Goal: Task Accomplishment & Management: Complete application form

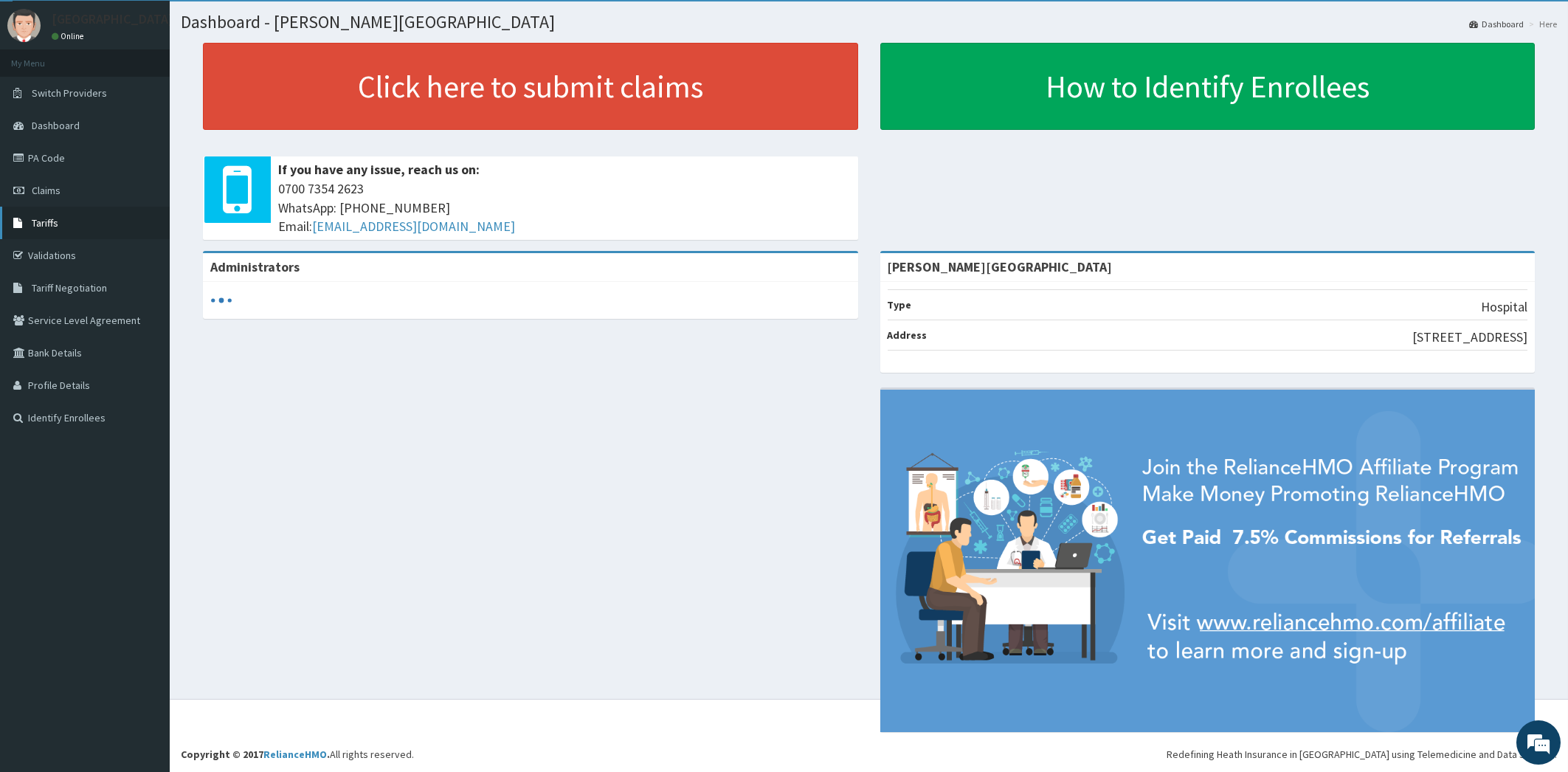
scroll to position [36, 0]
click at [80, 252] on link "Validations" at bounding box center [85, 255] width 170 height 33
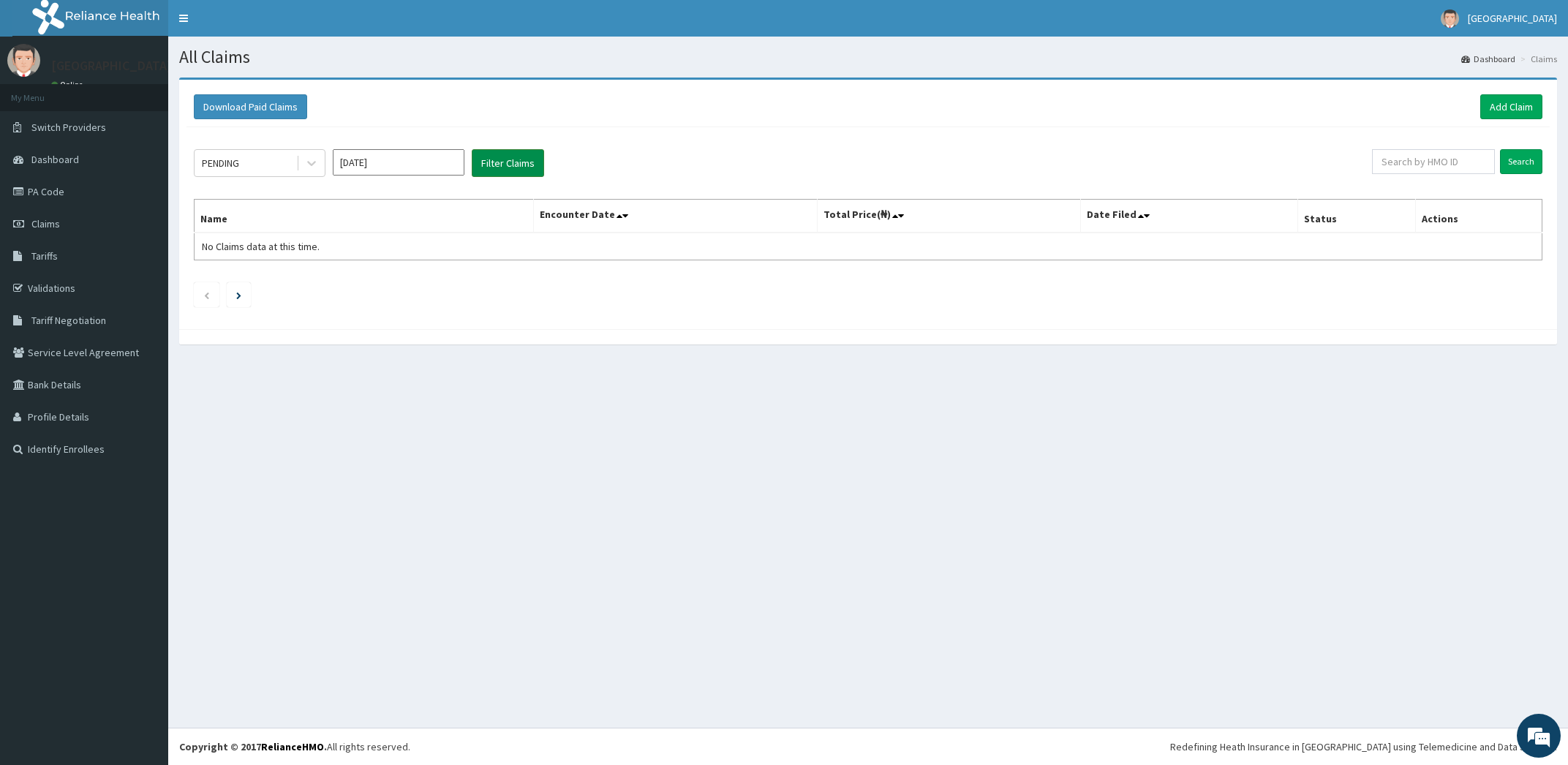
click at [522, 166] on button "Filter Claims" at bounding box center [507, 163] width 72 height 28
click at [512, 163] on button "Filter Claims" at bounding box center [507, 163] width 72 height 28
click at [1514, 104] on link "Add Claim" at bounding box center [1511, 107] width 63 height 25
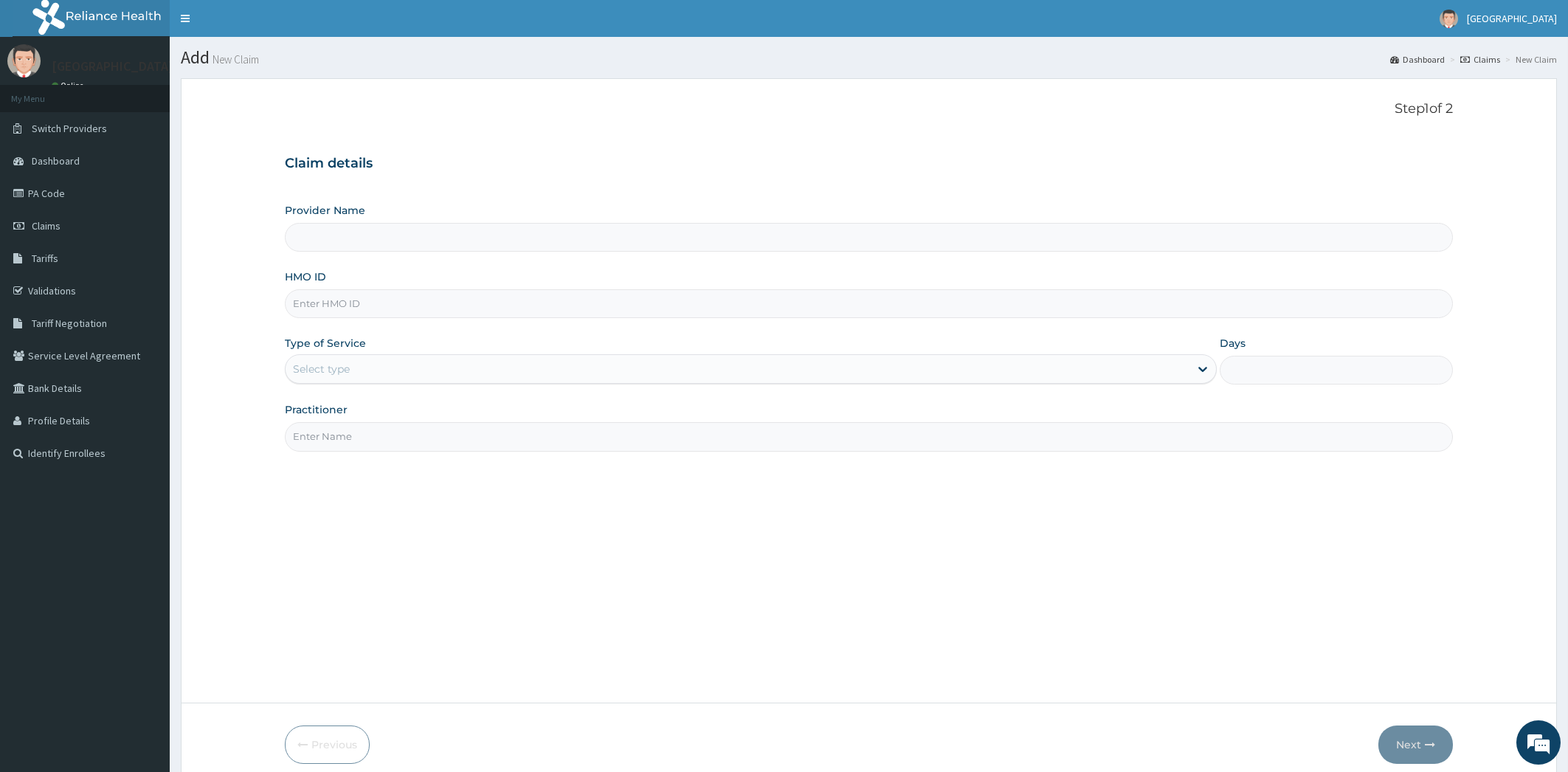
type input "[PERSON_NAME][GEOGRAPHIC_DATA]"
click at [373, 305] on input "HMO ID" at bounding box center [869, 304] width 1169 height 29
type input "rel/10720/a"
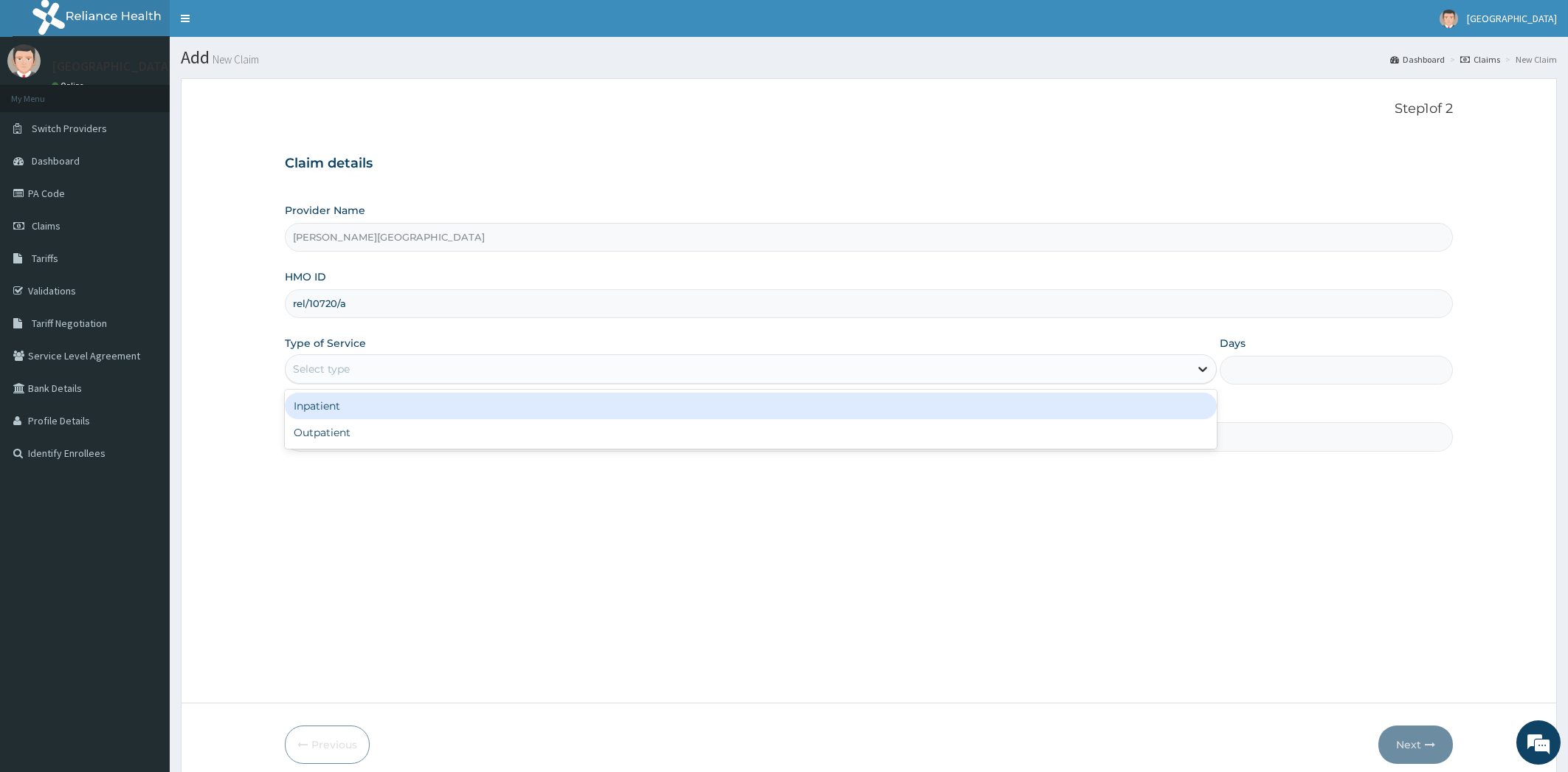
click at [1195, 373] on div at bounding box center [1203, 369] width 27 height 27
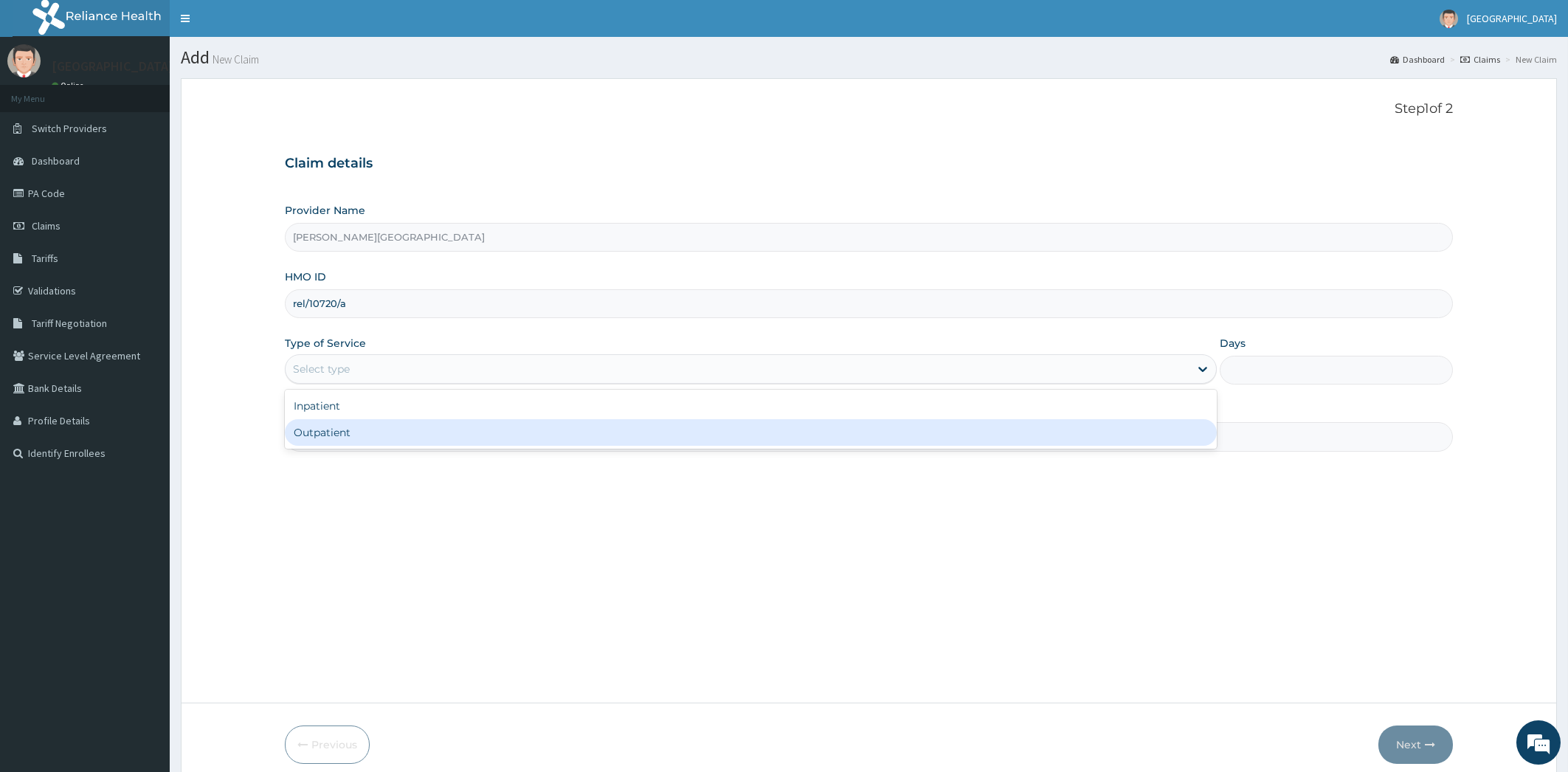
click at [1059, 437] on div "Outpatient" at bounding box center [751, 433] width 933 height 27
type input "1"
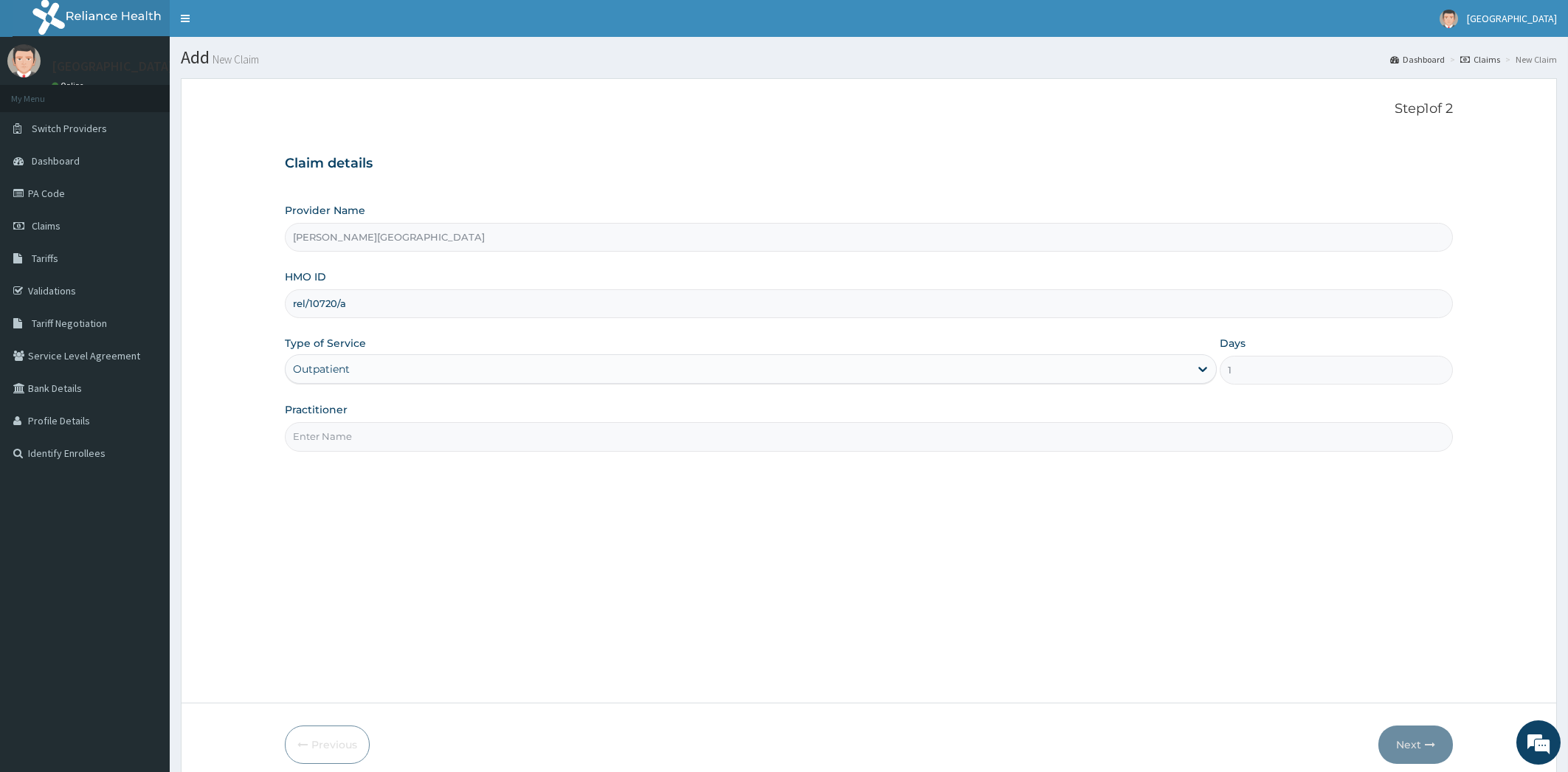
click at [362, 436] on input "Practitioner" at bounding box center [869, 436] width 1169 height 29
type input "[PERSON_NAME]"
click at [1417, 753] on button "Next" at bounding box center [1416, 745] width 74 height 39
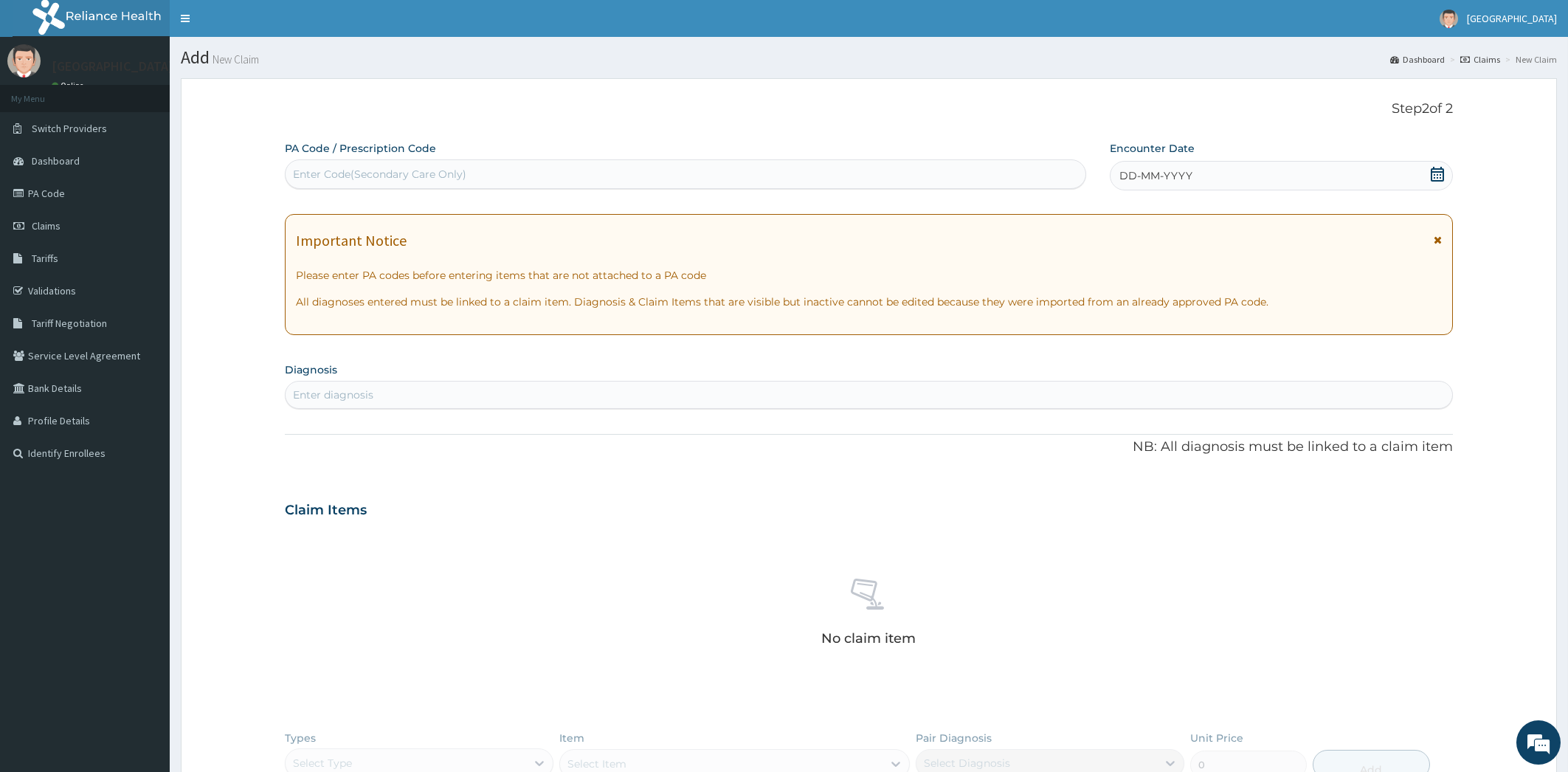
click at [1440, 177] on icon at bounding box center [1437, 174] width 15 height 15
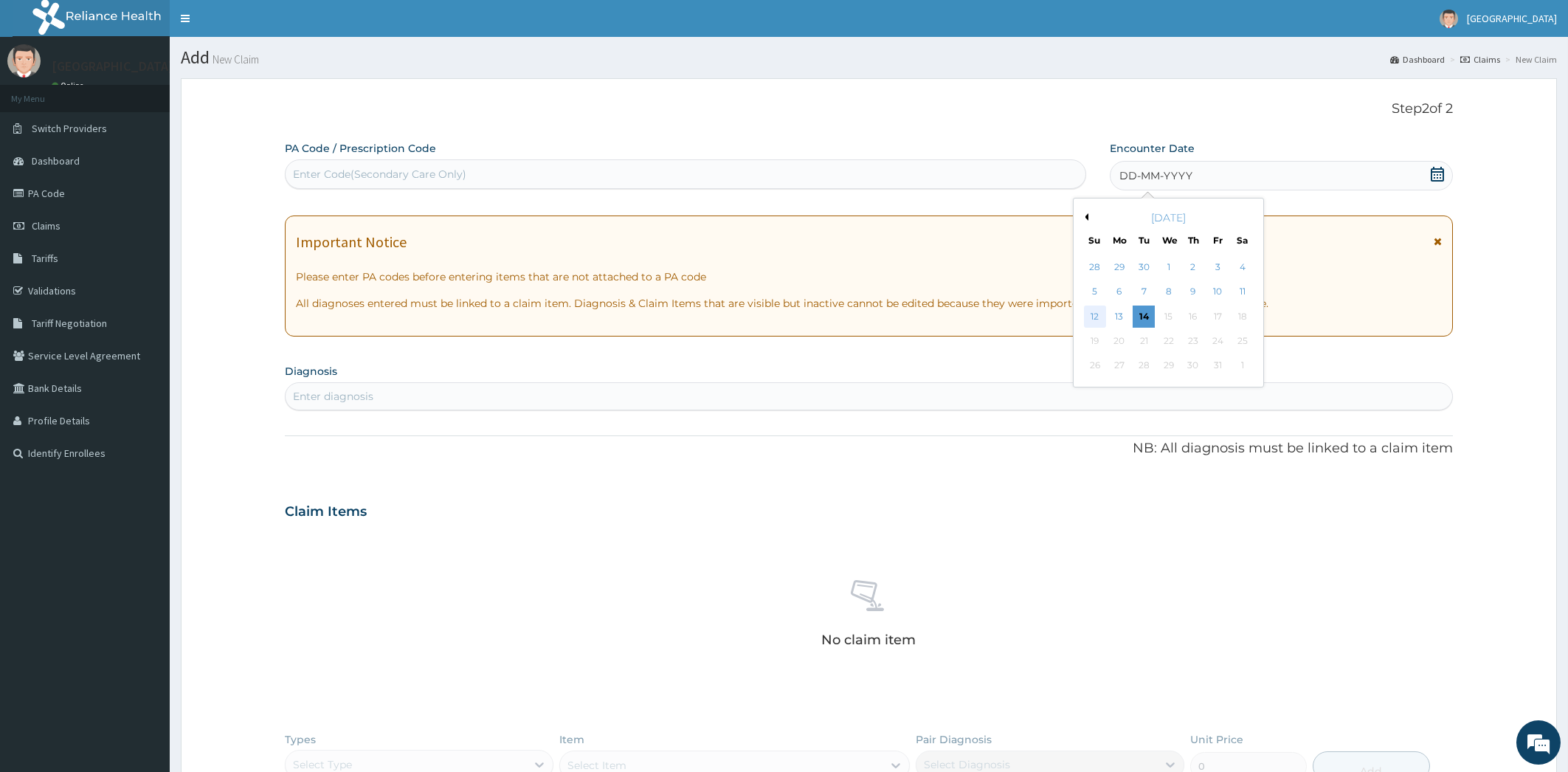
click at [1097, 318] on div "12" at bounding box center [1095, 317] width 22 height 22
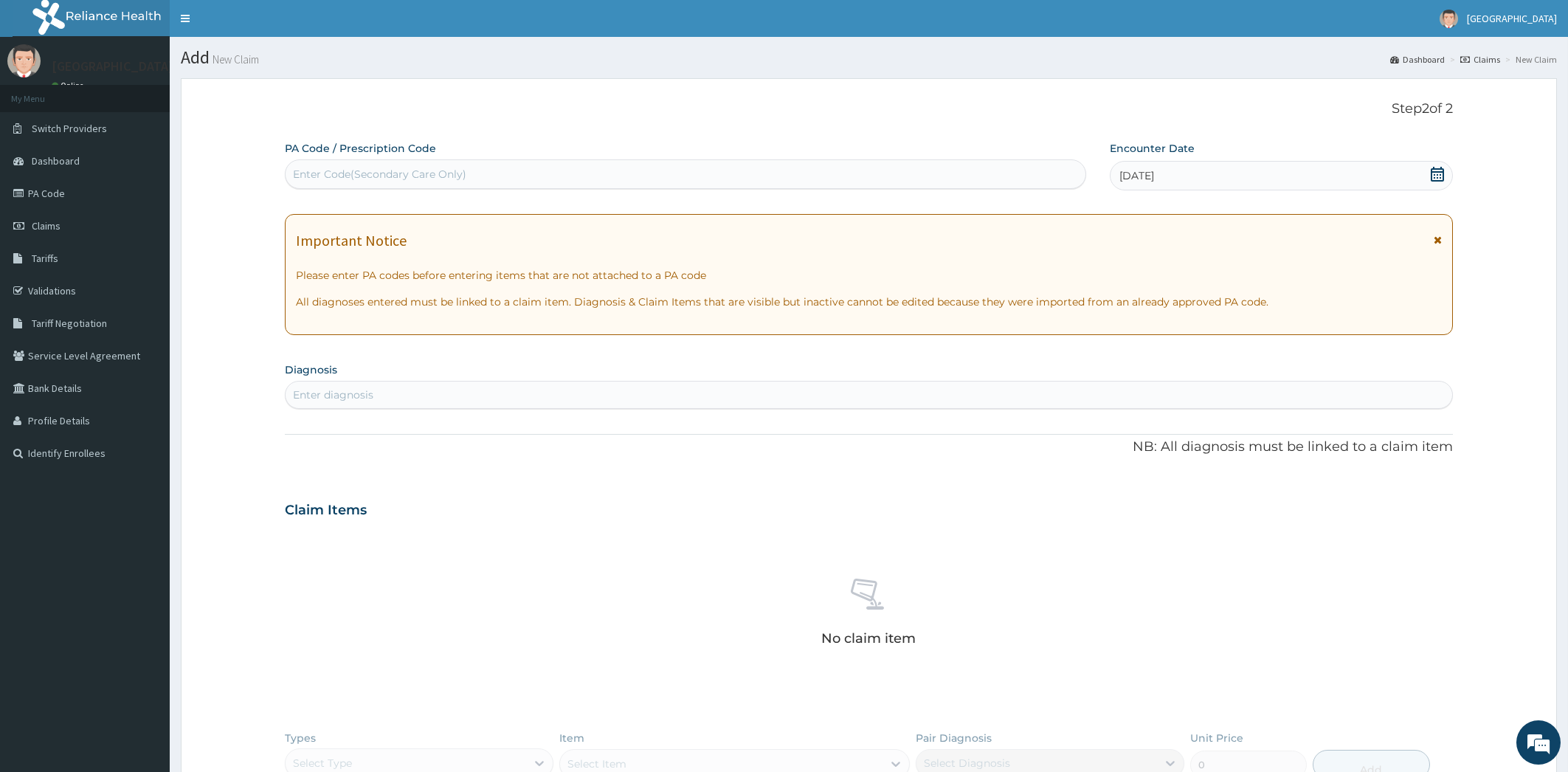
click at [384, 393] on div "Enter diagnosis" at bounding box center [869, 395] width 1167 height 24
type input "REACTIVE"
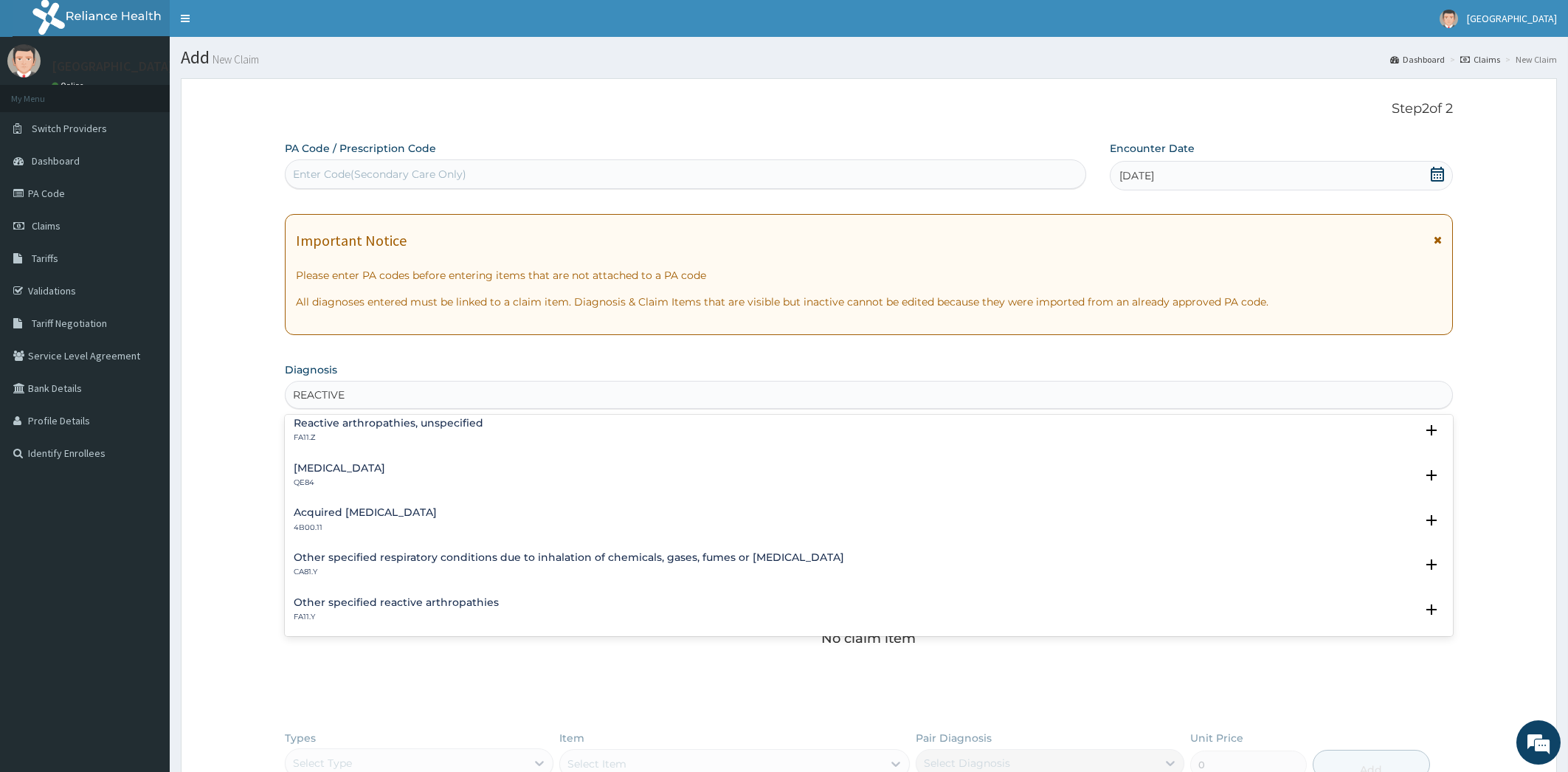
scroll to position [223, 0]
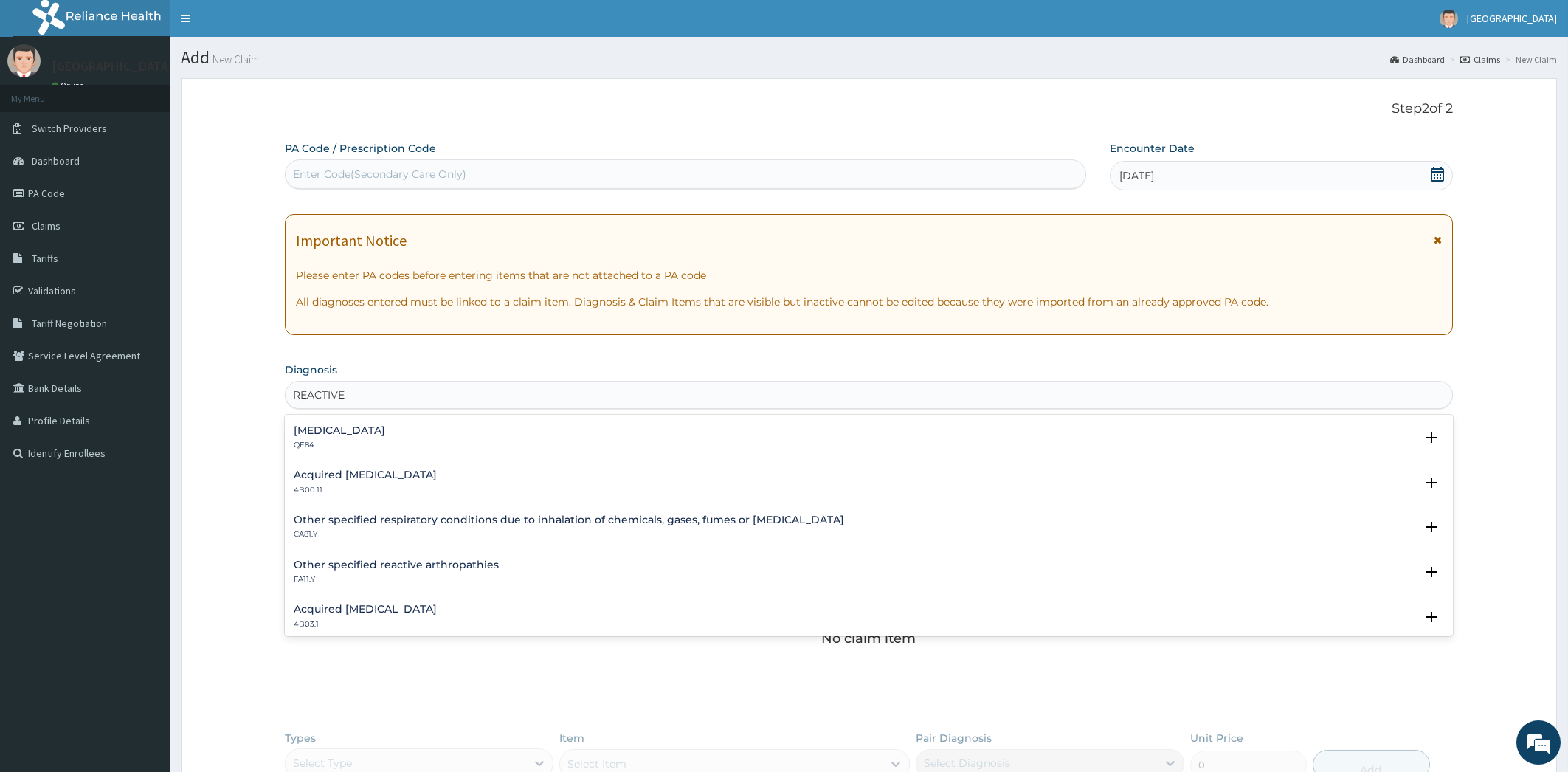
click at [476, 567] on h4 "Other specified reactive arthropathies" at bounding box center [396, 565] width 205 height 11
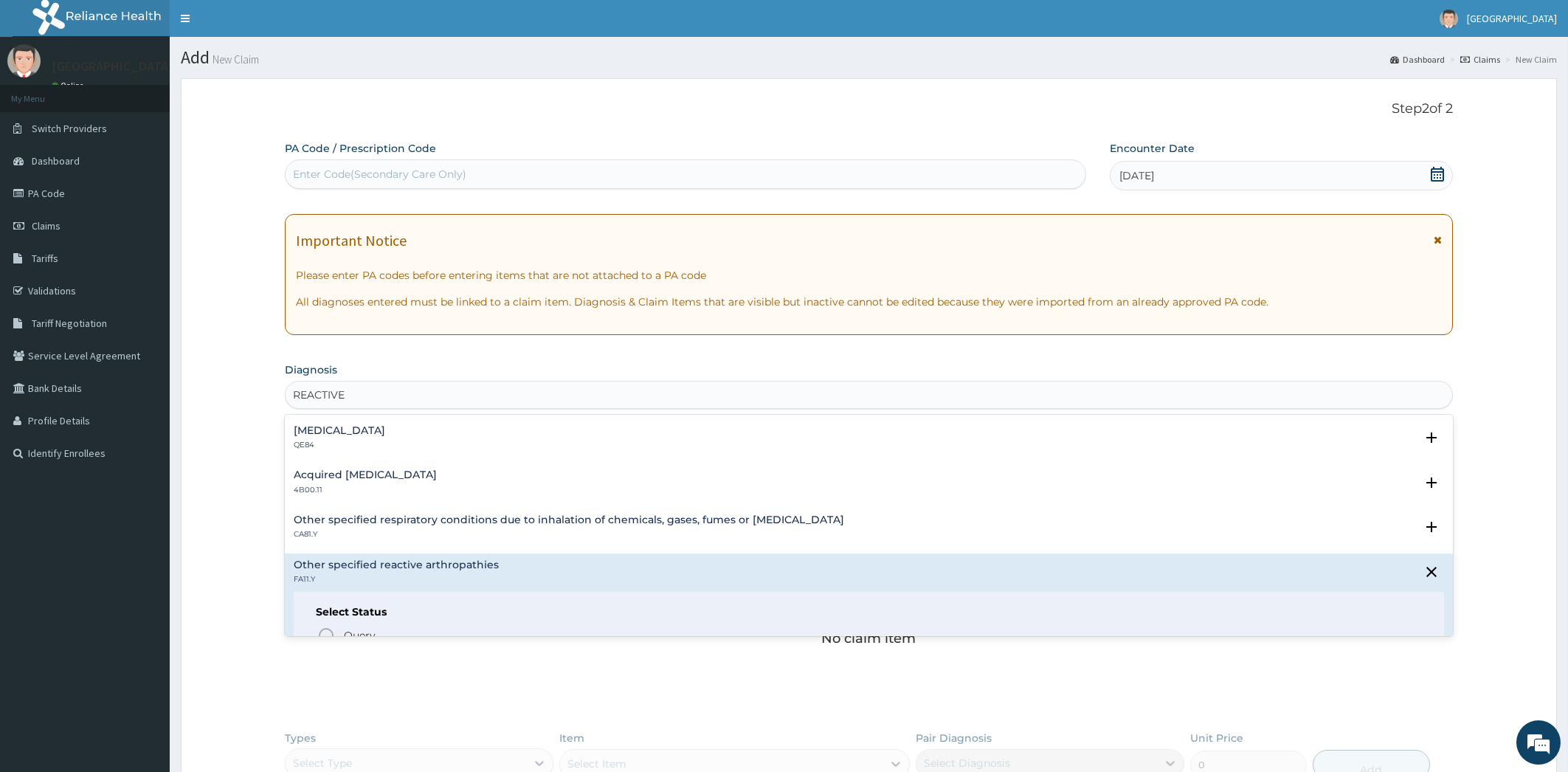
click at [742, 569] on div "Other specified reactive arthropathies FA11.Y" at bounding box center [869, 572] width 1151 height 26
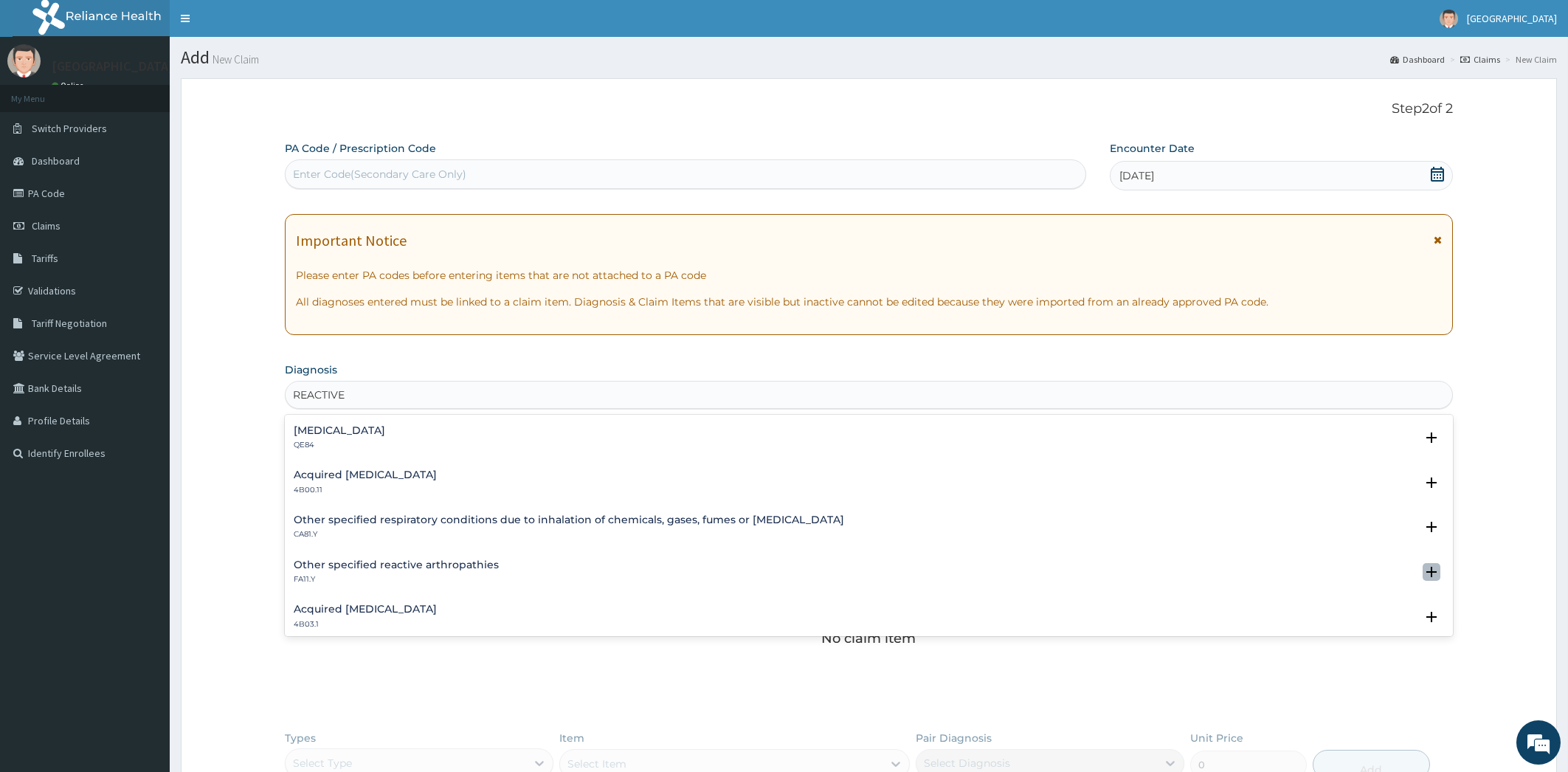
click at [1426, 577] on icon "open select status" at bounding box center [1431, 572] width 10 height 10
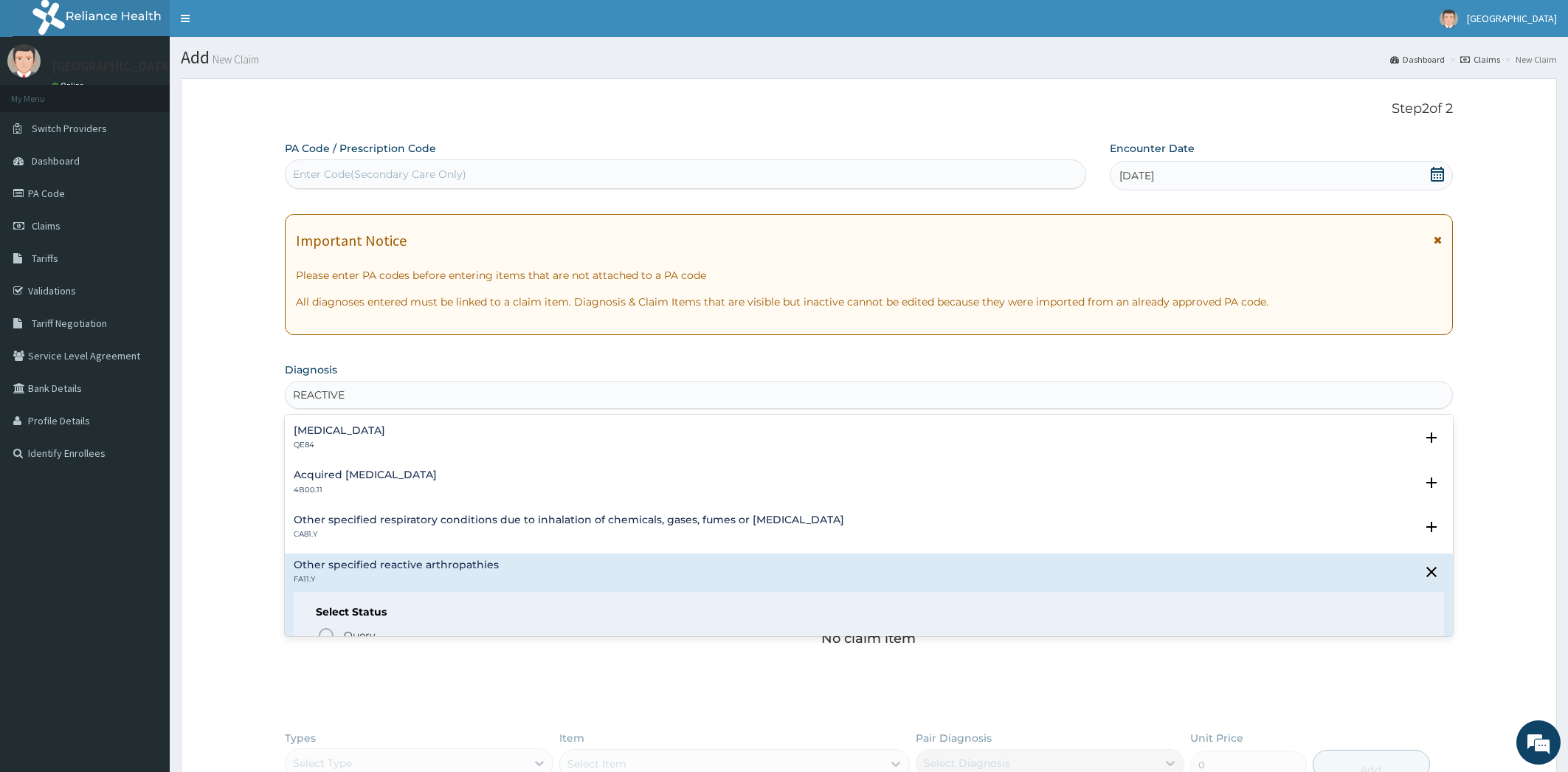
click at [897, 523] on div "Other specified respiratory conditions due to inhalation of chemicals, gases, f…" at bounding box center [869, 527] width 1151 height 26
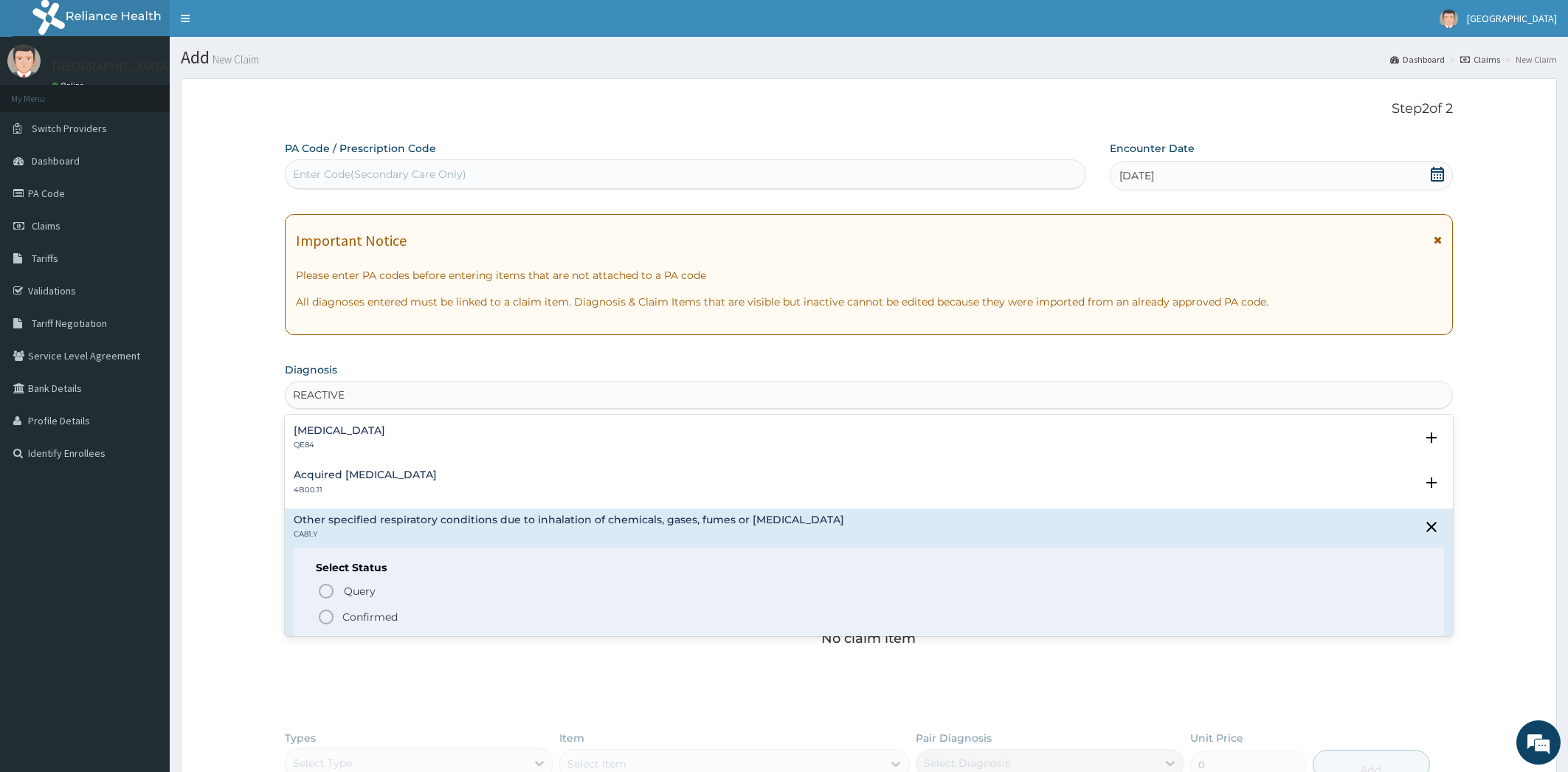
click at [332, 612] on icon "status option filled" at bounding box center [327, 617] width 18 height 18
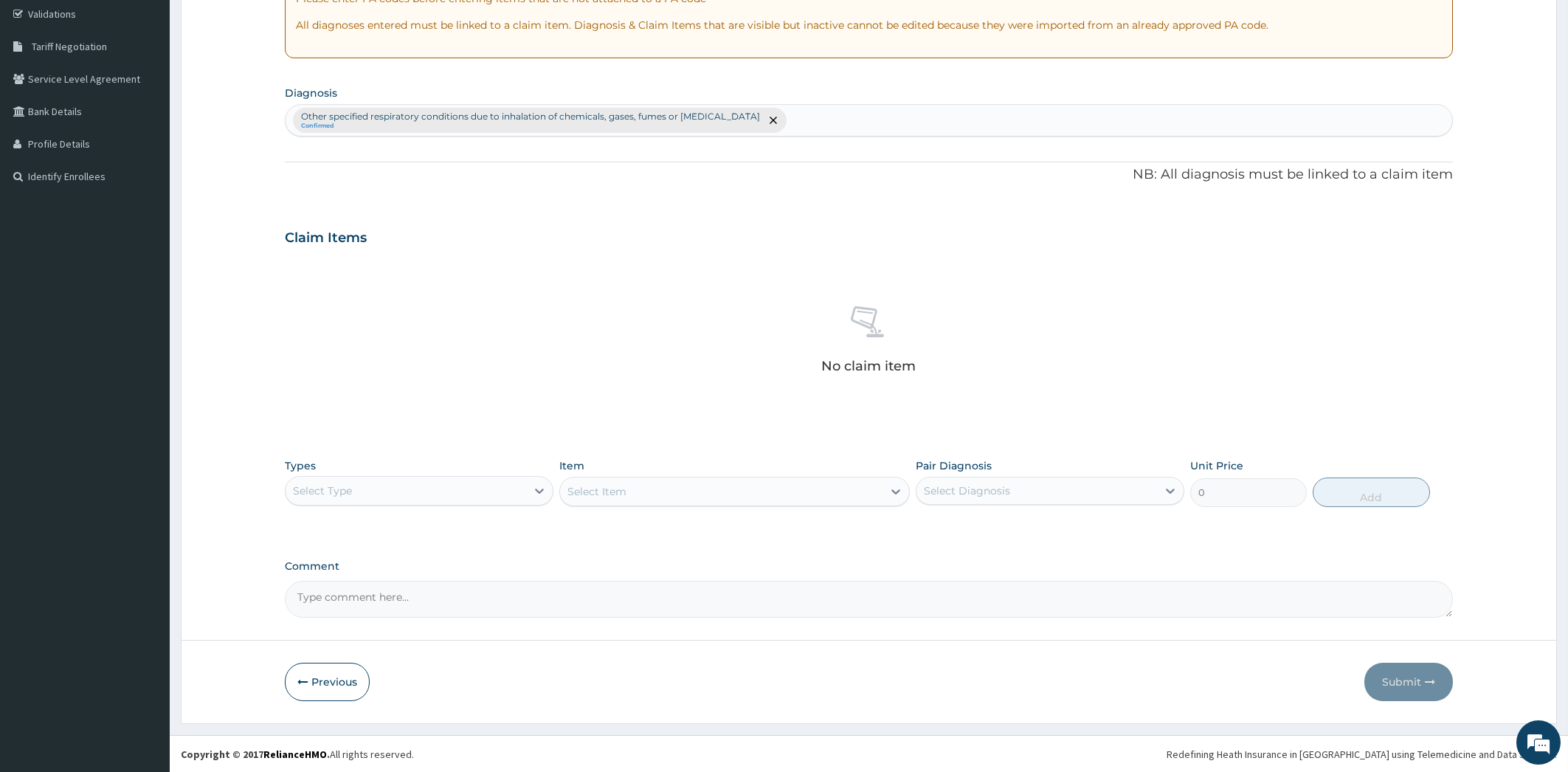
scroll to position [278, 0]
drag, startPoint x: 542, startPoint y: 492, endPoint x: 553, endPoint y: 492, distance: 11.0
click at [553, 492] on div "Select Type" at bounding box center [419, 490] width 269 height 30
click at [502, 591] on div "Procedures" at bounding box center [419, 580] width 269 height 27
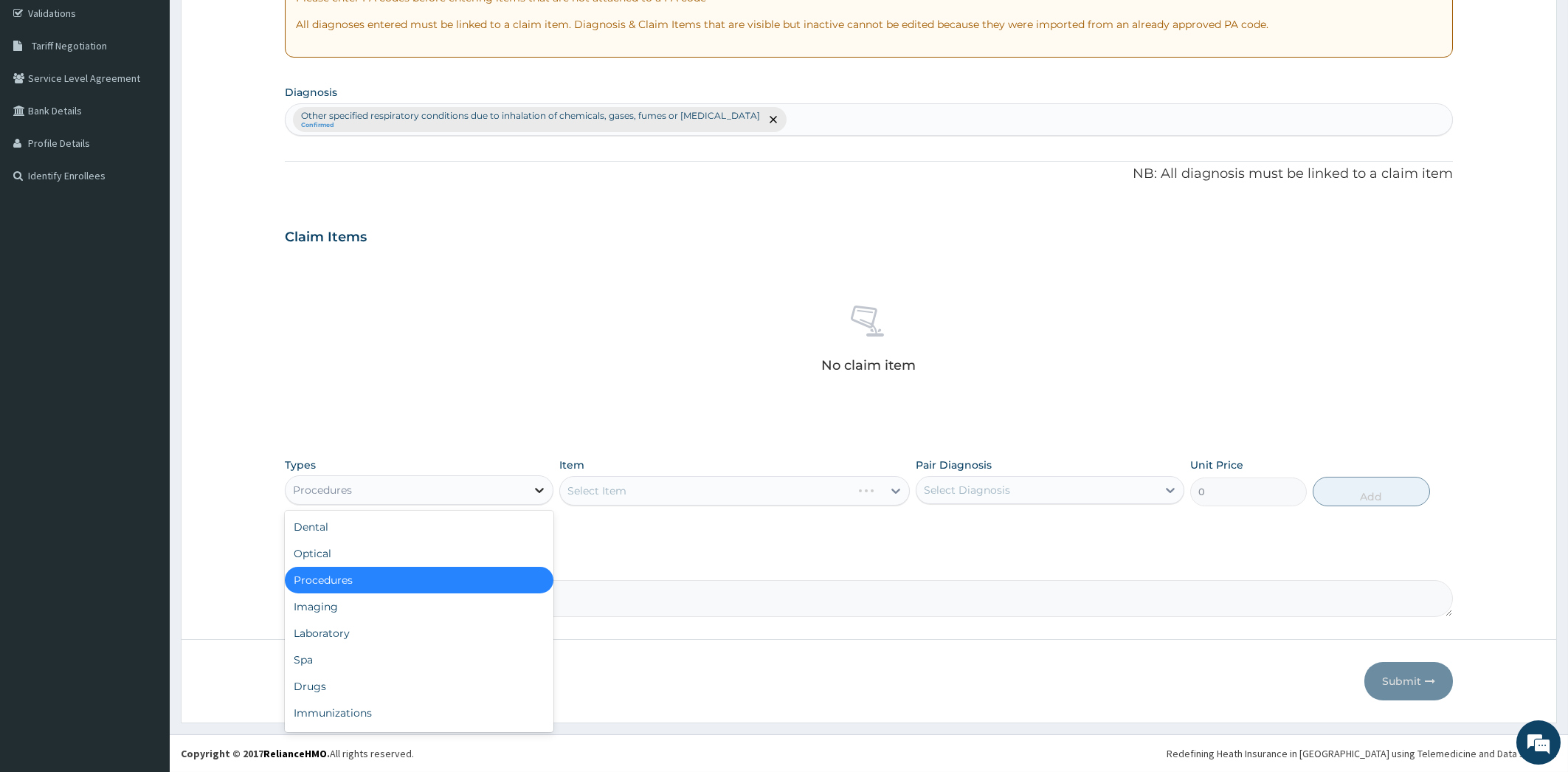
click at [537, 493] on icon at bounding box center [539, 490] width 15 height 15
click at [476, 578] on div "Procedures" at bounding box center [419, 580] width 269 height 27
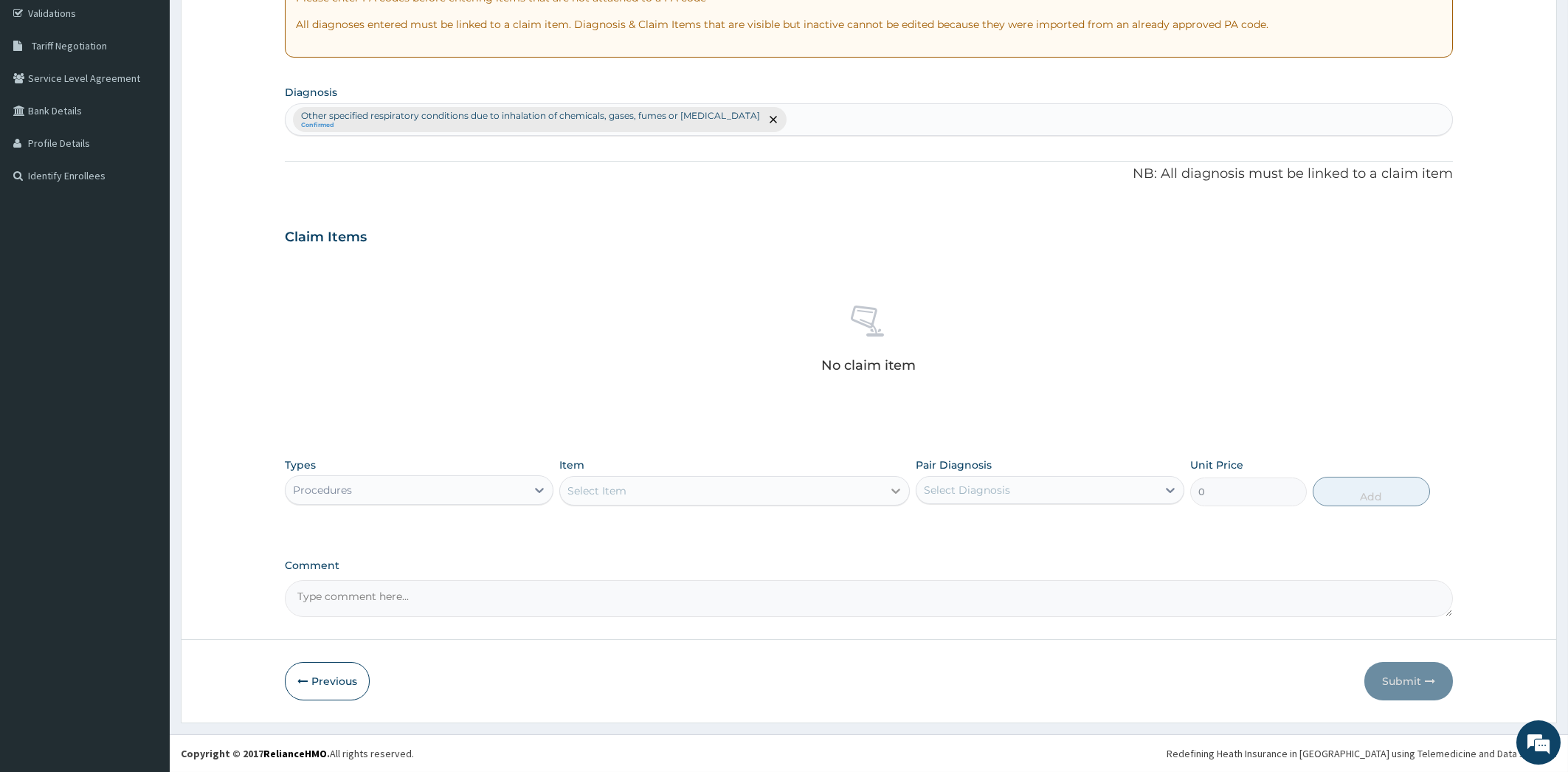
click at [896, 494] on icon at bounding box center [896, 491] width 15 height 15
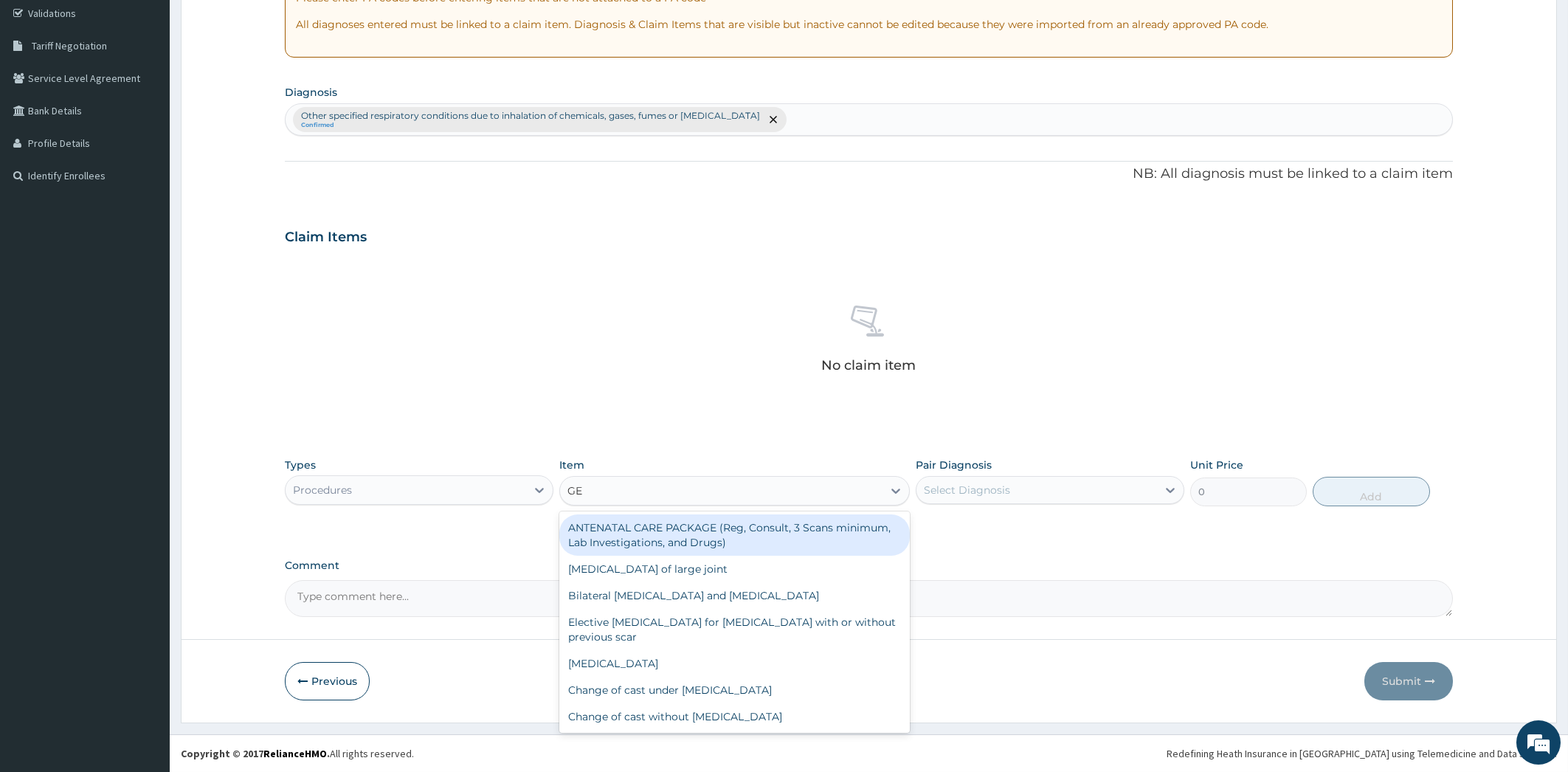
type input "GEN"
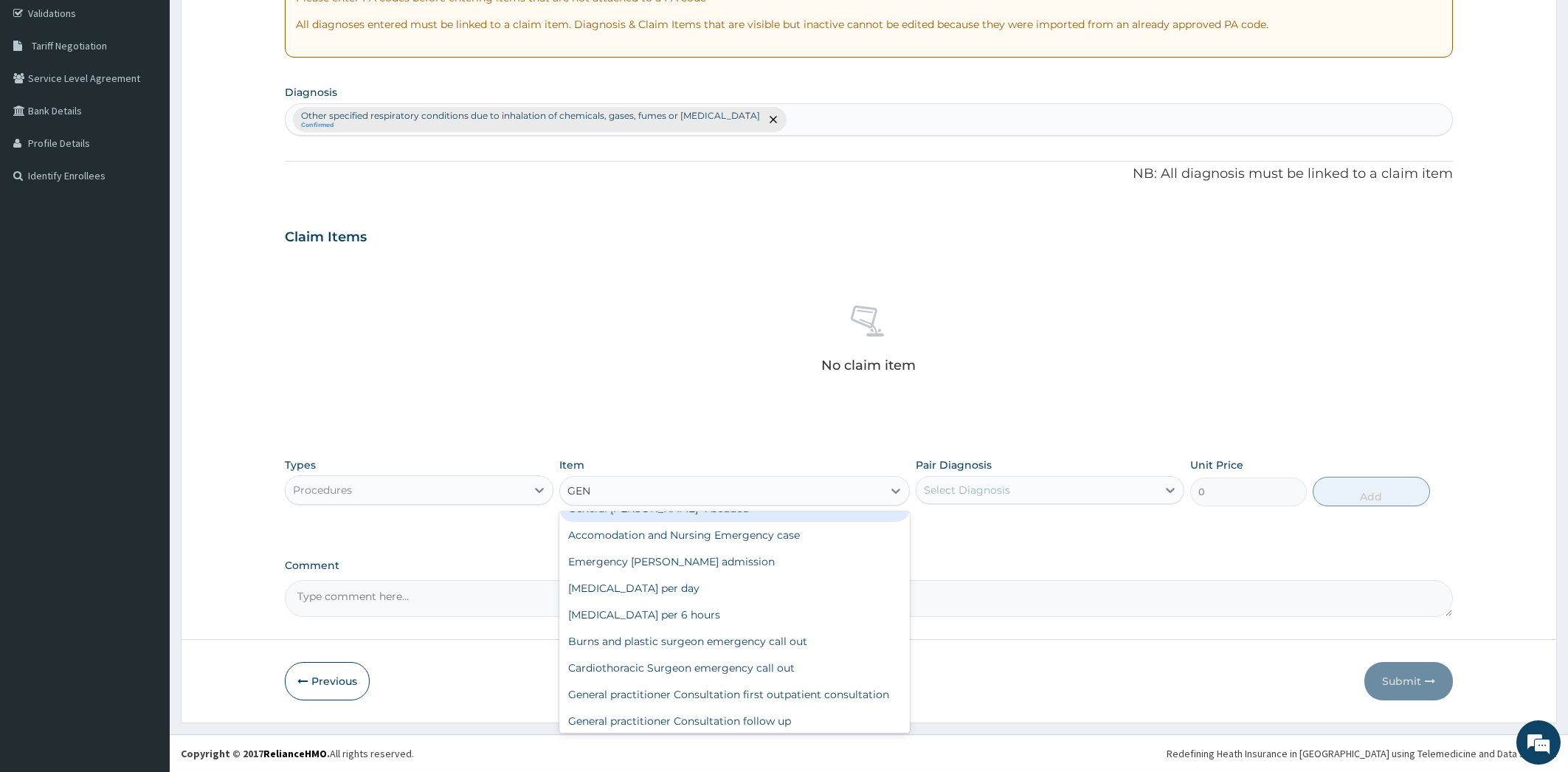
scroll to position [260, 0]
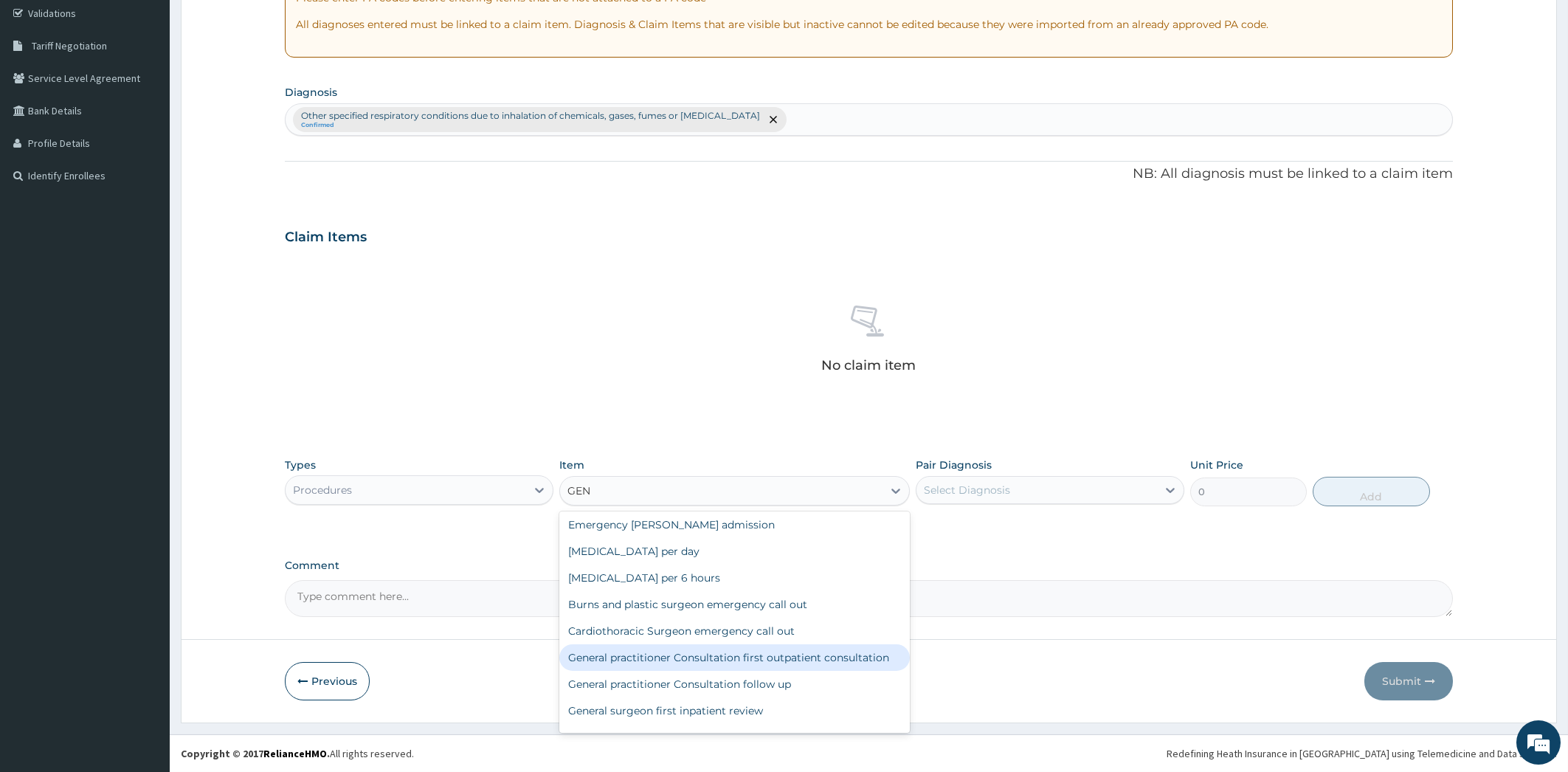
click at [856, 655] on div "General practitioner Consultation first outpatient consultation" at bounding box center [735, 658] width 350 height 27
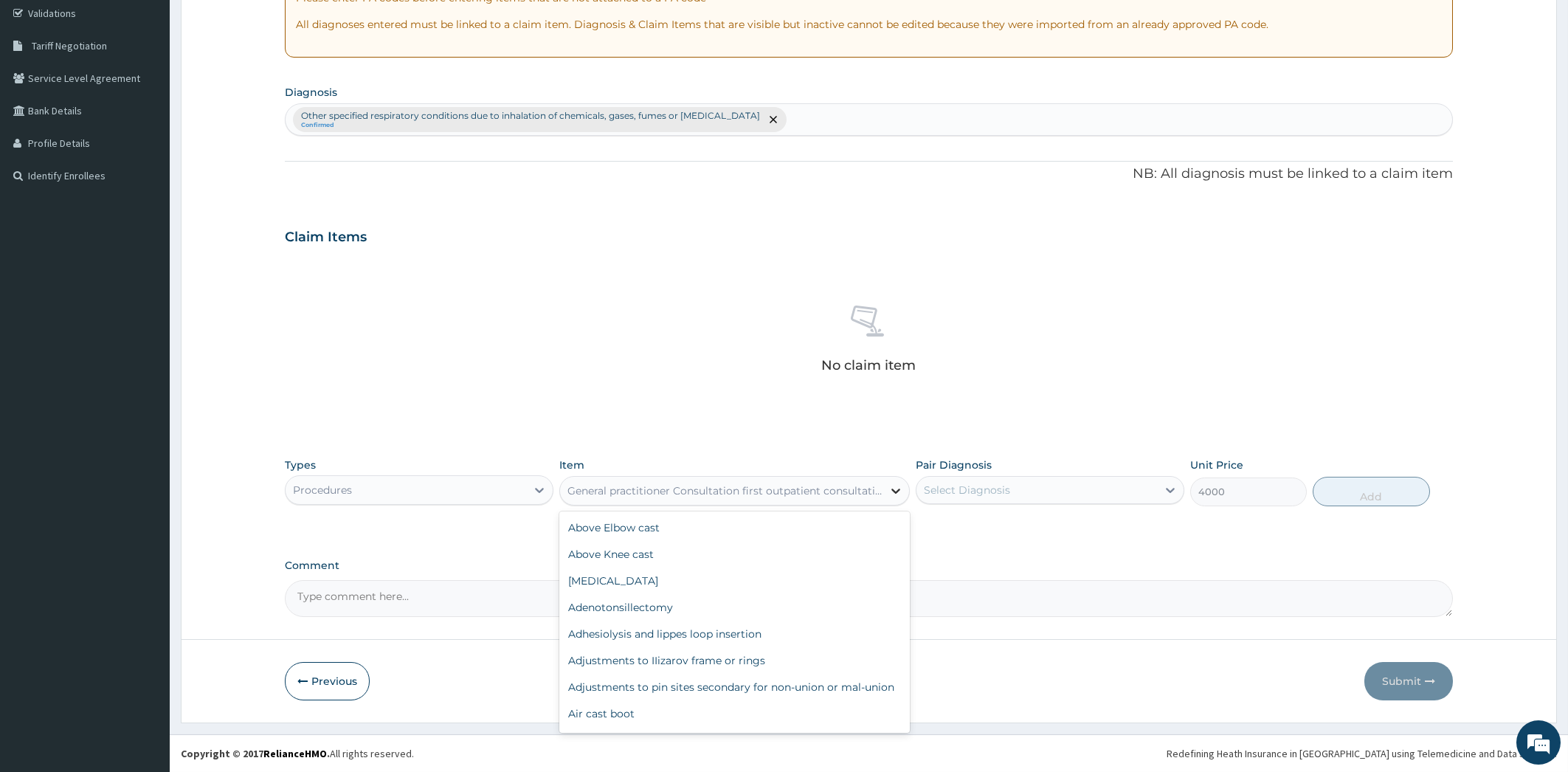
click at [893, 487] on icon at bounding box center [896, 491] width 15 height 15
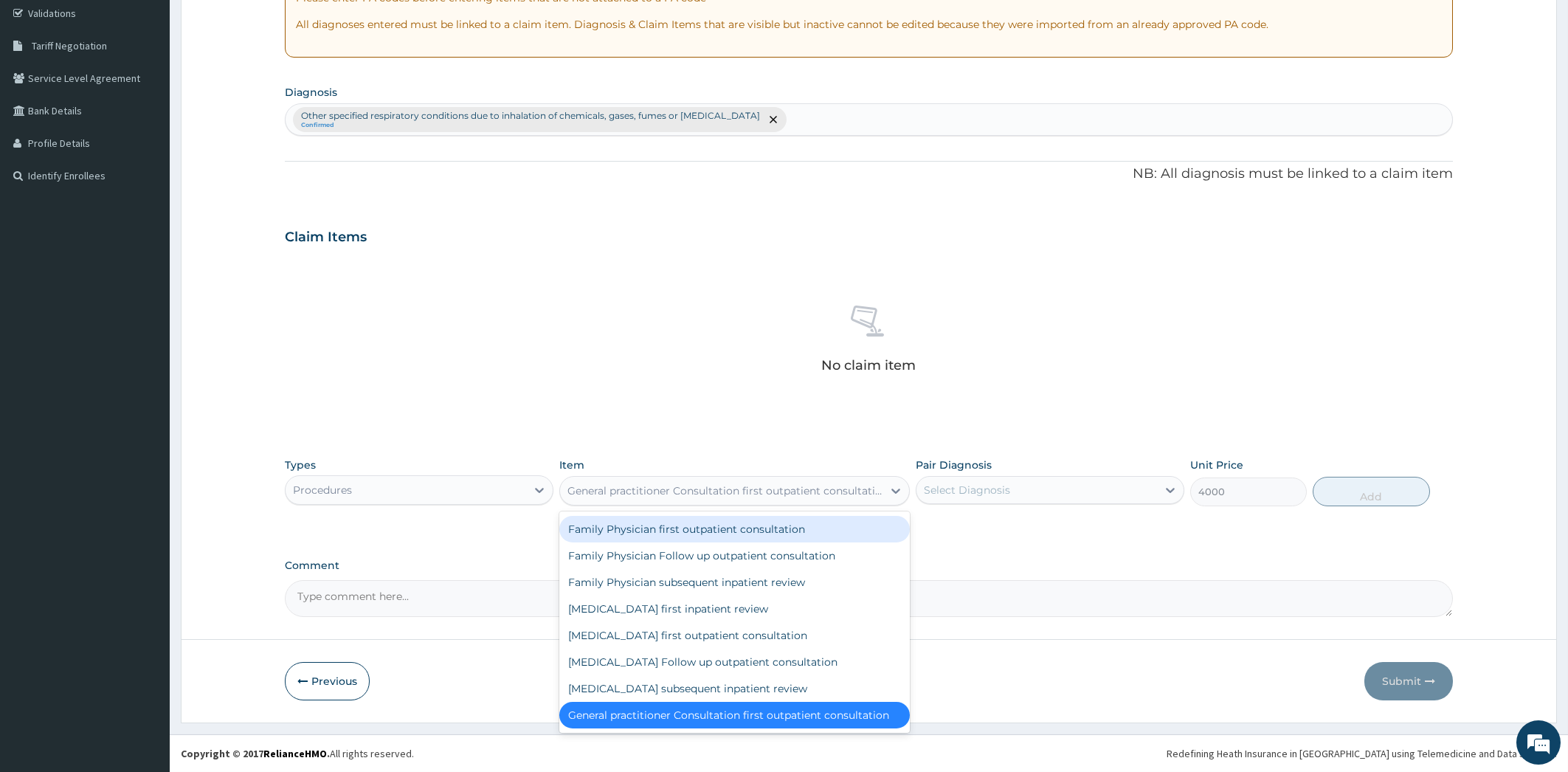
scroll to position [14500, 0]
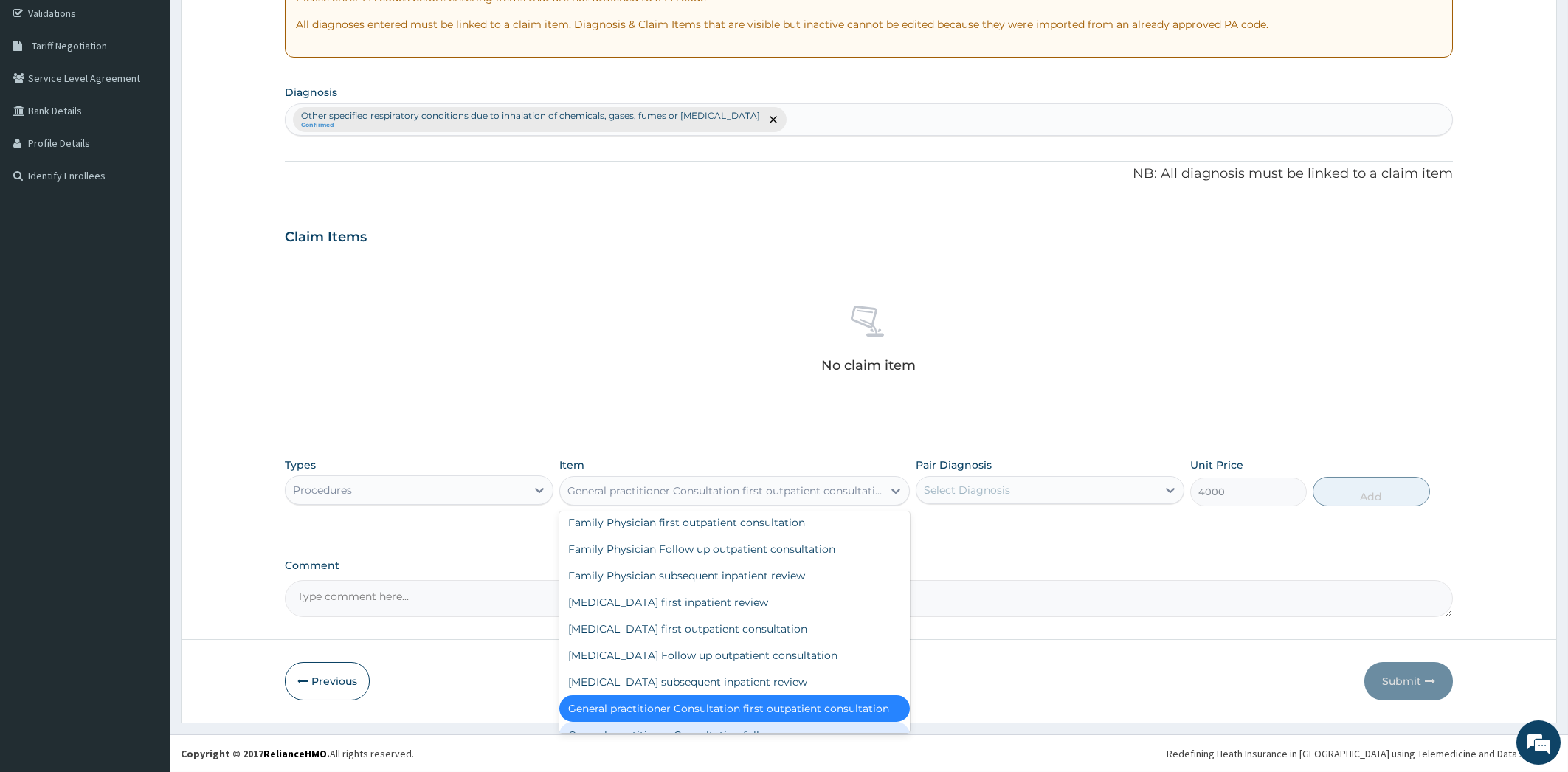
click at [828, 722] on div "General practitioner Consultation follow up" at bounding box center [735, 736] width 350 height 27
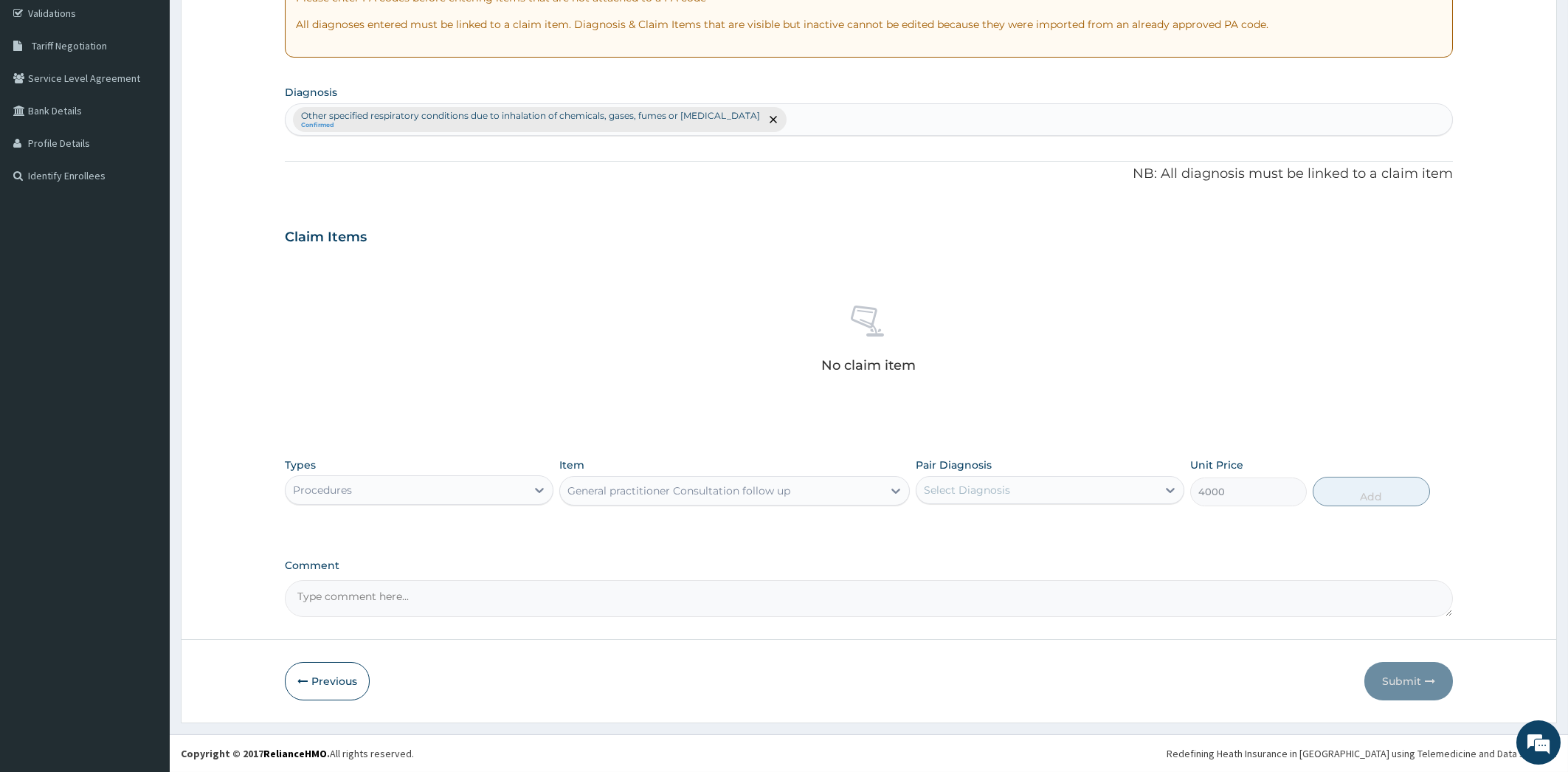
type input "2365"
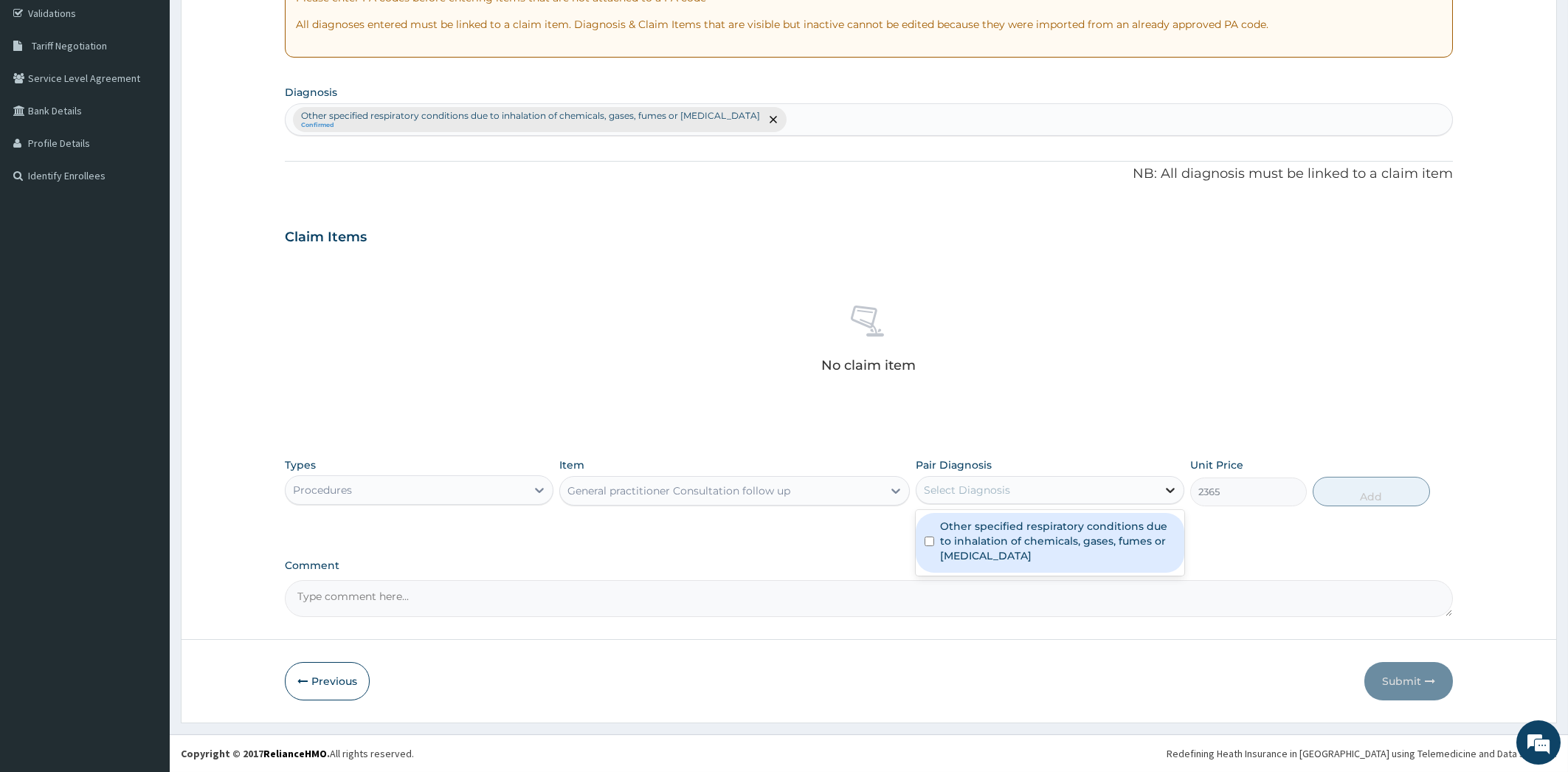
click at [1174, 492] on icon at bounding box center [1170, 490] width 15 height 15
click at [1165, 539] on label "Other specified respiratory conditions due to inhalation of chemicals, gases, f…" at bounding box center [1057, 541] width 235 height 45
checkbox input "true"
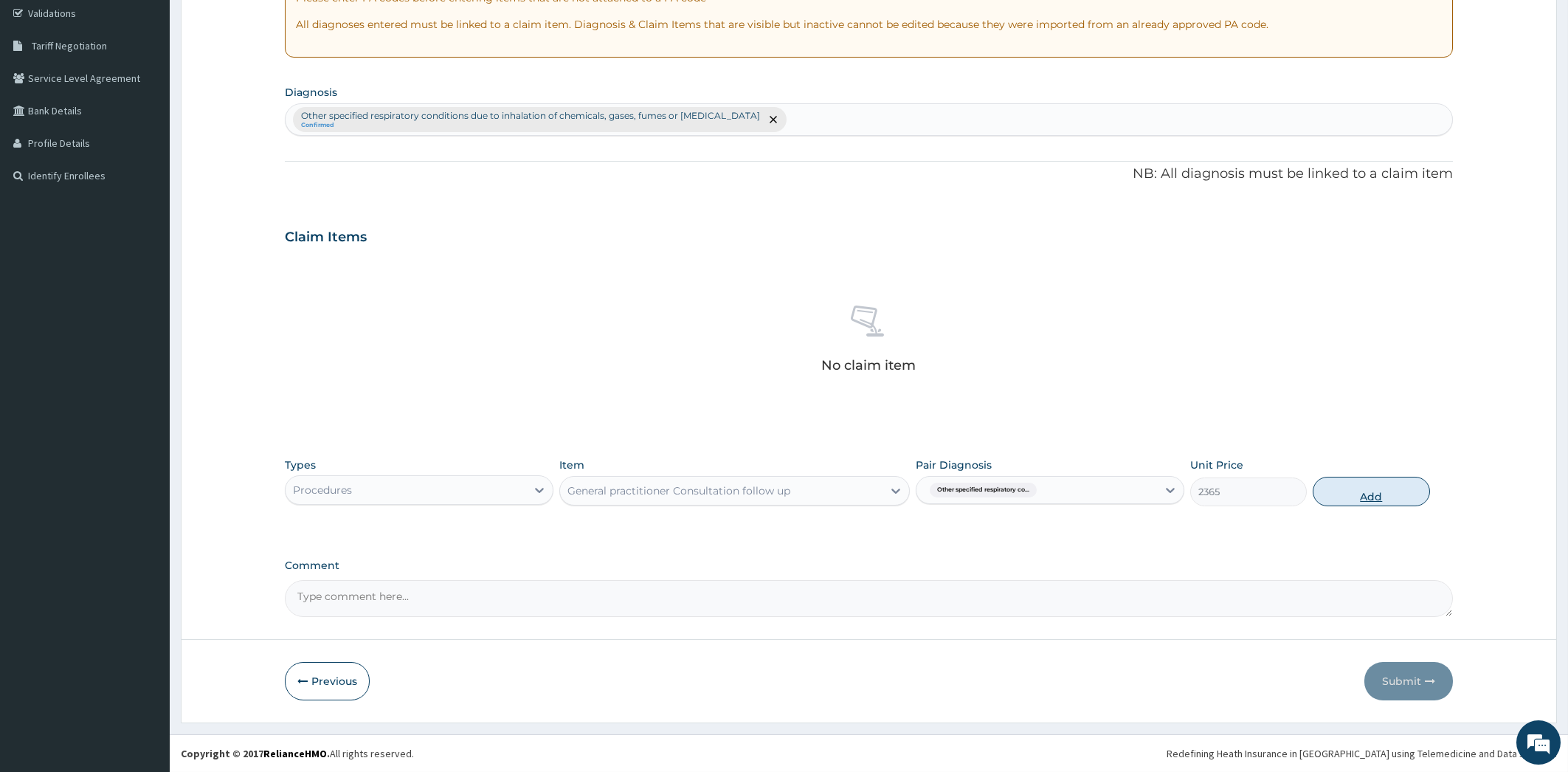
click at [1360, 496] on button "Add" at bounding box center [1371, 491] width 117 height 30
type input "0"
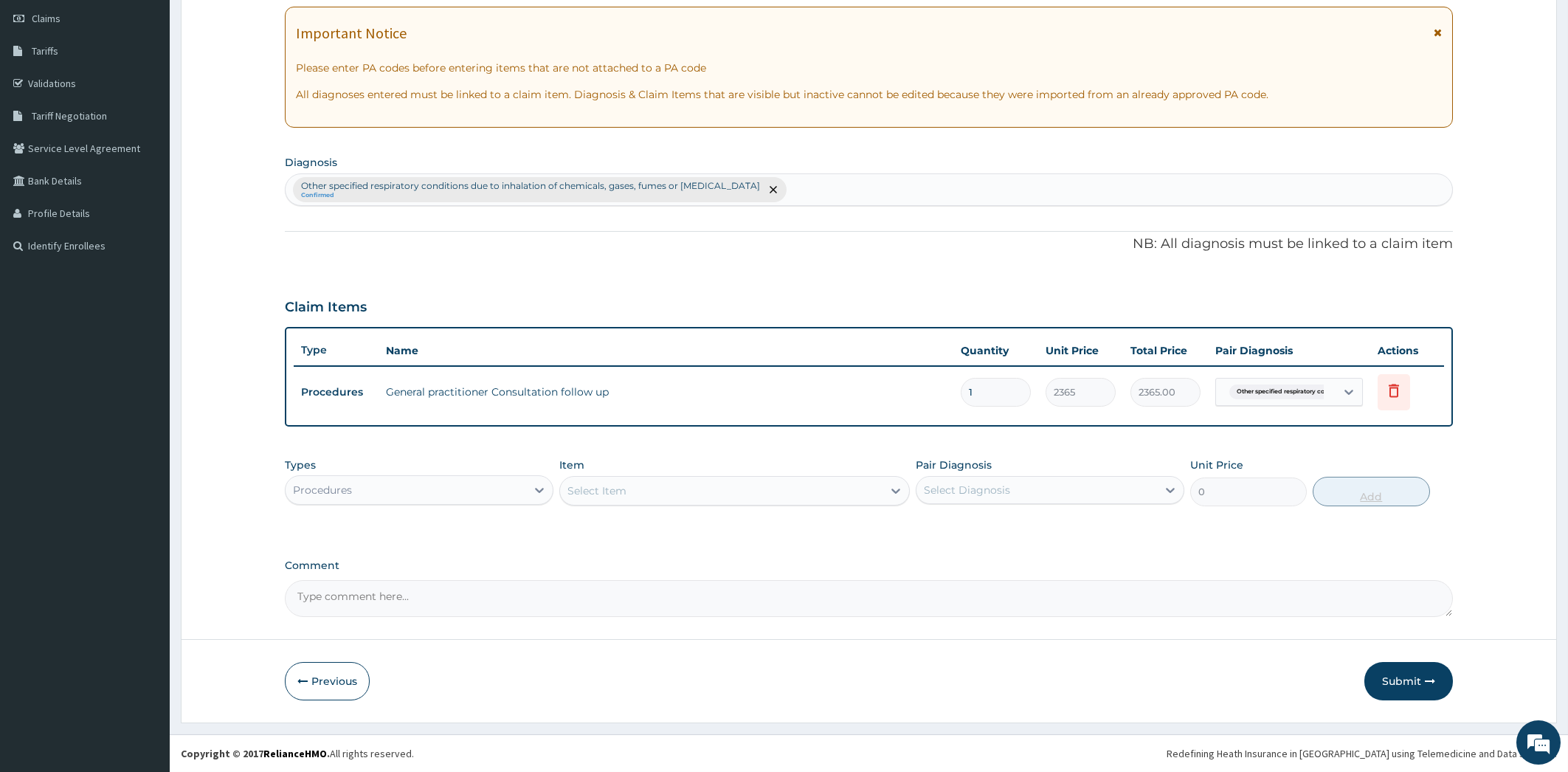
scroll to position [206, 0]
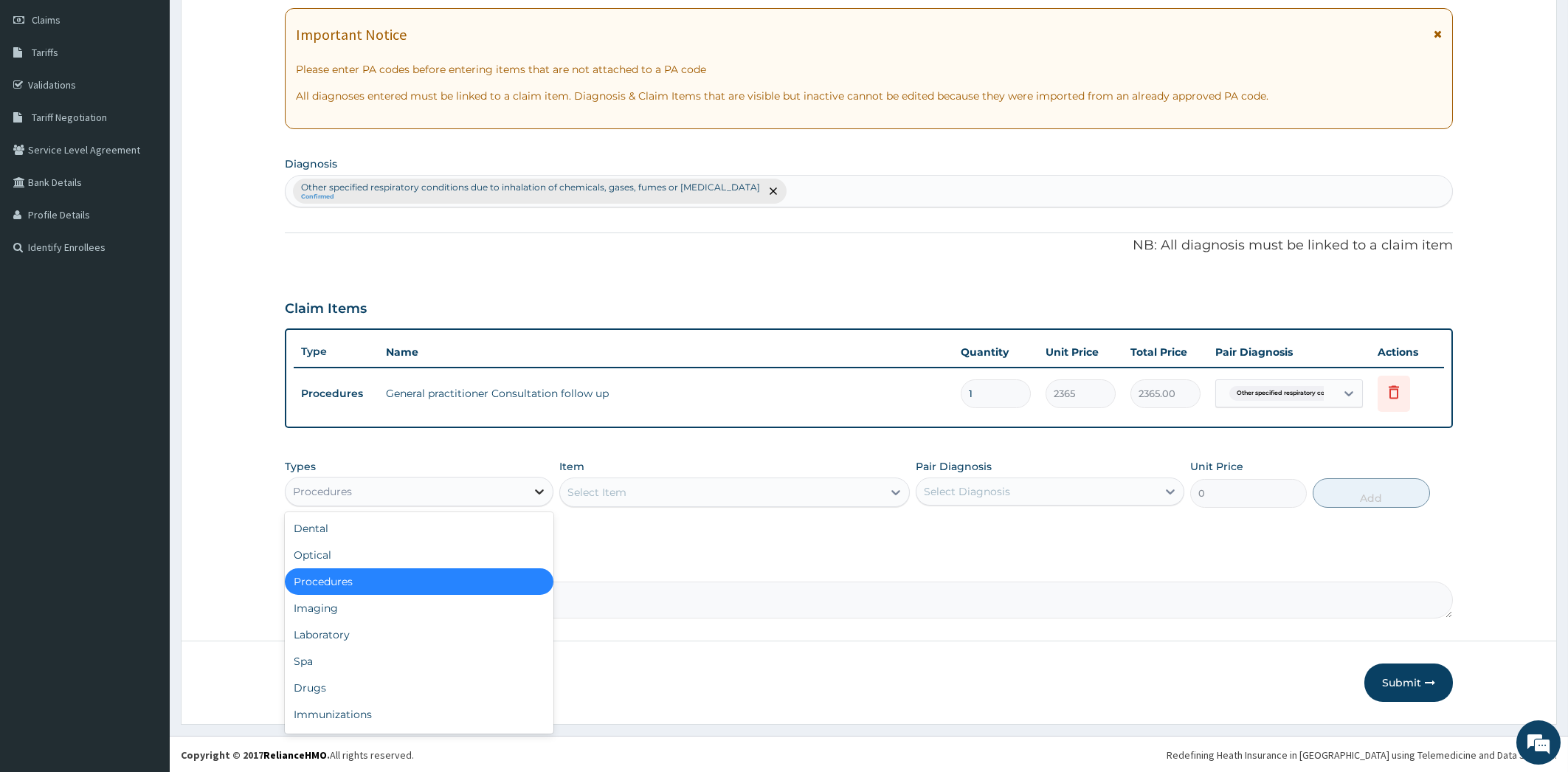
click at [533, 489] on icon at bounding box center [539, 491] width 15 height 15
click at [472, 693] on div "Drugs" at bounding box center [419, 688] width 269 height 27
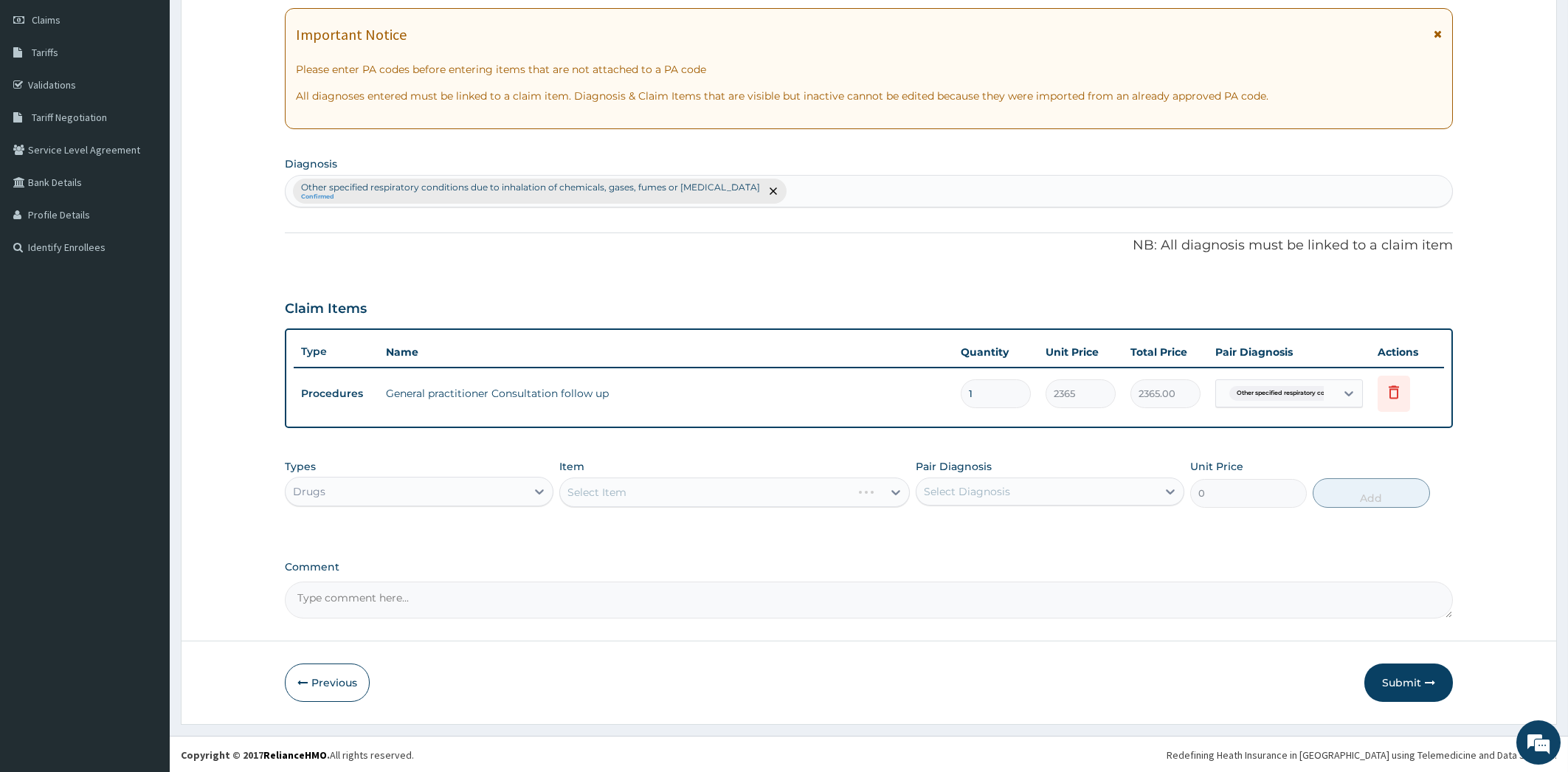
click at [906, 485] on div "Select Item" at bounding box center [735, 492] width 350 height 30
click at [902, 488] on div "Select Item" at bounding box center [735, 492] width 350 height 30
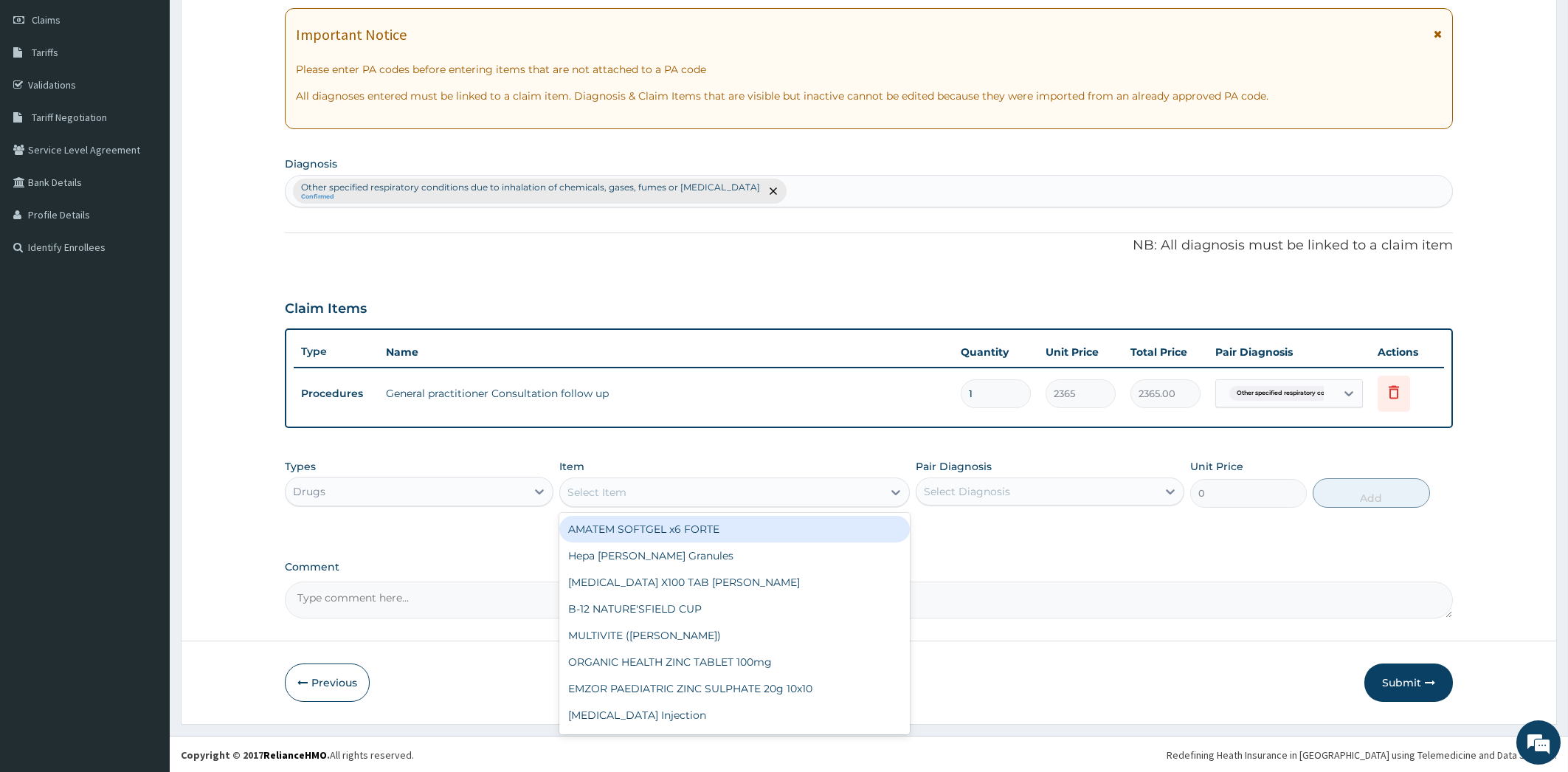
click at [895, 488] on icon at bounding box center [896, 492] width 15 height 15
type input "AMINO"
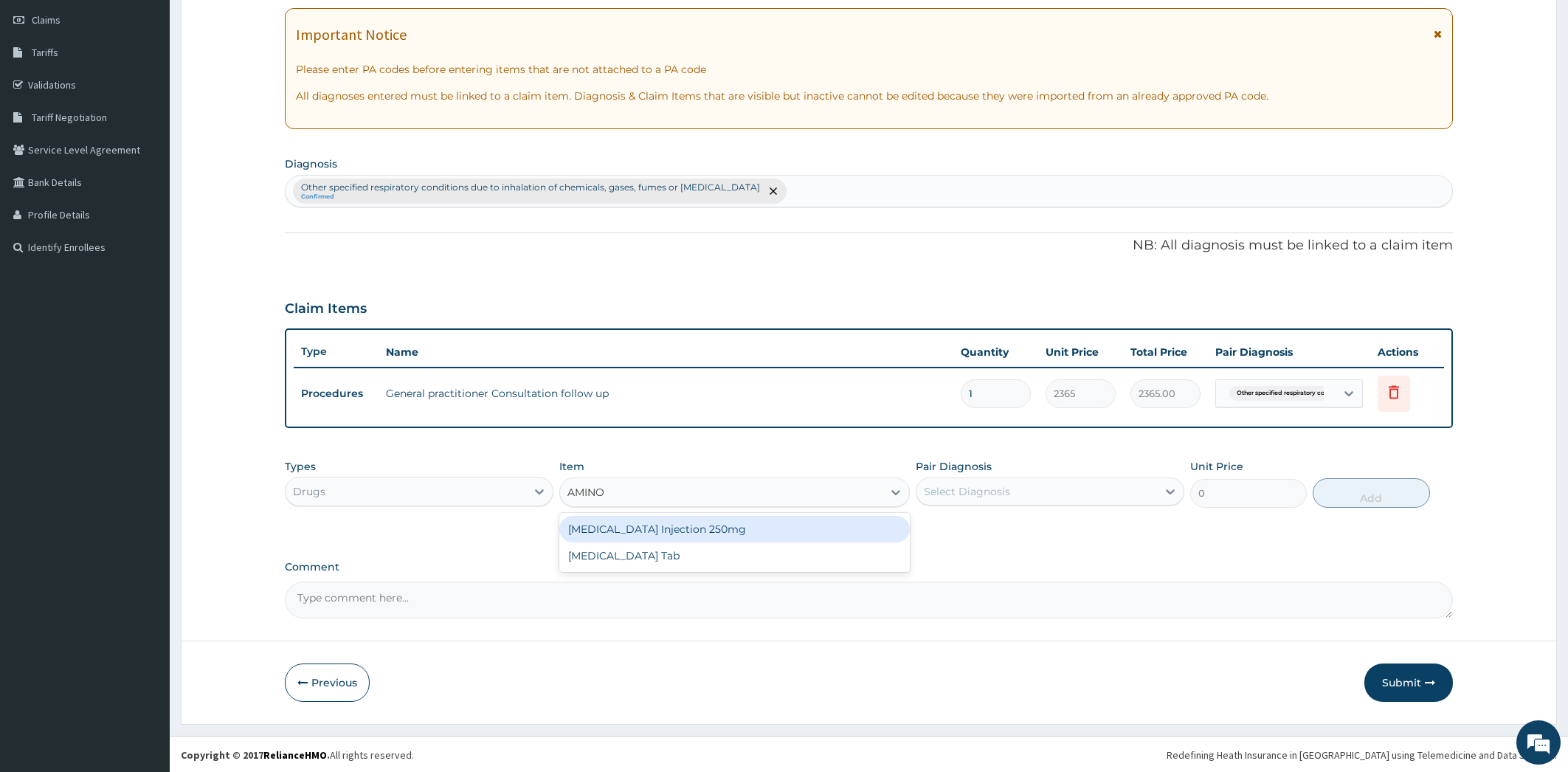
click at [864, 535] on div "AMINOPHYLLINE Injection 250mg" at bounding box center [735, 529] width 350 height 27
type input "1400"
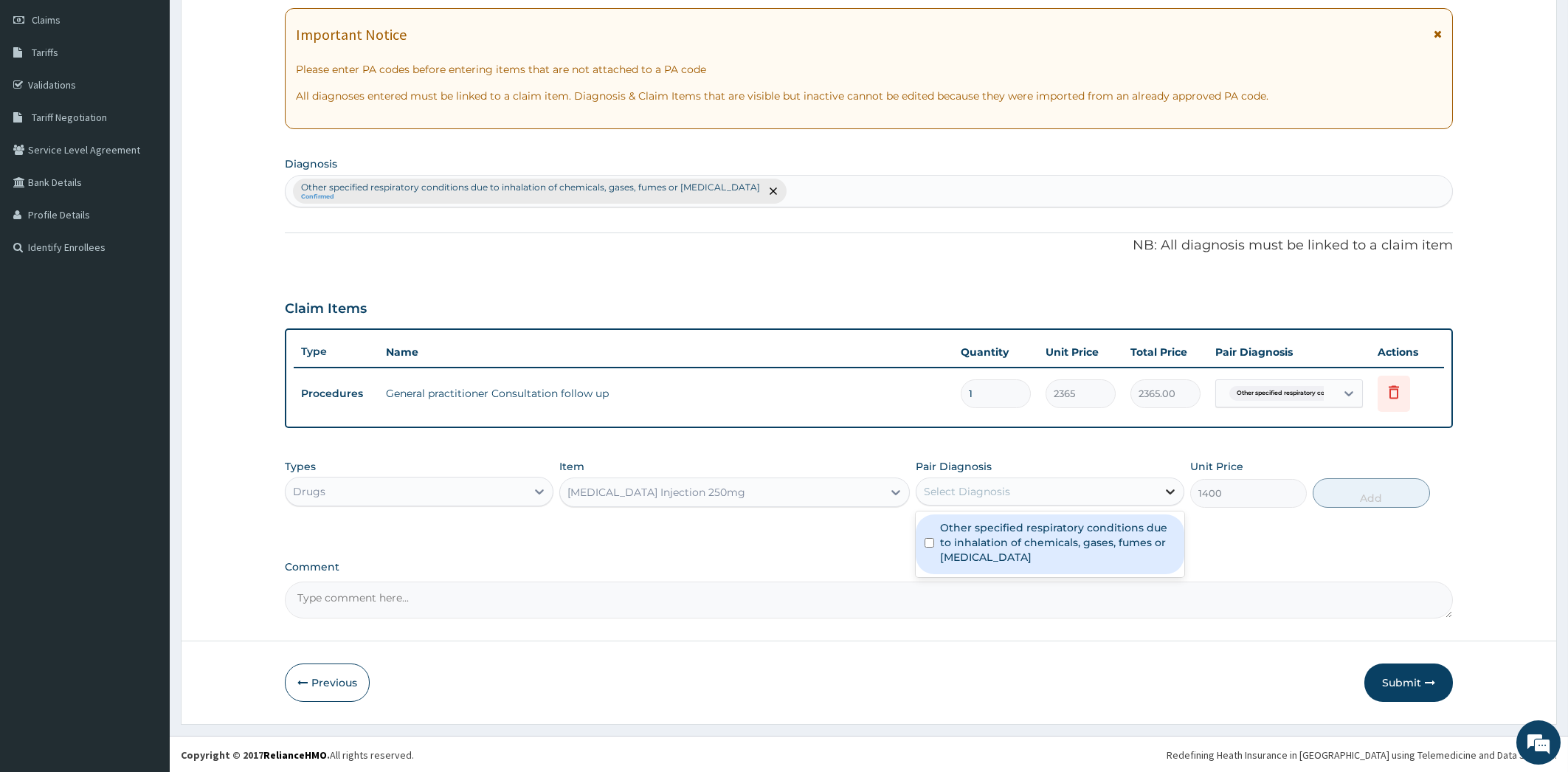
click at [1167, 487] on icon at bounding box center [1170, 491] width 15 height 15
click at [1135, 549] on label "Other specified respiratory conditions due to inhalation of chemicals, gases, f…" at bounding box center [1057, 543] width 235 height 45
checkbox input "true"
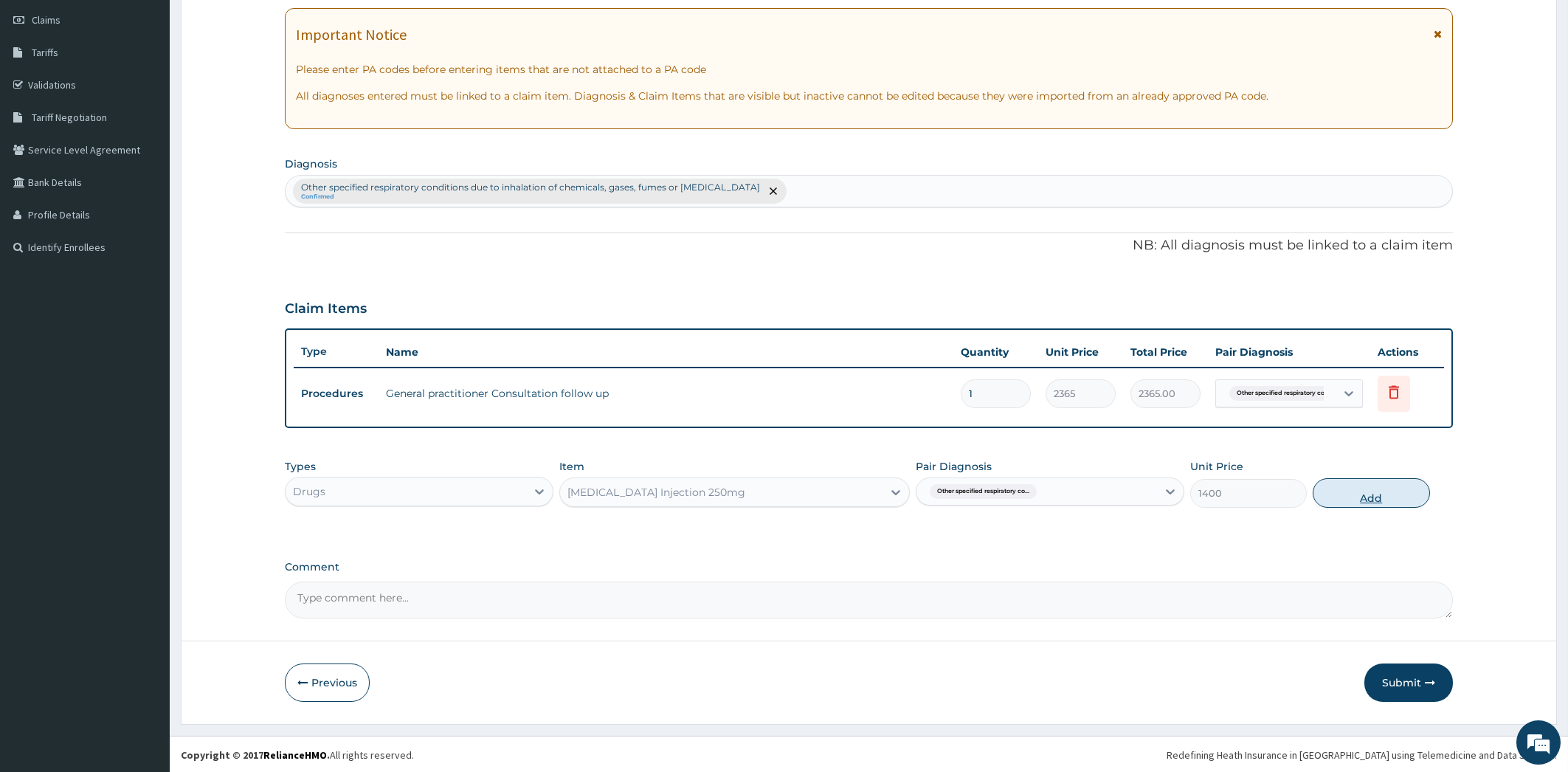
click at [1331, 491] on button "Add" at bounding box center [1371, 493] width 117 height 30
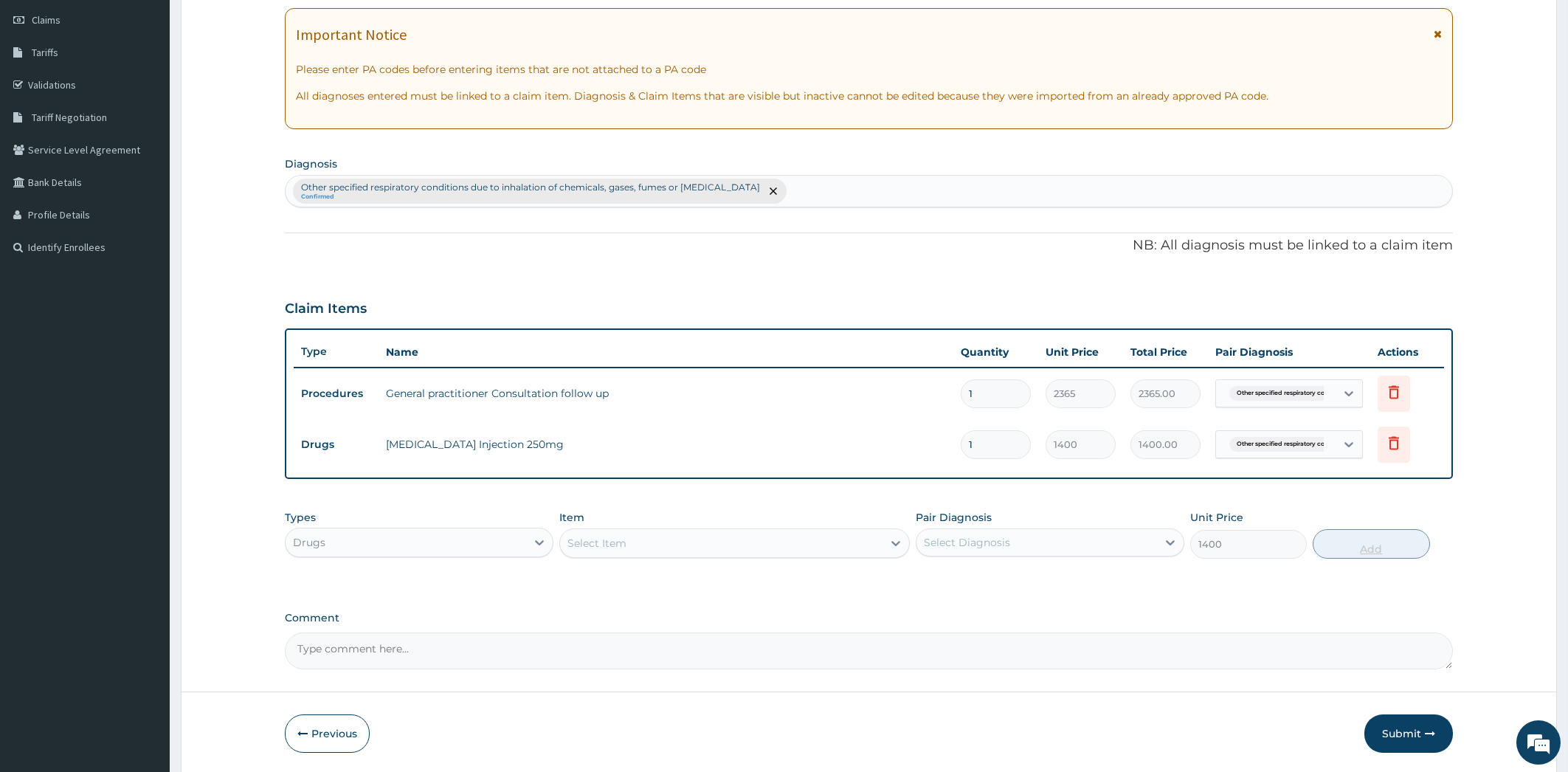
type input "0"
click at [542, 545] on icon at bounding box center [539, 543] width 15 height 15
type input "H"
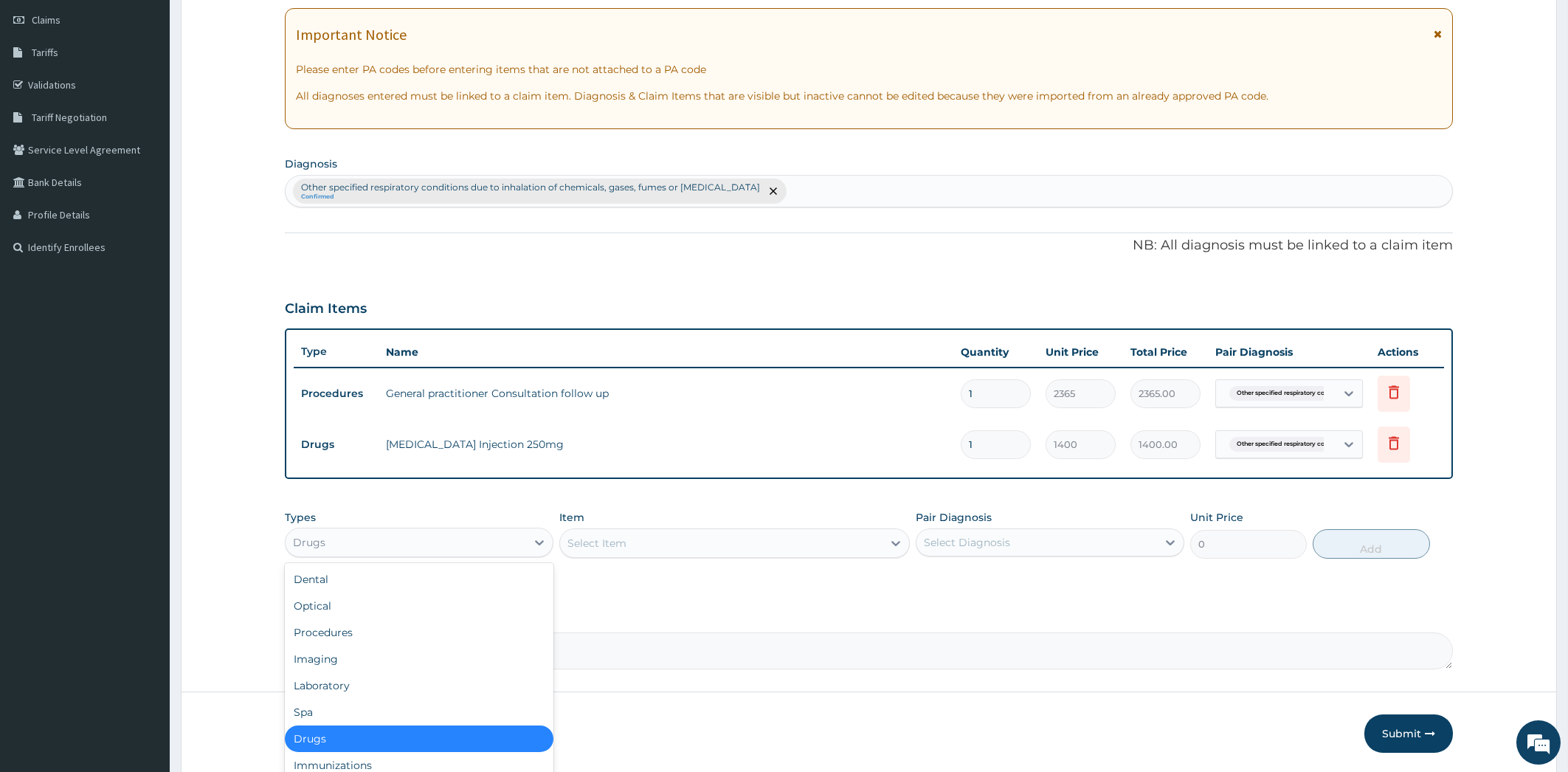
click at [493, 742] on div "Drugs" at bounding box center [419, 739] width 269 height 27
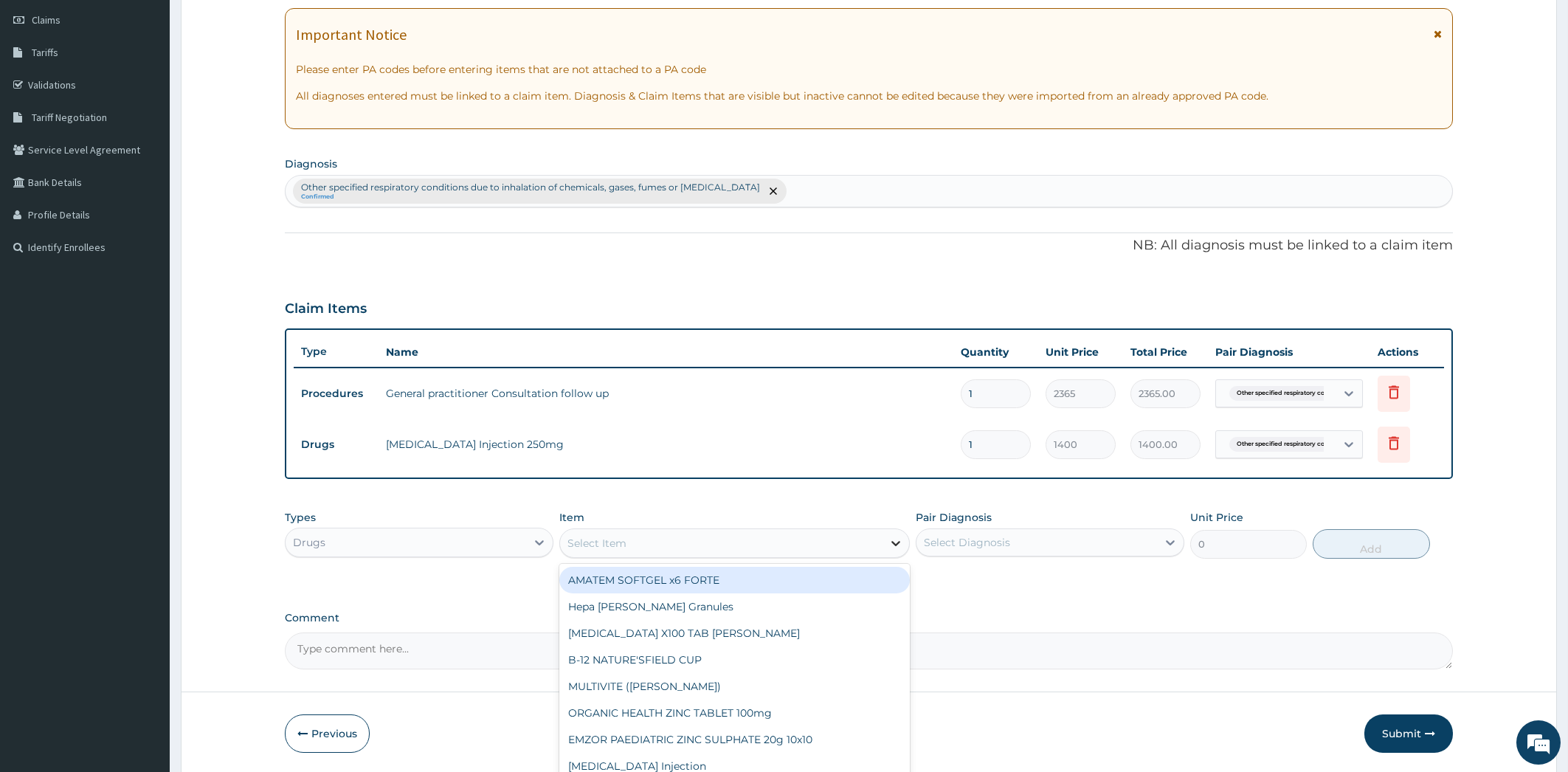
click at [892, 541] on icon at bounding box center [896, 543] width 9 height 5
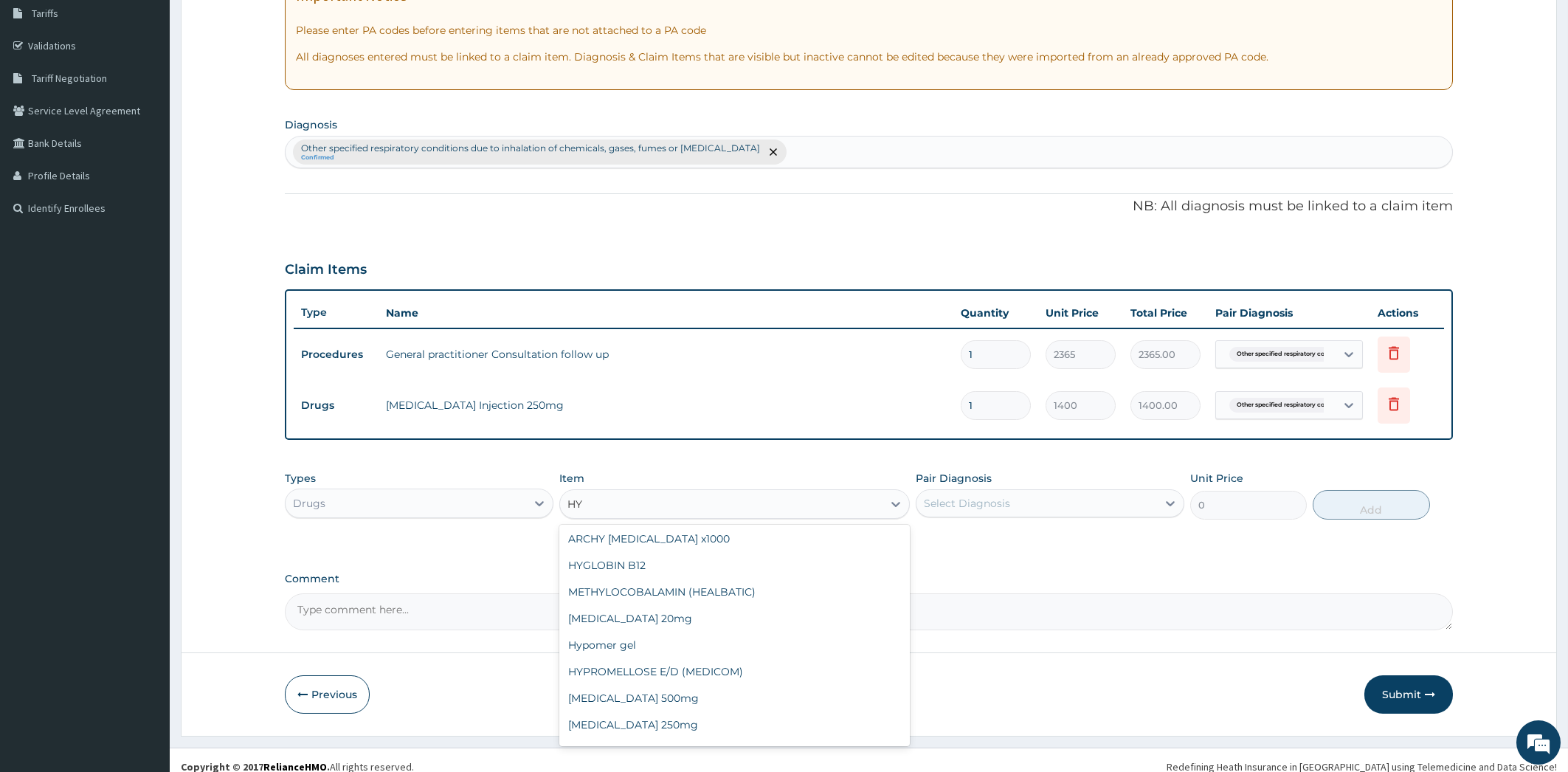
scroll to position [0, 0]
type input "H"
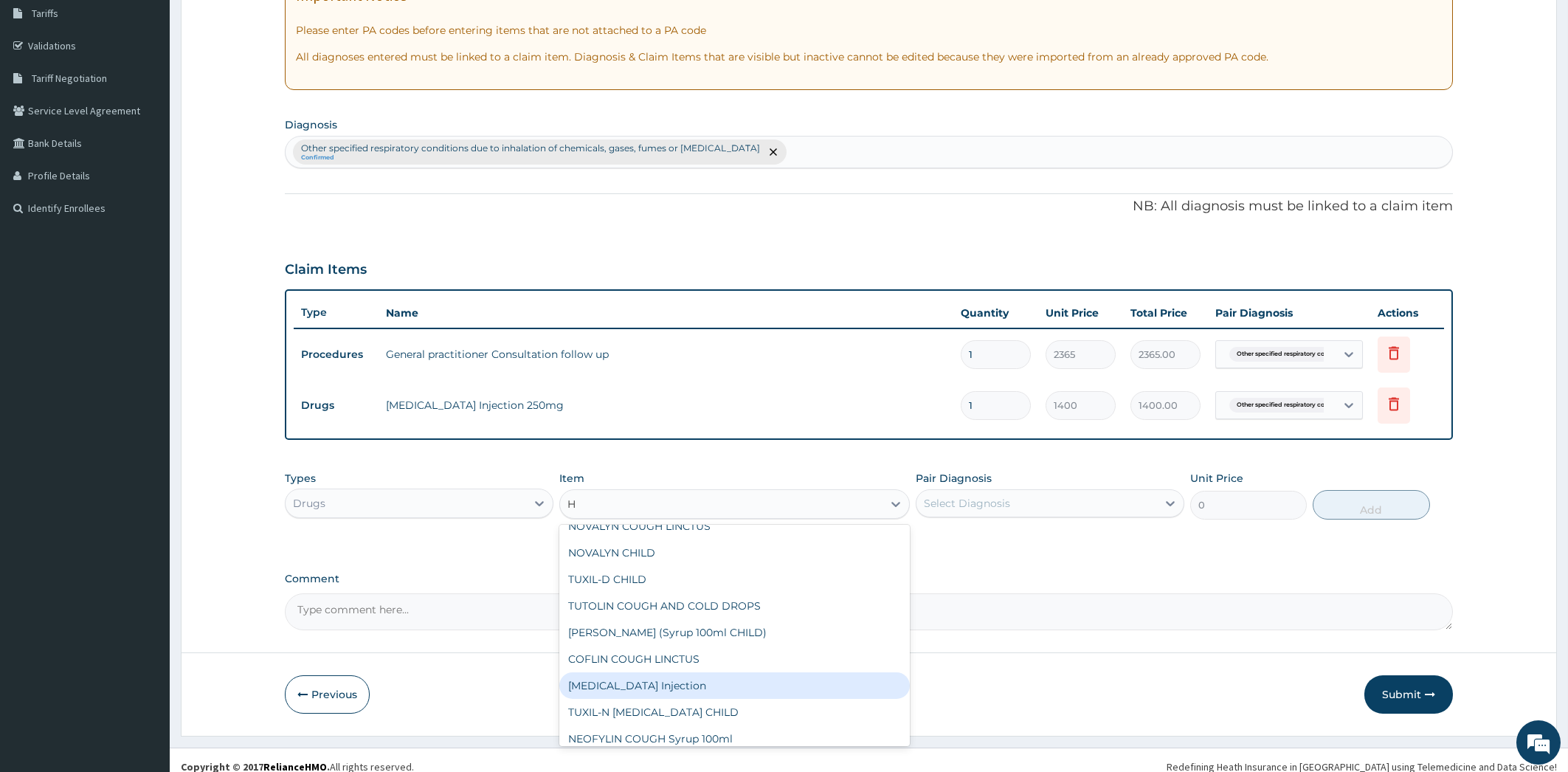
click at [839, 683] on div "CHLORPHENIRAMINE Injection" at bounding box center [735, 686] width 350 height 27
type input "200"
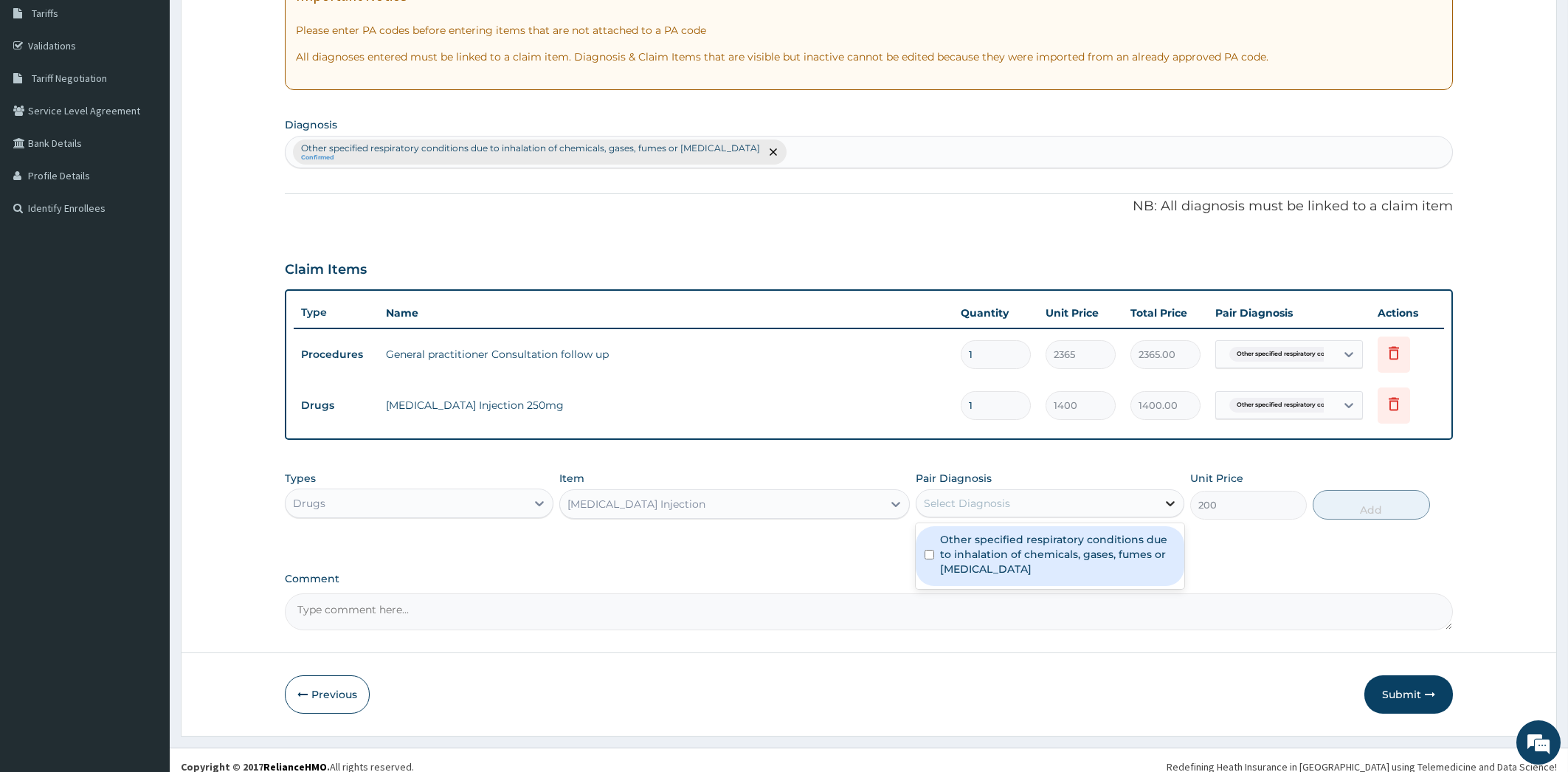
click at [1168, 502] on icon at bounding box center [1170, 503] width 9 height 5
click at [1132, 555] on label "Other specified respiratory conditions due to inhalation of chemicals, gases, f…" at bounding box center [1057, 555] width 235 height 45
checkbox input "true"
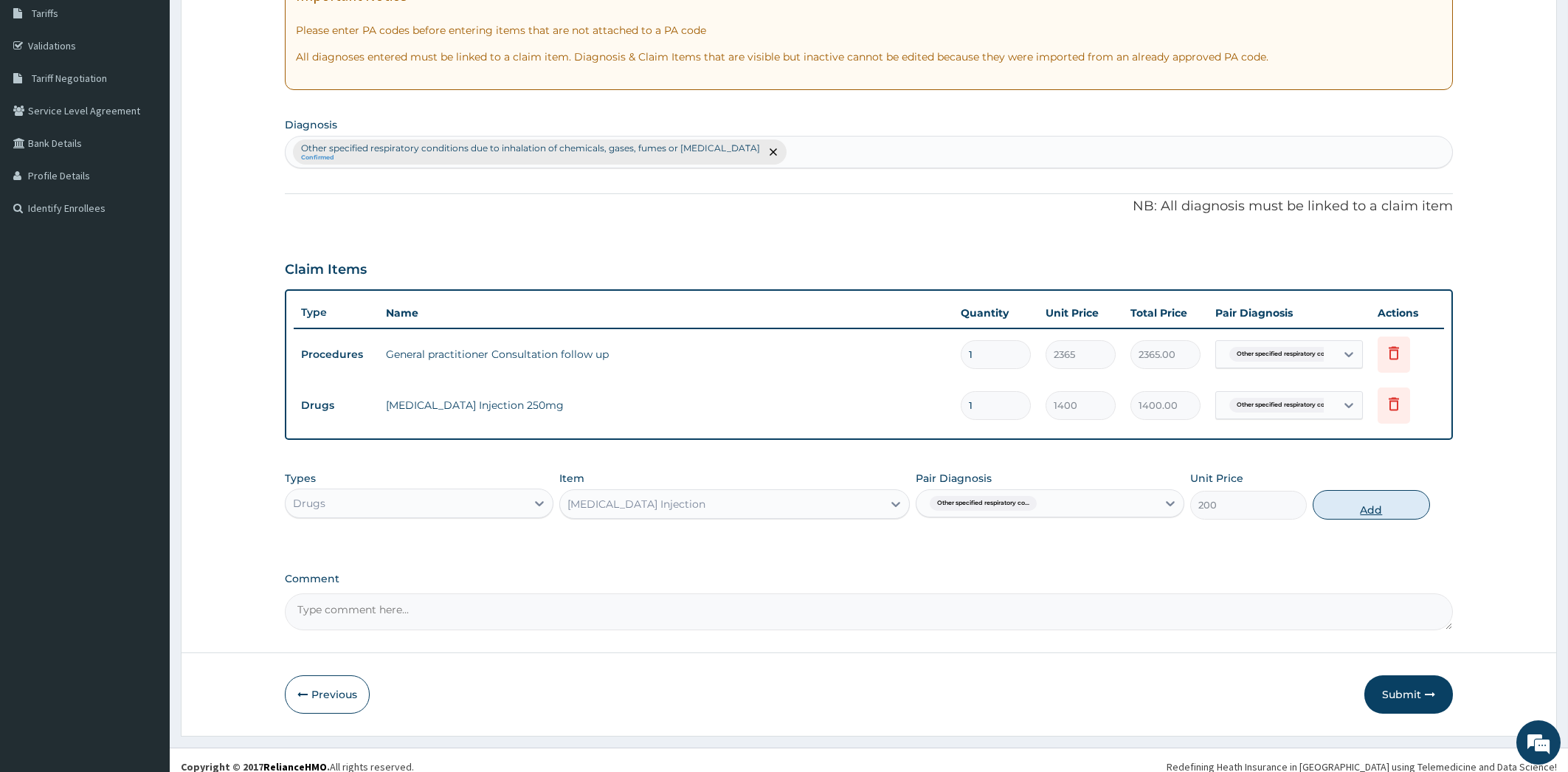
click at [1354, 507] on button "Add" at bounding box center [1371, 505] width 117 height 30
type input "0"
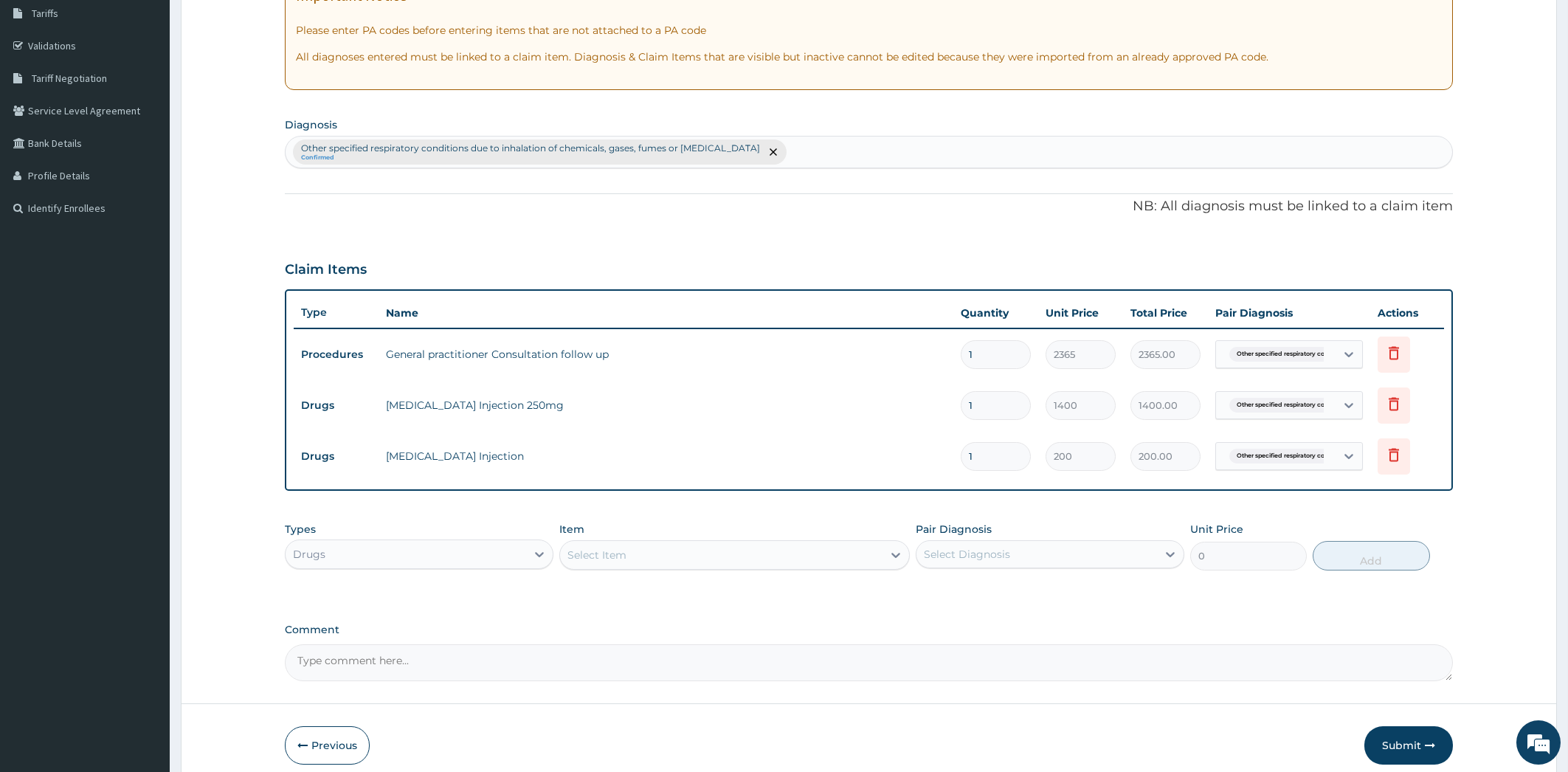
type input "0.00"
type input "2"
type input "400.00"
type input "2"
click at [1425, 747] on button "Submit" at bounding box center [1408, 746] width 88 height 39
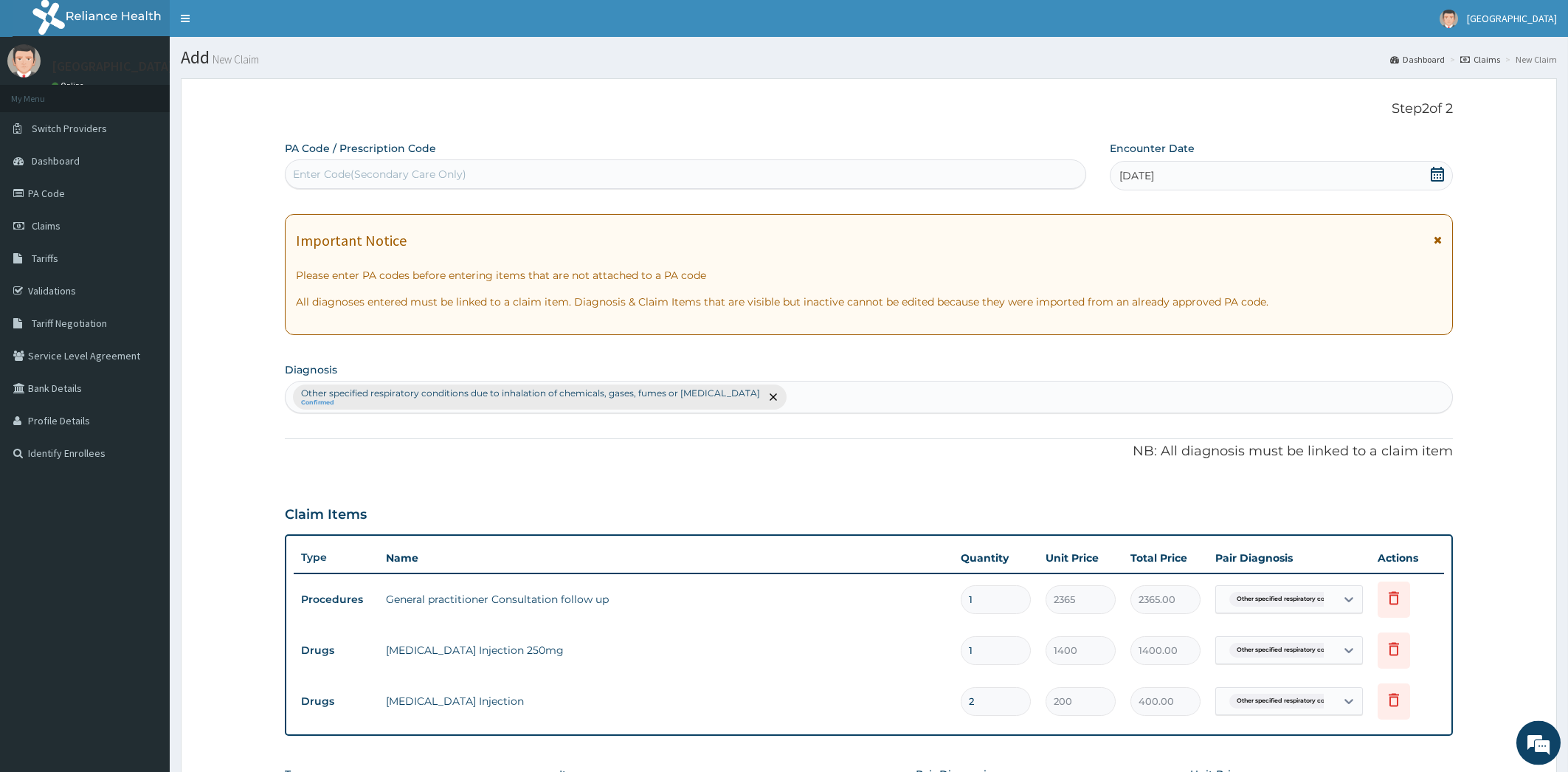
scroll to position [0, 0]
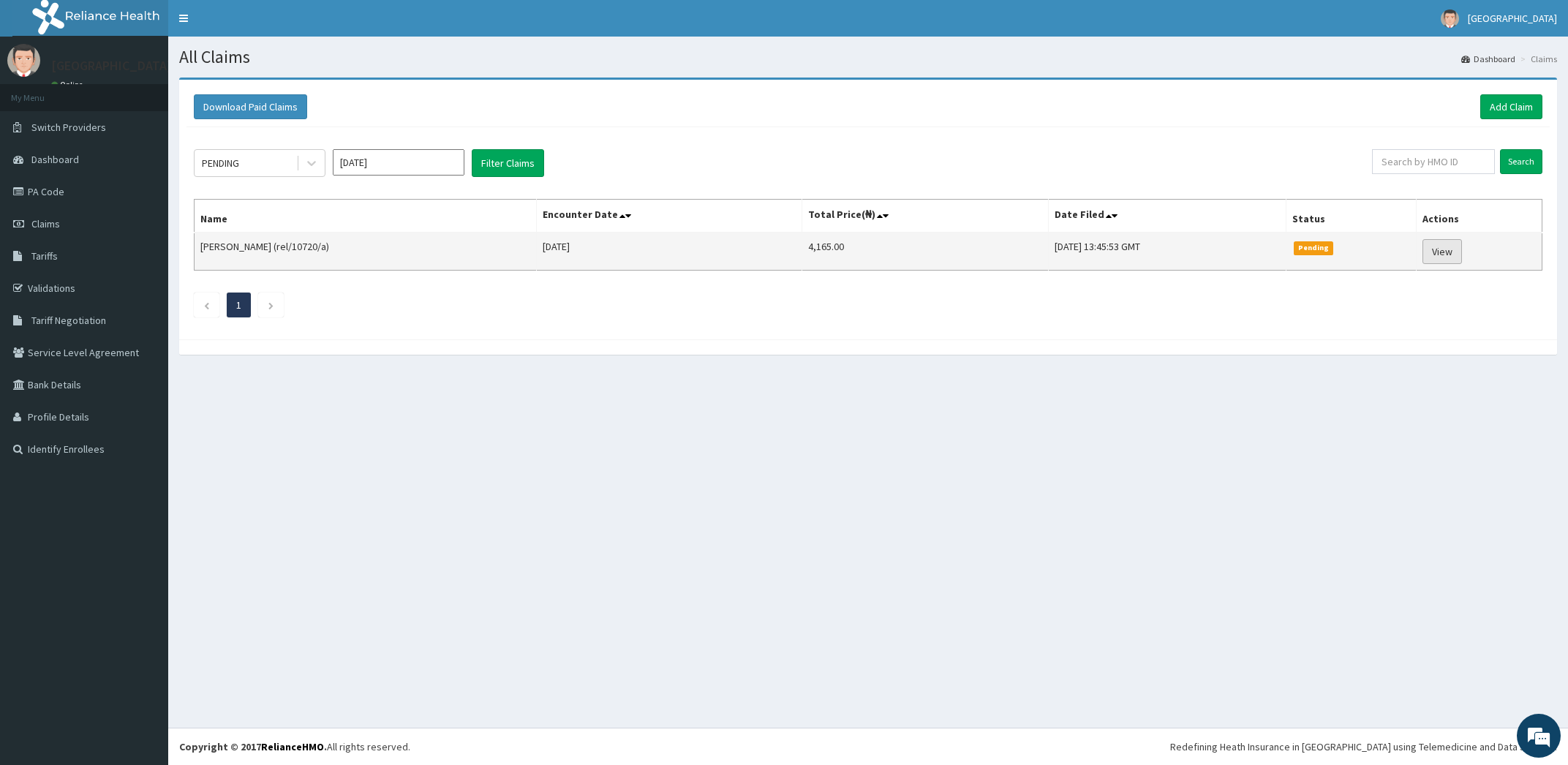
click at [1454, 251] on link "View" at bounding box center [1442, 252] width 40 height 25
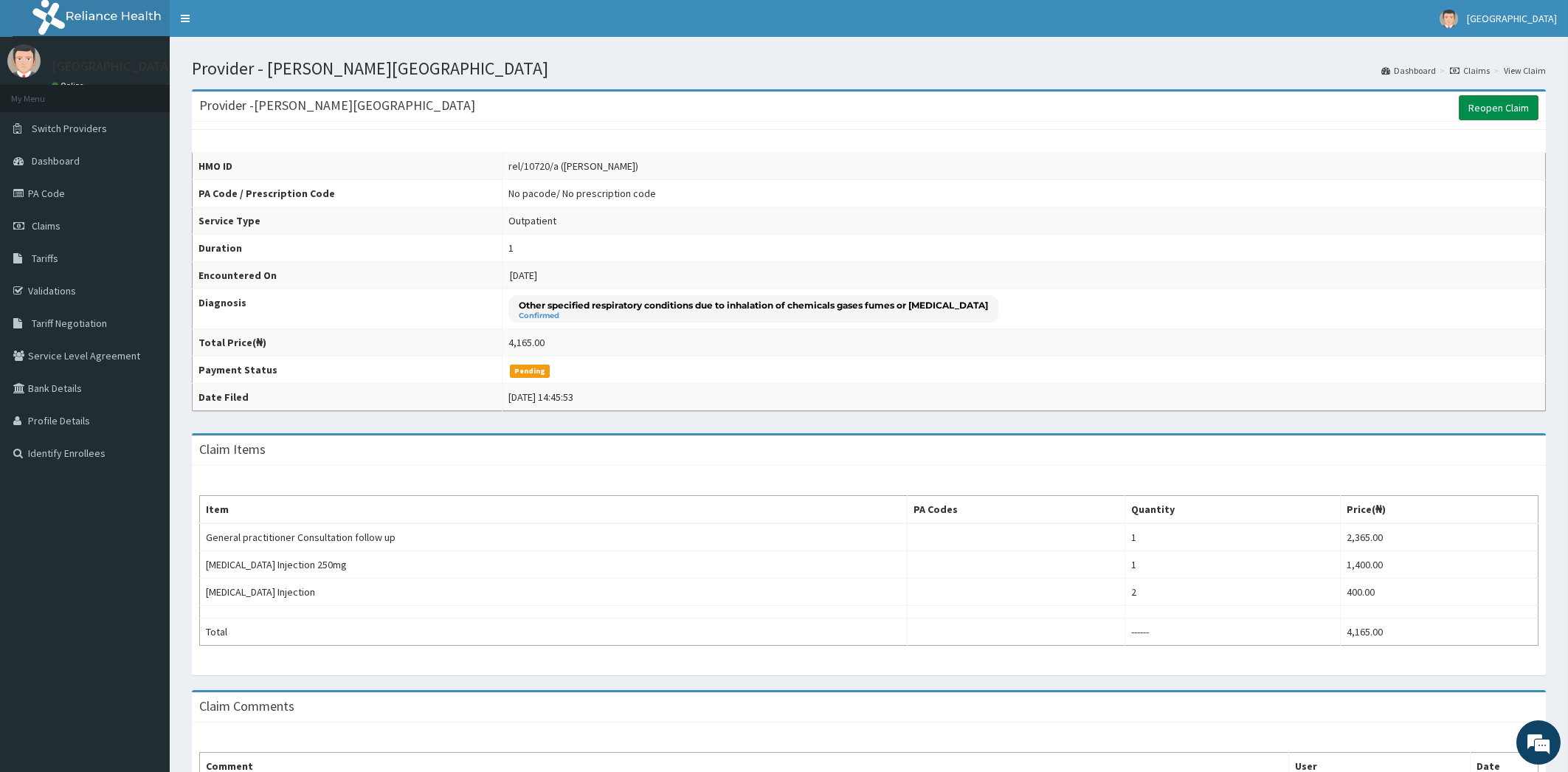
click at [1495, 115] on link "Reopen Claim" at bounding box center [1498, 108] width 79 height 25
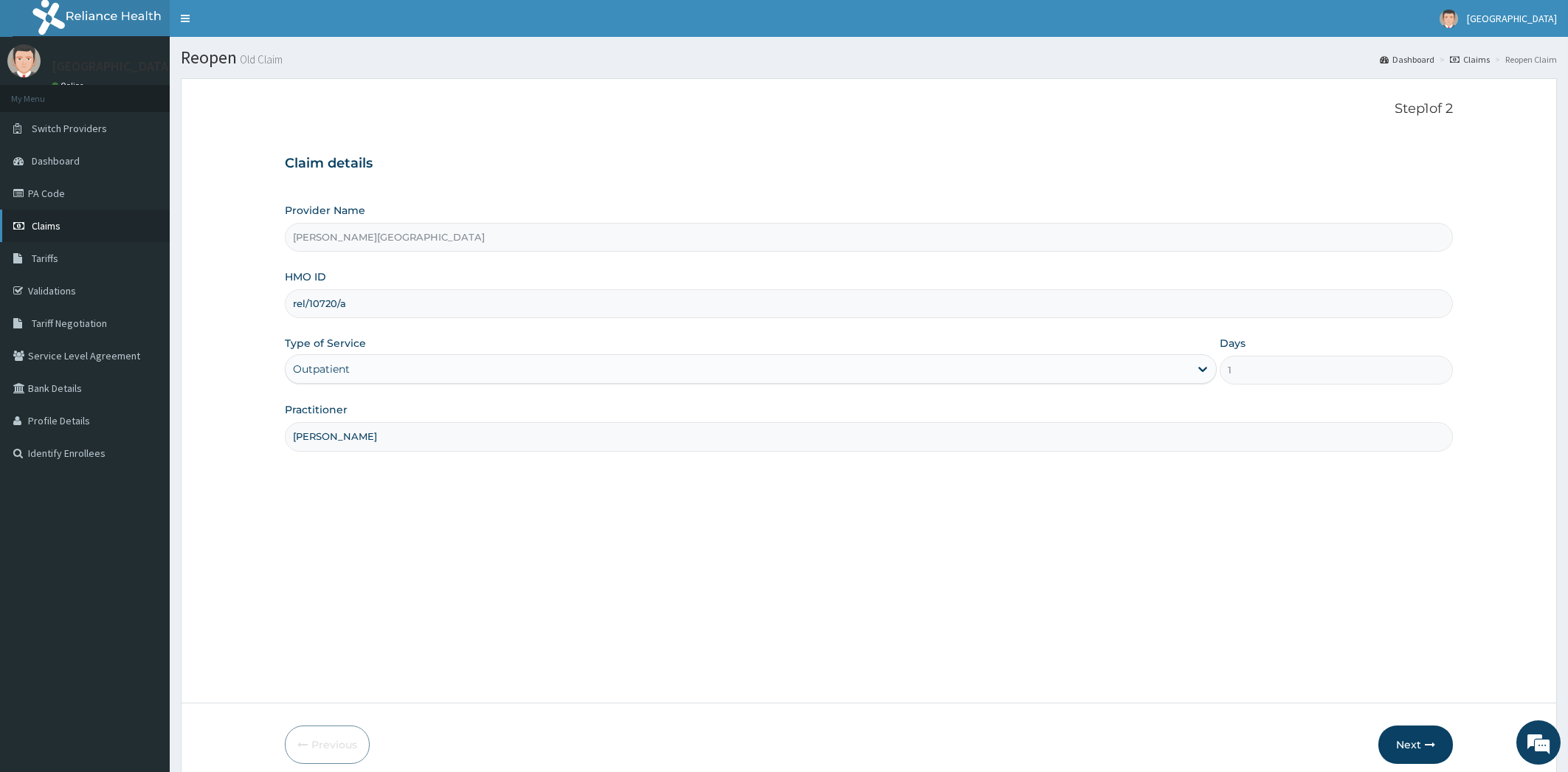
click at [92, 223] on link "Claims" at bounding box center [85, 226] width 170 height 33
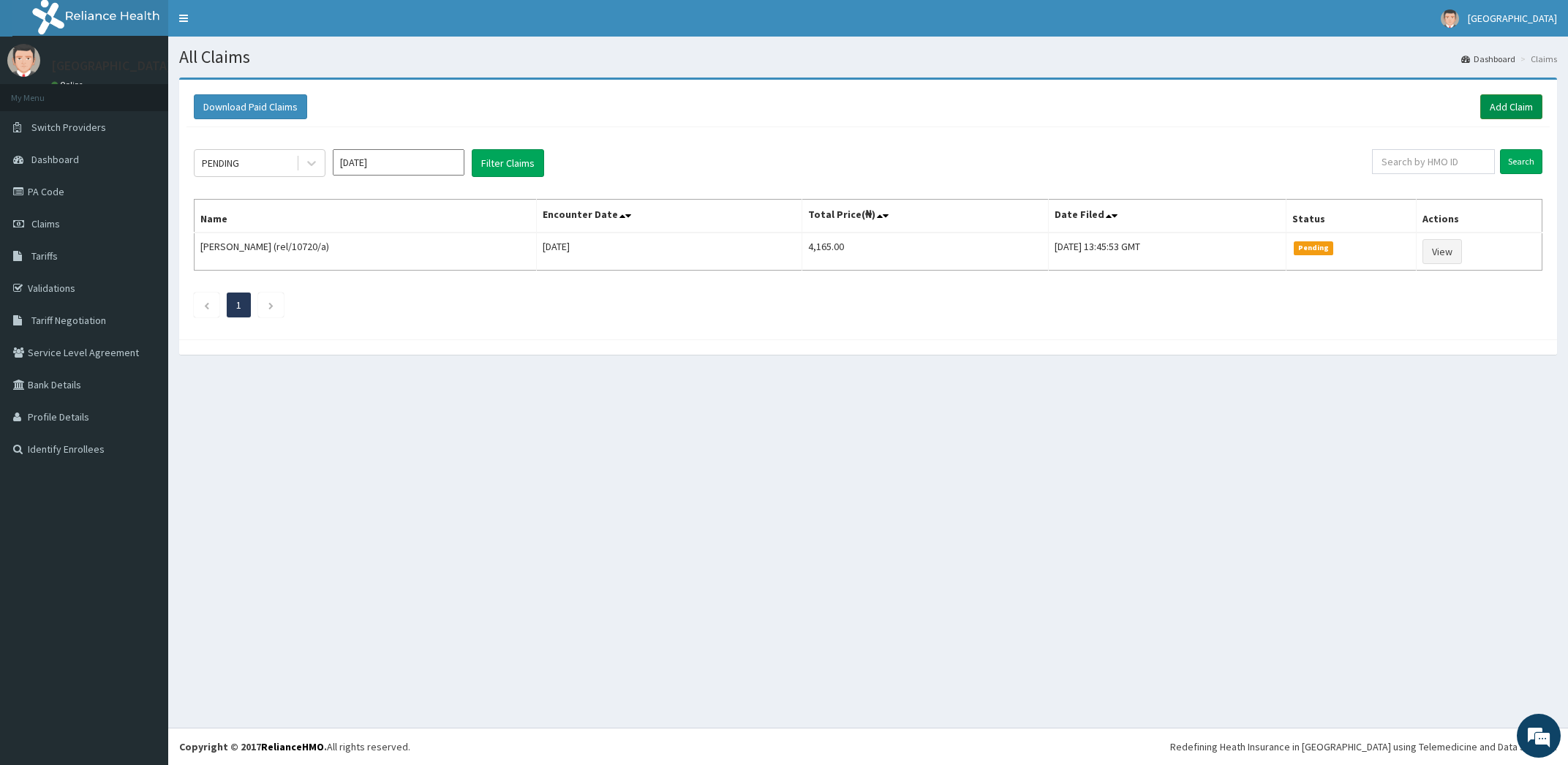
click at [1501, 110] on link "Add Claim" at bounding box center [1511, 107] width 63 height 25
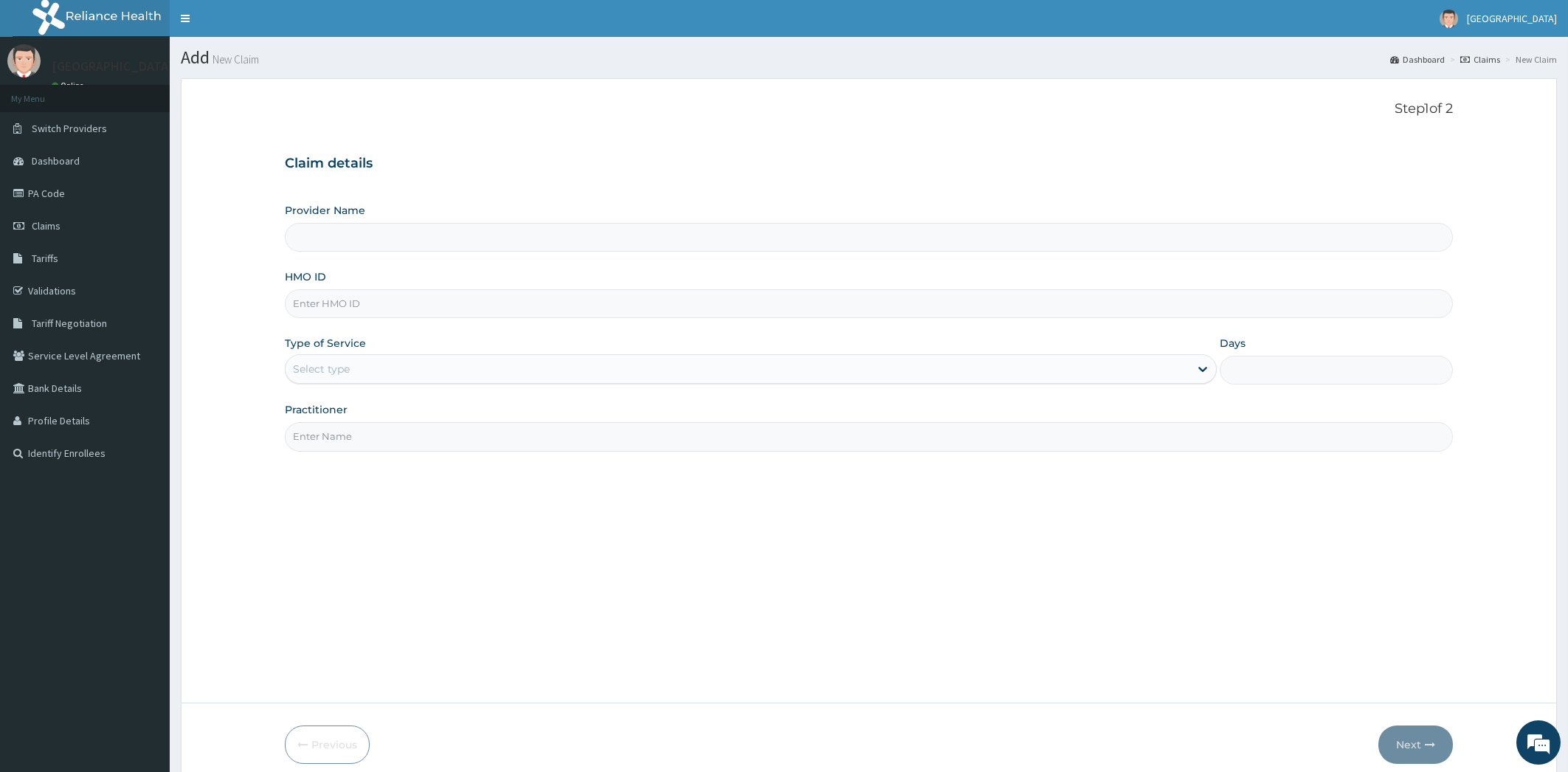
type input "[PERSON_NAME][GEOGRAPHIC_DATA]"
click at [365, 299] on input "HMO ID" at bounding box center [869, 304] width 1169 height 29
type input "ELN/10564/B"
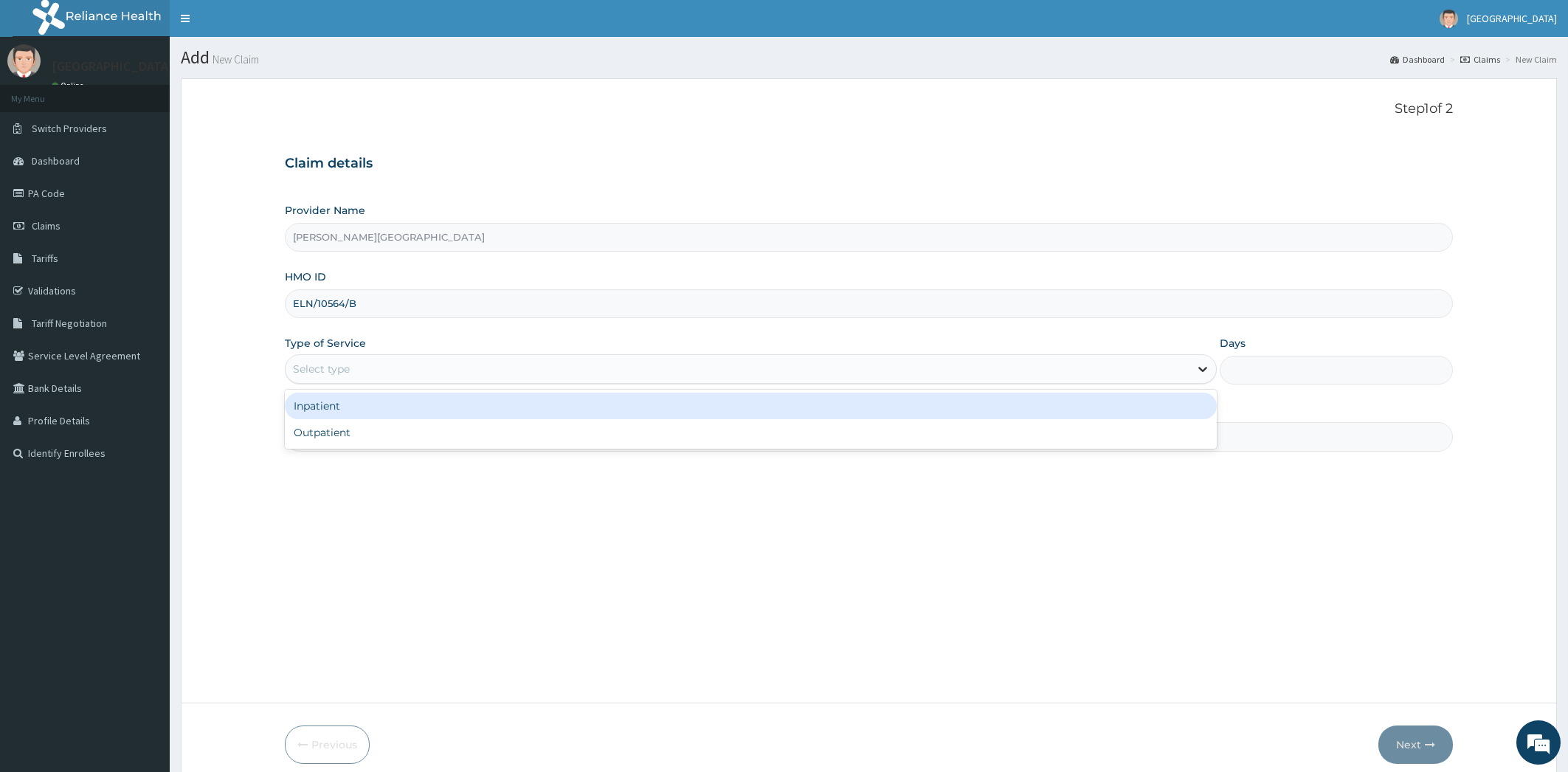
click at [1195, 373] on icon at bounding box center [1203, 369] width 15 height 15
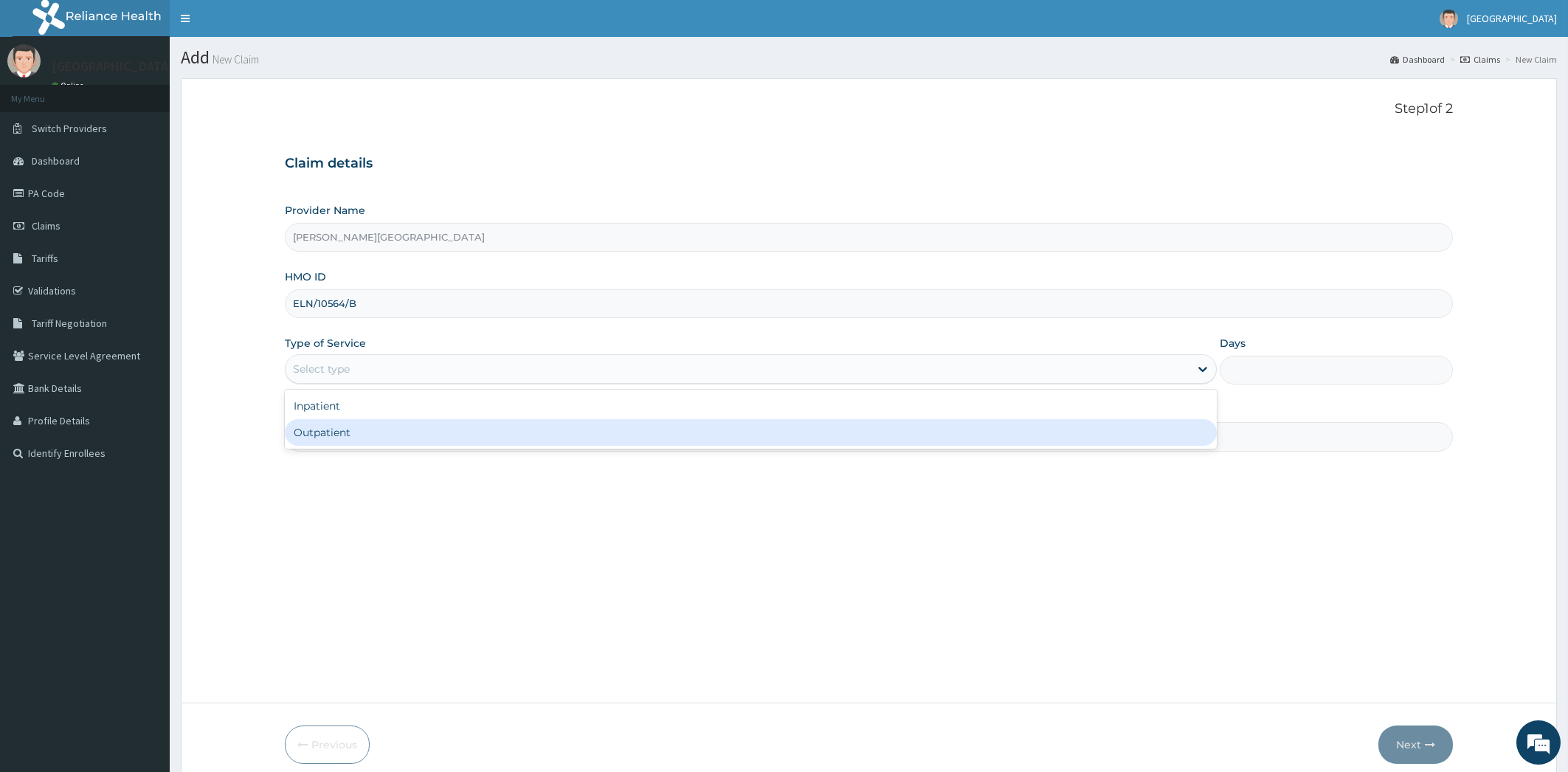
click at [1130, 431] on div "Outpatient" at bounding box center [751, 433] width 933 height 27
type input "1"
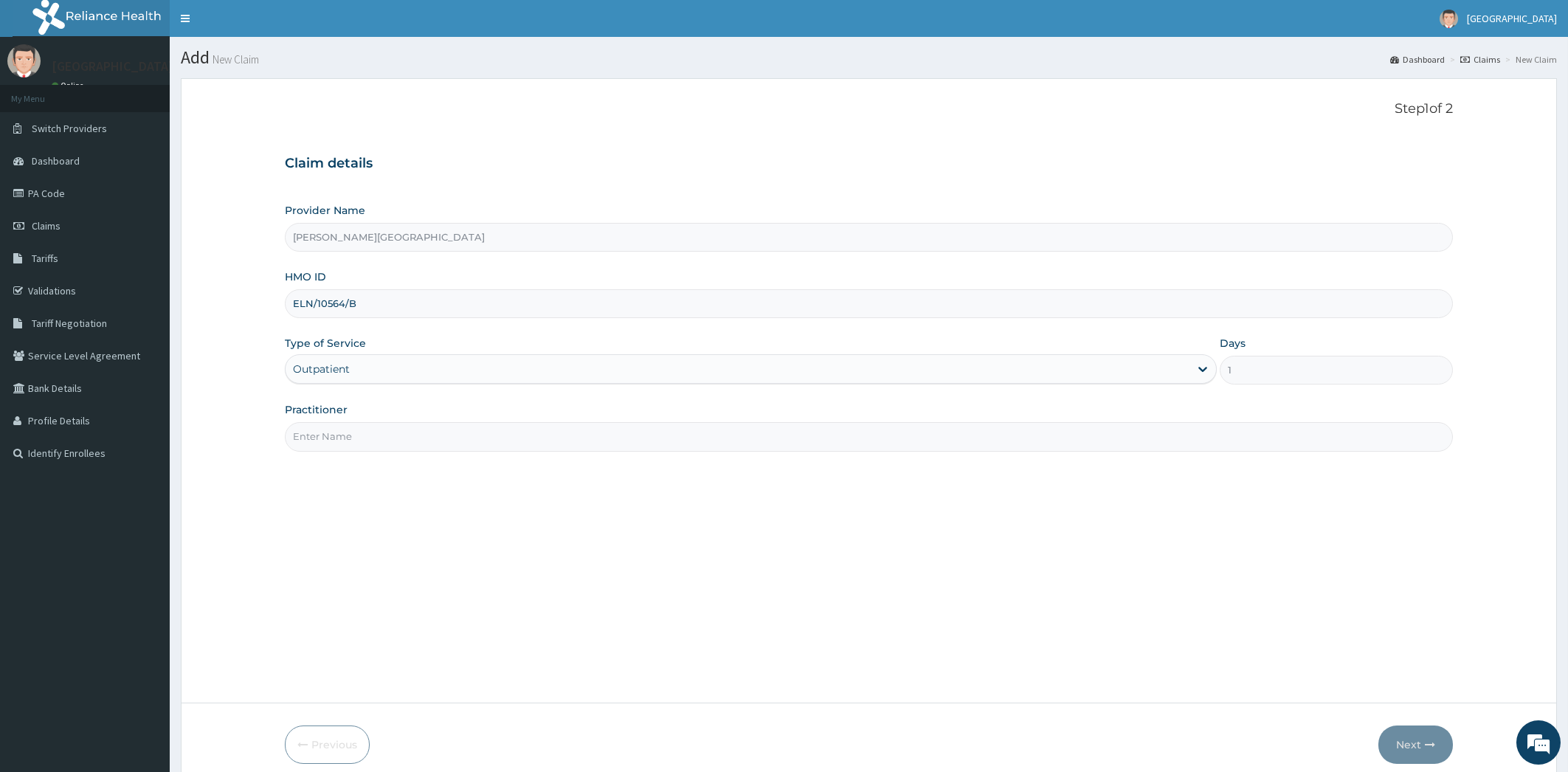
click at [404, 426] on input "Practitioner" at bounding box center [869, 436] width 1169 height 29
type input "DR OLADIPO"
click at [1420, 749] on button "Next" at bounding box center [1416, 745] width 74 height 39
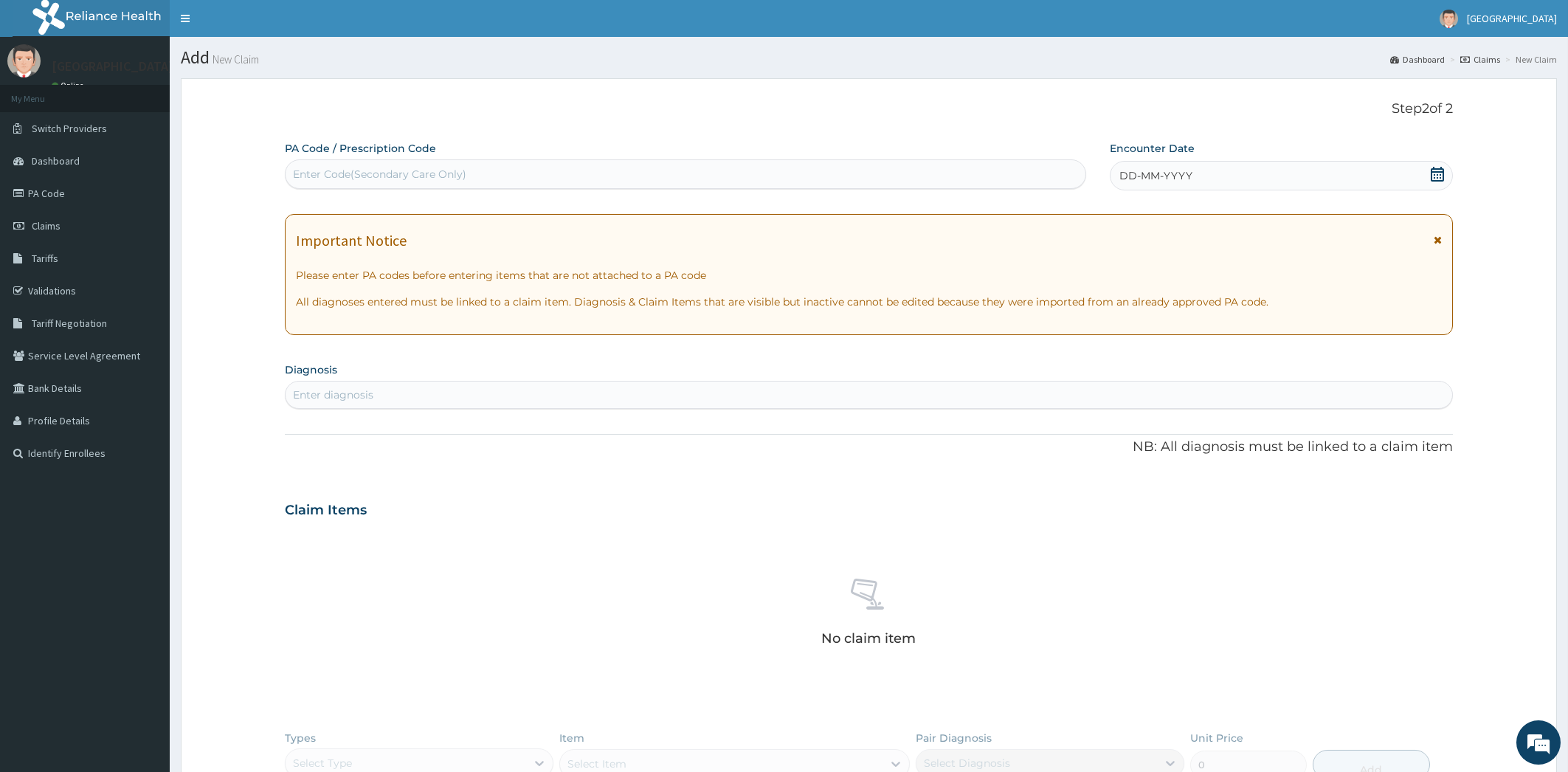
click at [1439, 179] on icon at bounding box center [1437, 174] width 15 height 15
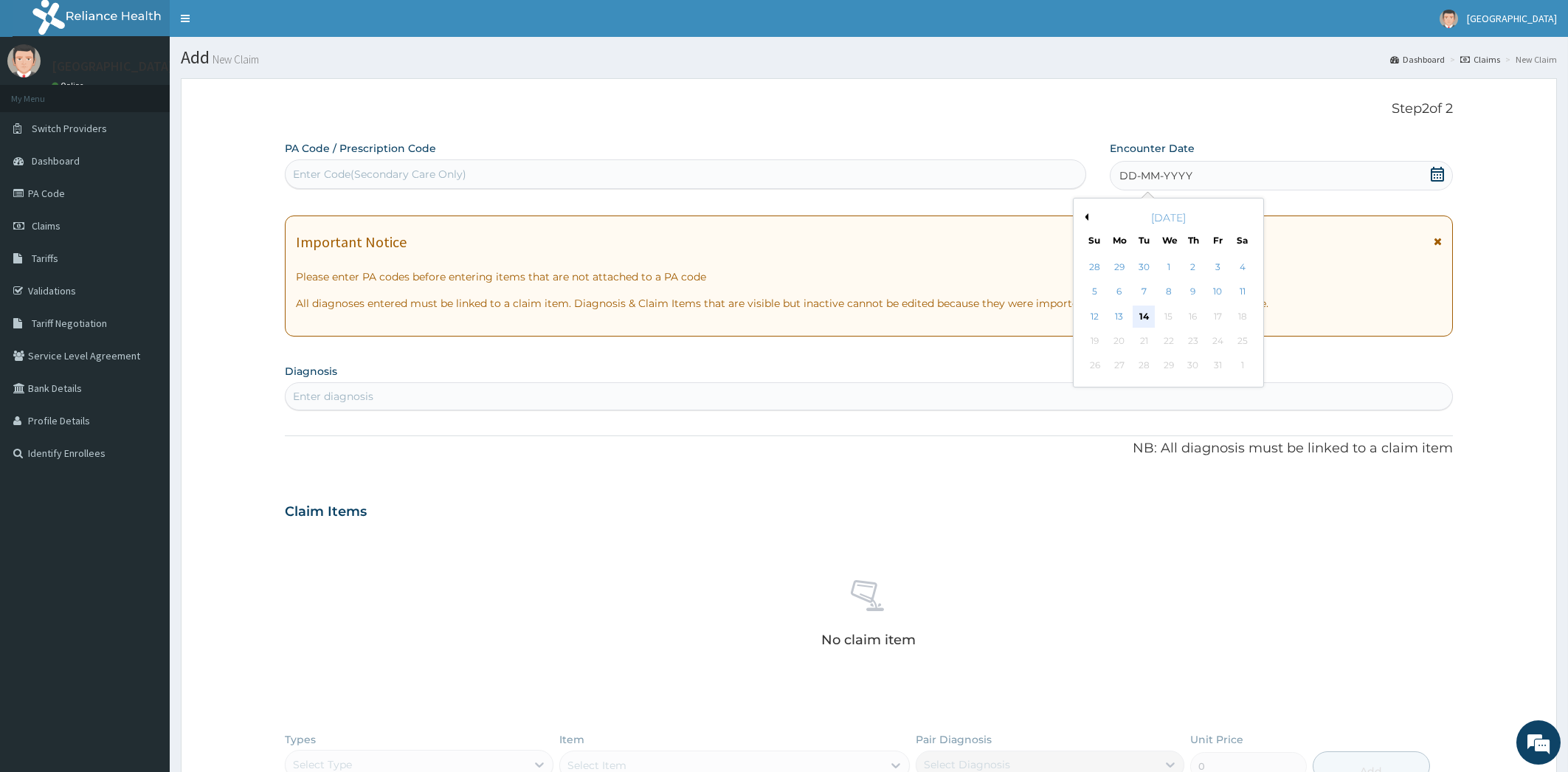
click at [1148, 309] on div "14" at bounding box center [1144, 317] width 22 height 22
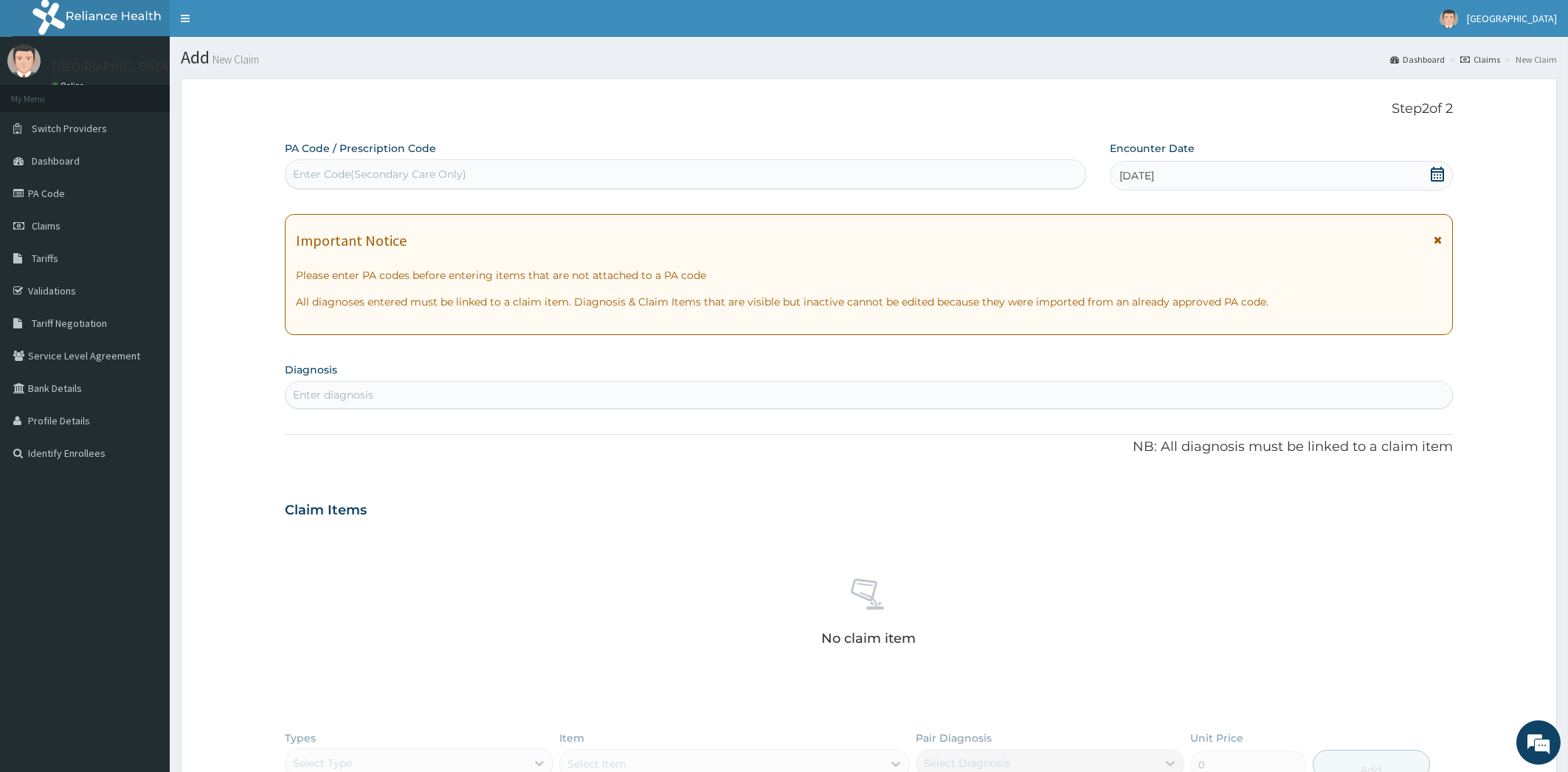
click at [477, 171] on div "Enter Code(Secondary Care Only)" at bounding box center [686, 174] width 800 height 24
click at [584, 134] on div "Step 2 of 2 PA Code / Prescription Code Enter Code(Secondary Care Only) Encount…" at bounding box center [869, 495] width 1169 height 789
click at [428, 386] on div "Enter diagnosis" at bounding box center [869, 395] width 1167 height 24
type input "C"
type input "F"
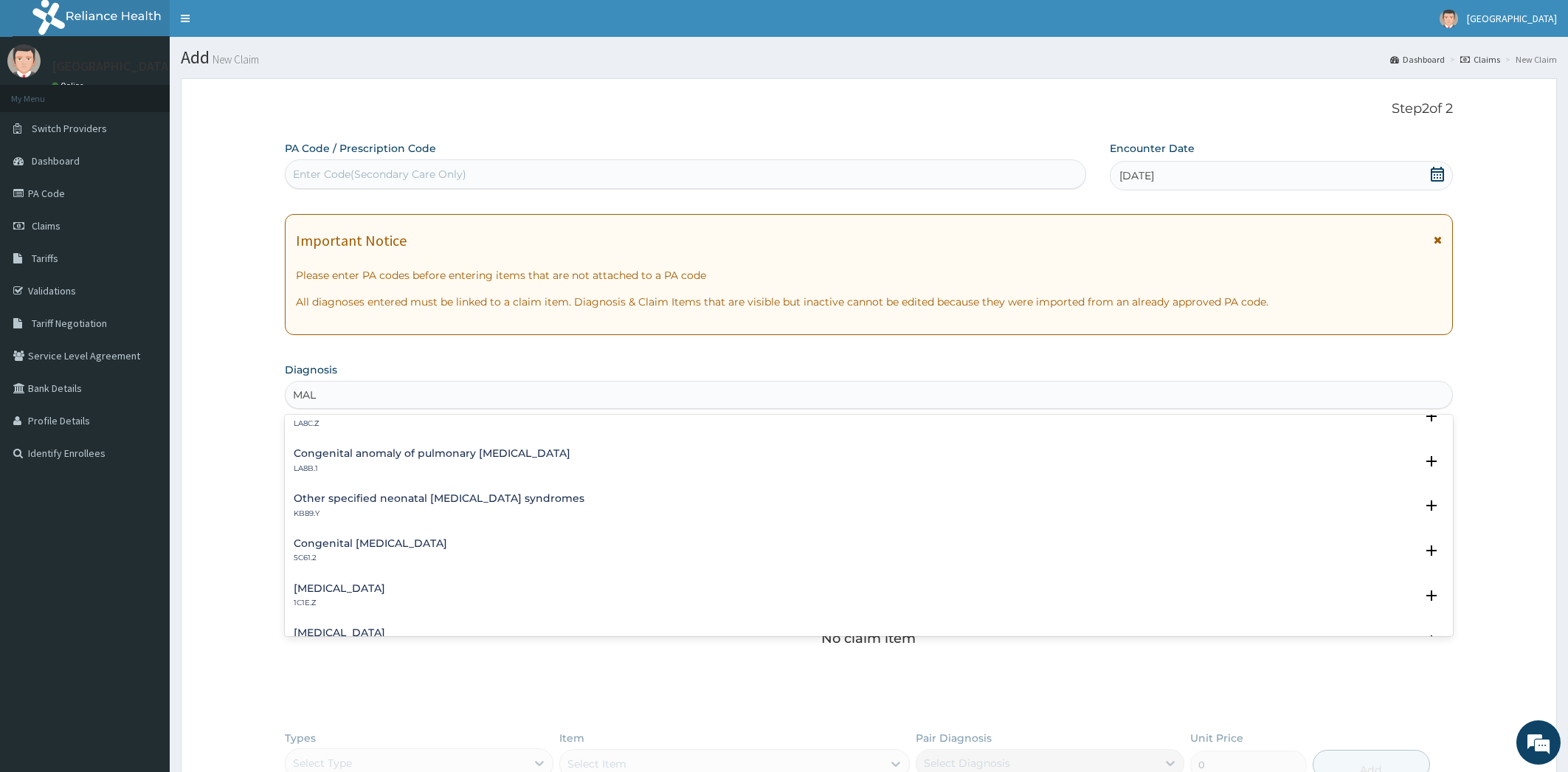
scroll to position [1281, 0]
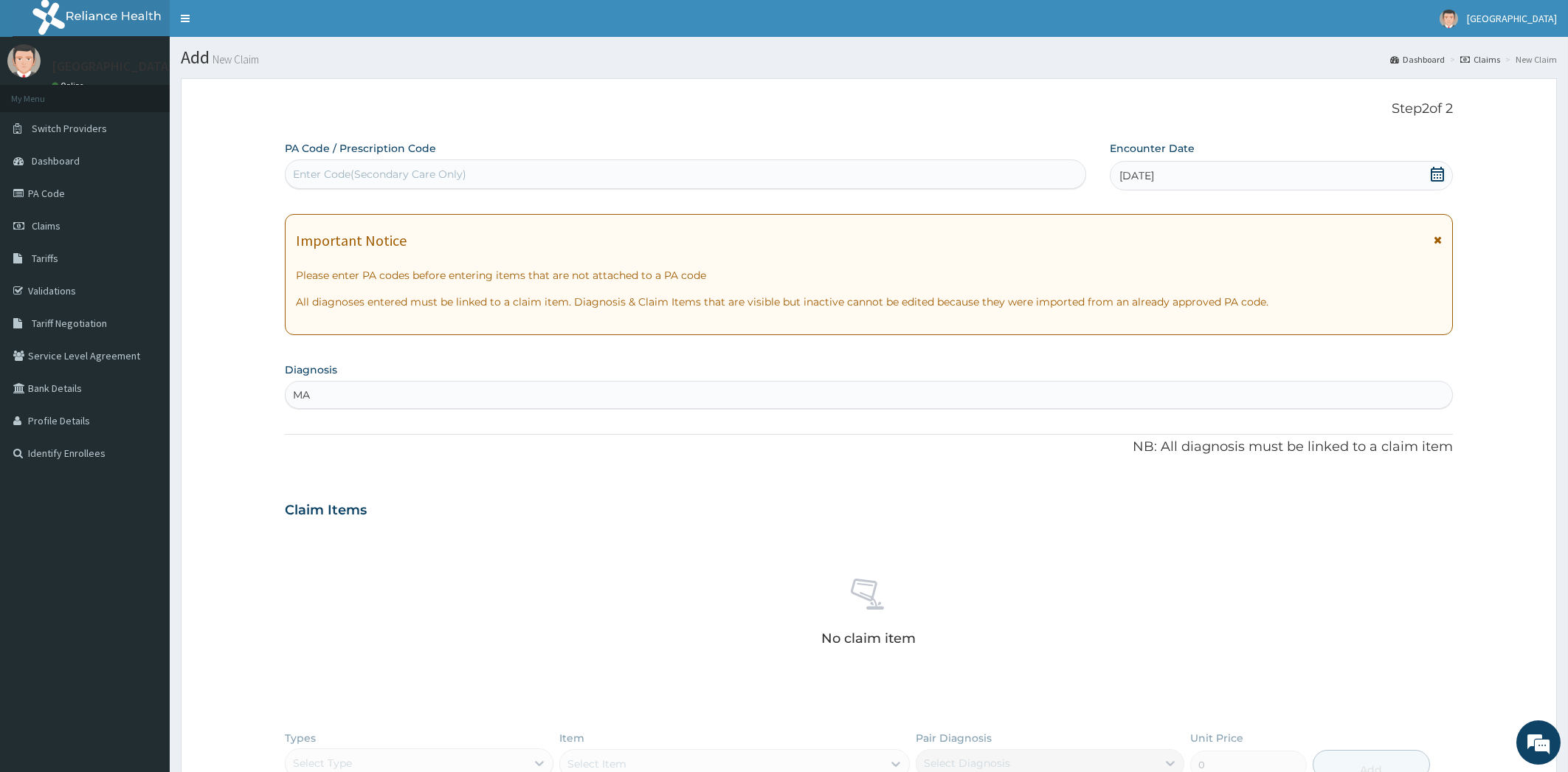
type input "M"
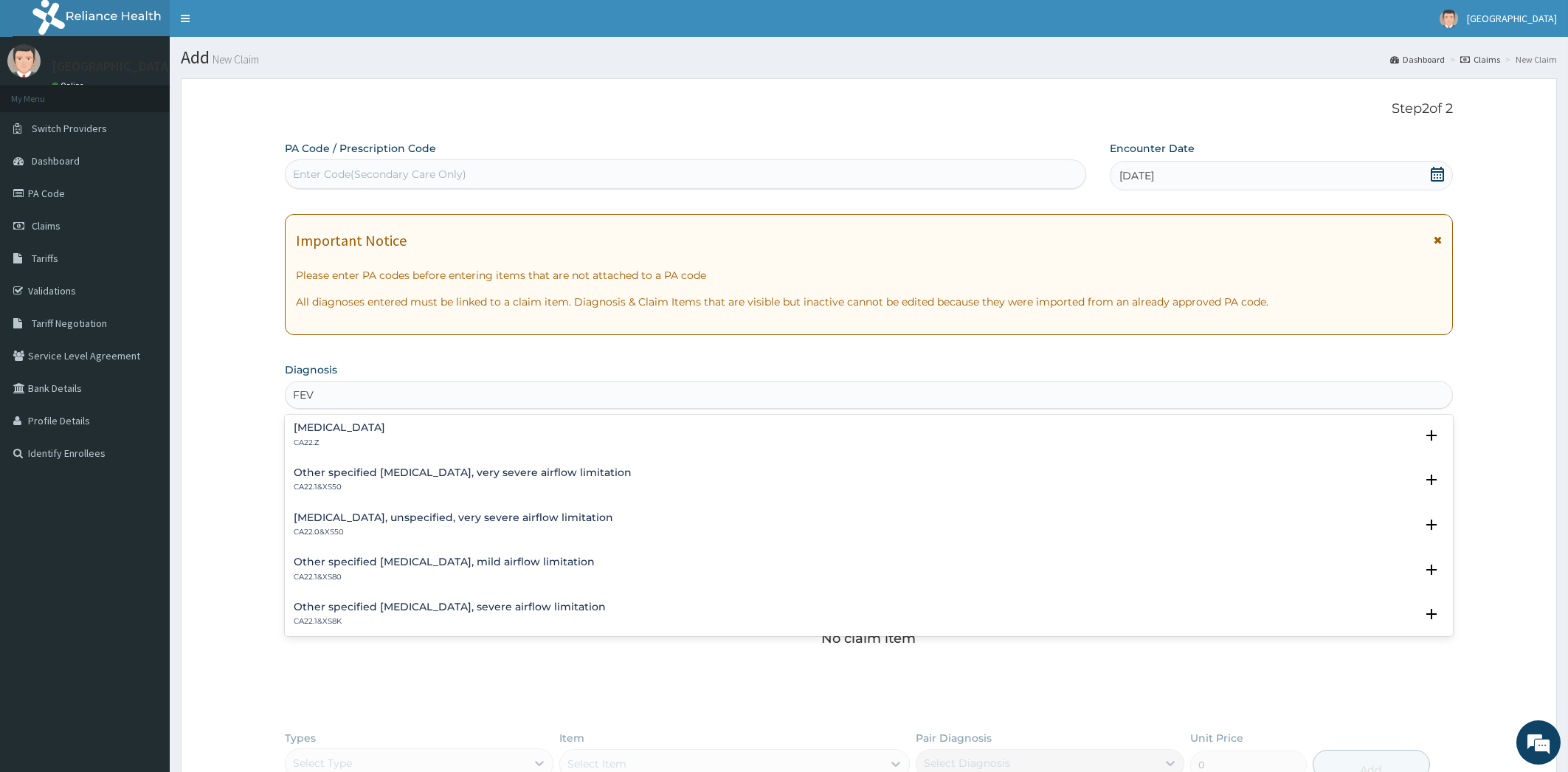
scroll to position [0, 0]
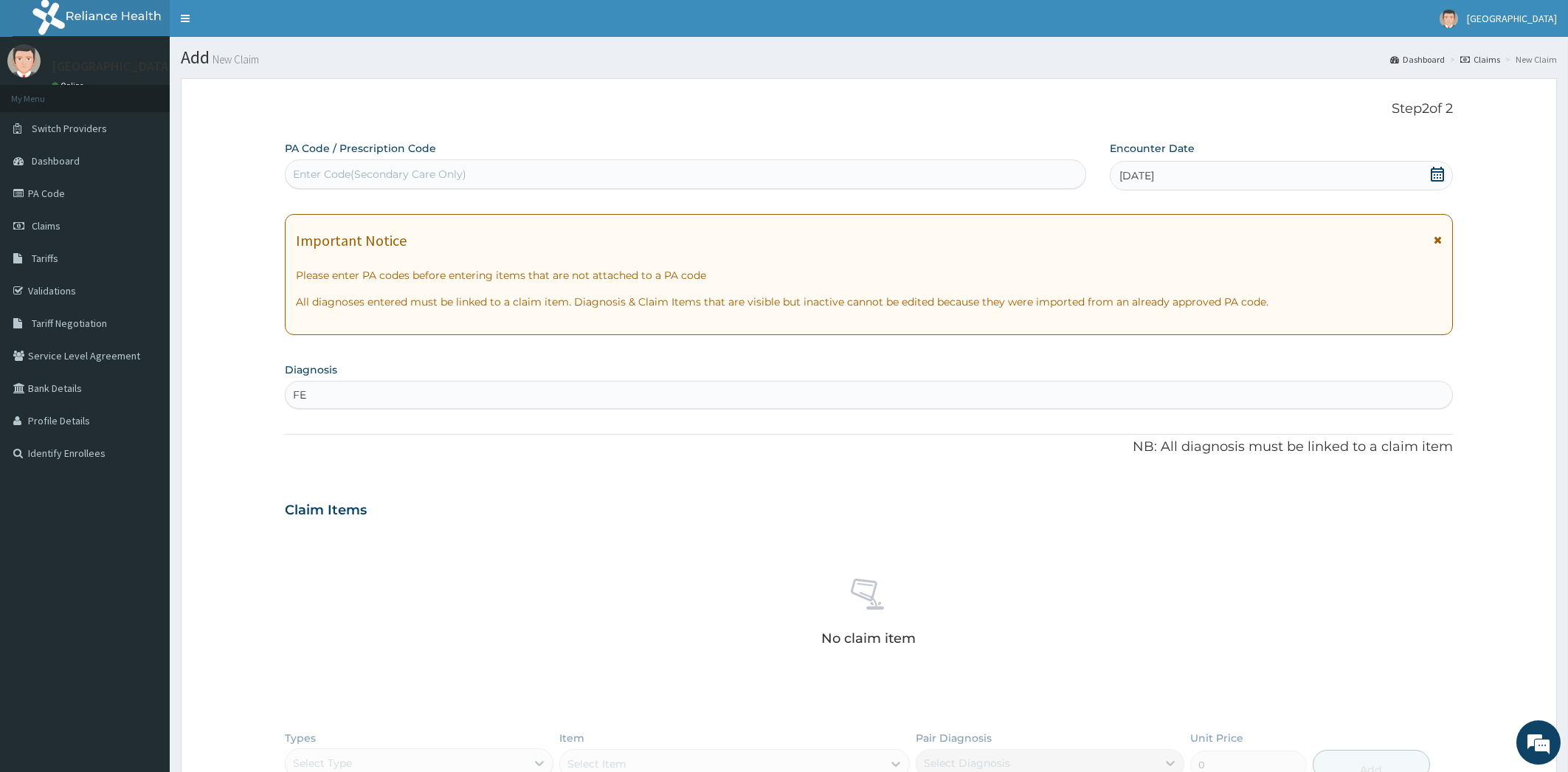
type input "F"
type input "H"
type input "B"
type input "PAIN"
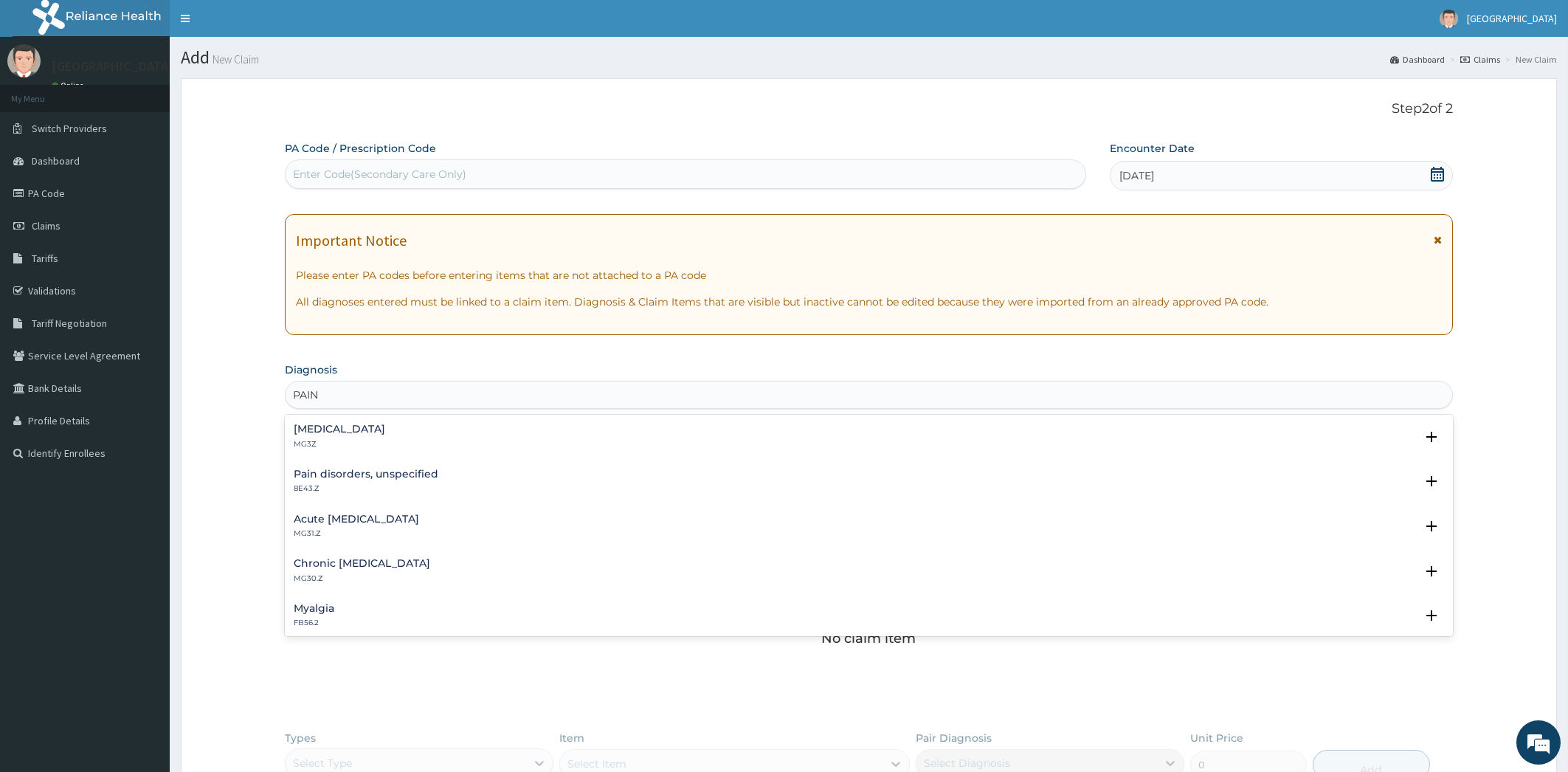
click at [531, 443] on div "Pain, unspecified MG3Z" at bounding box center [869, 436] width 1151 height 26
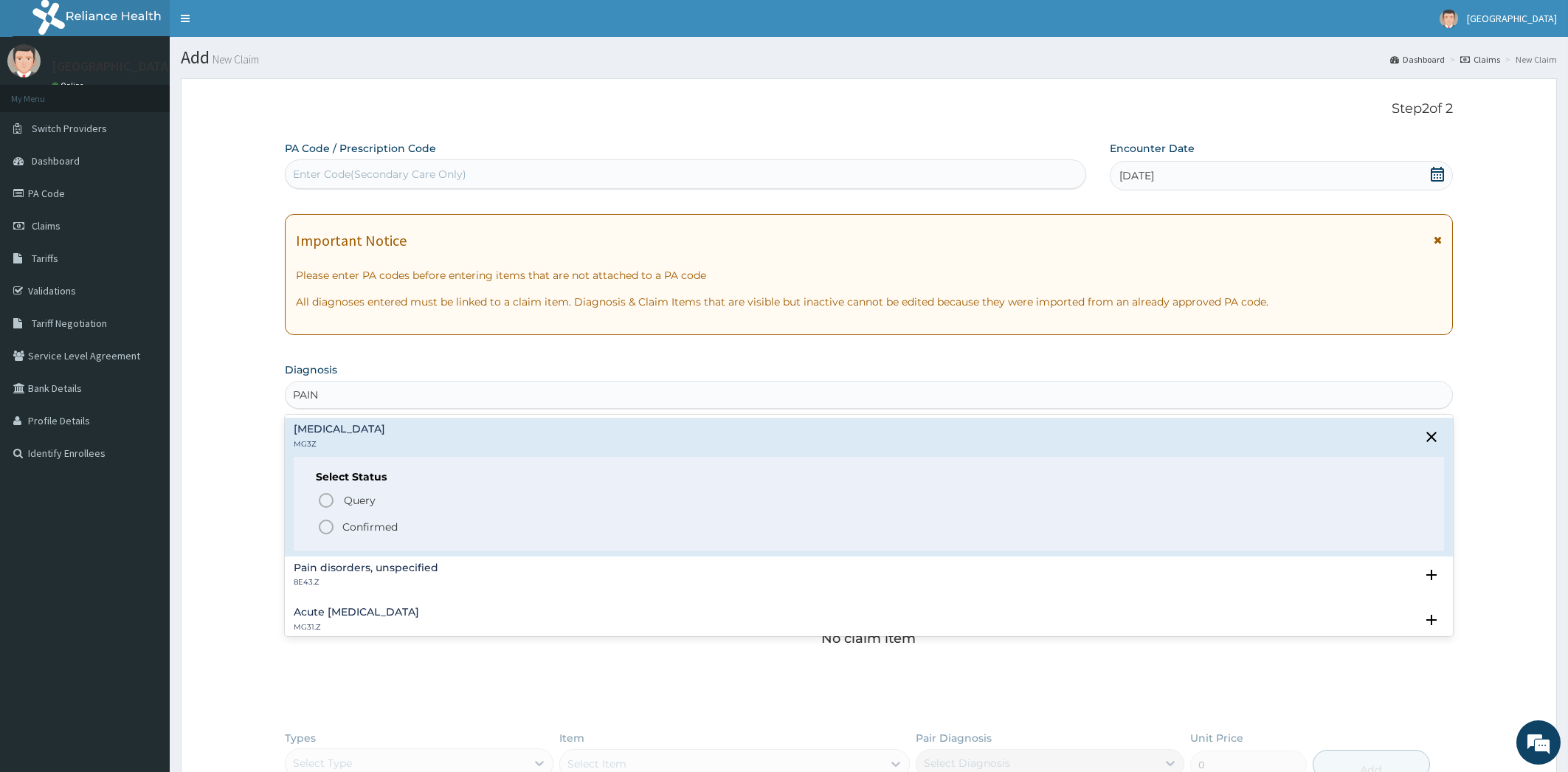
click at [327, 528] on icon "status option filled" at bounding box center [327, 527] width 18 height 18
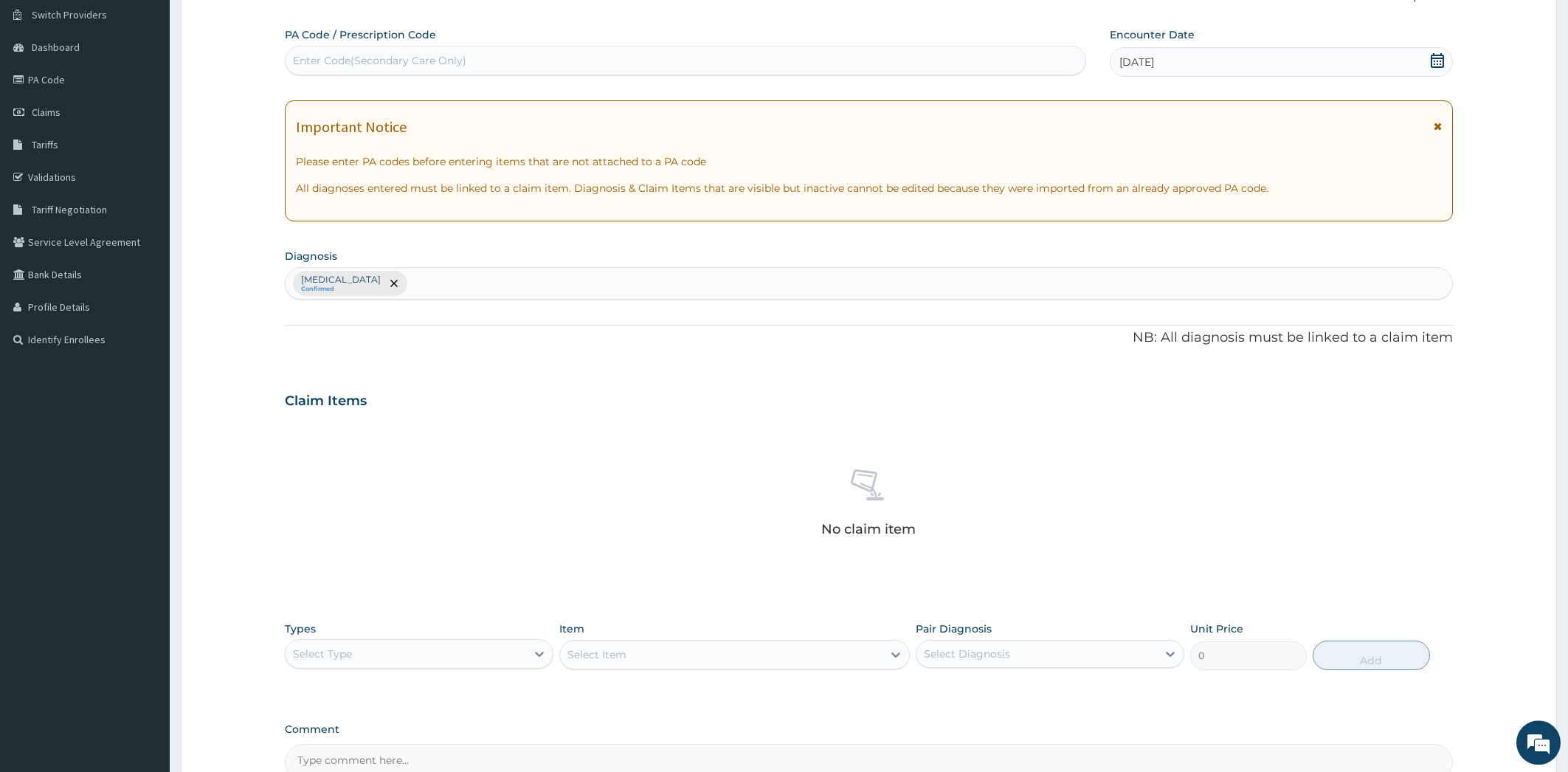
scroll to position [118, 0]
click at [1567, 763] on section "Step 2 of 2 PA Code / Prescription Code Enter Code(Secondary Care Only) Encount…" at bounding box center [869, 421] width 1398 height 944
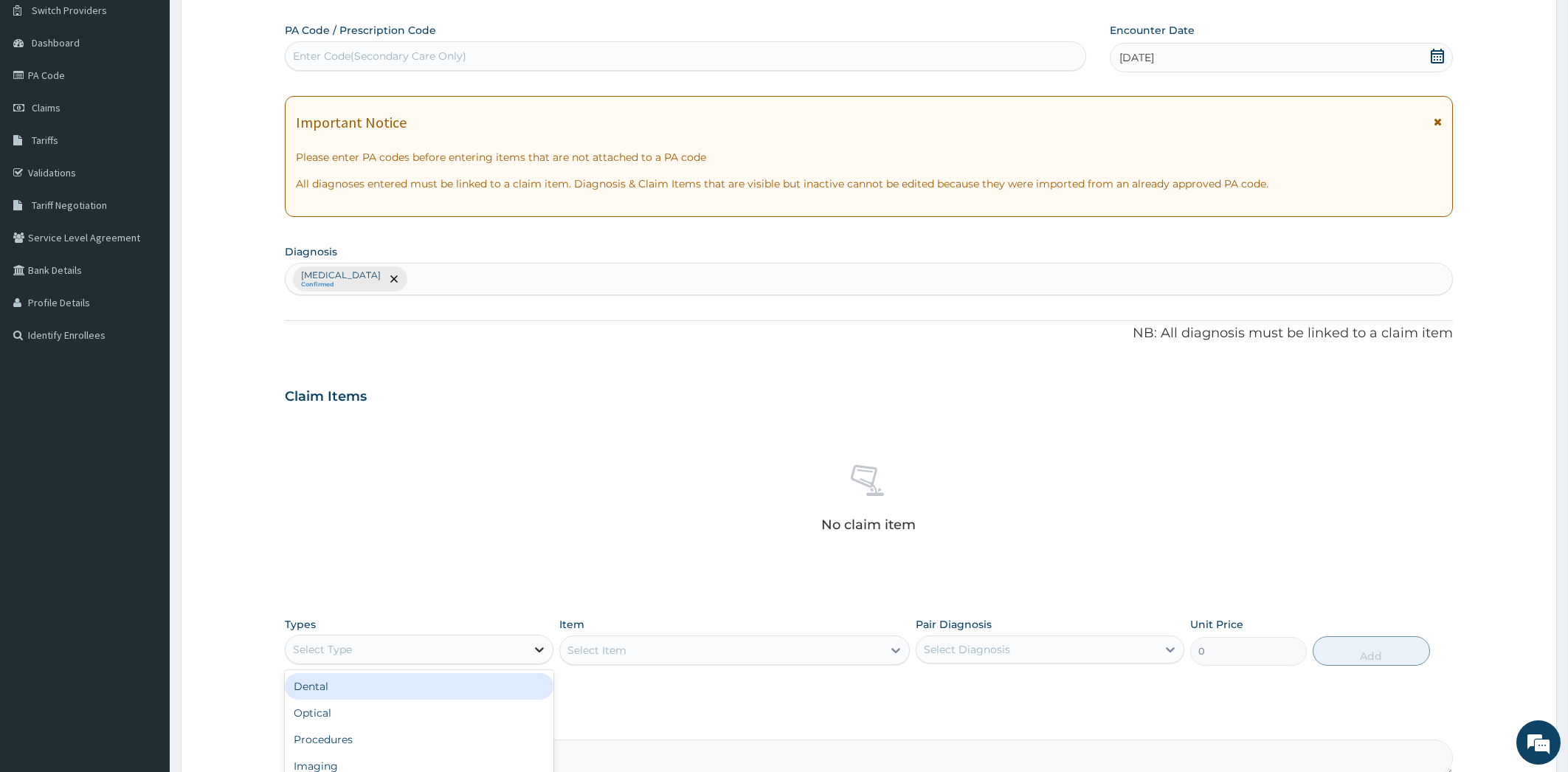
click at [537, 650] on icon at bounding box center [539, 650] width 9 height 5
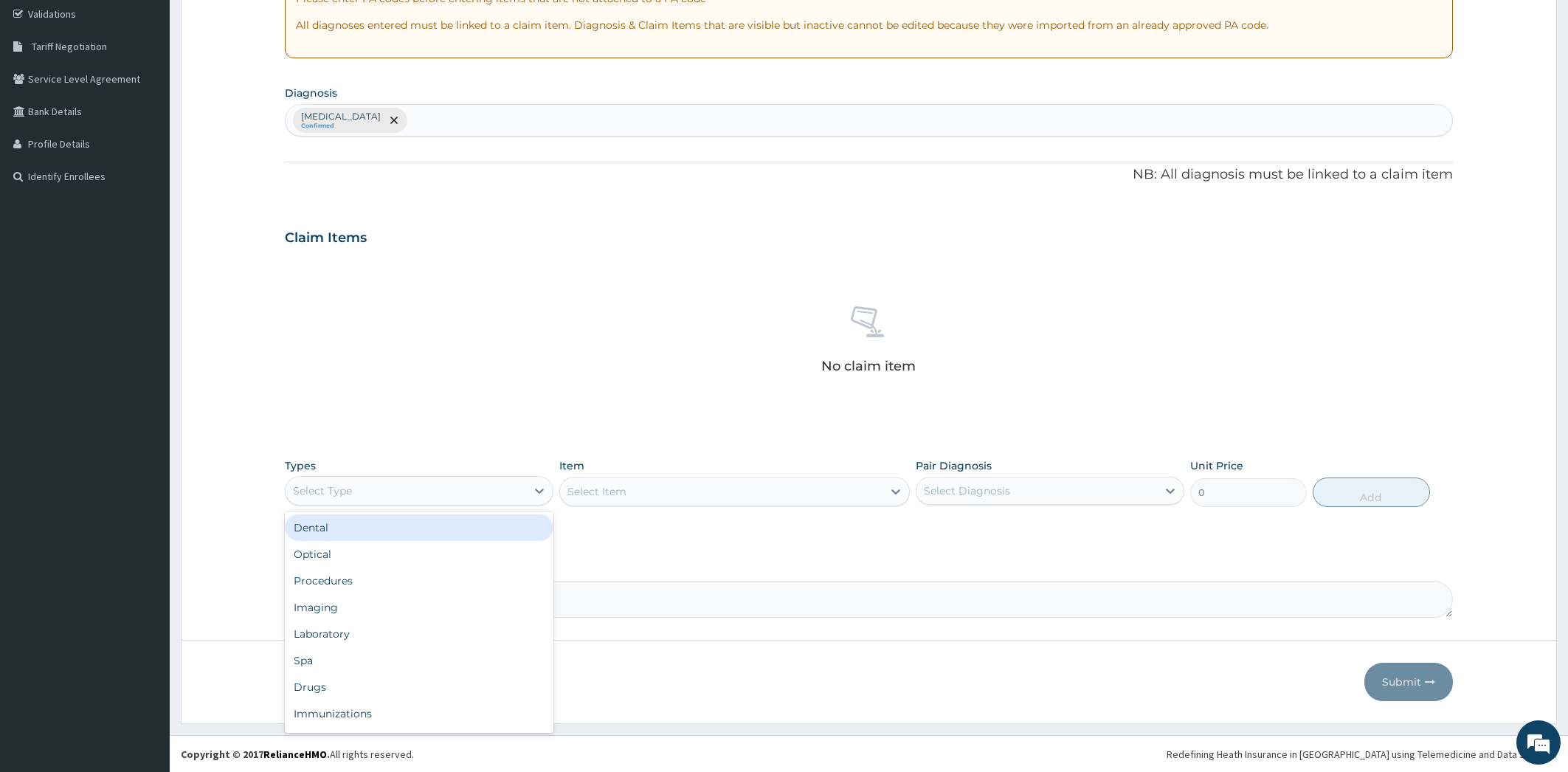
scroll to position [278, 0]
click at [334, 681] on div "Drugs" at bounding box center [419, 687] width 269 height 27
click at [889, 494] on div "Select Item" at bounding box center [735, 491] width 350 height 30
click at [893, 494] on div "Select Item" at bounding box center [735, 491] width 350 height 30
click at [836, 492] on div "Select Item" at bounding box center [735, 491] width 350 height 30
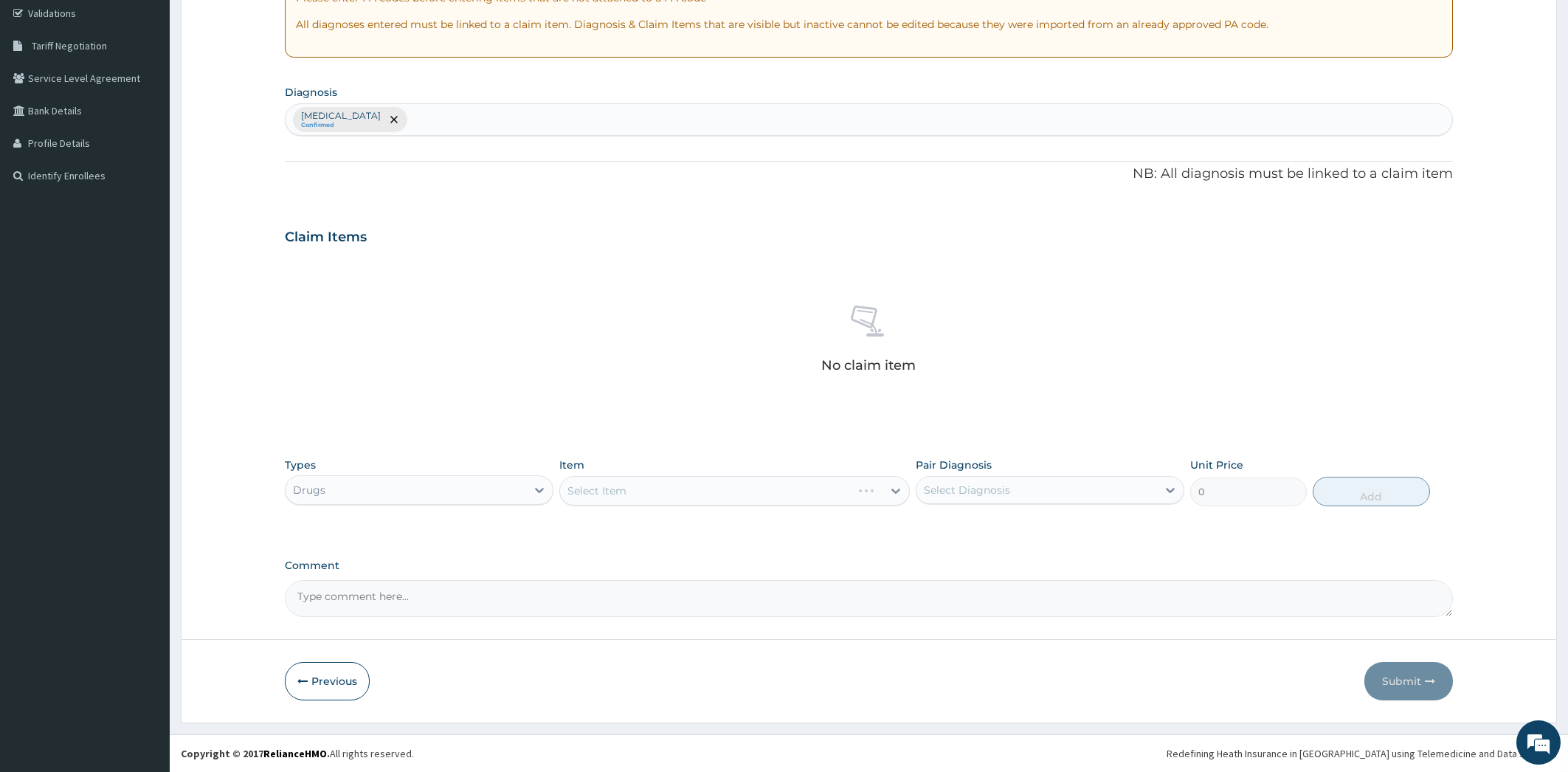
click at [892, 493] on div "Select Item" at bounding box center [735, 491] width 350 height 30
click at [537, 488] on icon at bounding box center [539, 490] width 9 height 5
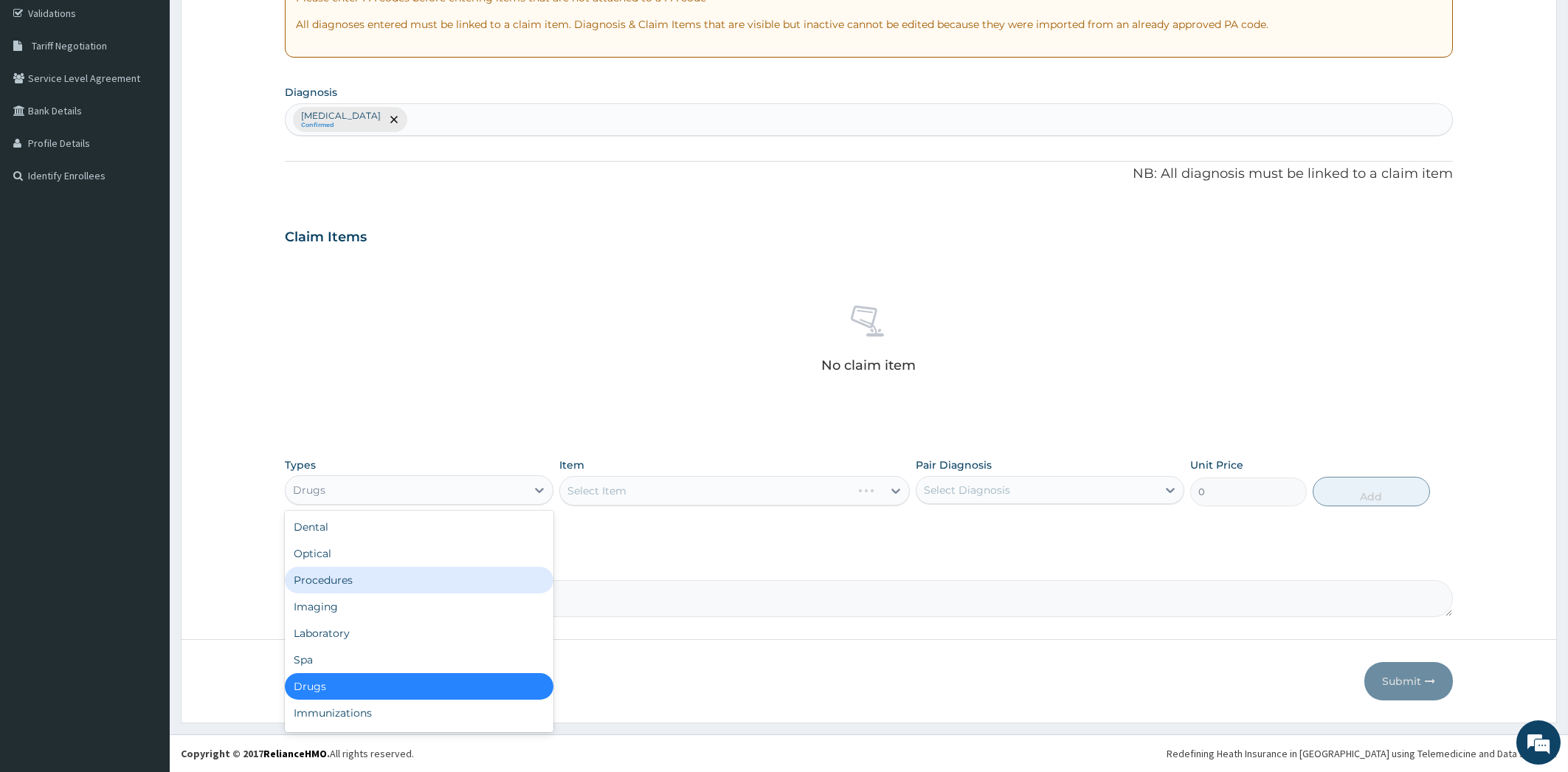
click at [450, 586] on div "Procedures" at bounding box center [419, 580] width 269 height 27
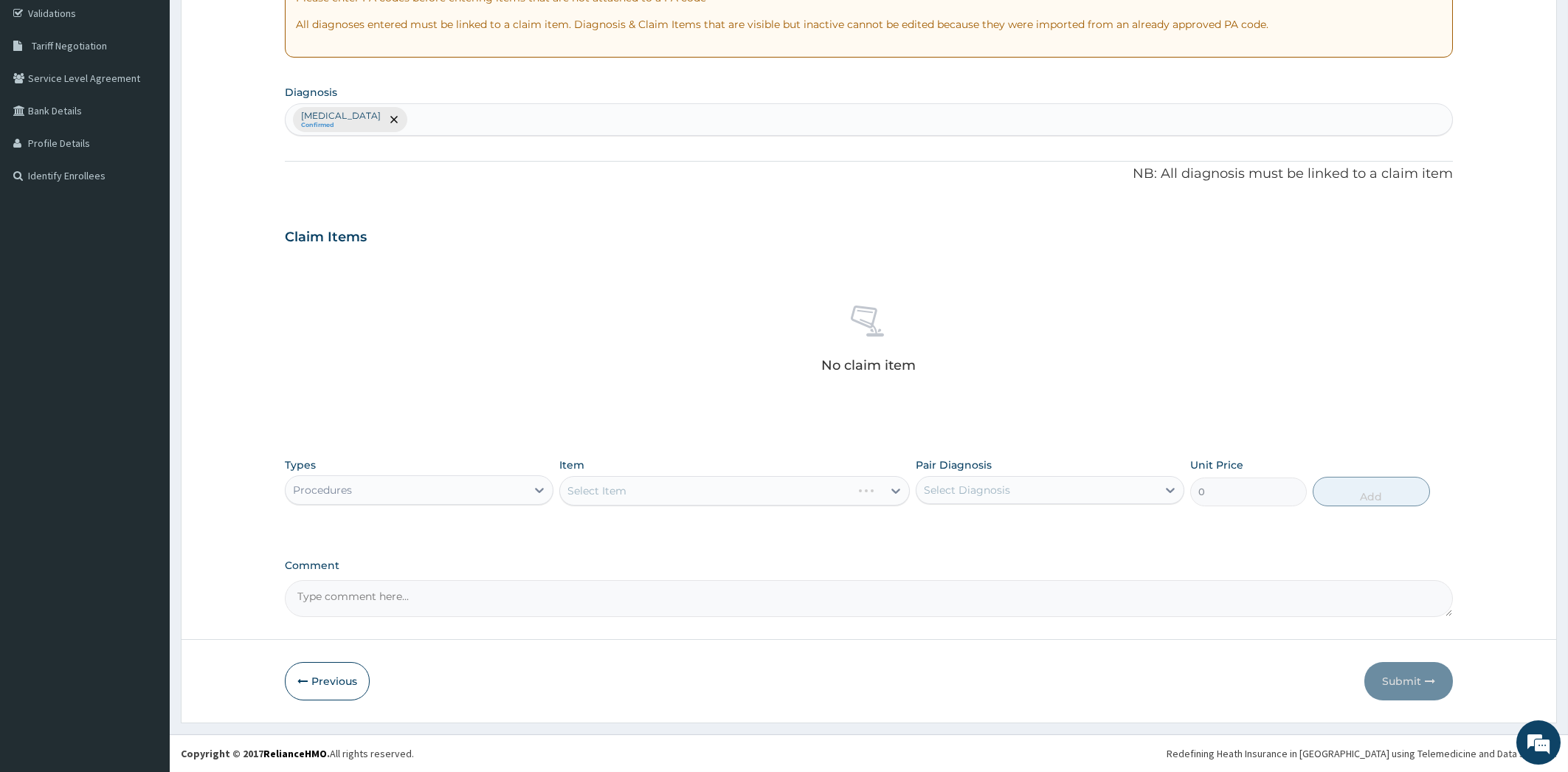
click at [891, 489] on div "Select Item" at bounding box center [735, 491] width 350 height 30
click at [893, 491] on div "Select Item" at bounding box center [735, 491] width 350 height 30
click at [1171, 494] on icon at bounding box center [1170, 490] width 15 height 15
click at [1167, 534] on div "Pain, unspecified" at bounding box center [1050, 528] width 269 height 30
click at [986, 523] on label "Pain, unspecified" at bounding box center [985, 526] width 91 height 15
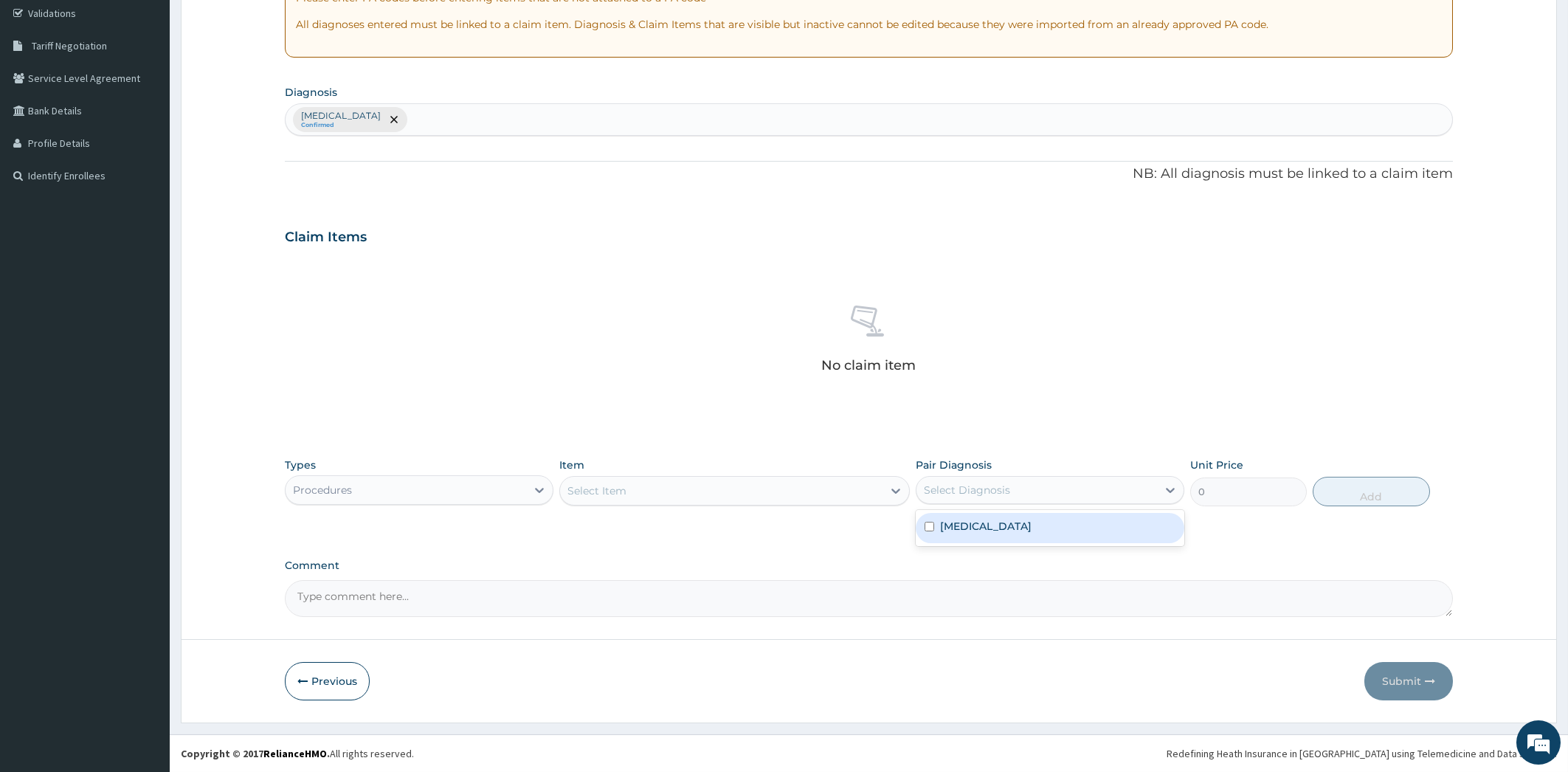
click at [1157, 533] on div "Pain, unspecified" at bounding box center [1050, 528] width 269 height 30
checkbox input "true"
click at [898, 495] on icon at bounding box center [896, 491] width 15 height 15
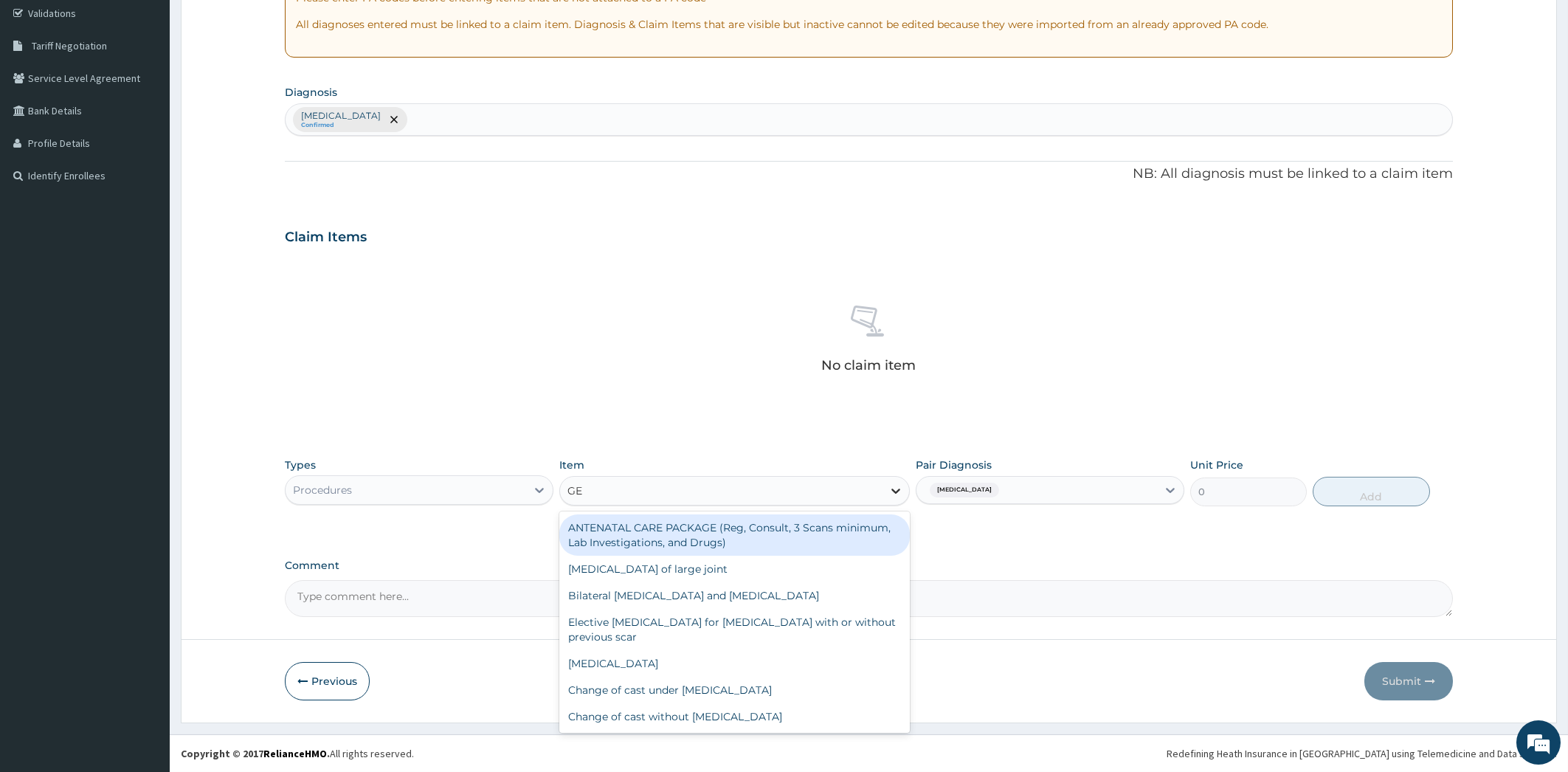
type input "GEN"
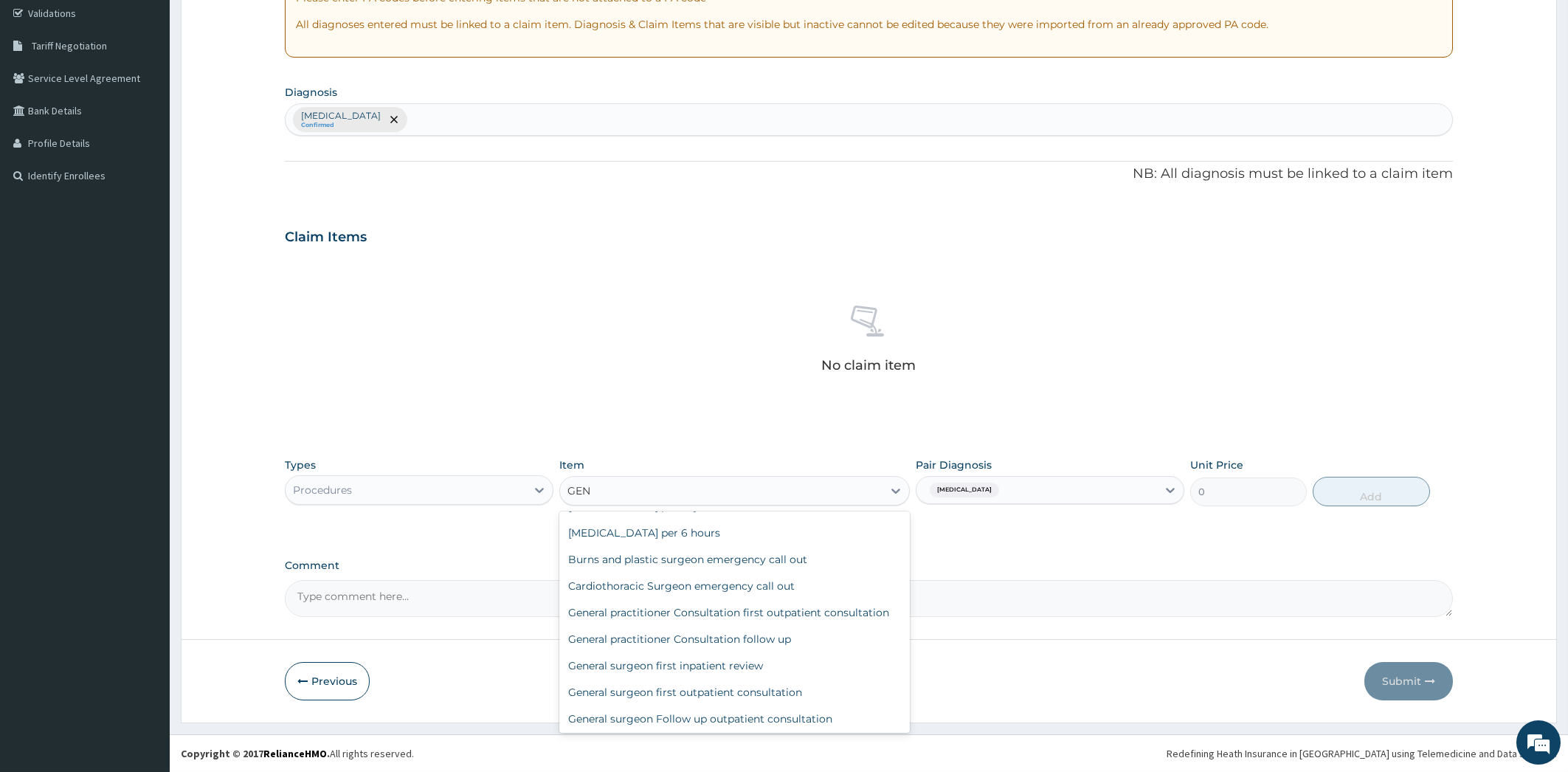
scroll to position [310, 0]
click at [802, 692] on div "General surgeon first outpatient consultation" at bounding box center [735, 688] width 350 height 27
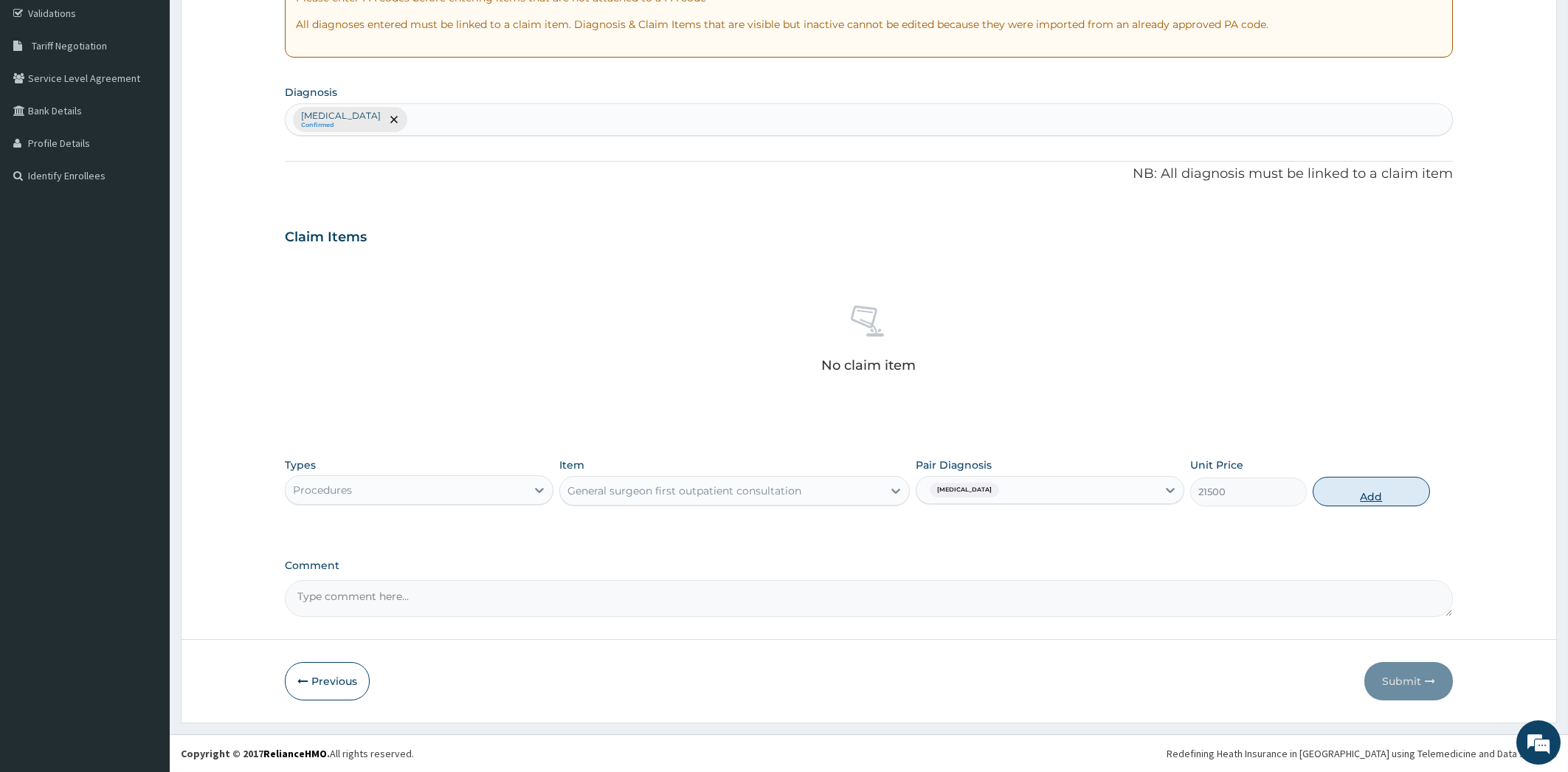
click at [1365, 497] on button "Add" at bounding box center [1371, 491] width 117 height 30
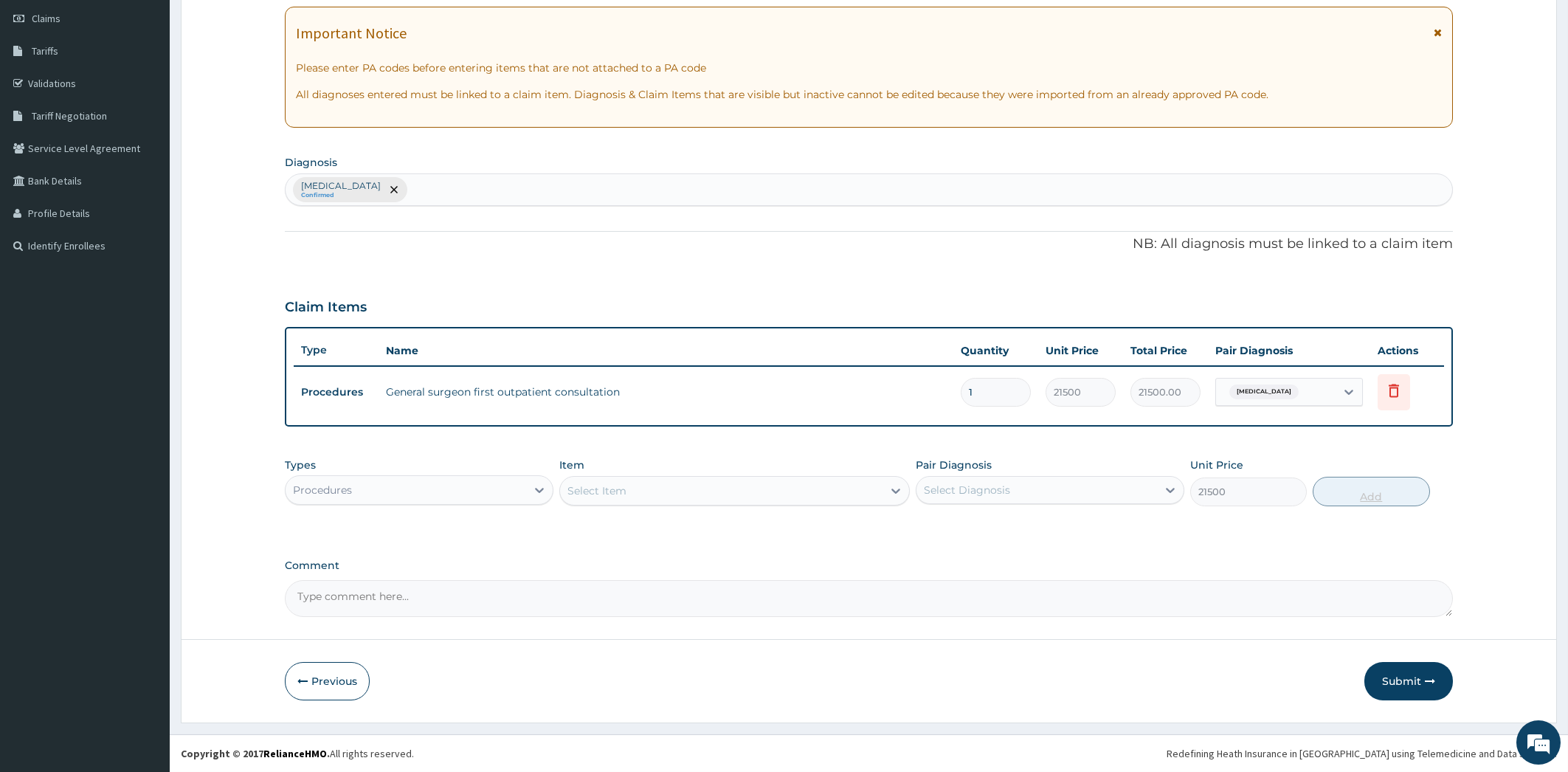
type input "0"
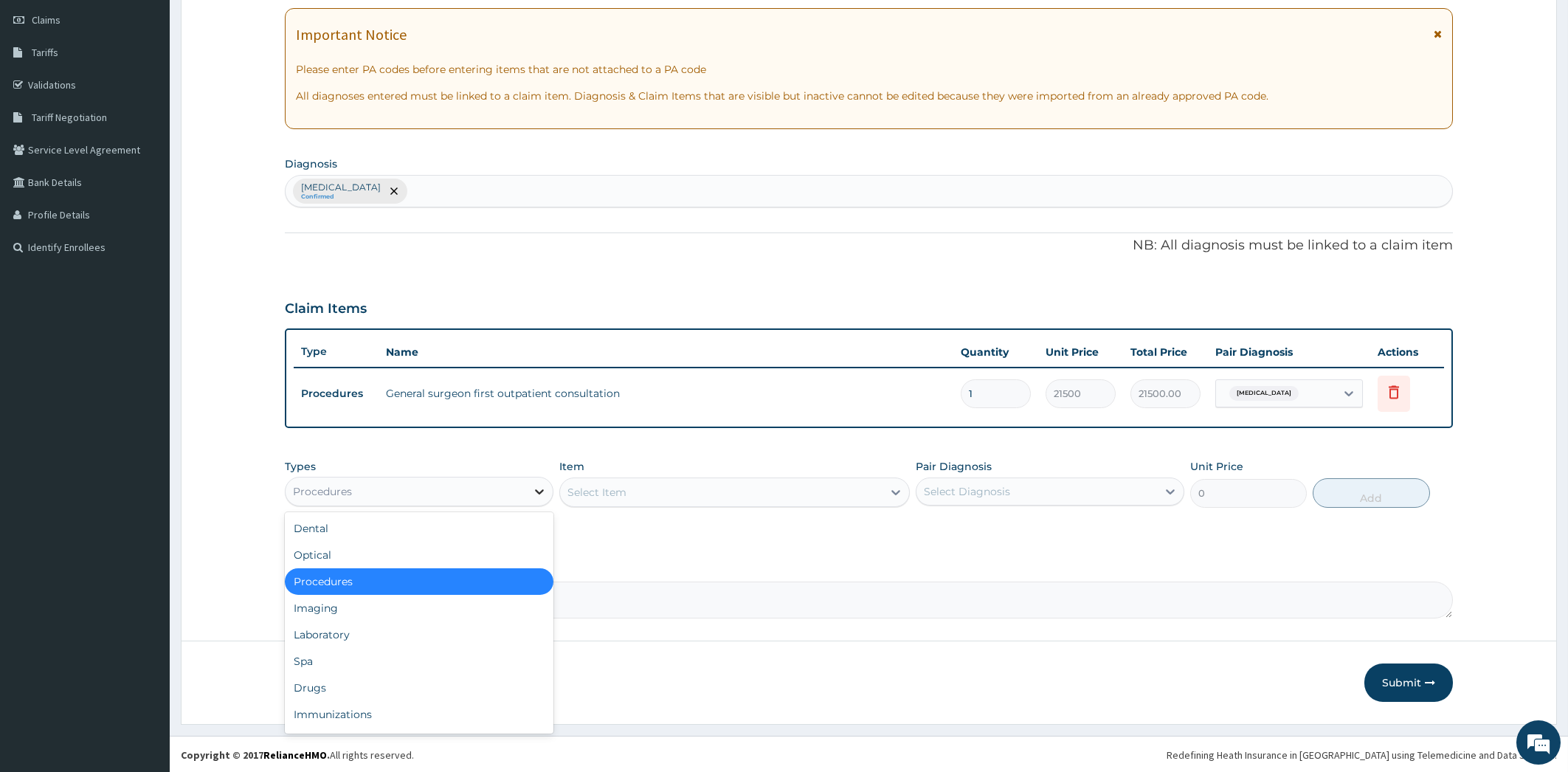
click at [542, 487] on icon at bounding box center [539, 491] width 15 height 15
click at [412, 679] on div "Drugs" at bounding box center [419, 688] width 269 height 27
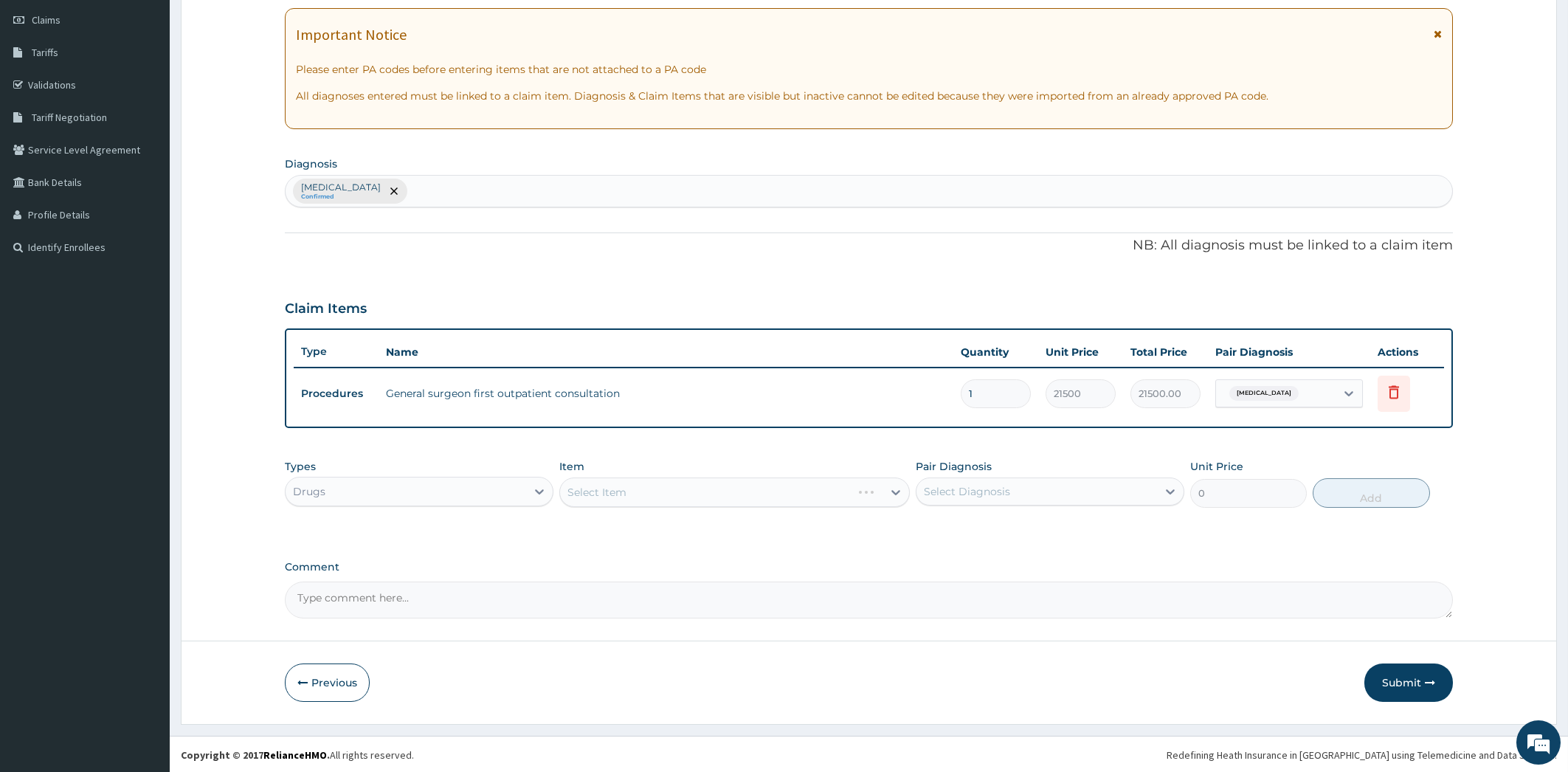
click at [891, 488] on div "Select Item" at bounding box center [735, 492] width 350 height 30
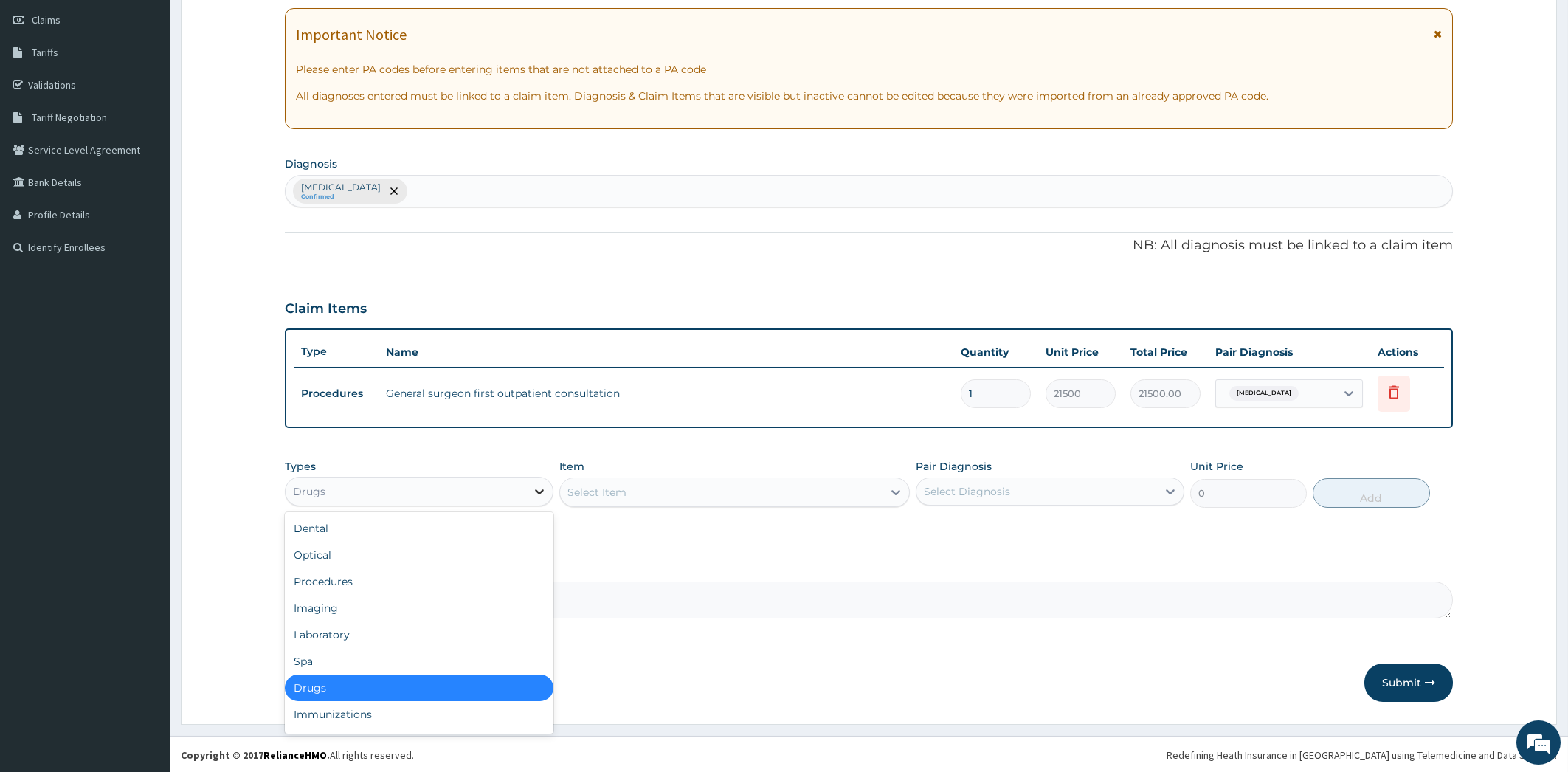
click at [537, 489] on icon at bounding box center [539, 491] width 9 height 5
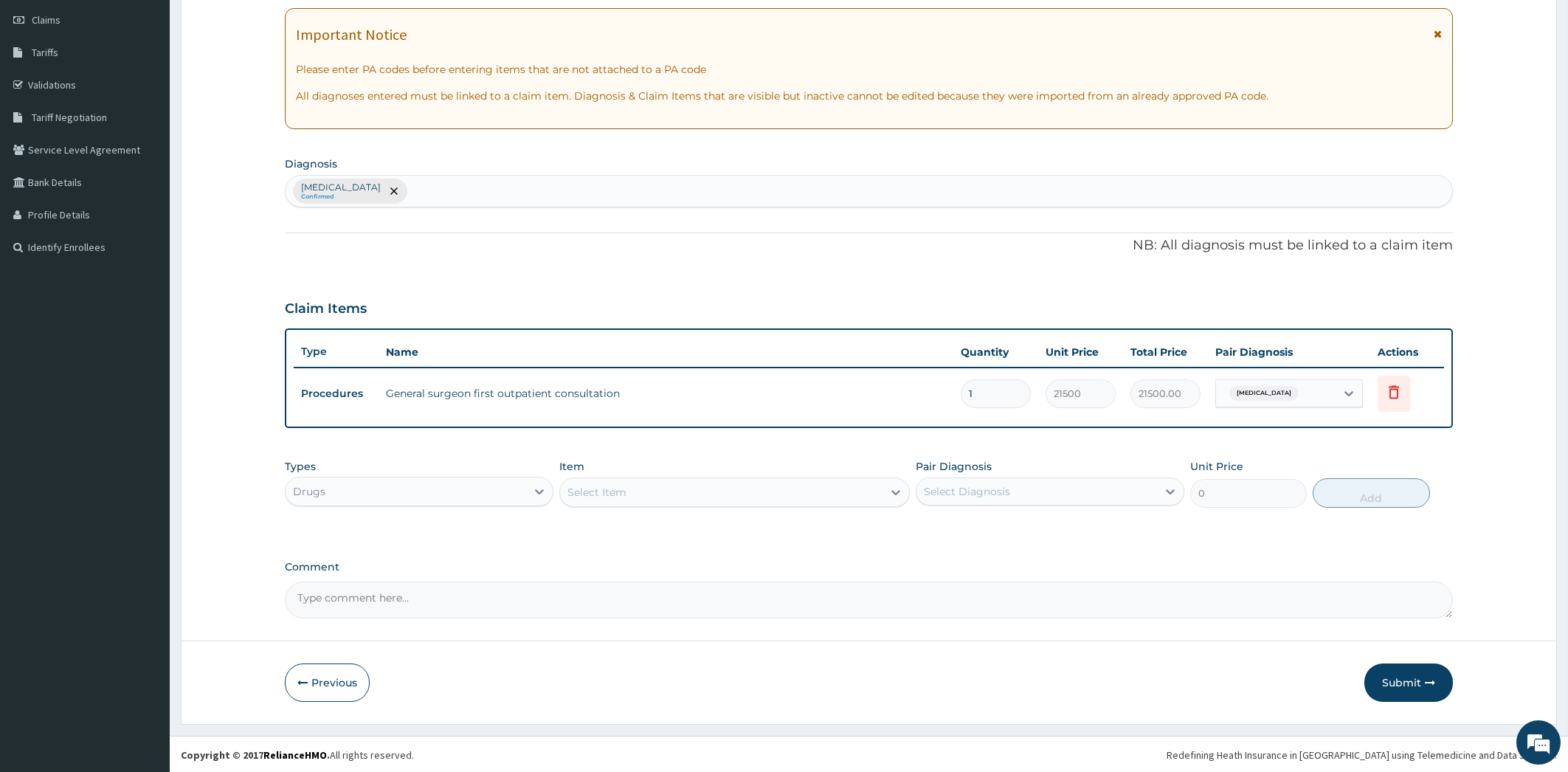
click at [663, 539] on div "PA Code / Prescription Code Enter Code(Secondary Care Only) Encounter Date 14-1…" at bounding box center [869, 276] width 1169 height 684
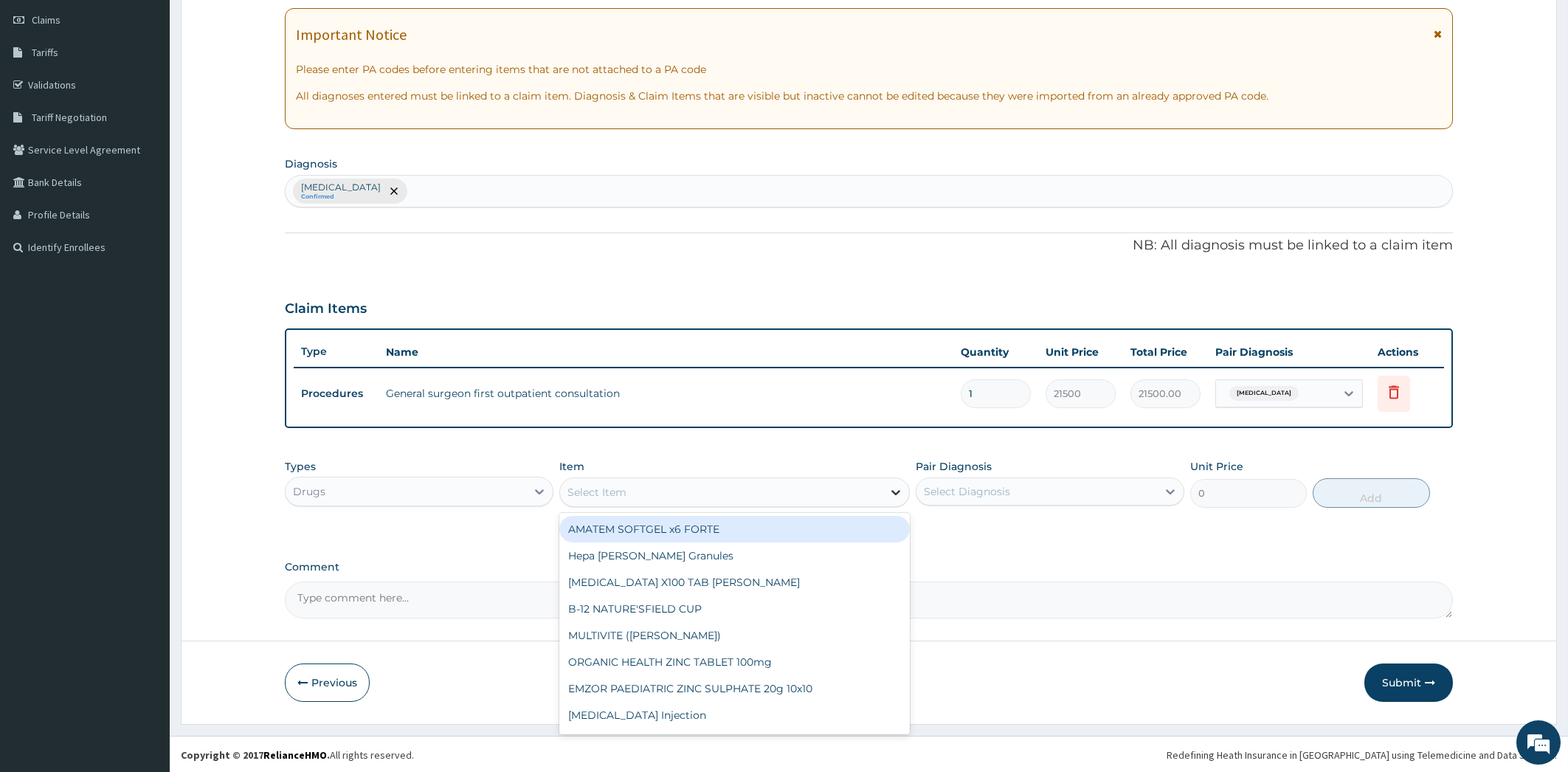
click at [891, 490] on icon at bounding box center [896, 492] width 9 height 5
type input "CHL"
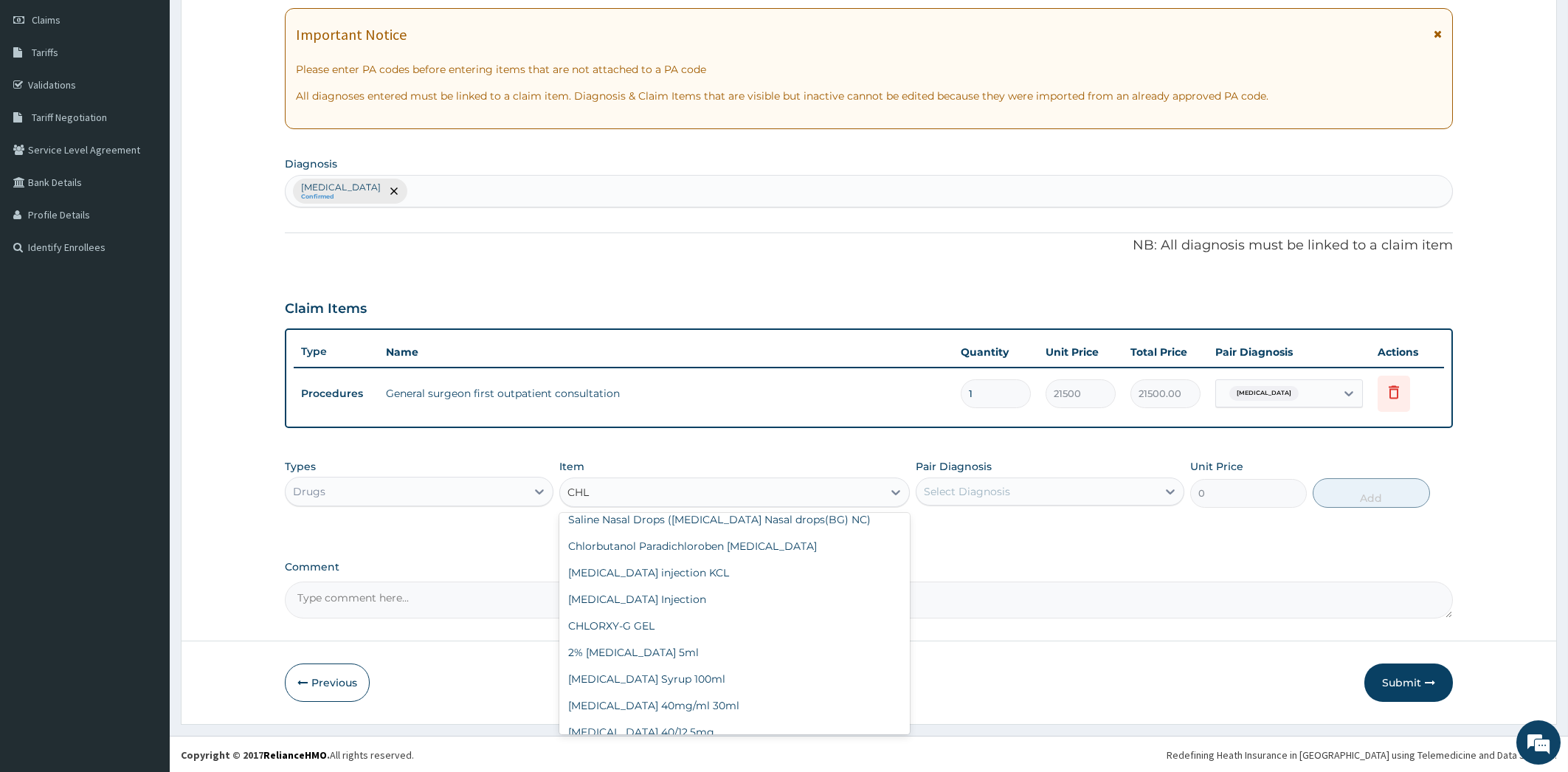
scroll to position [0, 0]
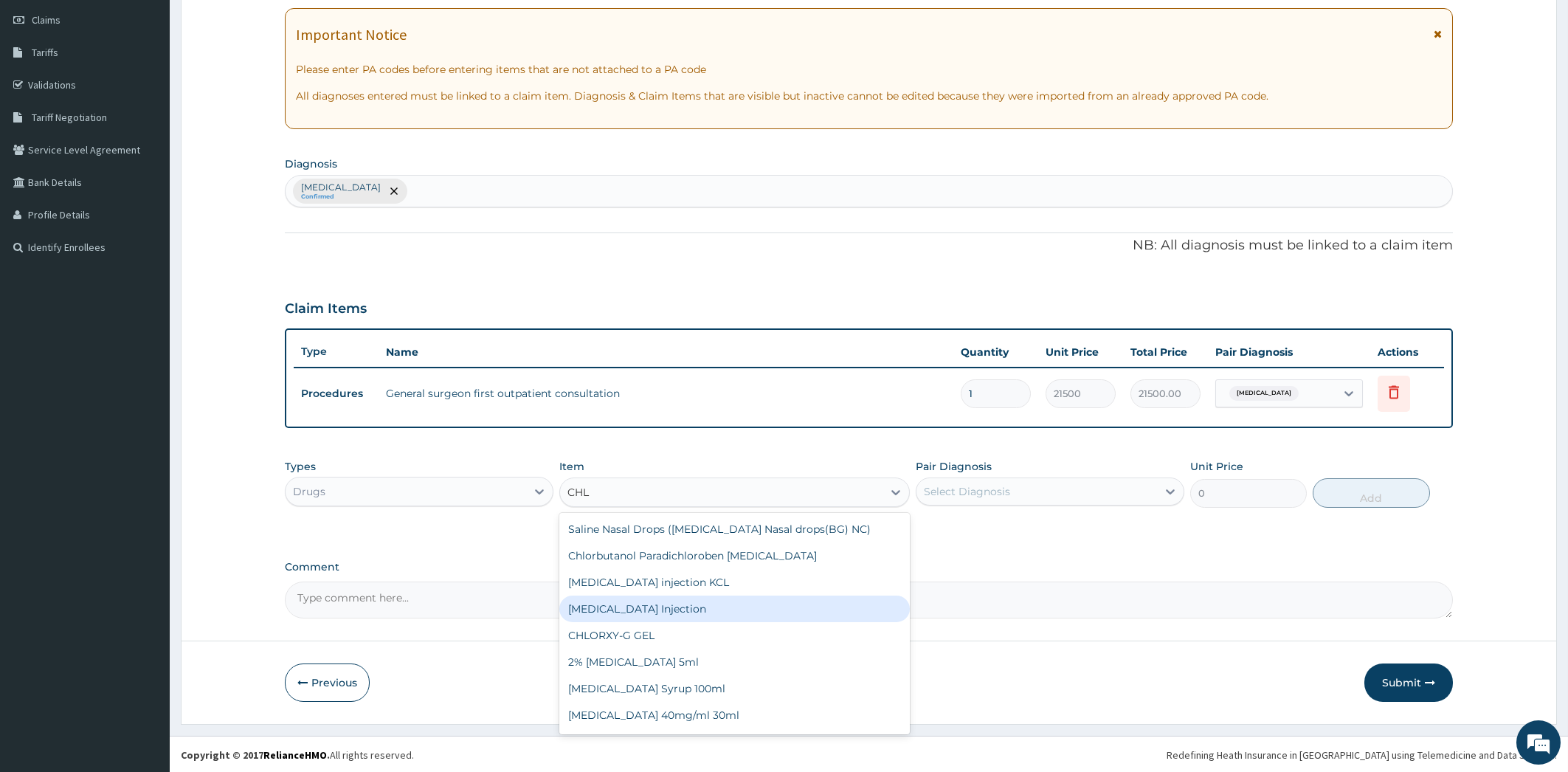
click at [784, 613] on div "CHLORPHENIRAMINE Injection" at bounding box center [735, 609] width 350 height 27
type input "200"
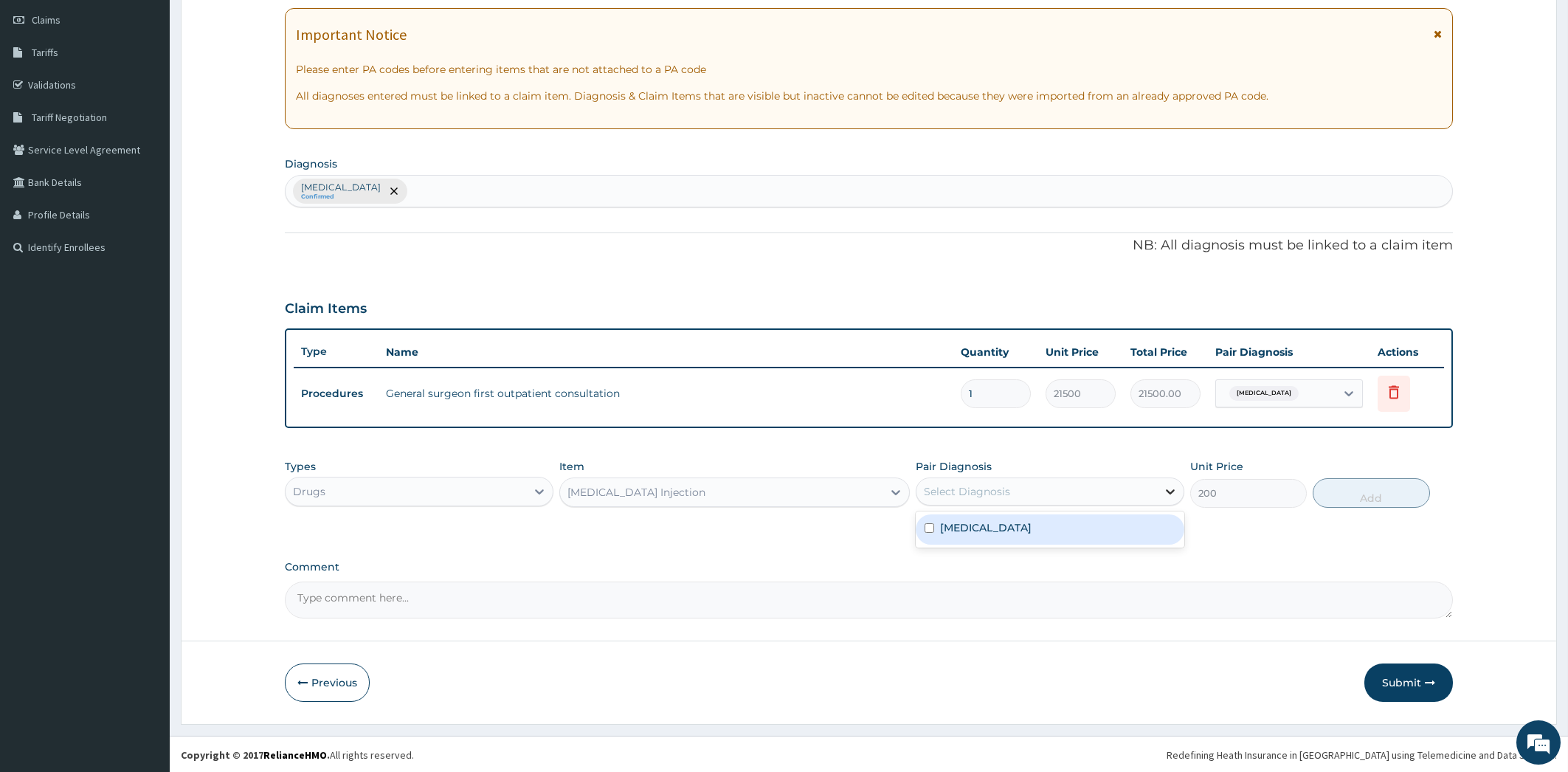
click at [1173, 489] on icon at bounding box center [1170, 491] width 9 height 5
click at [1161, 531] on div "Pain, unspecified" at bounding box center [1050, 529] width 269 height 30
checkbox input "true"
click at [1370, 488] on button "Add" at bounding box center [1371, 493] width 117 height 30
type input "0"
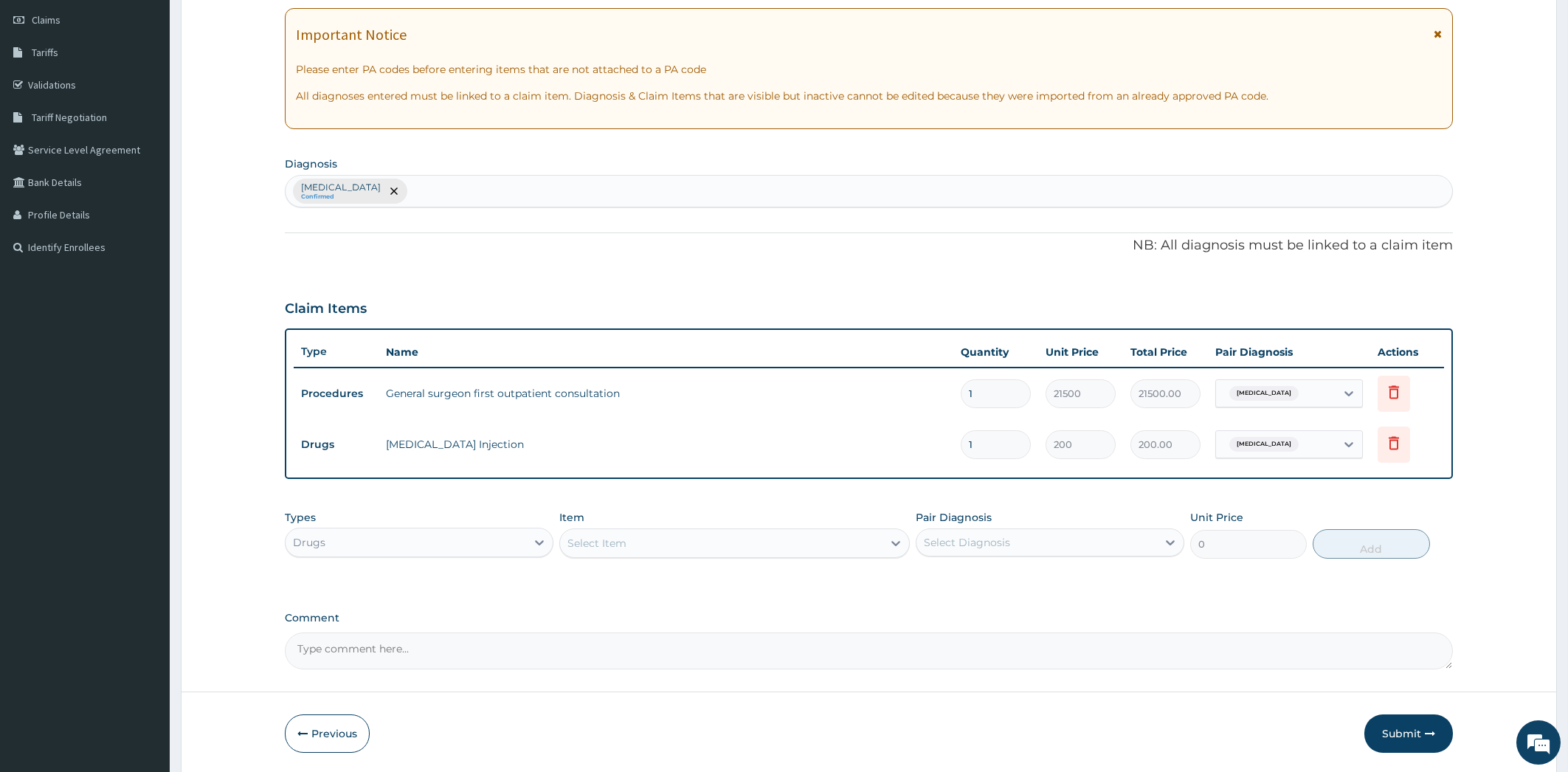
type input "0.00"
type input "2"
type input "400.00"
type input "2"
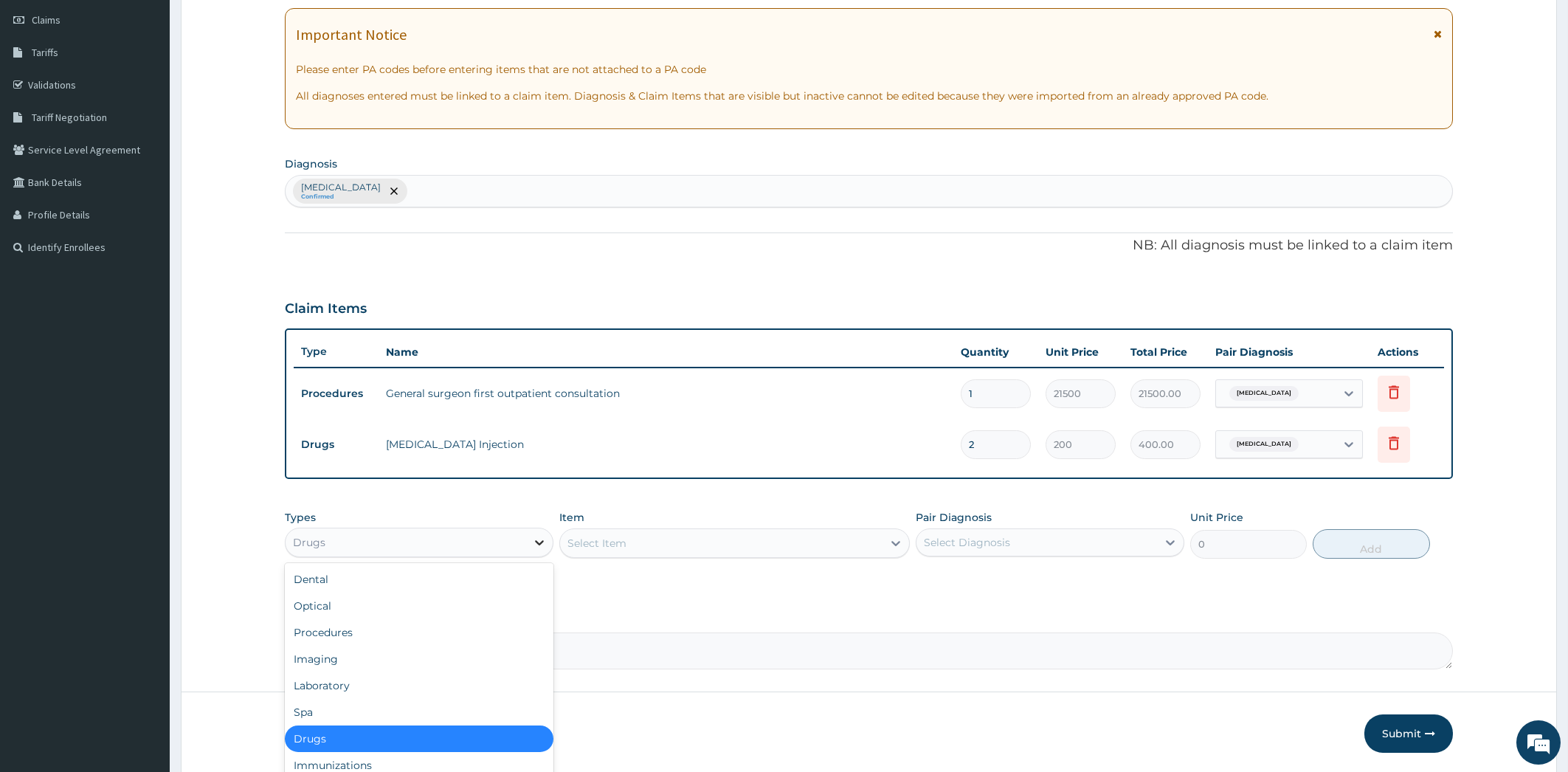
click at [534, 537] on icon at bounding box center [539, 543] width 15 height 15
click at [490, 739] on div "Drugs" at bounding box center [419, 739] width 269 height 27
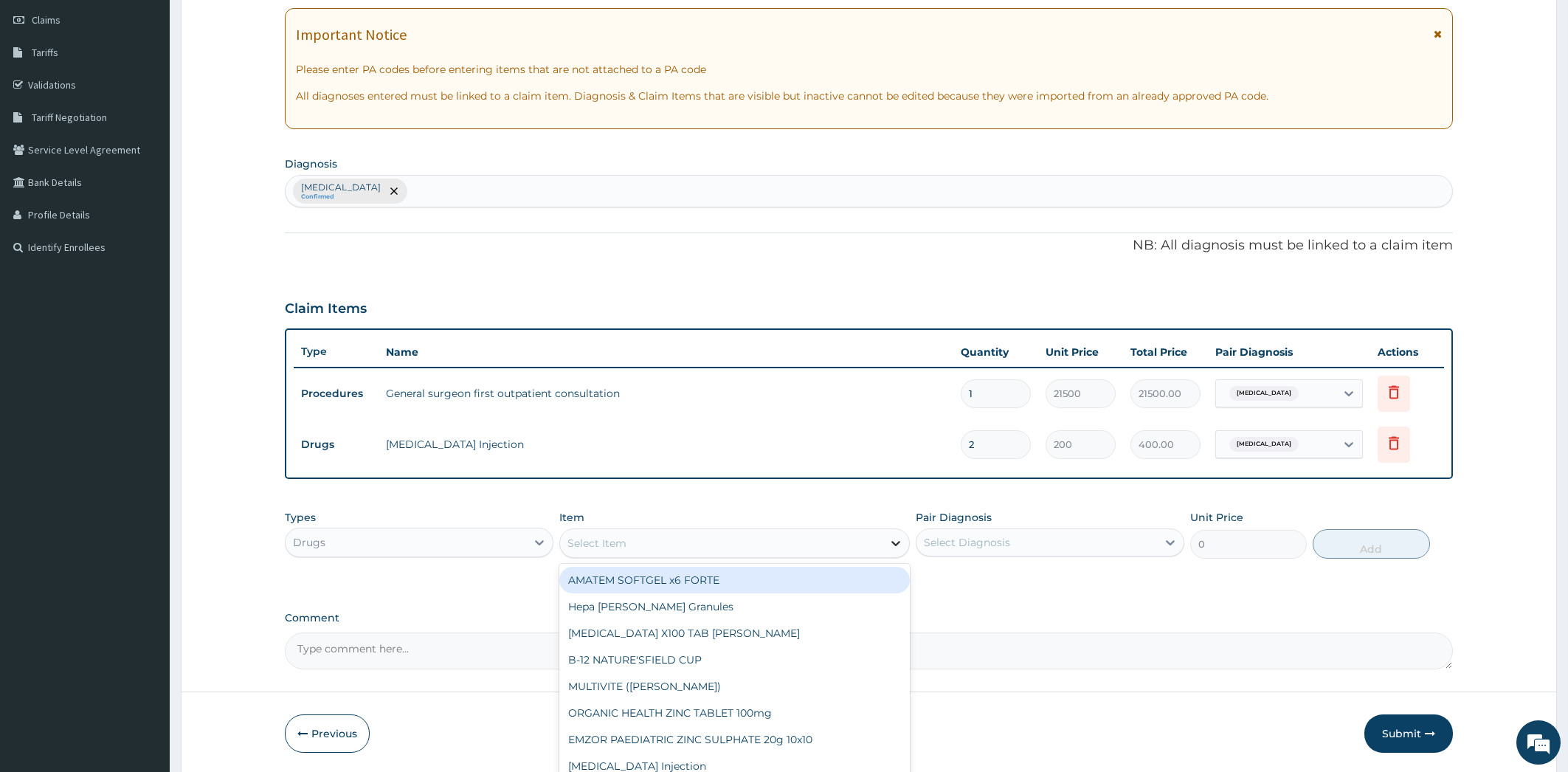
click at [896, 542] on icon at bounding box center [896, 543] width 15 height 15
type input "CHL"
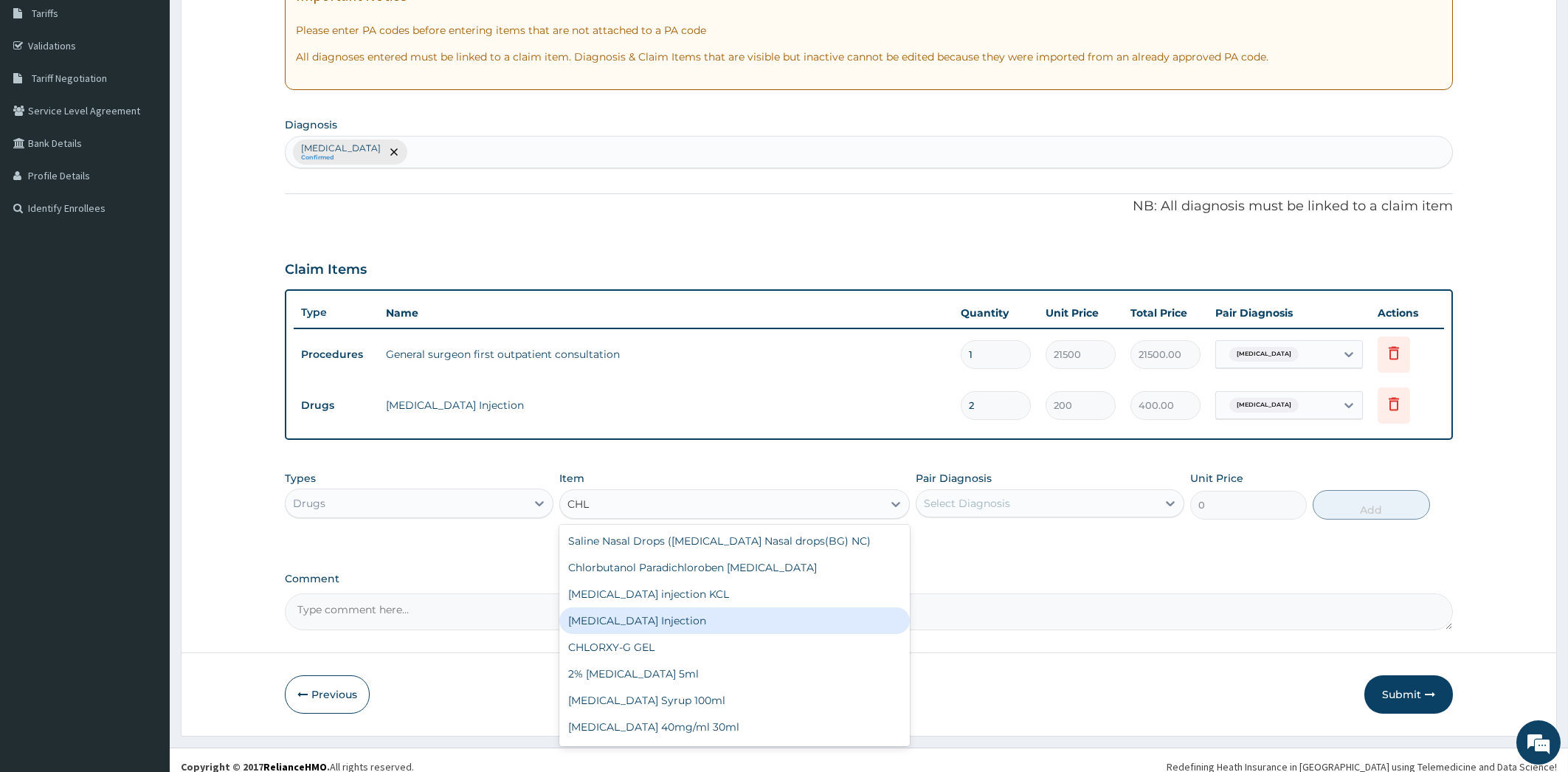
scroll to position [257, 0]
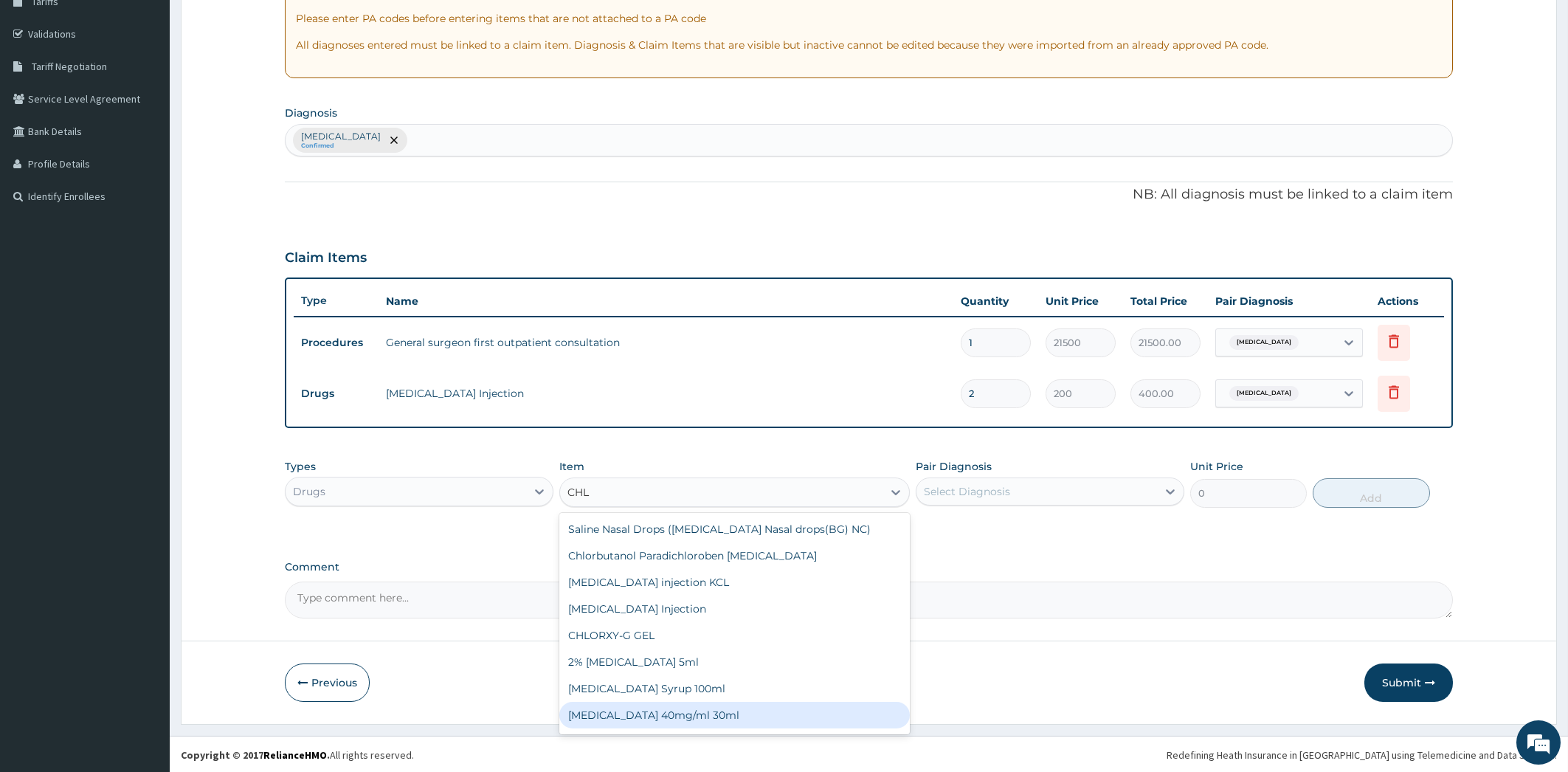
click at [708, 716] on div "CHLOROQUINE 40mg/ml 30ml" at bounding box center [735, 716] width 350 height 27
type input "1700"
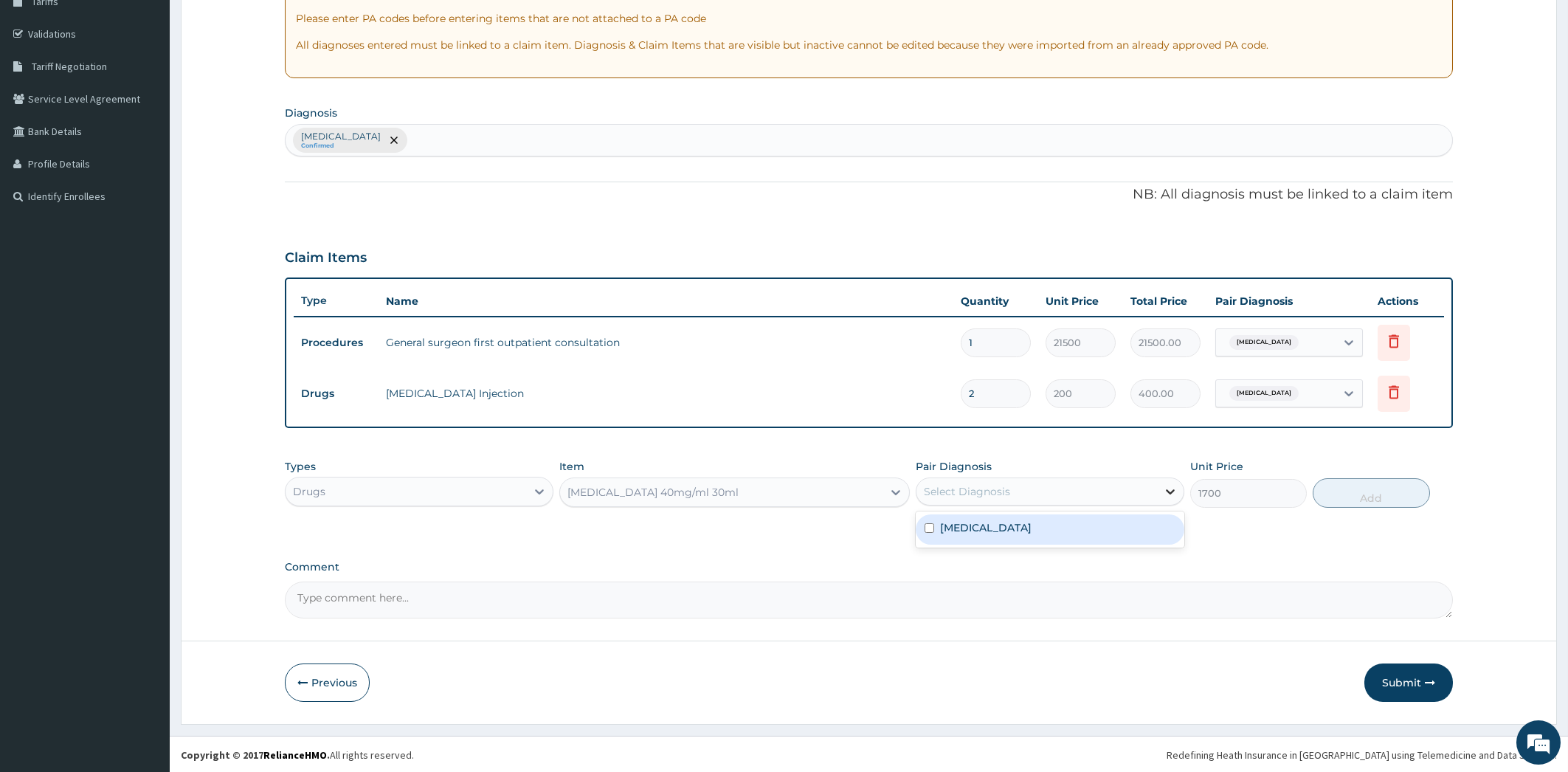
click at [1162, 488] on div at bounding box center [1170, 491] width 27 height 27
click at [1152, 530] on div "Pain, unspecified" at bounding box center [1050, 529] width 269 height 30
checkbox input "true"
click at [1372, 489] on button "Add" at bounding box center [1371, 493] width 117 height 30
type input "0"
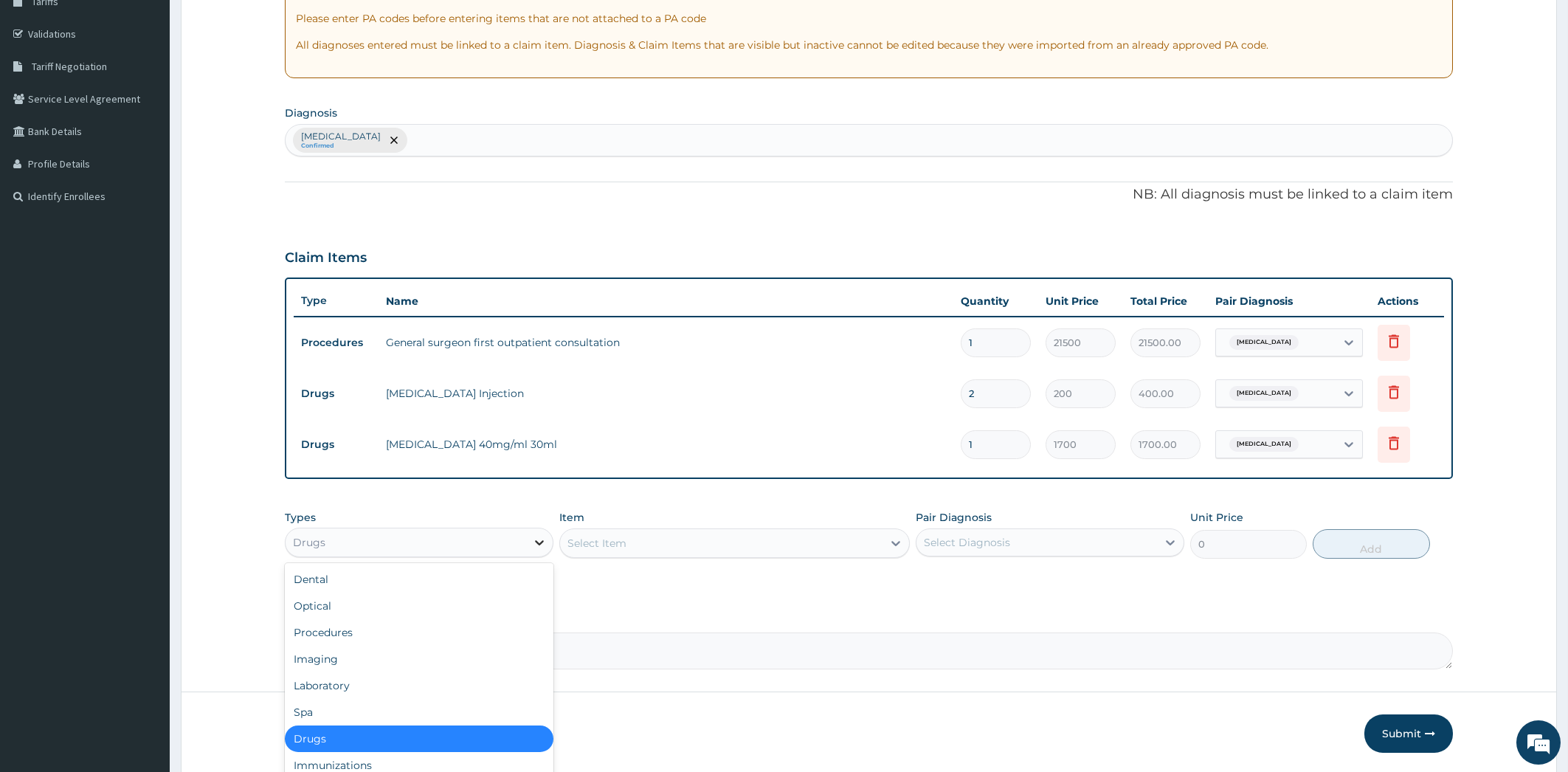
click at [545, 543] on icon at bounding box center [539, 543] width 15 height 15
click at [485, 734] on div "Drugs" at bounding box center [419, 739] width 269 height 27
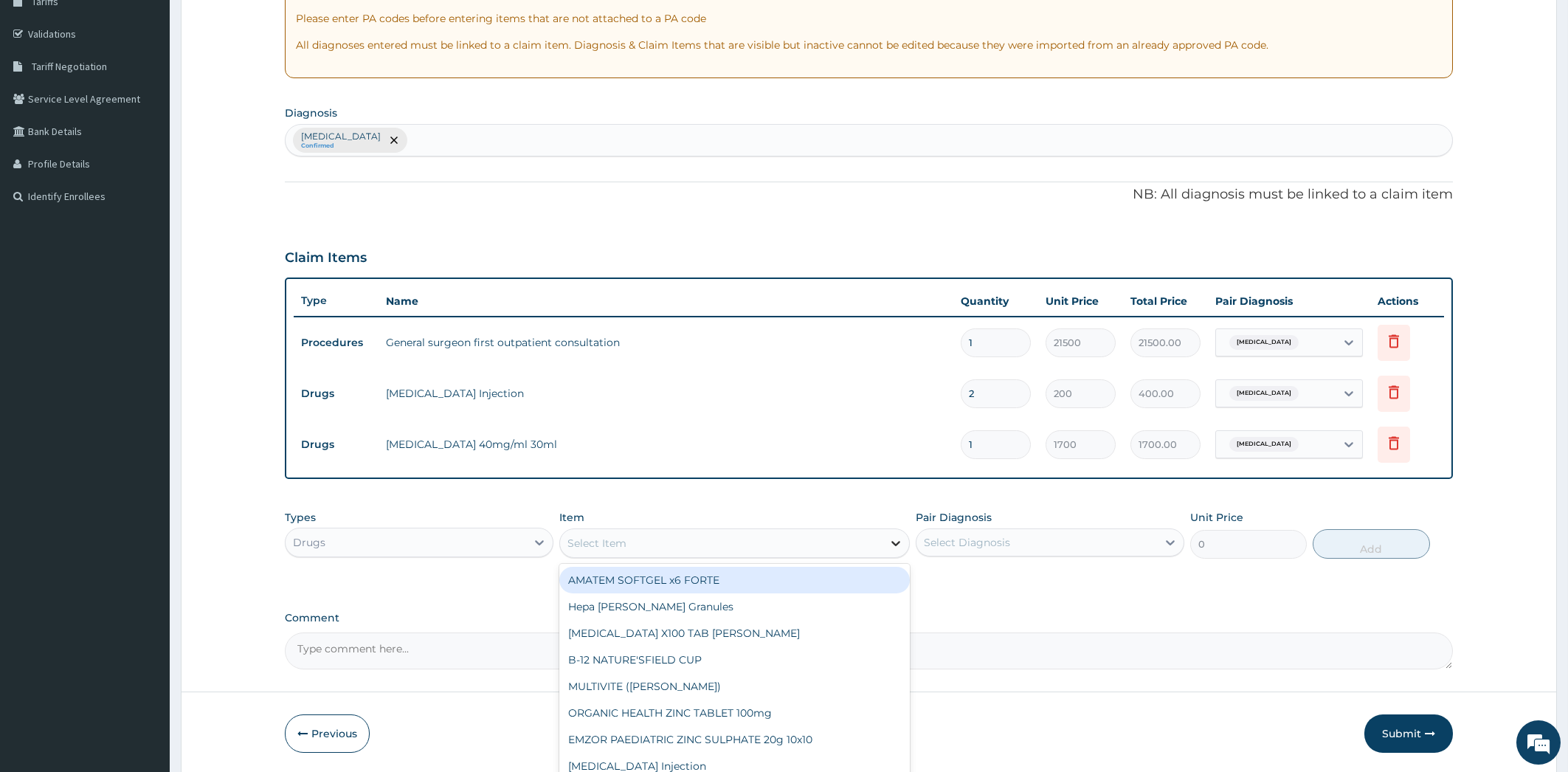
click at [895, 542] on icon at bounding box center [896, 543] width 15 height 15
type input "DICL"
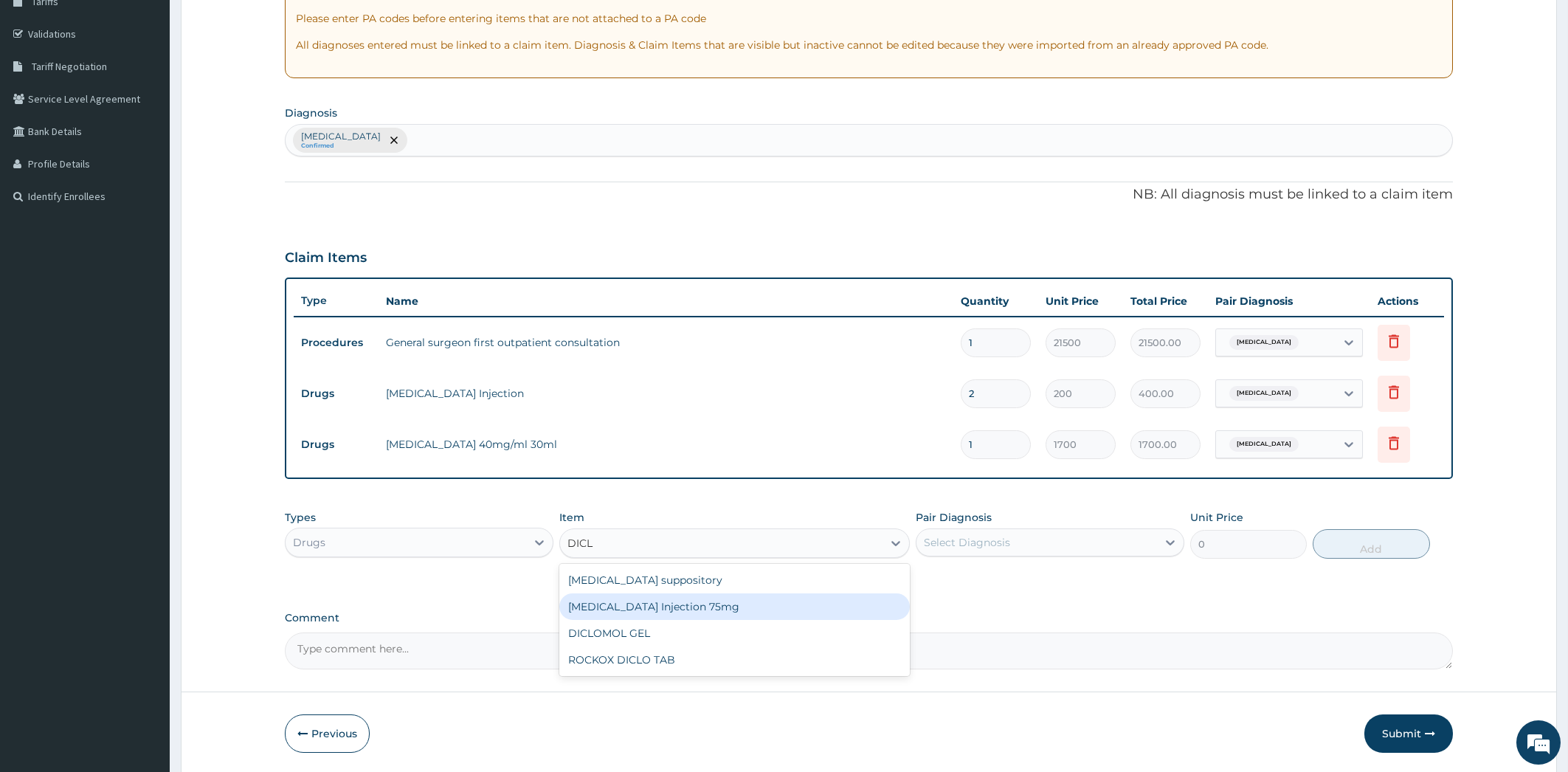
click at [758, 602] on div "Diclofenac Injection 75mg" at bounding box center [735, 607] width 350 height 27
type input "650"
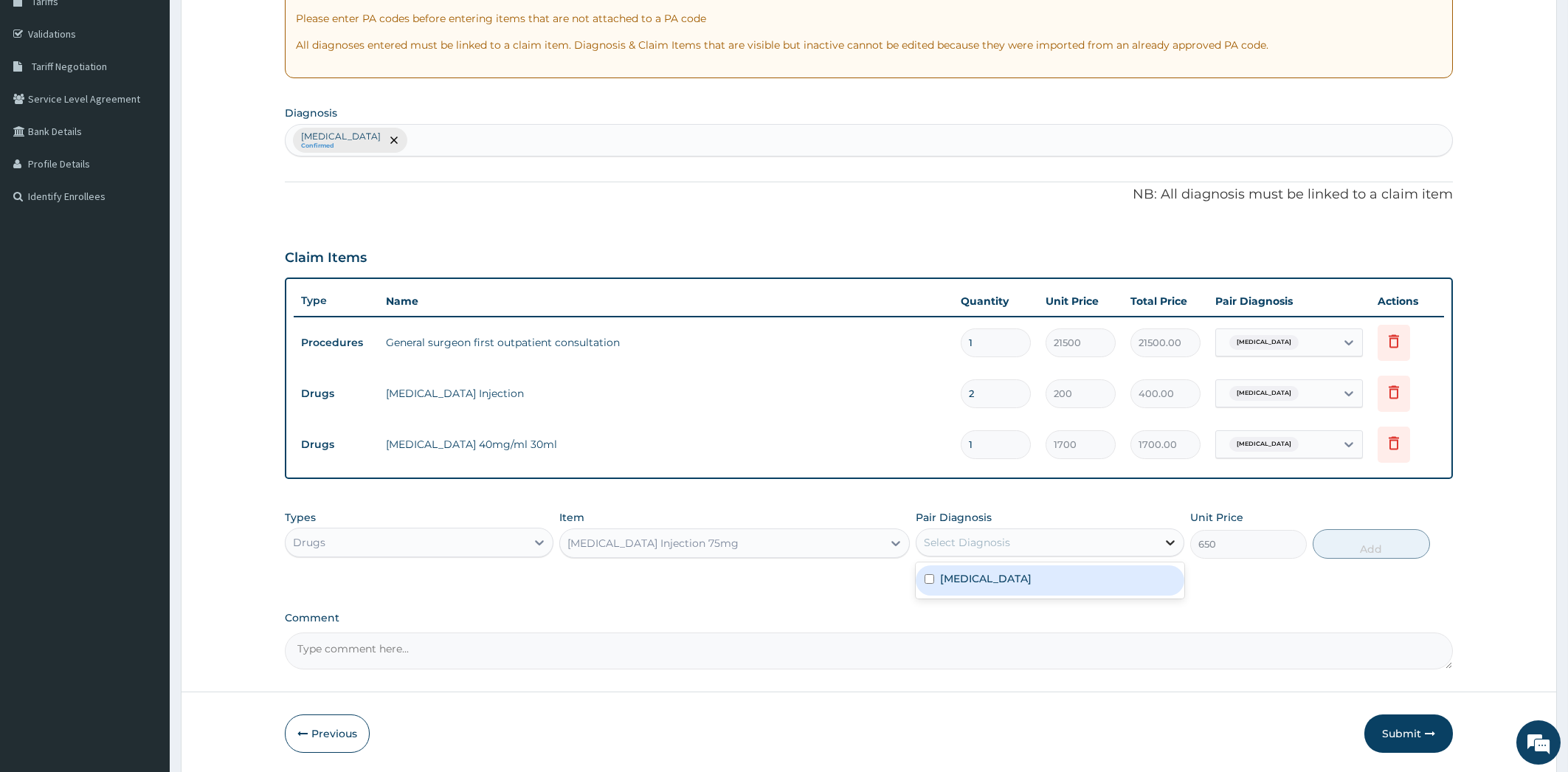
click at [1172, 541] on icon at bounding box center [1170, 543] width 9 height 5
click at [1145, 581] on div "Pain, unspecified" at bounding box center [1050, 580] width 269 height 30
checkbox input "true"
click at [1366, 550] on button "Add" at bounding box center [1371, 544] width 117 height 30
type input "0"
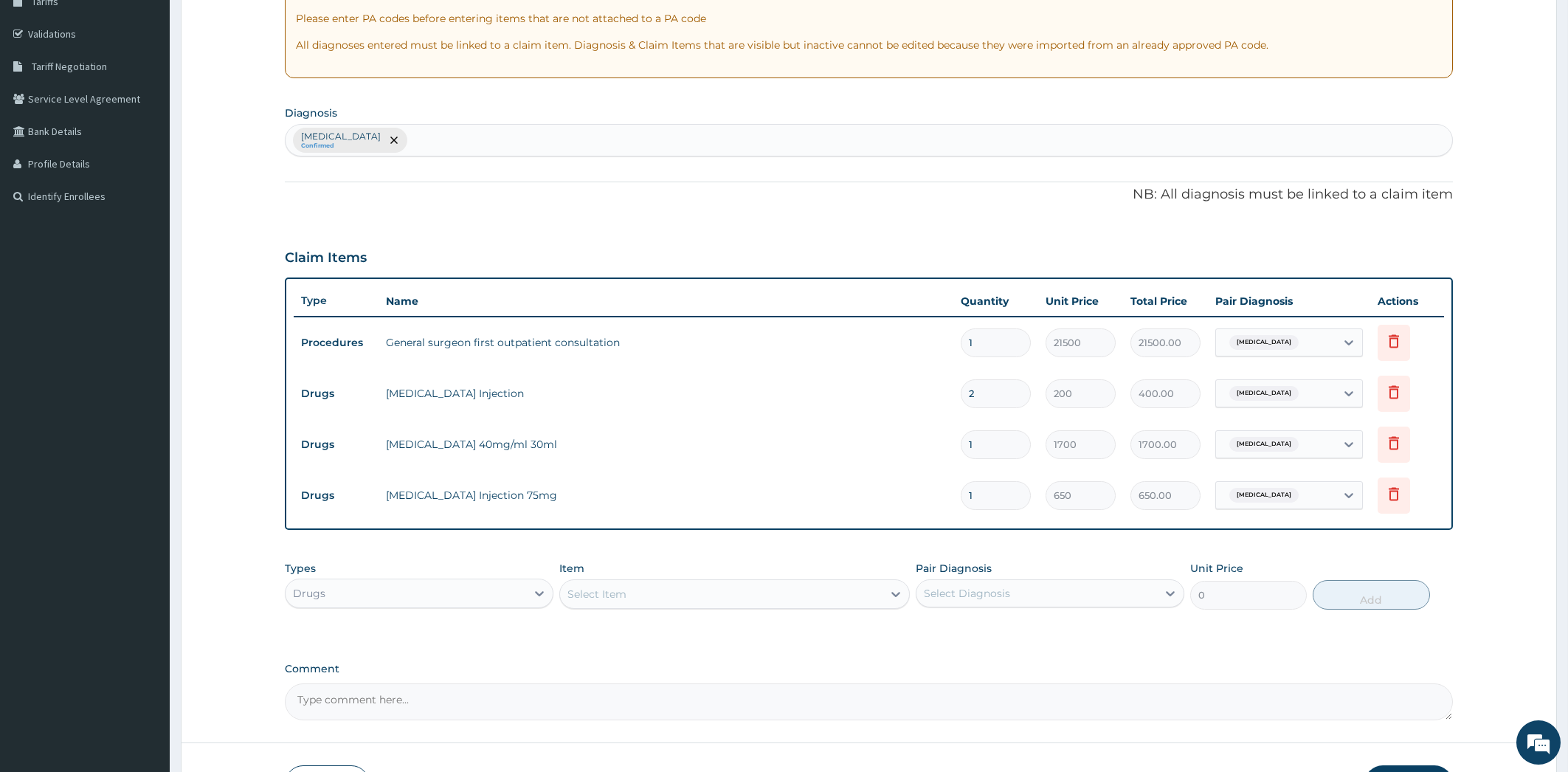
type input "0.00"
type input "2"
type input "1300.00"
type input "2"
click at [1393, 387] on icon at bounding box center [1394, 392] width 10 height 13
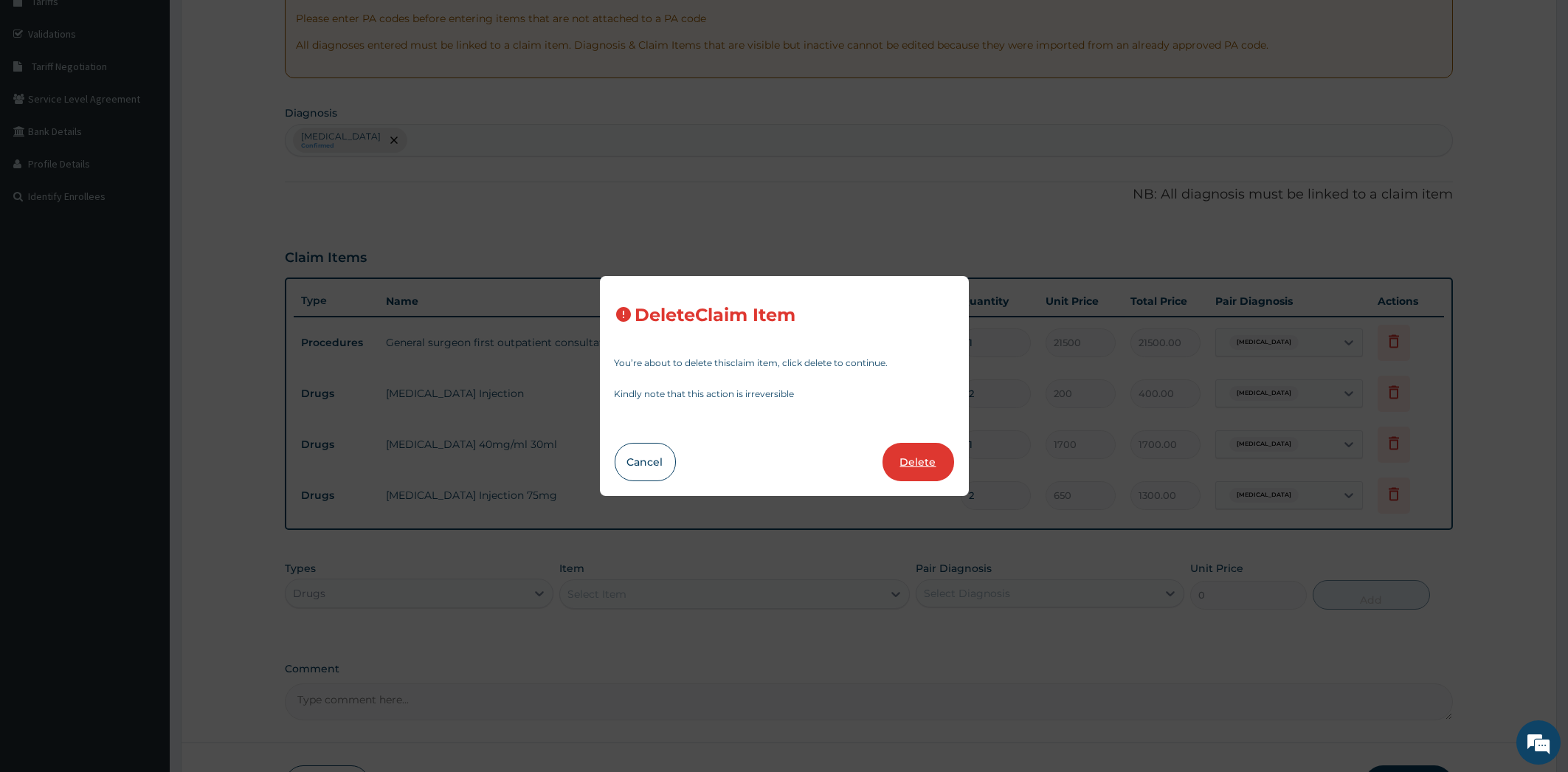
click at [918, 460] on button "Delete" at bounding box center [918, 462] width 71 height 39
type input "1"
type input "1700"
type input "1700.00"
type input "2"
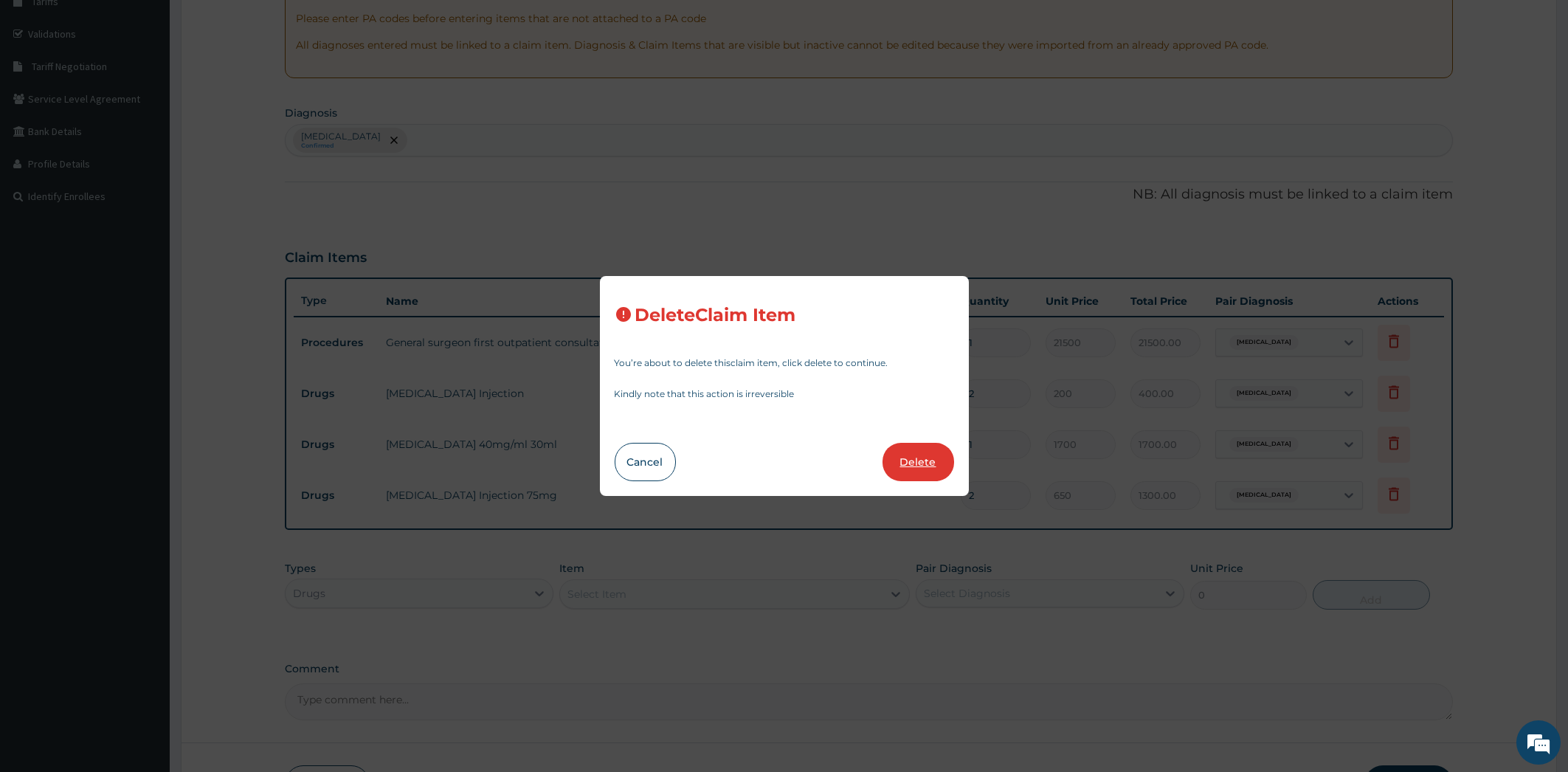
type input "650"
type input "1300.00"
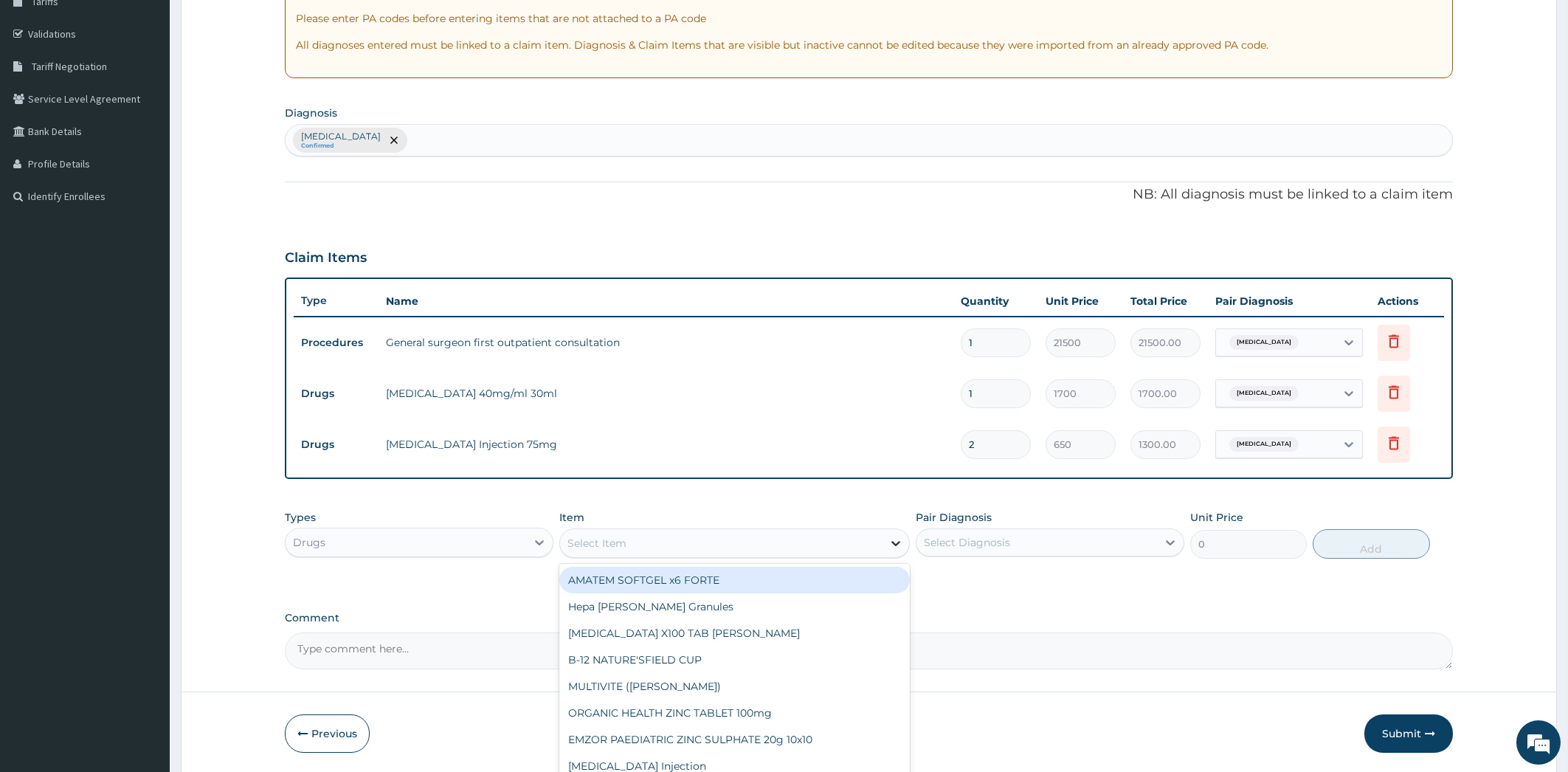
click at [902, 538] on icon at bounding box center [896, 543] width 15 height 15
type input "PARA"
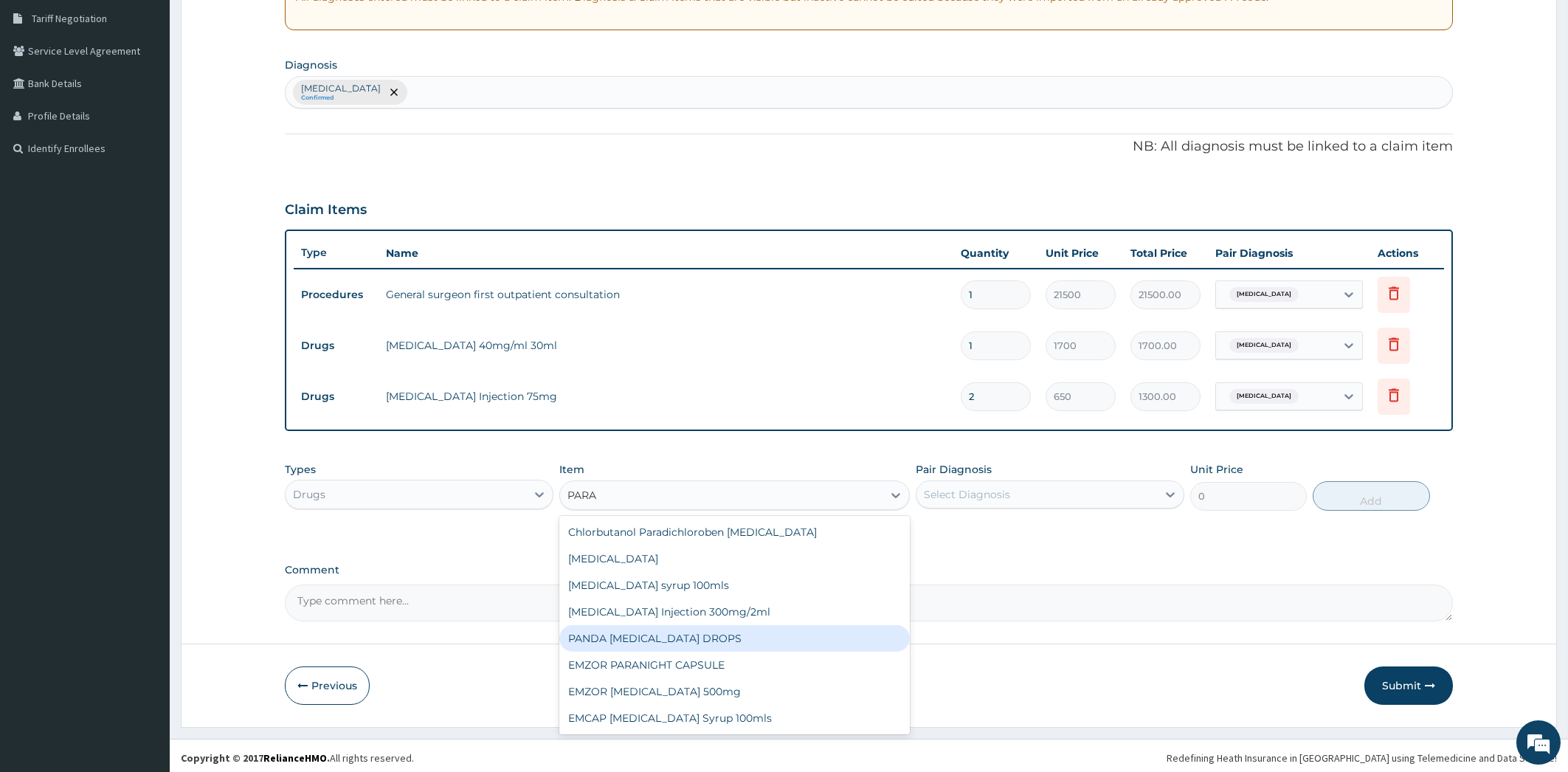
scroll to position [307, 0]
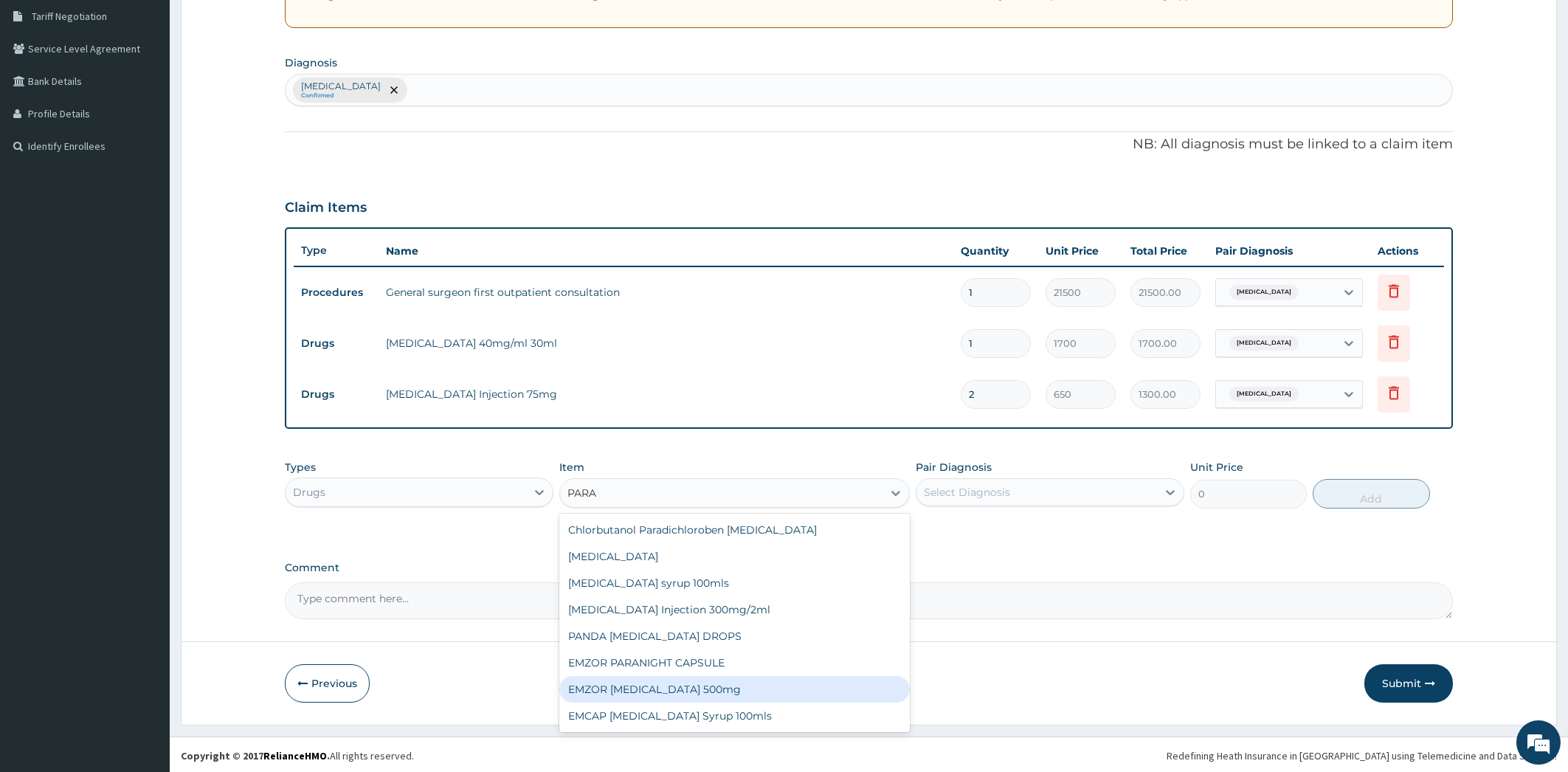
click at [714, 683] on div "EMZOR PARACETAMOL 500mg" at bounding box center [735, 690] width 350 height 27
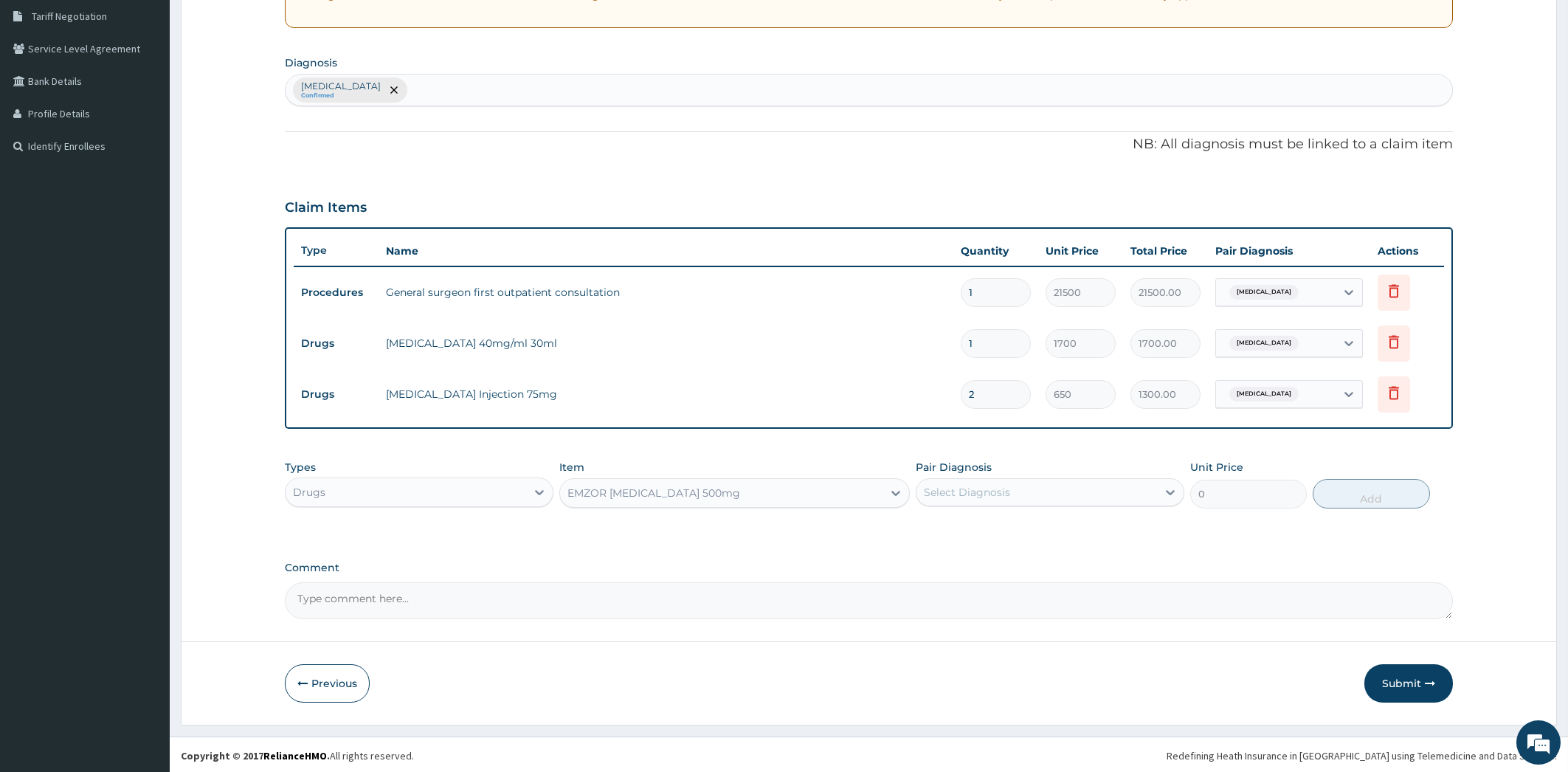
type input "23.65"
click at [1164, 487] on icon at bounding box center [1170, 492] width 15 height 15
click at [1116, 523] on div "Pain, unspecified" at bounding box center [1050, 530] width 269 height 30
checkbox input "true"
click at [1346, 500] on button "Add" at bounding box center [1371, 494] width 117 height 30
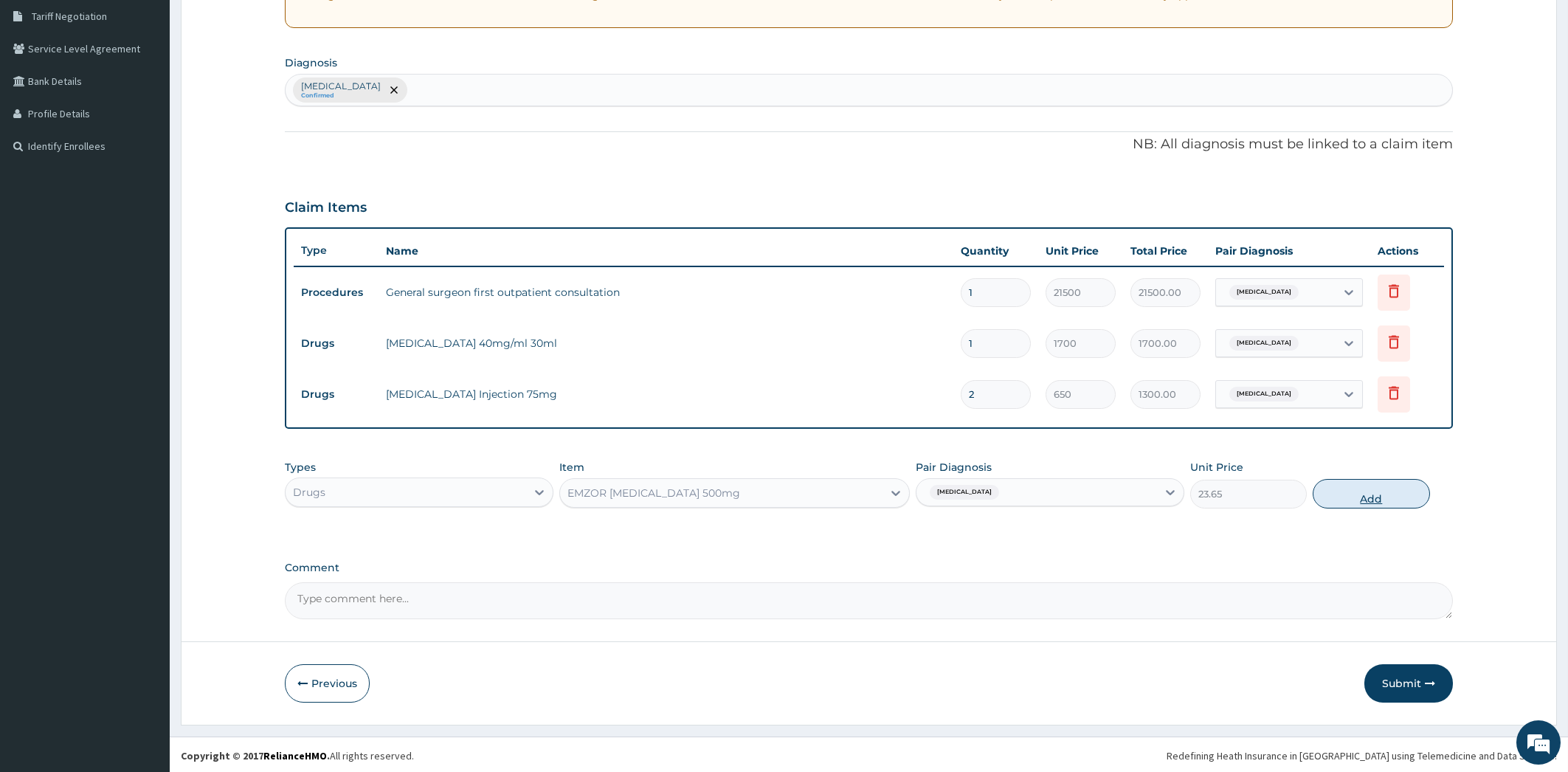
type input "0"
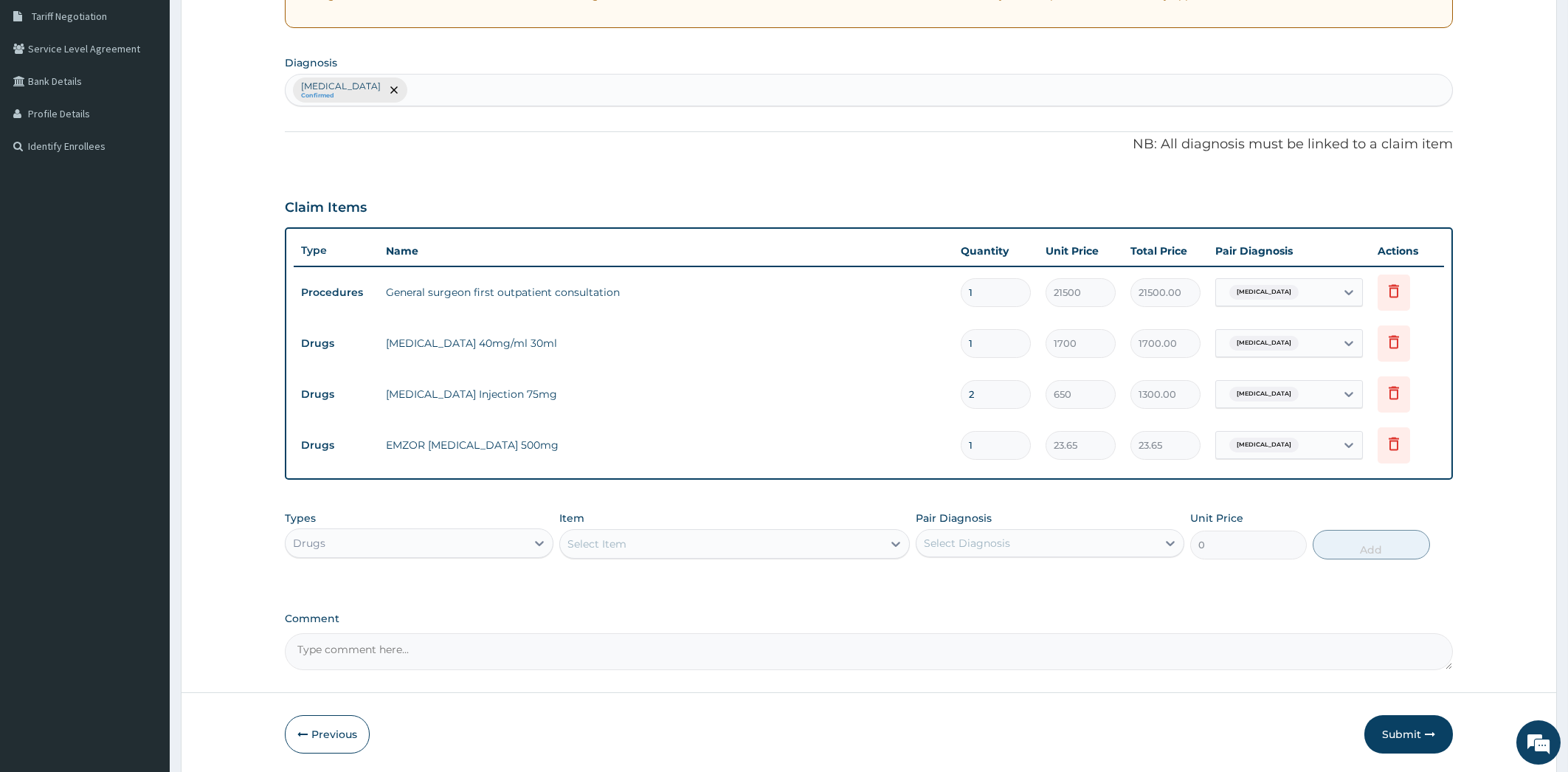
type input "18"
type input "425.70"
type input "18"
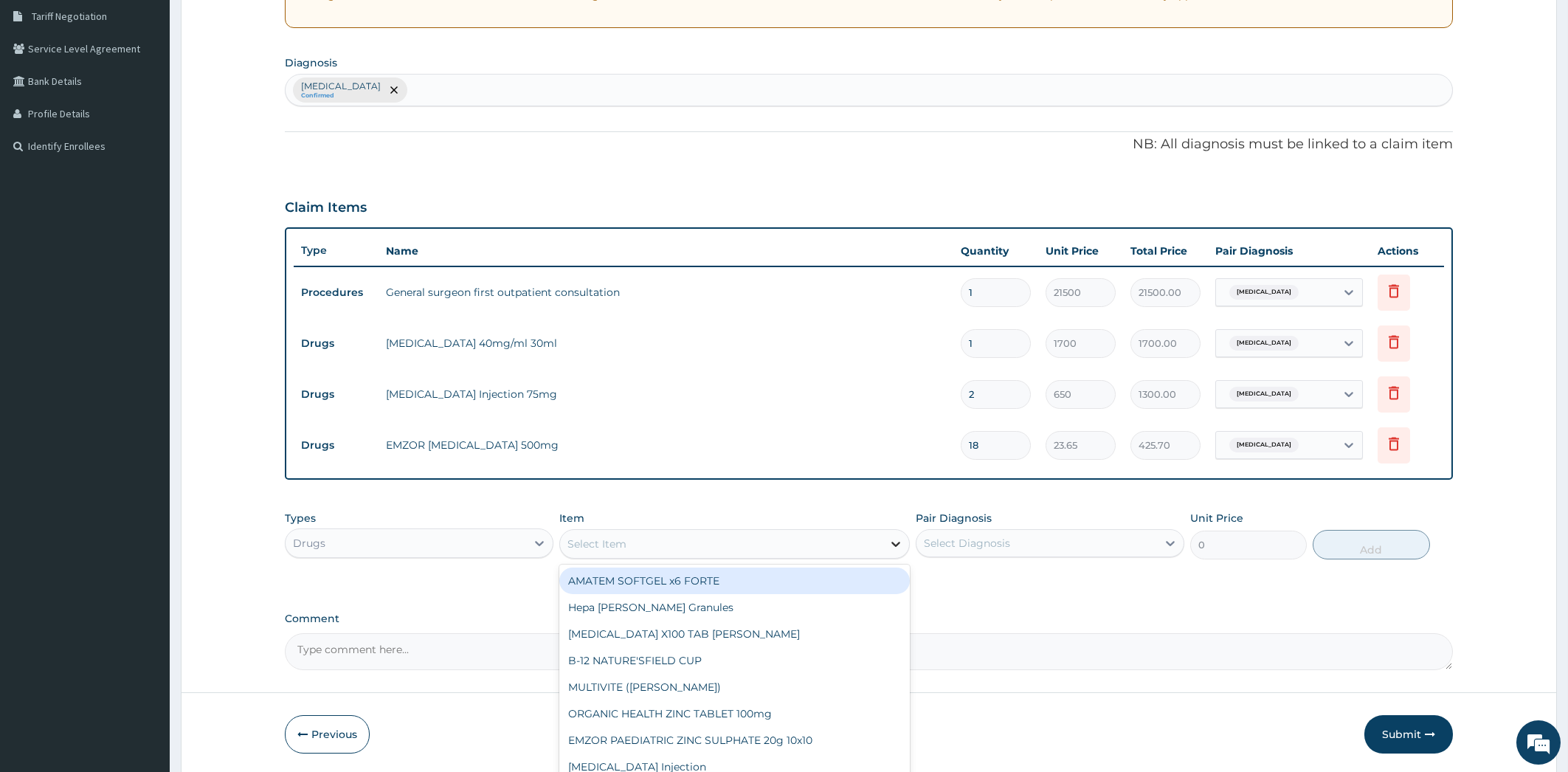
click at [892, 549] on icon at bounding box center [896, 544] width 15 height 15
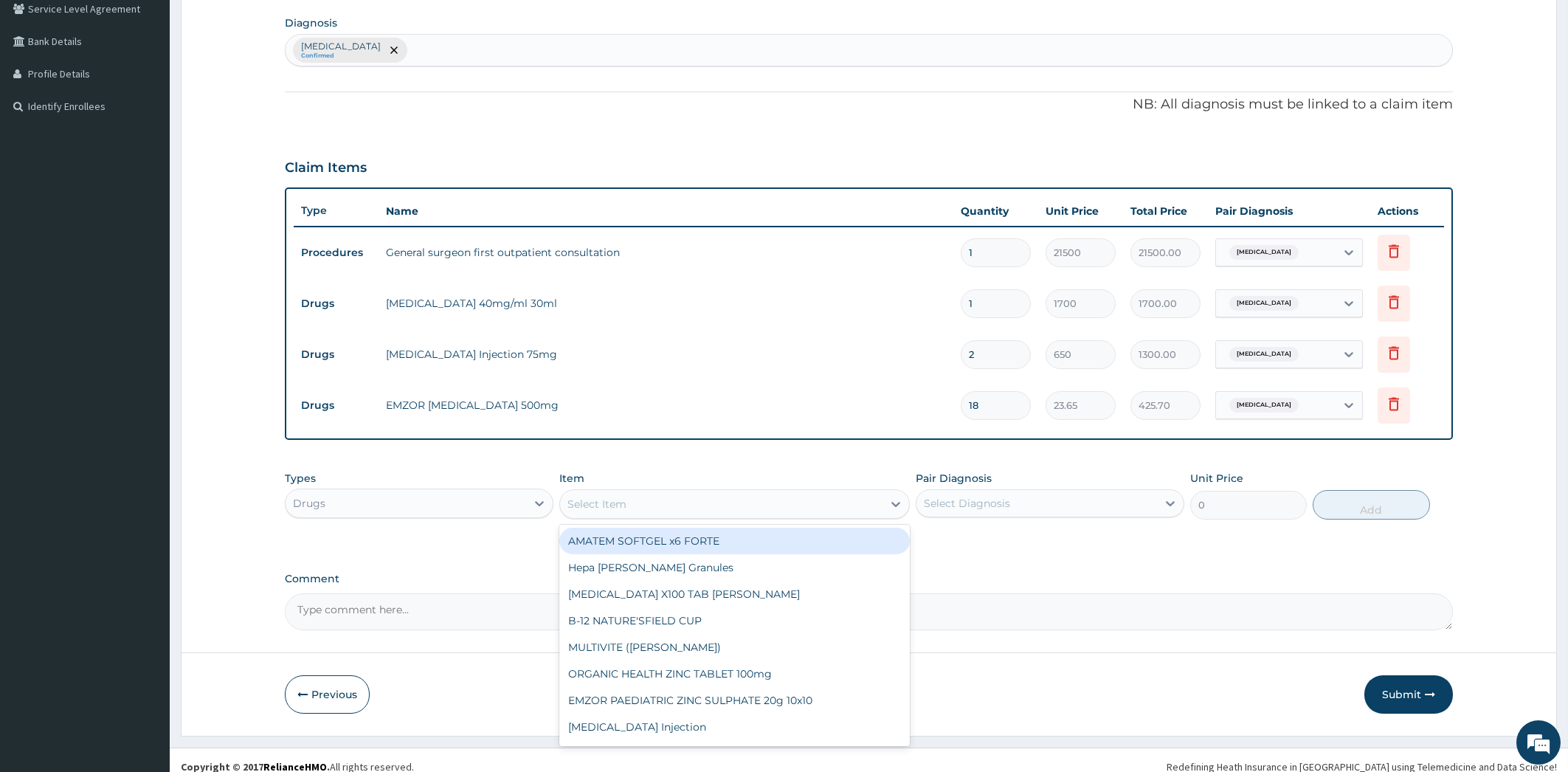
scroll to position [358, 0]
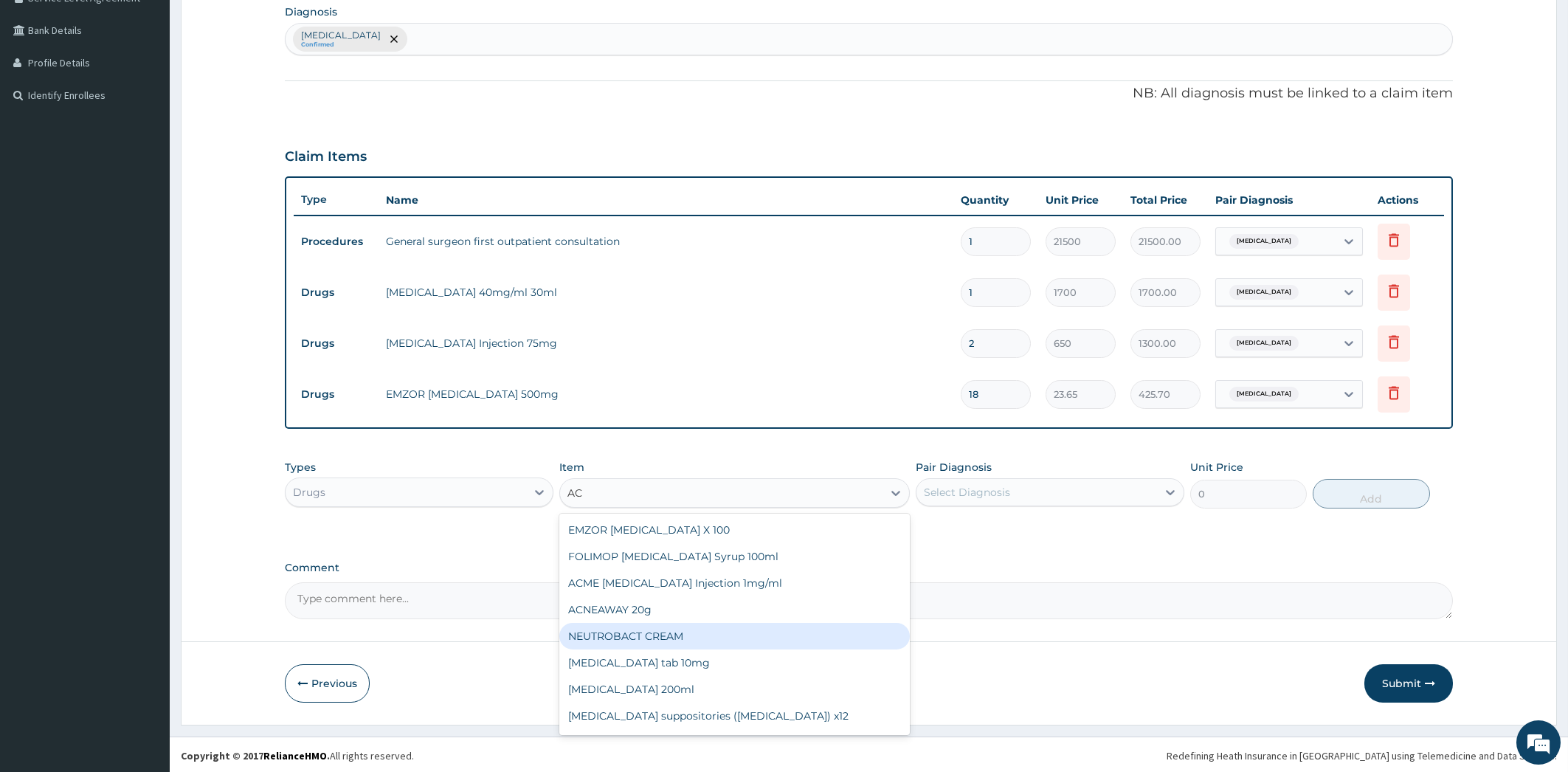
type input "A"
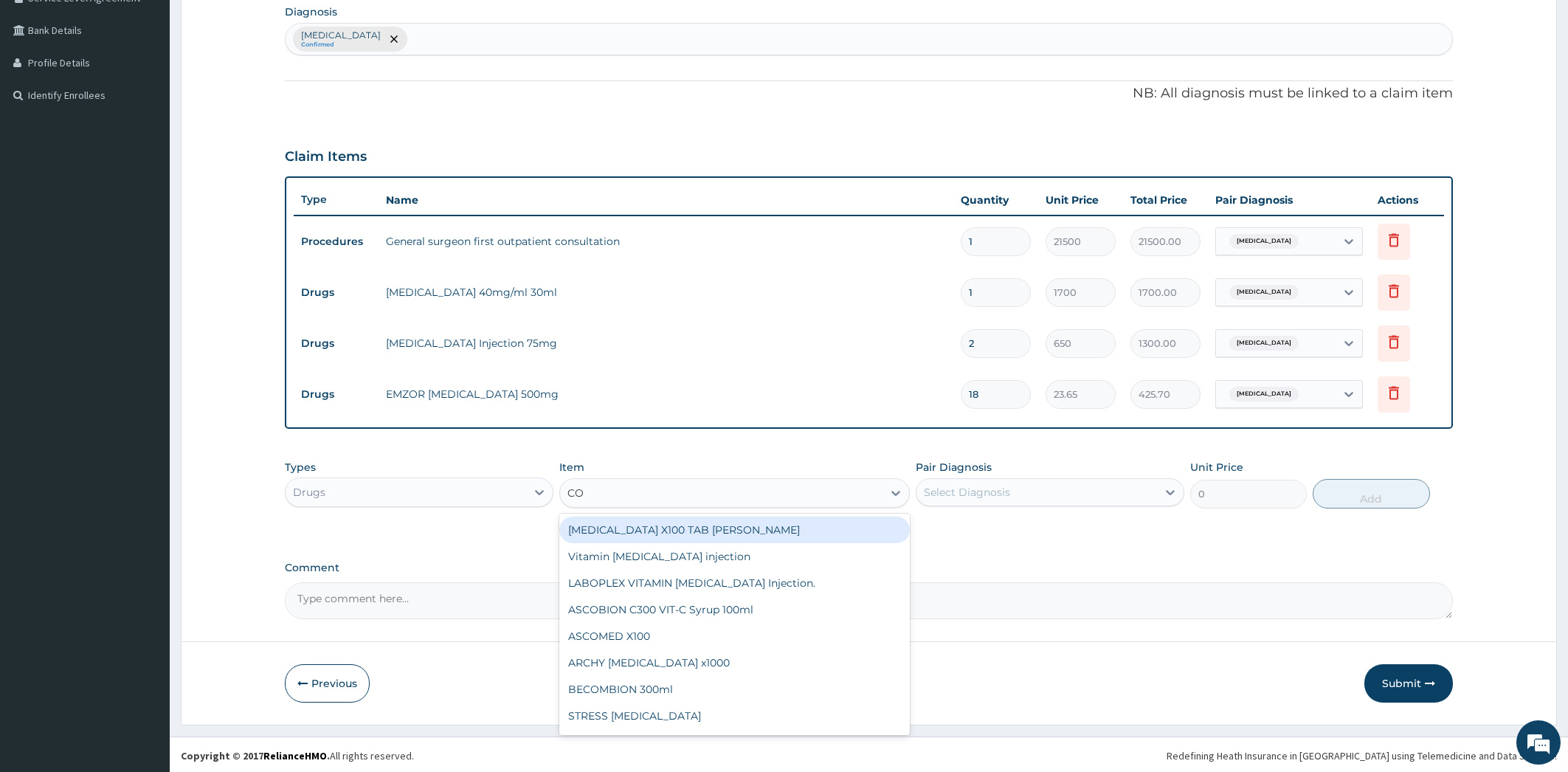
type input "COA"
click at [643, 530] on div "COARTEM FORTE 80/480 BY 6 TAB" at bounding box center [735, 530] width 350 height 27
type input "1200"
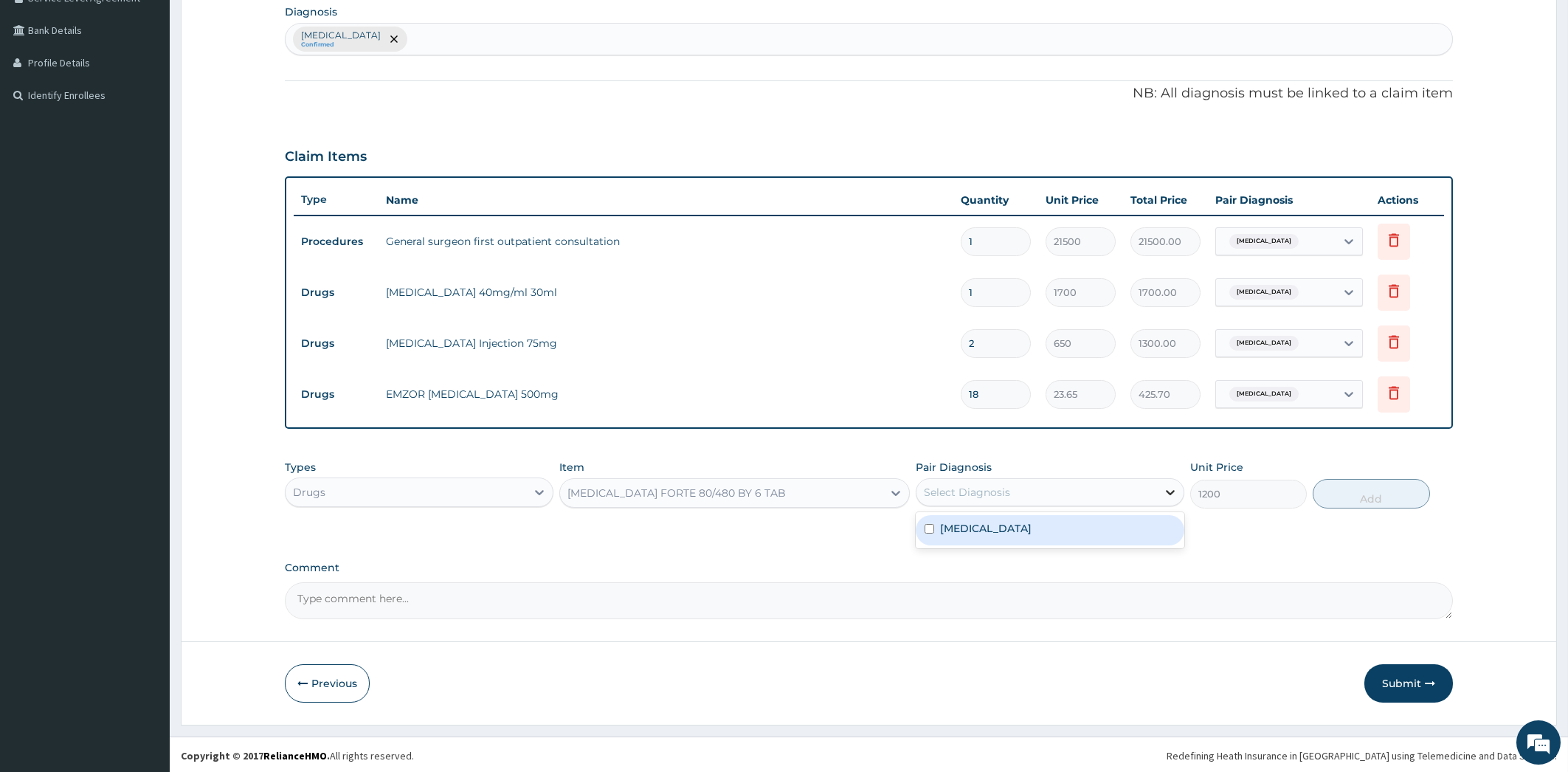
click at [1172, 496] on icon at bounding box center [1170, 492] width 15 height 15
click at [1138, 535] on div "Pain, unspecified" at bounding box center [1050, 530] width 269 height 30
checkbox input "true"
click at [1340, 496] on button "Add" at bounding box center [1371, 494] width 117 height 30
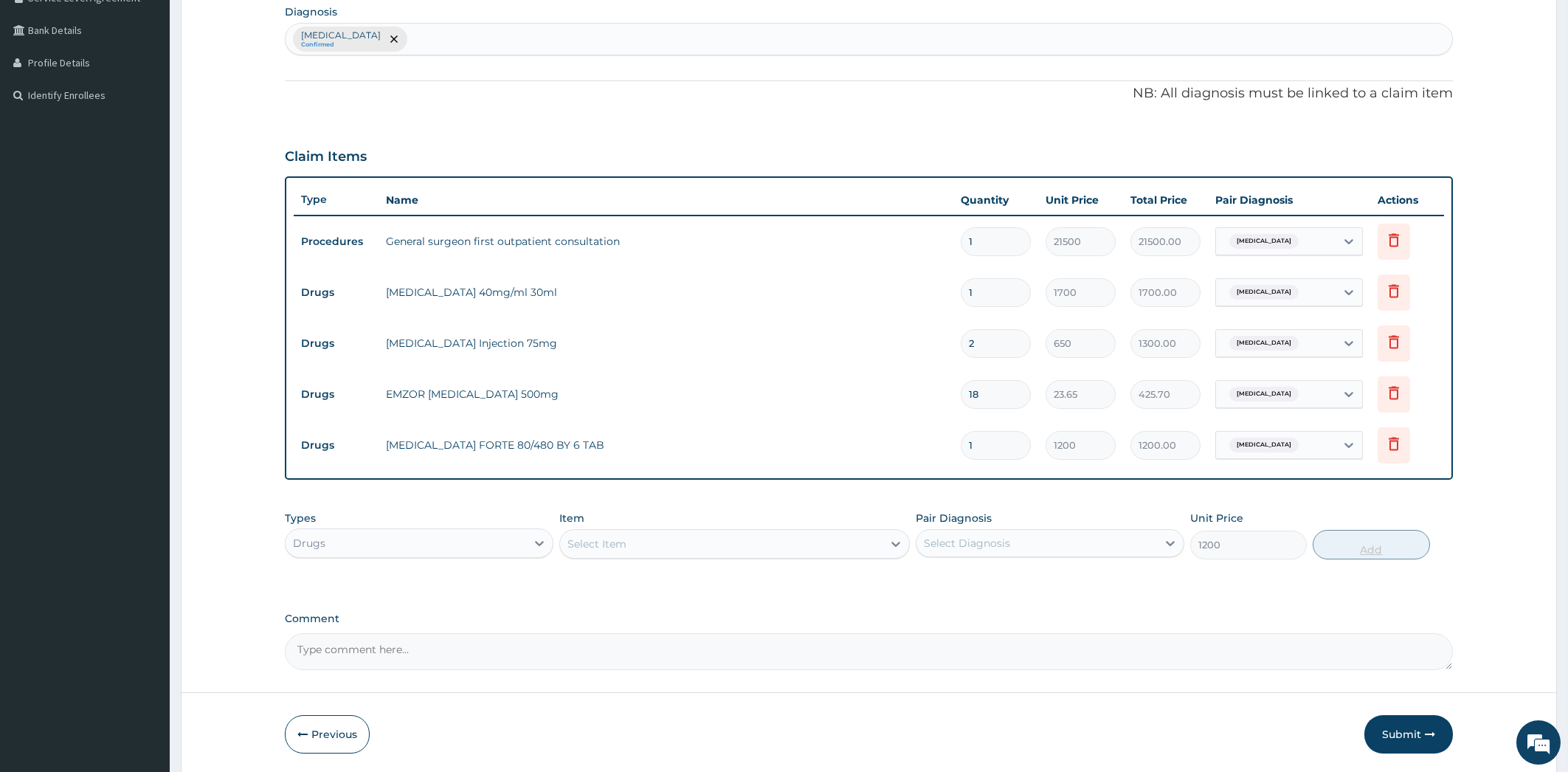
type input "0"
type input "0.00"
type input "6"
type input "7200.00"
type input "6"
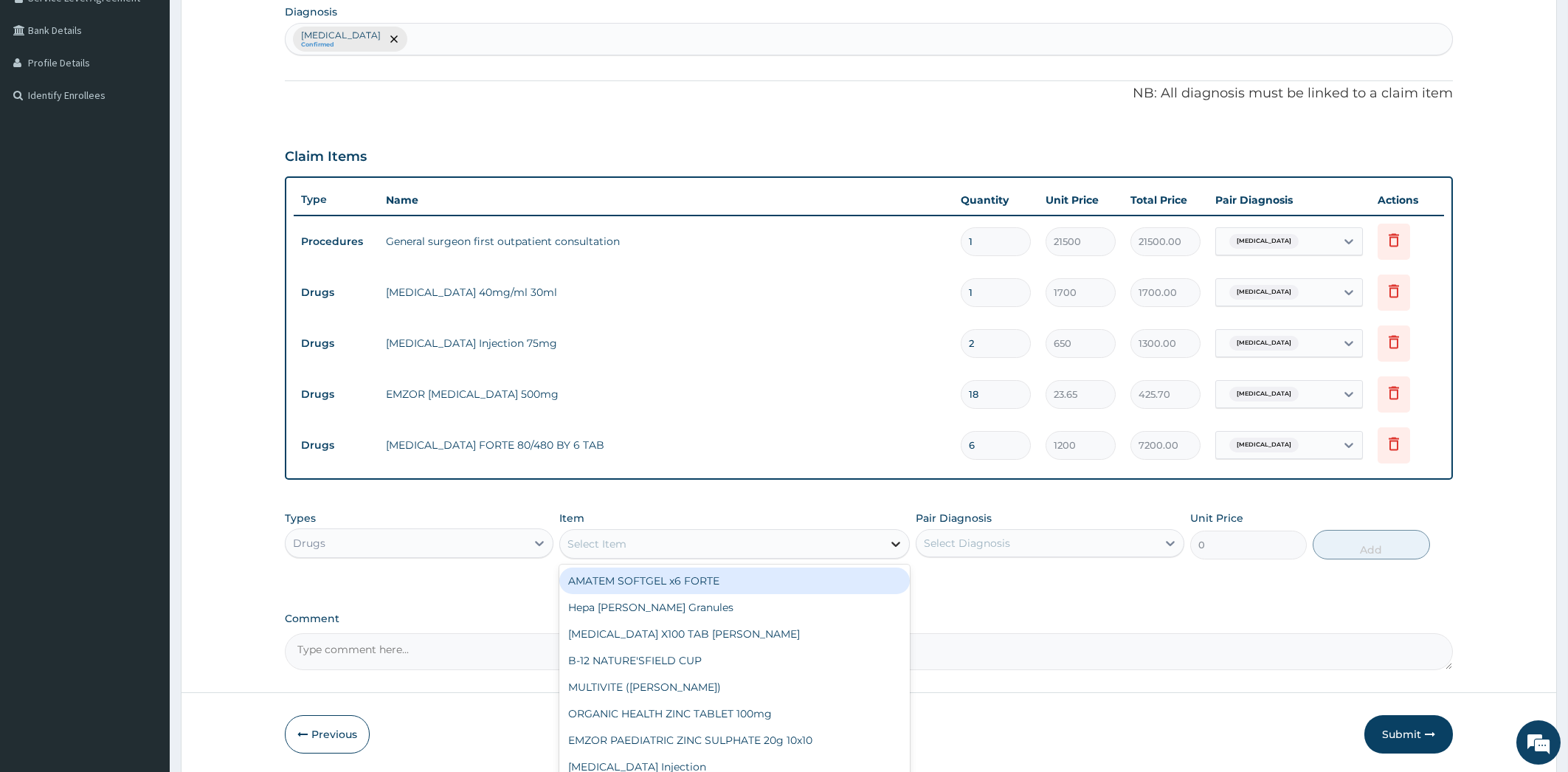
click at [890, 542] on icon at bounding box center [896, 544] width 15 height 15
type input "AMO"
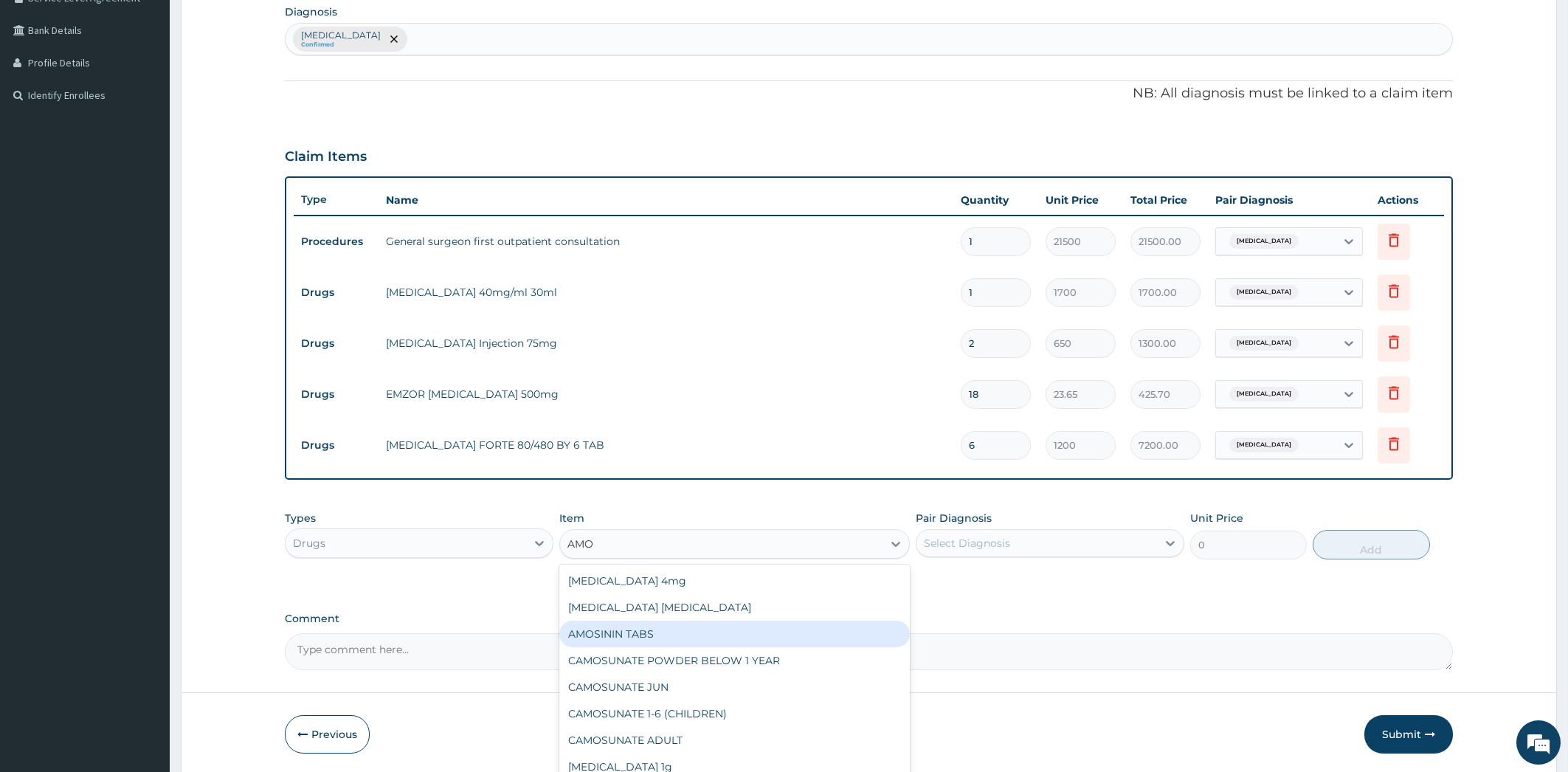
click at [788, 627] on div "AMOSININ TABS" at bounding box center [735, 634] width 350 height 27
type input "100.5125"
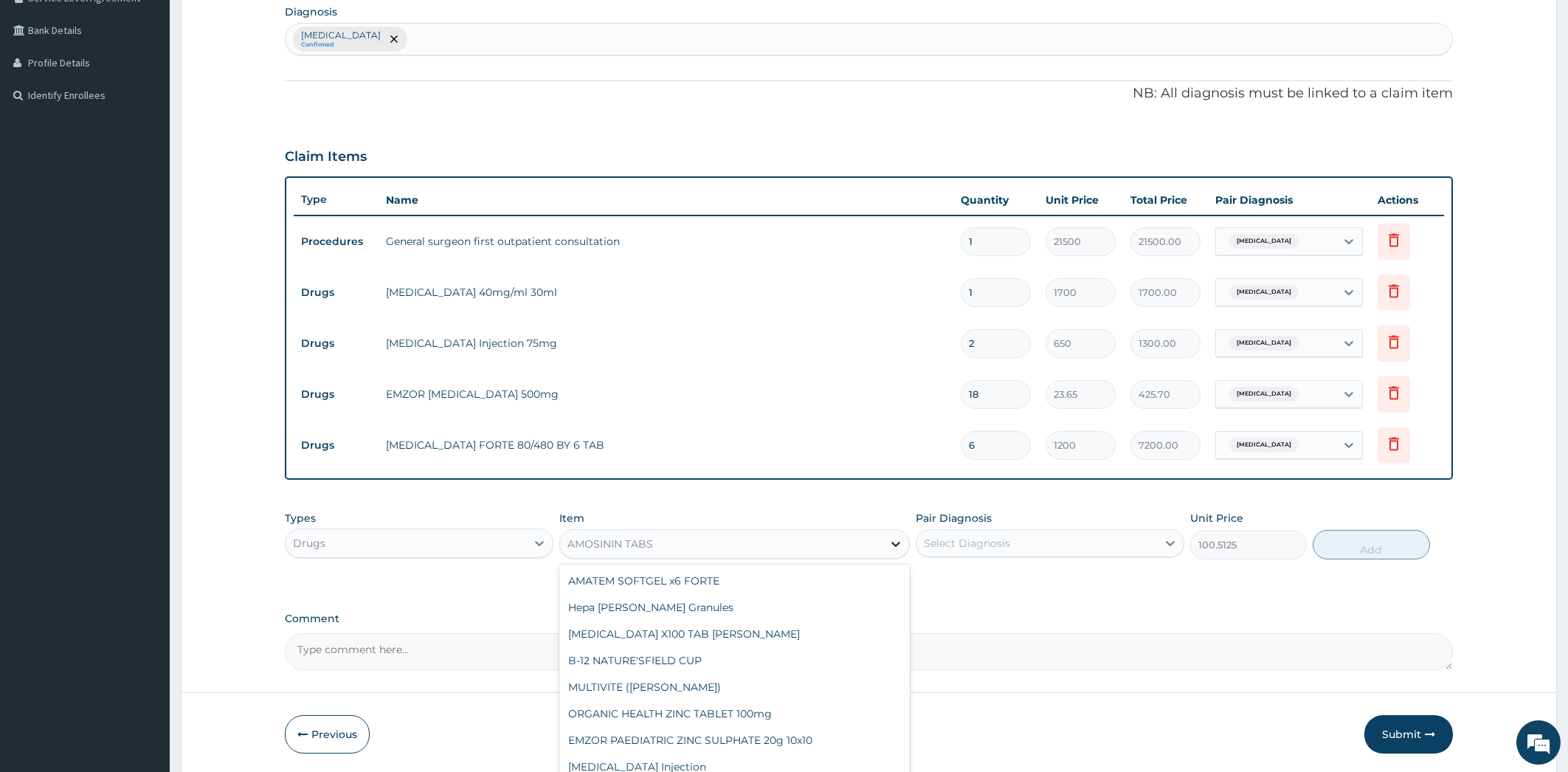
click at [893, 537] on icon at bounding box center [896, 544] width 15 height 15
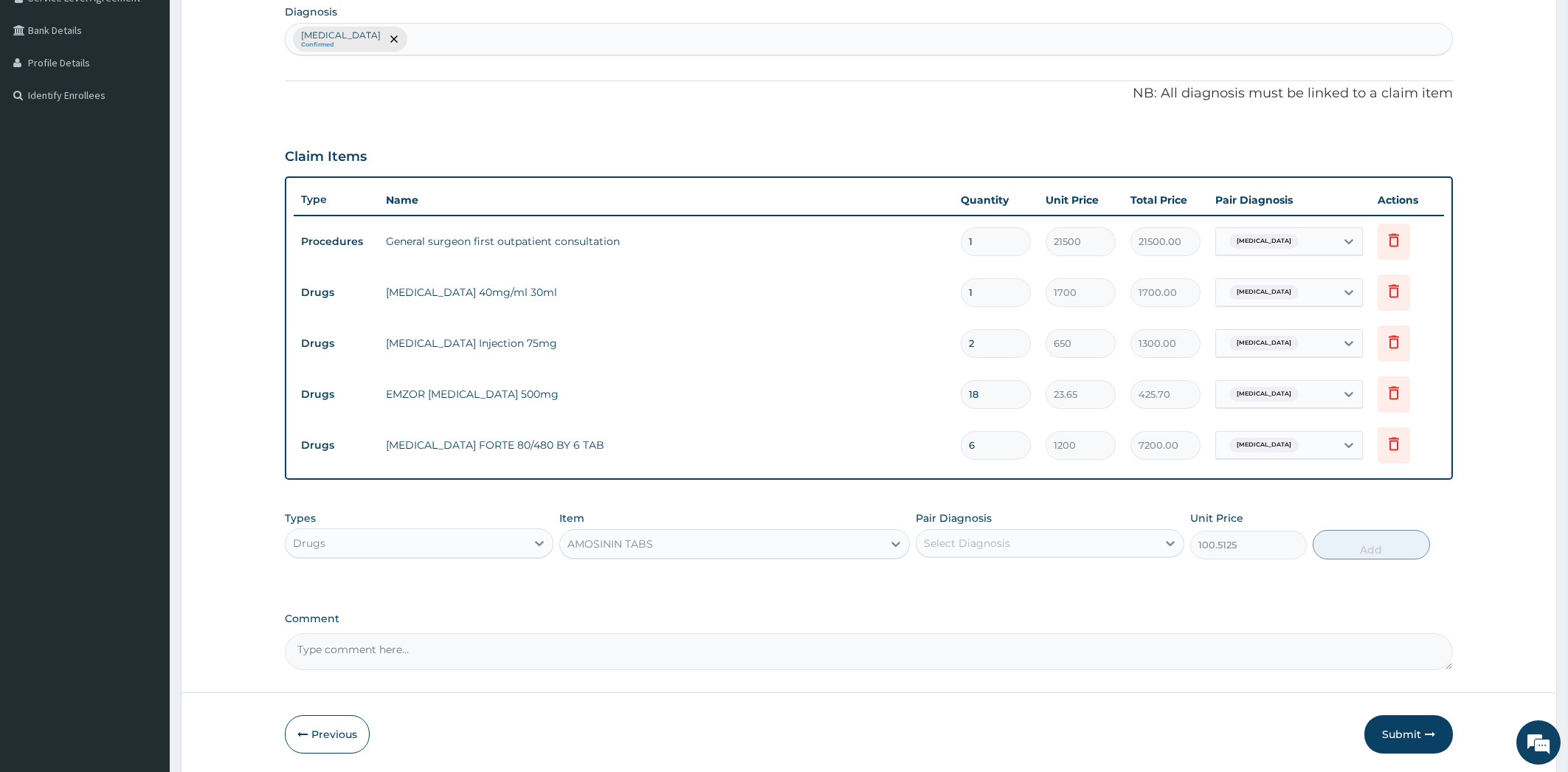
click at [753, 533] on div "AMOSININ TABS" at bounding box center [721, 544] width 323 height 24
click at [892, 539] on icon at bounding box center [896, 544] width 15 height 15
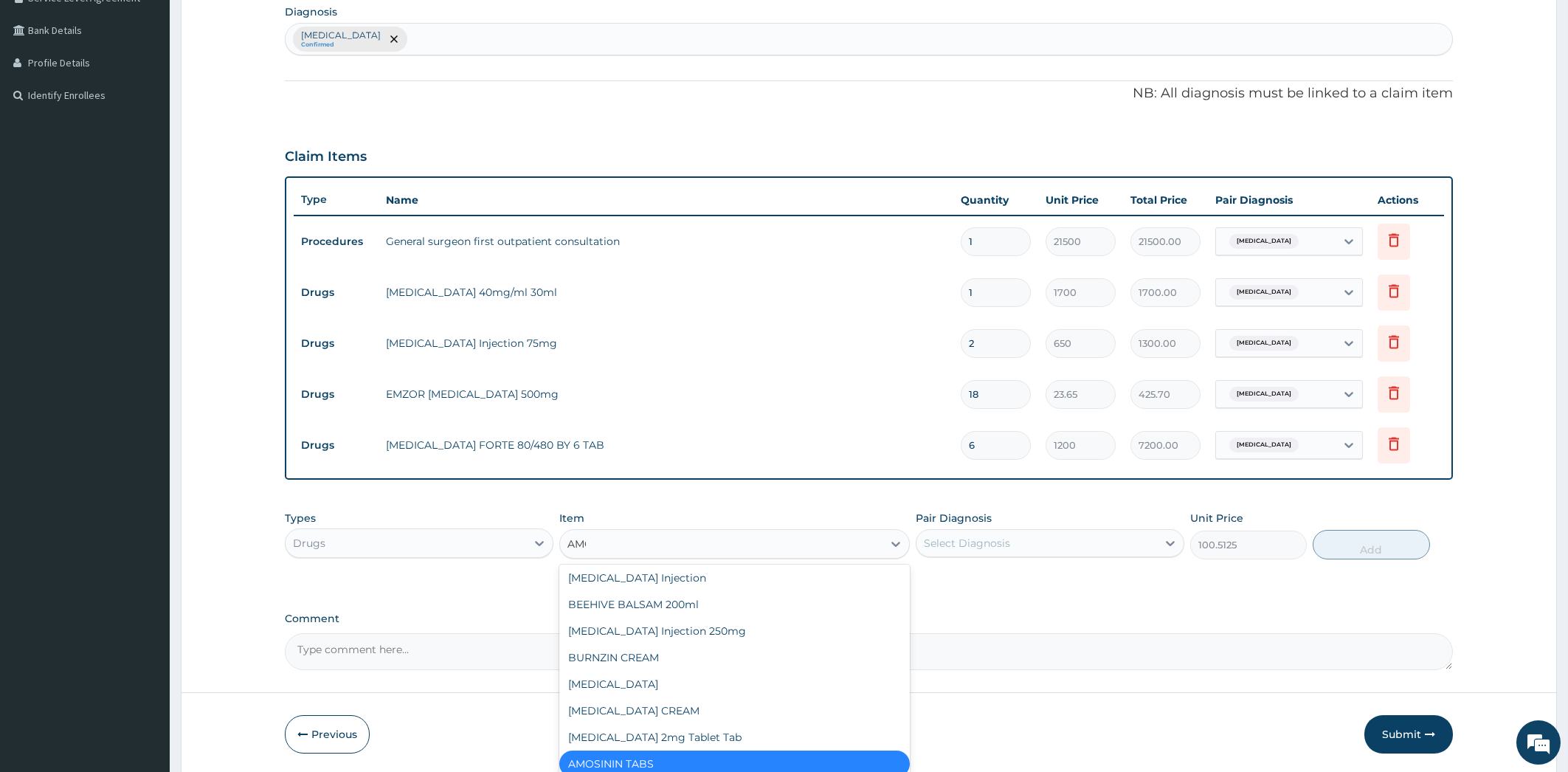
scroll to position [0, 0]
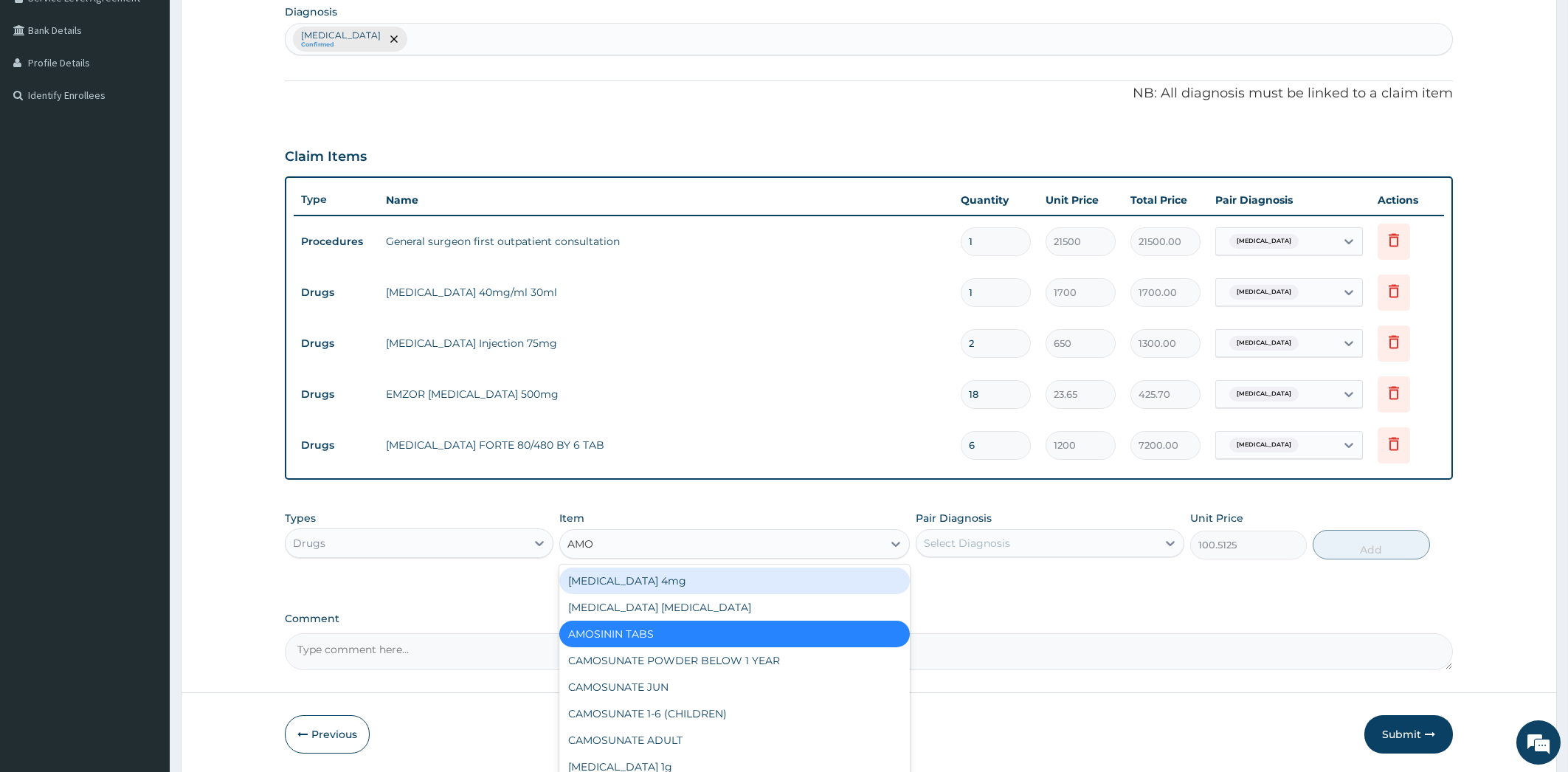
type input "AMOX"
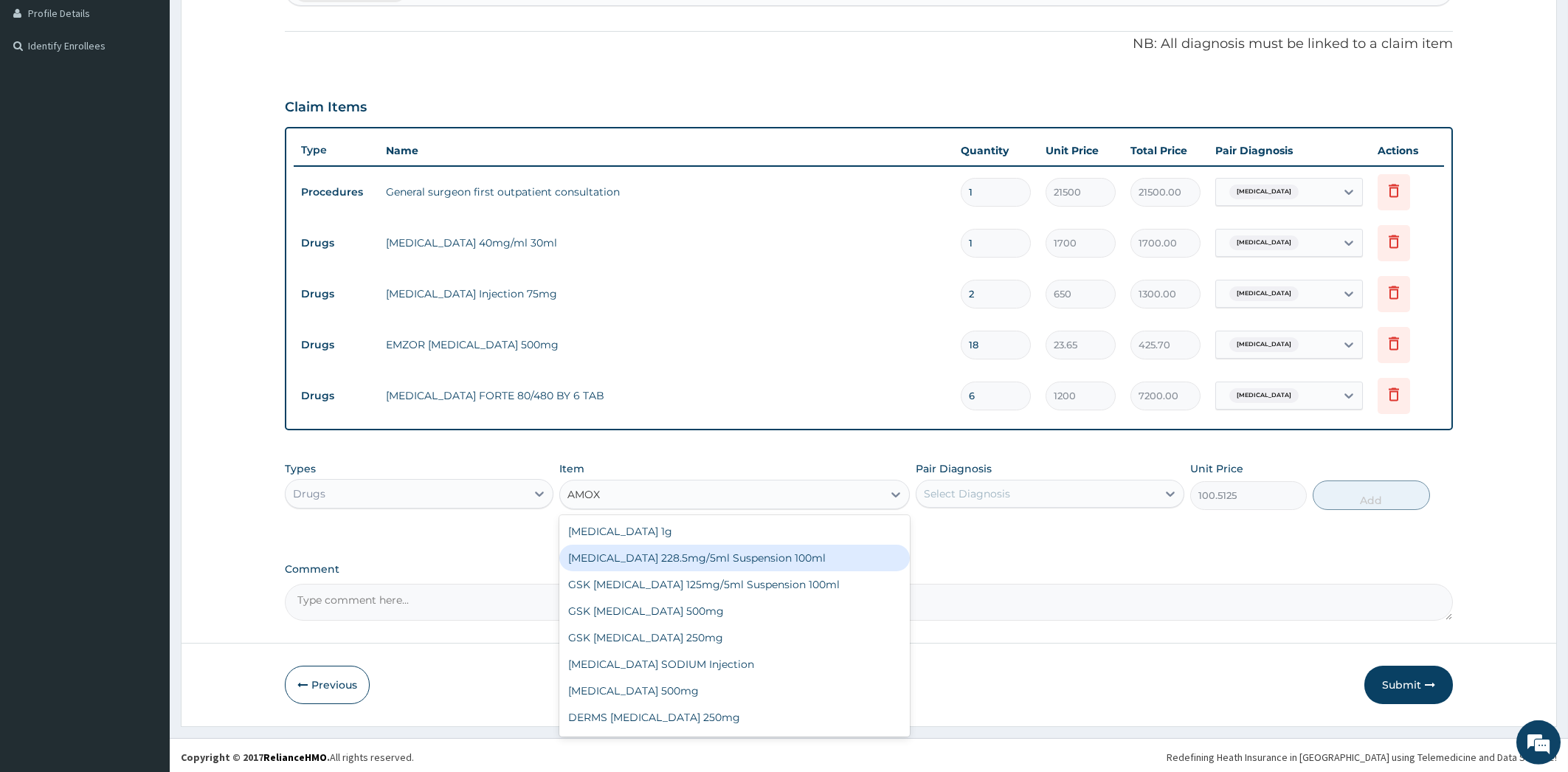
scroll to position [409, 0]
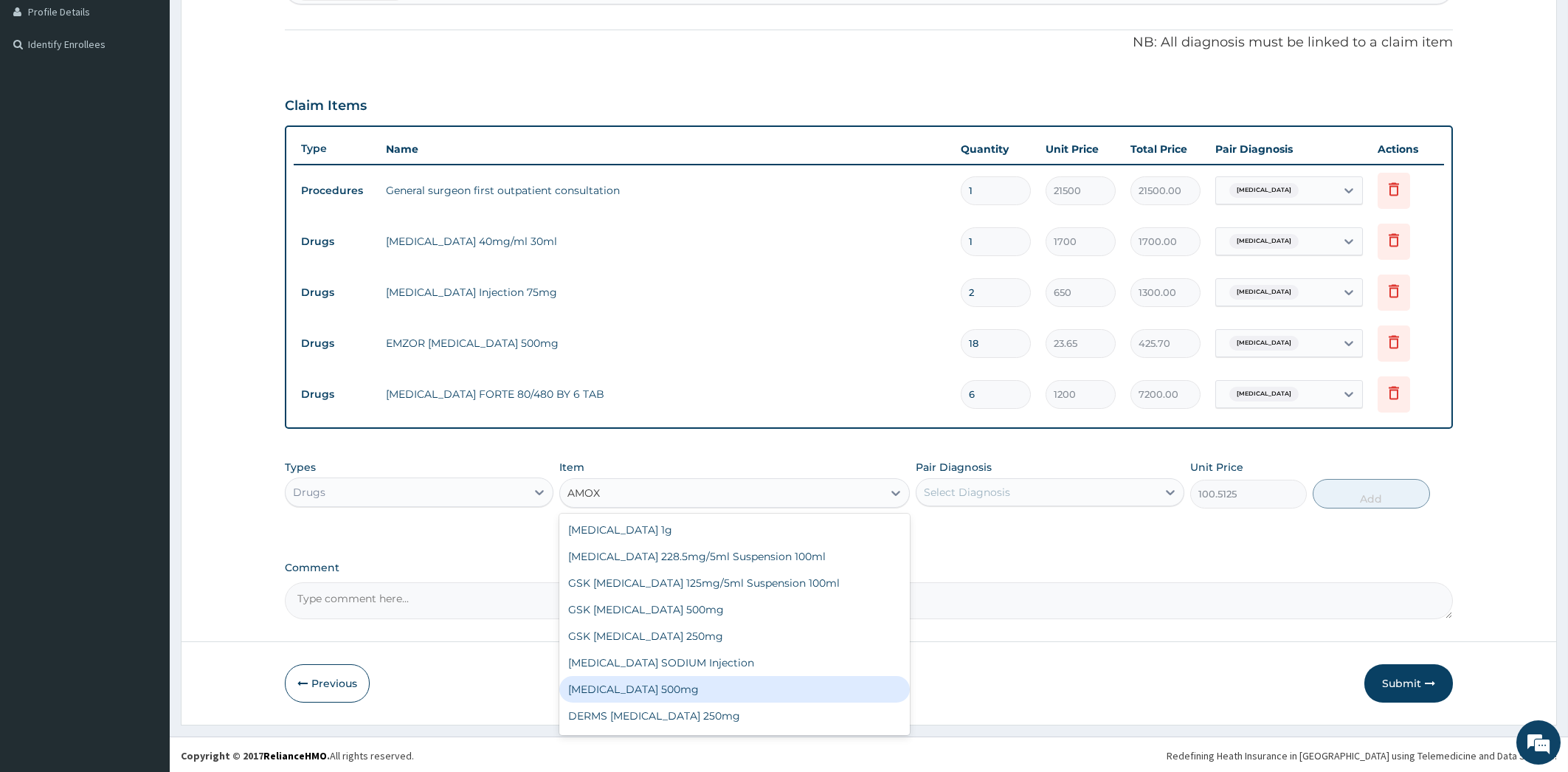
click at [683, 687] on div "AMOXICILLIN 500mg" at bounding box center [735, 690] width 350 height 27
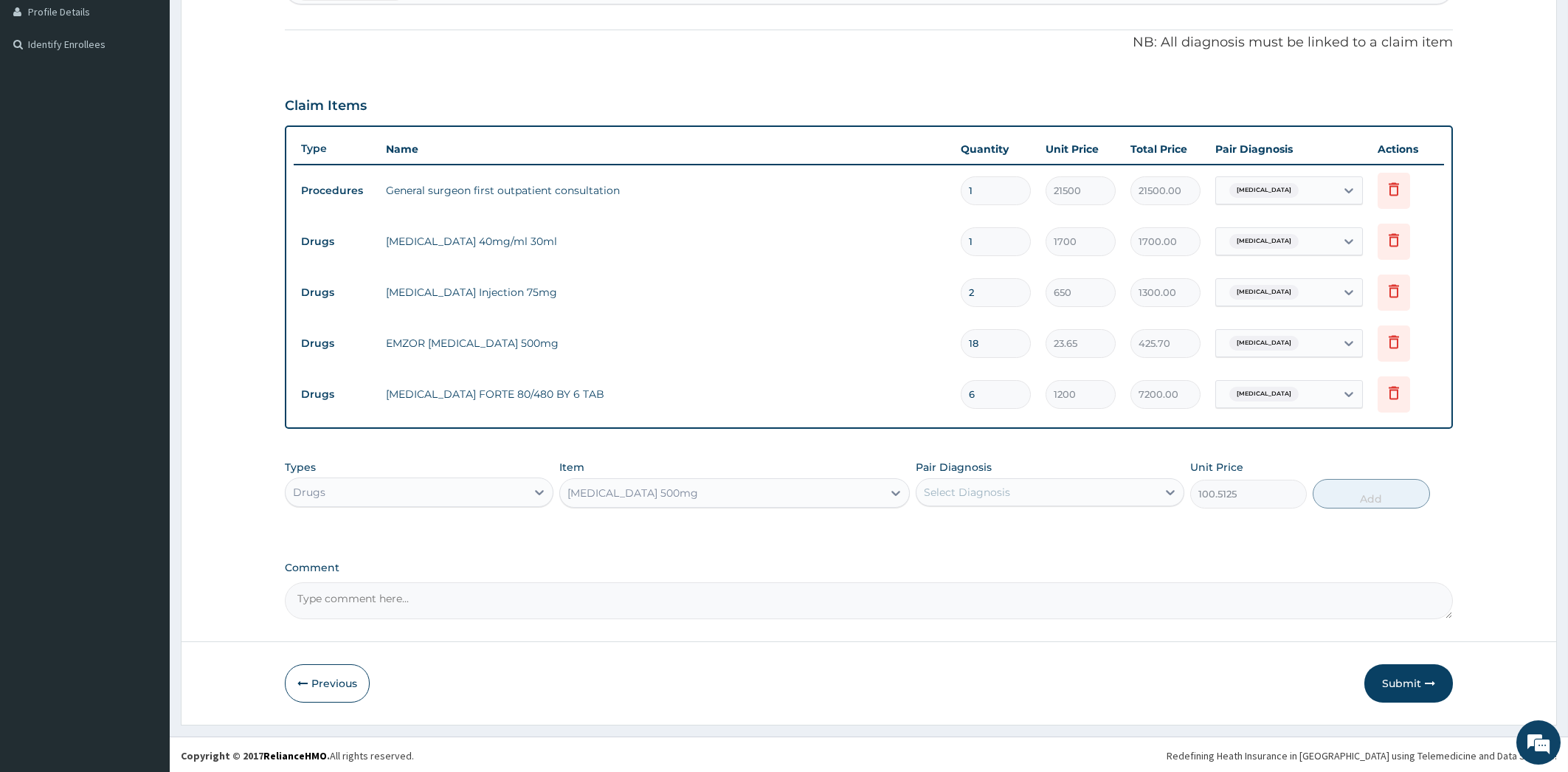
type input "110"
click at [1180, 493] on div at bounding box center [1170, 492] width 27 height 27
click at [1158, 527] on div "Pain, unspecified" at bounding box center [1050, 530] width 269 height 30
checkbox input "true"
click at [1394, 493] on button "Add" at bounding box center [1371, 494] width 117 height 30
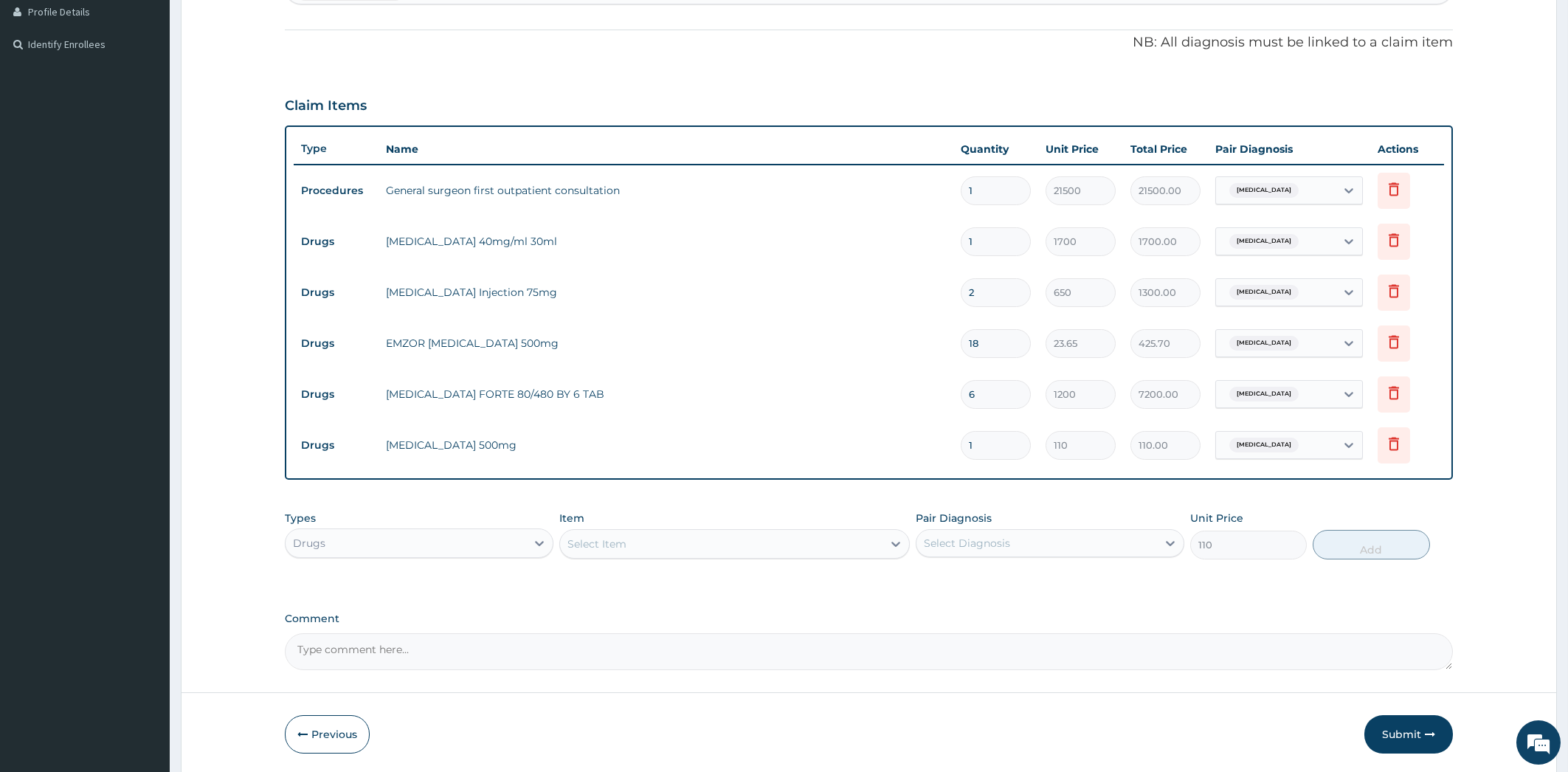
type input "0"
type input "10"
type input "1100.00"
type input "10"
click at [1407, 739] on button "Submit" at bounding box center [1408, 735] width 88 height 39
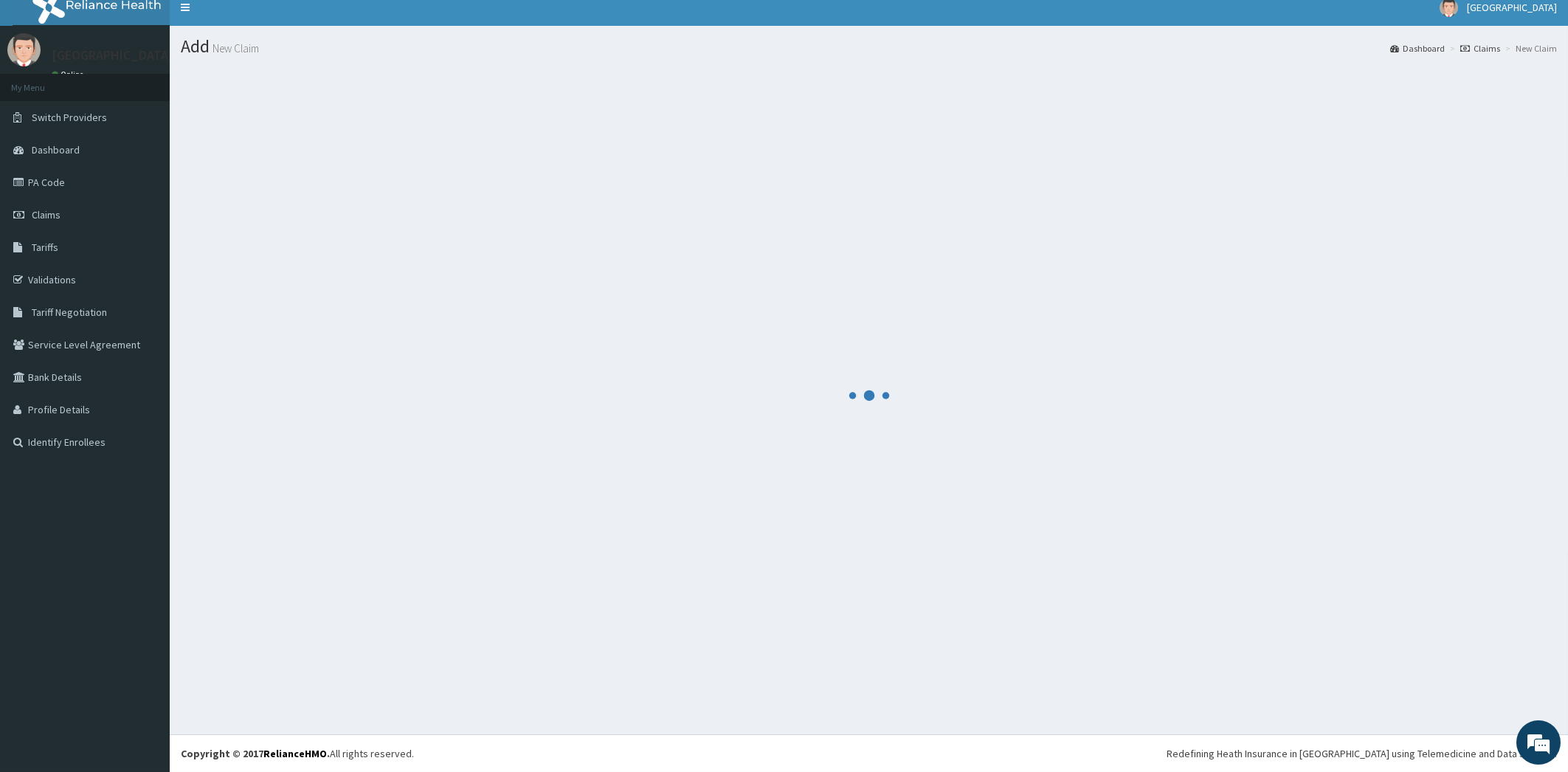
scroll to position [11, 0]
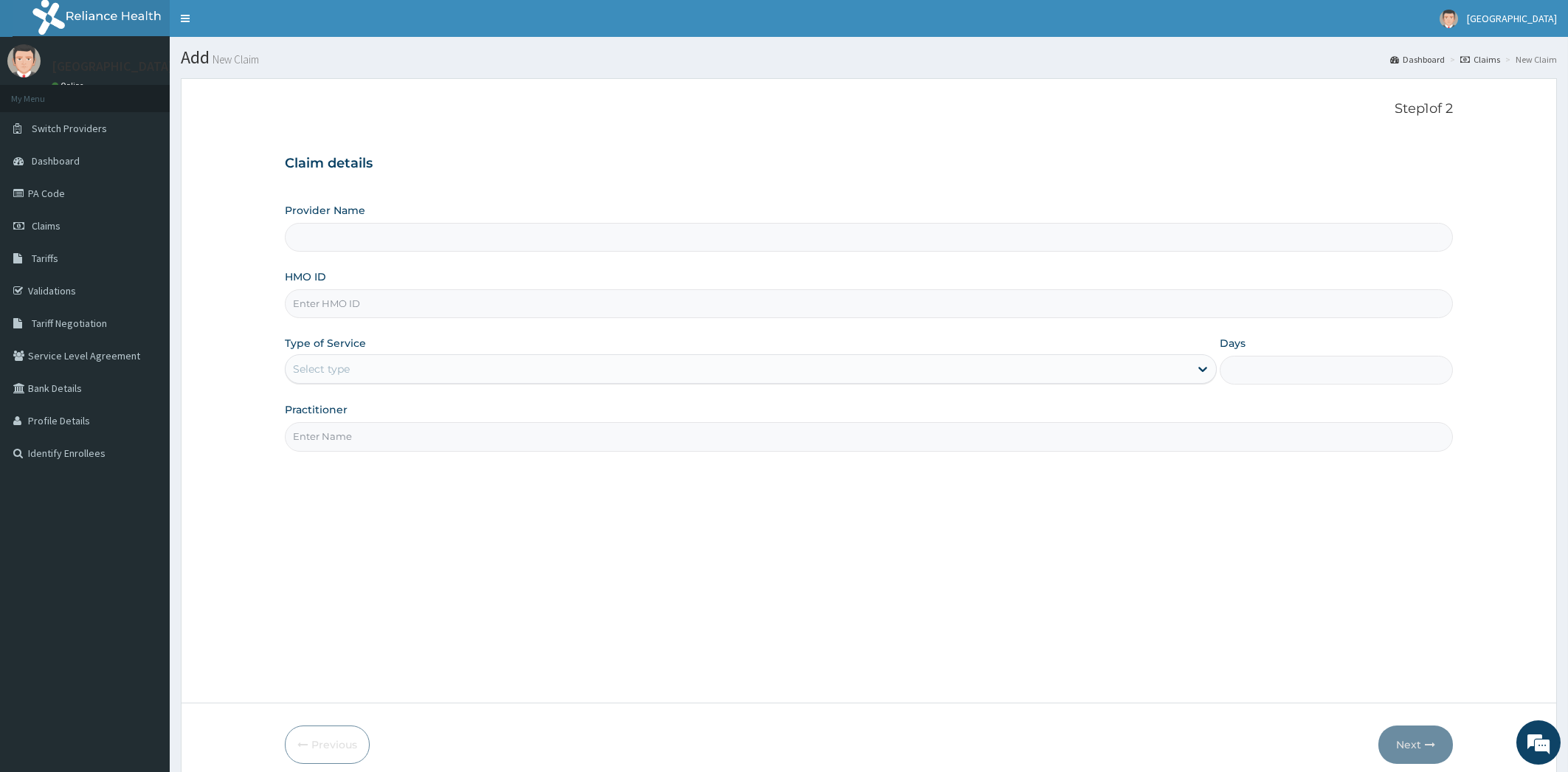
type input "[PERSON_NAME][GEOGRAPHIC_DATA]"
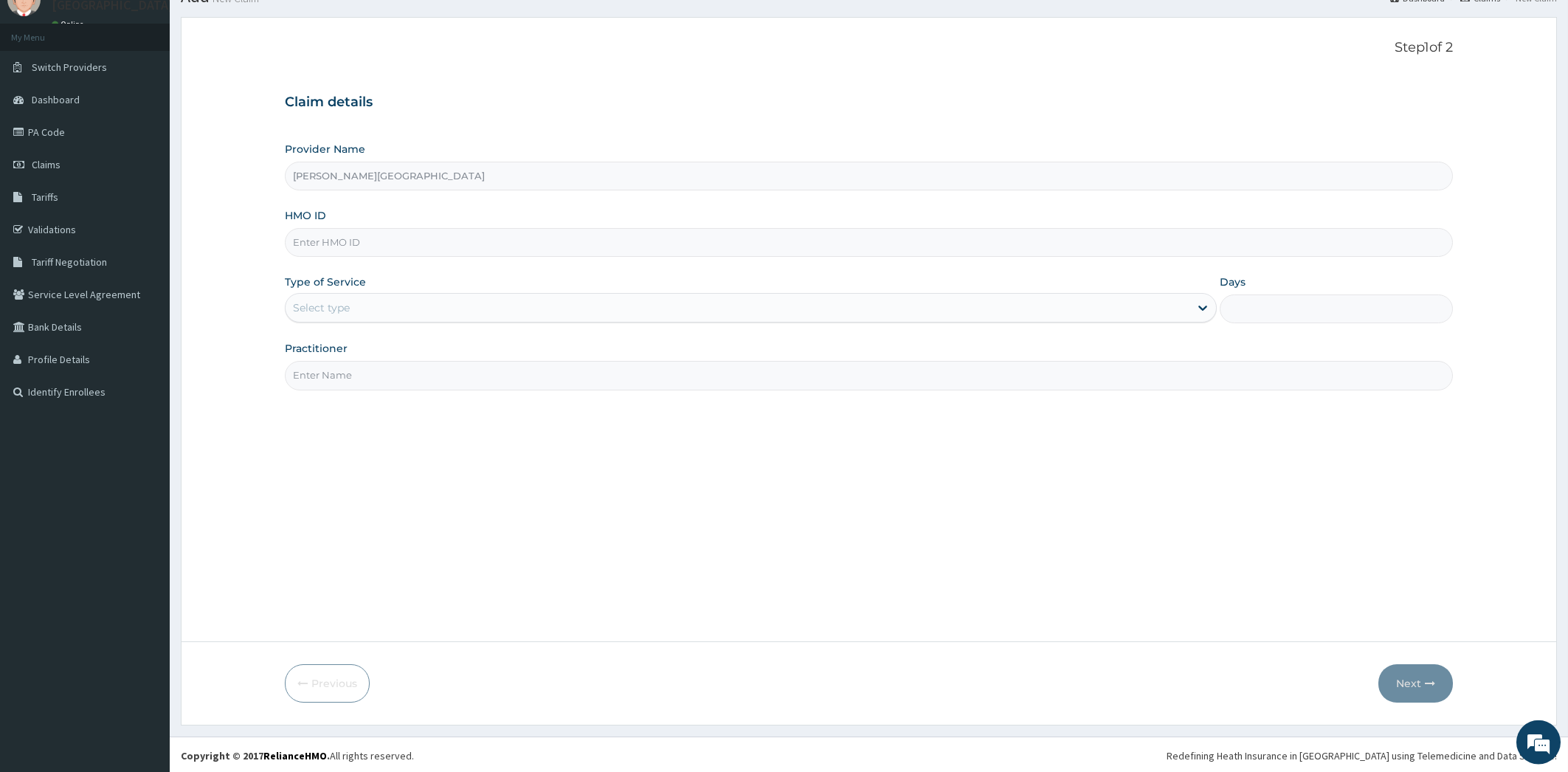
scroll to position [63, 0]
click at [401, 242] on input "HMO ID" at bounding box center [869, 241] width 1169 height 29
type input "CRH/10031/A"
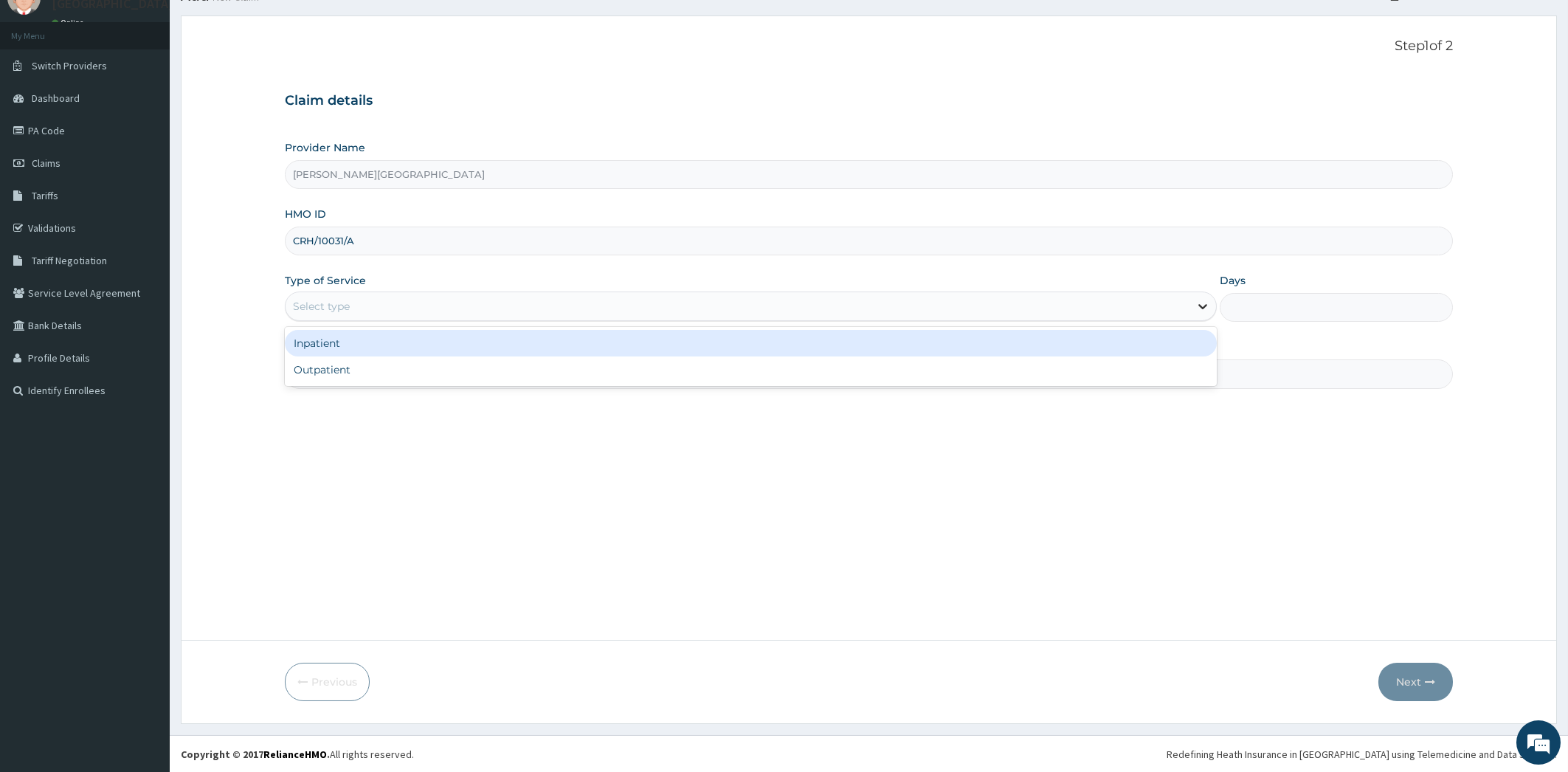
click at [1205, 305] on icon at bounding box center [1203, 307] width 15 height 15
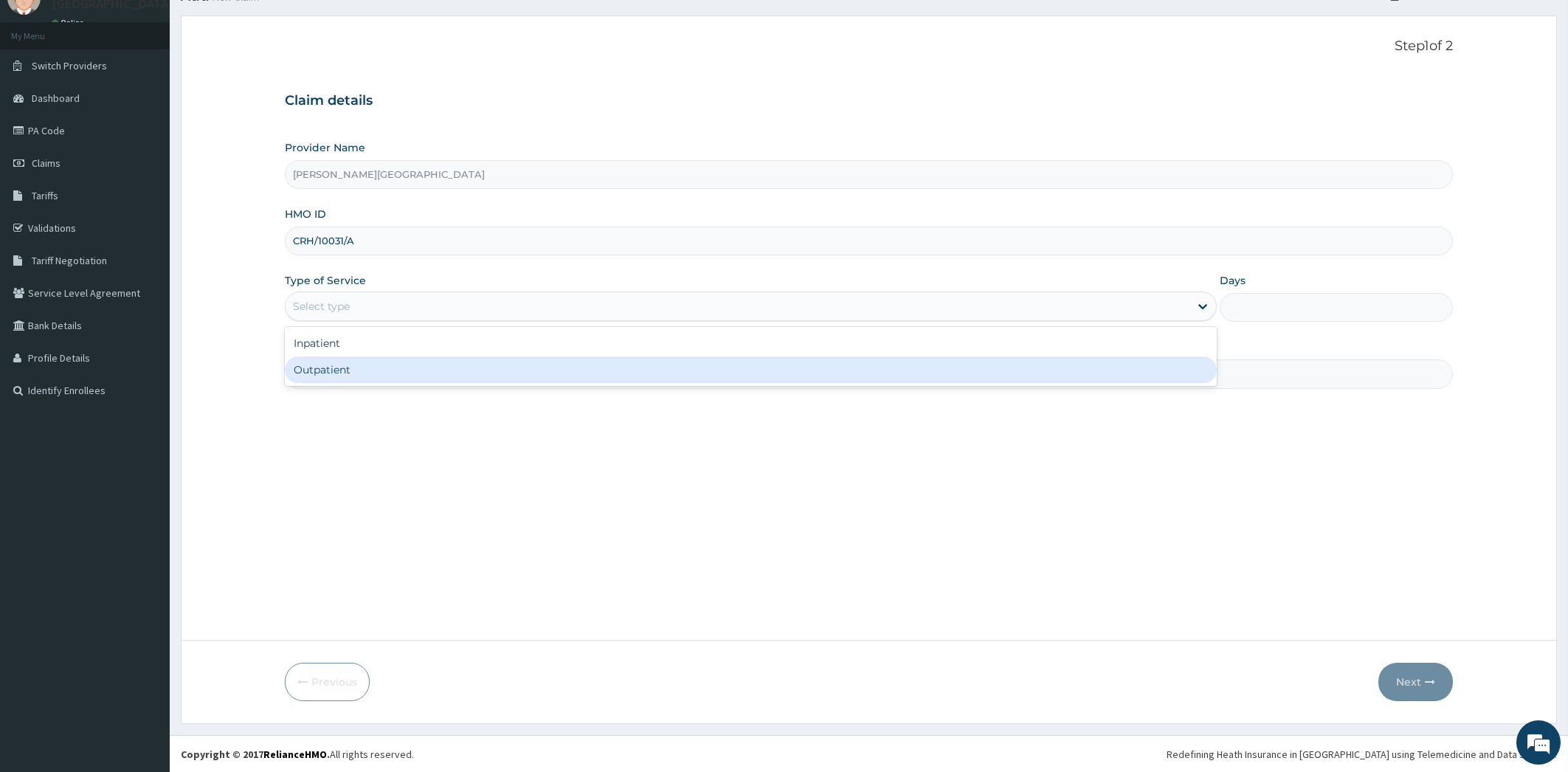
click at [1029, 370] on div "Outpatient" at bounding box center [751, 370] width 933 height 27
type input "1"
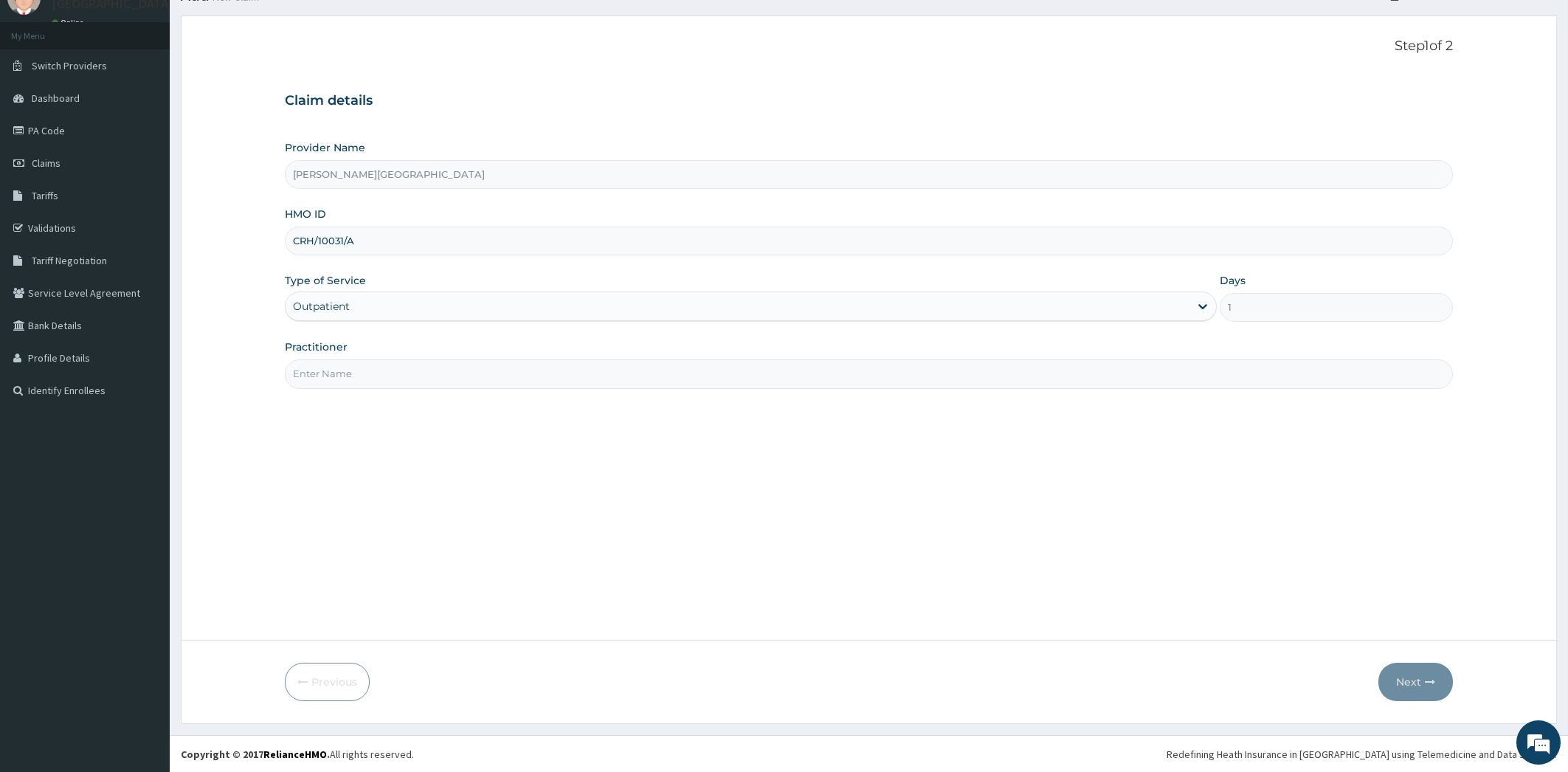
click at [913, 376] on input "Practitioner" at bounding box center [869, 373] width 1169 height 29
type input "[PERSON_NAME]"
click at [1411, 678] on button "Next" at bounding box center [1416, 682] width 74 height 39
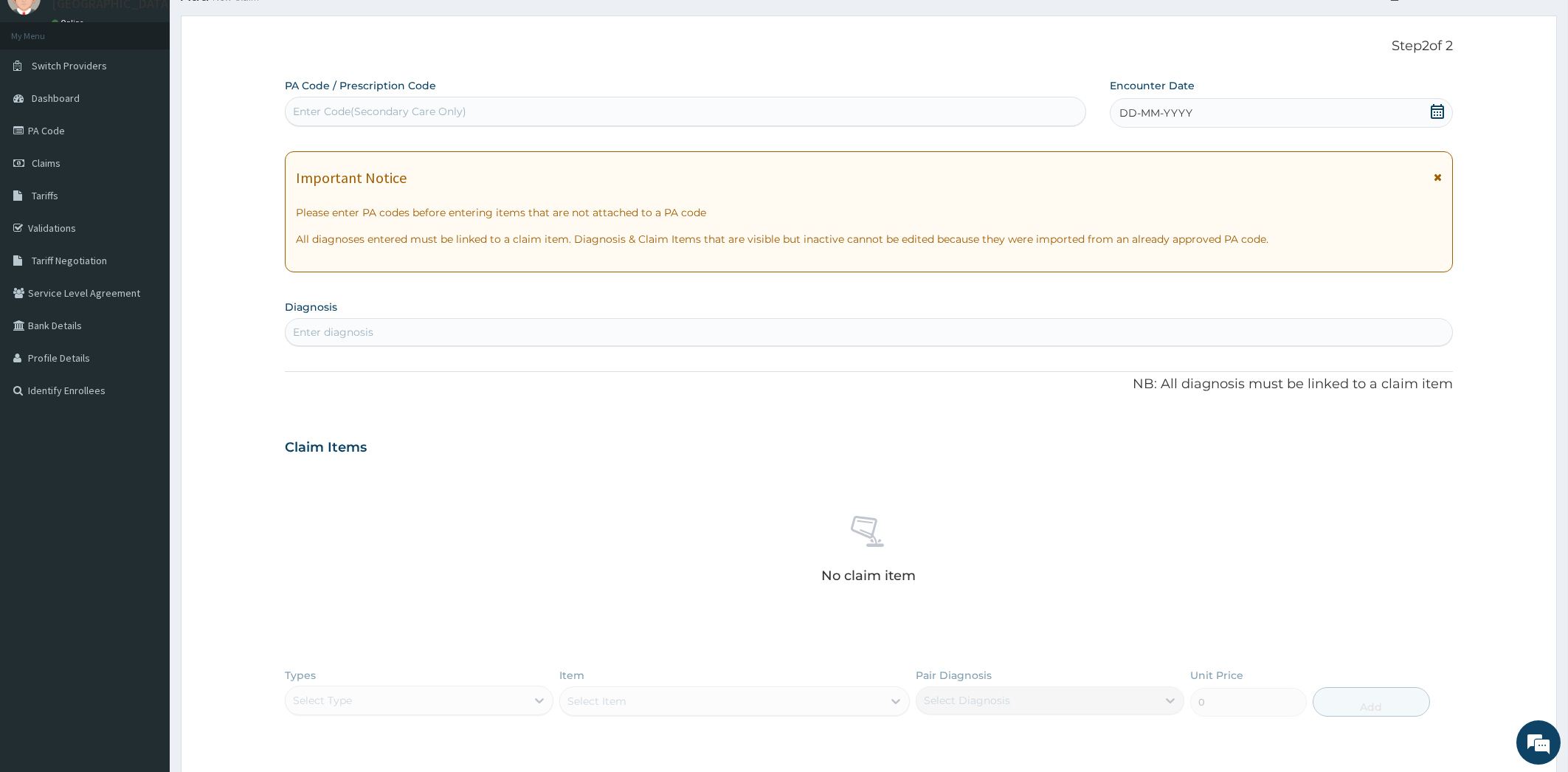
click at [1437, 113] on icon at bounding box center [1437, 111] width 15 height 15
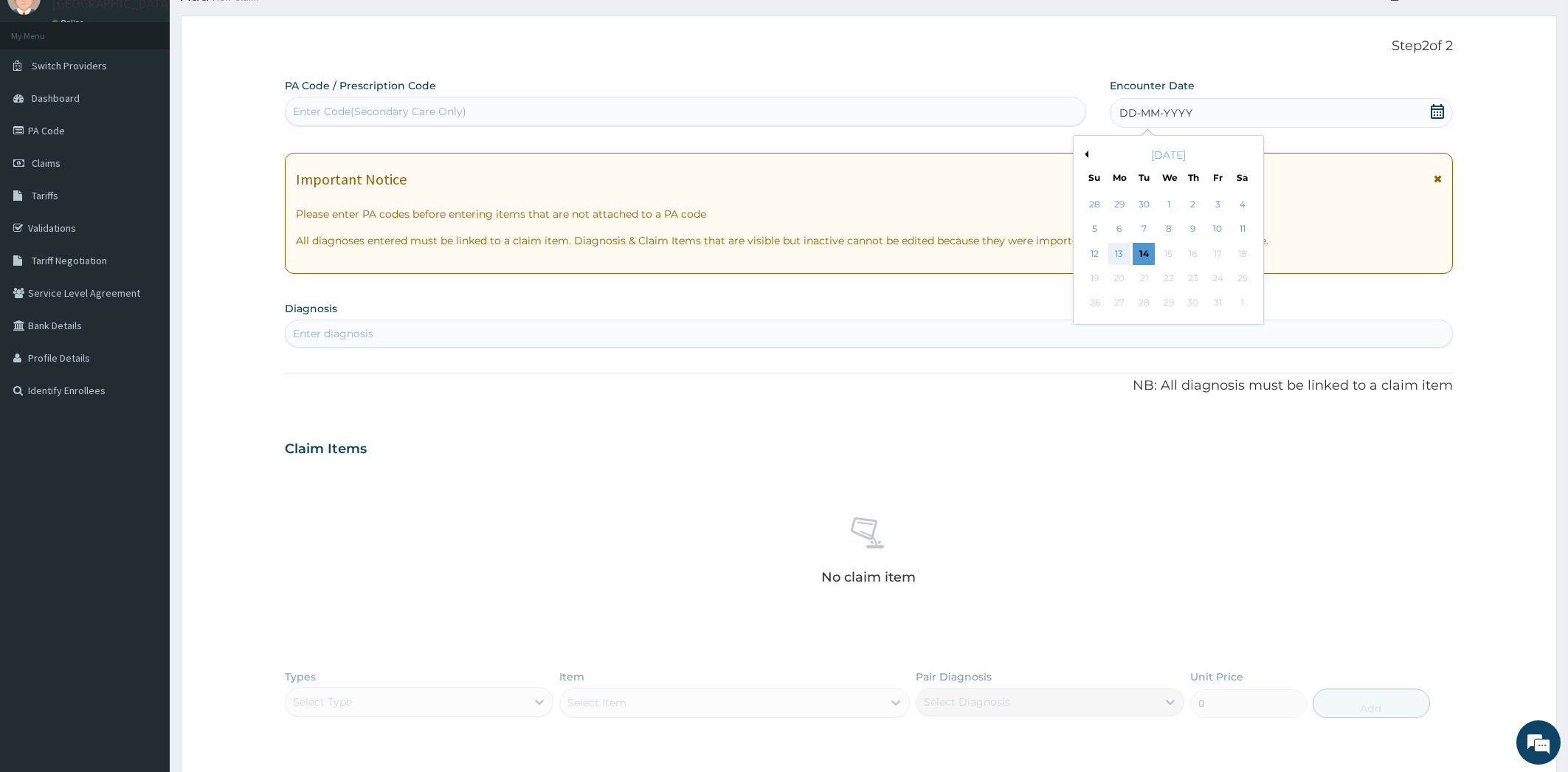
click at [1121, 250] on div "13" at bounding box center [1120, 254] width 22 height 22
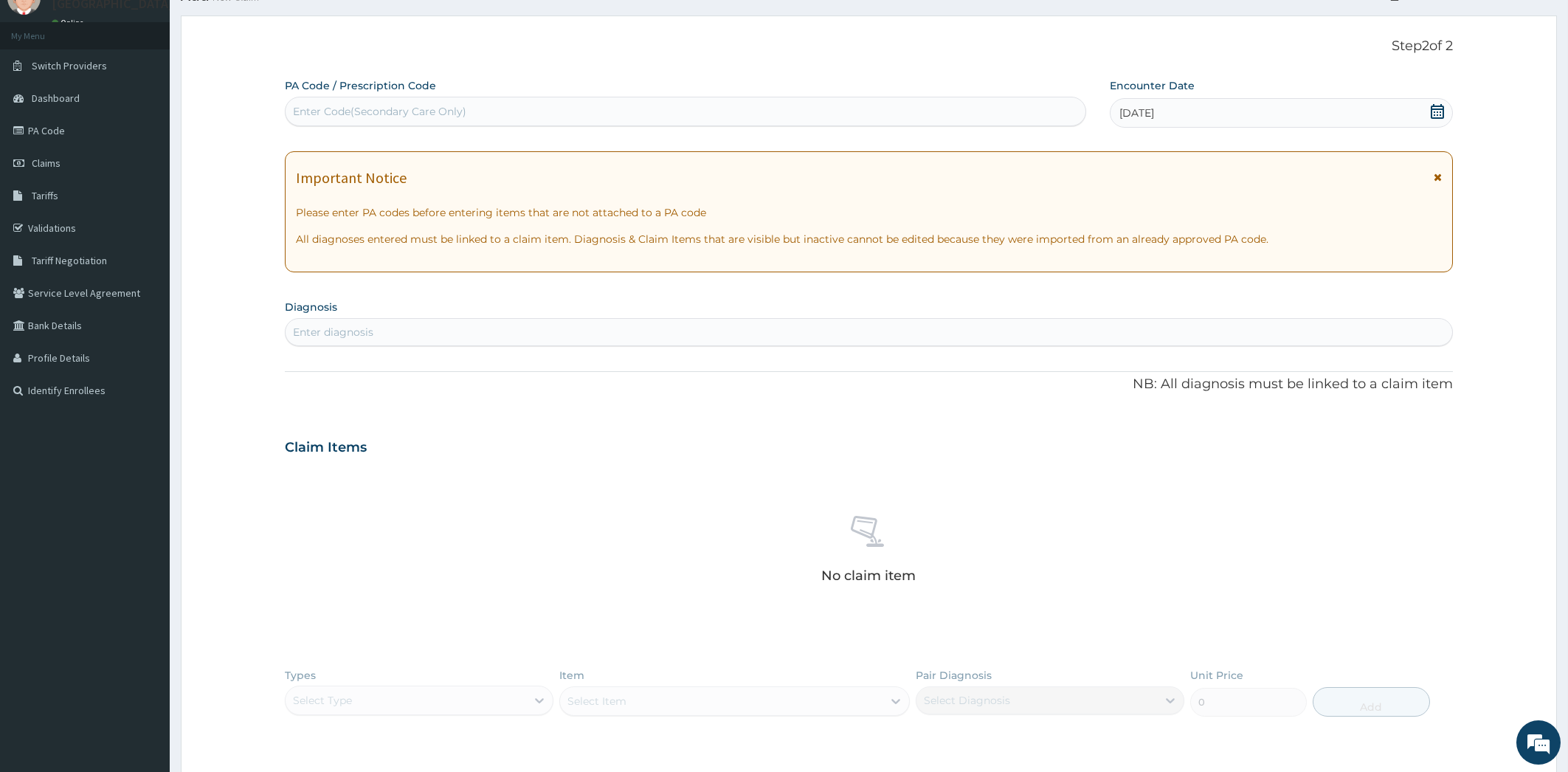
click at [813, 330] on div "Enter diagnosis" at bounding box center [869, 333] width 1167 height 24
type input "C"
type input "S"
type input "FEV"
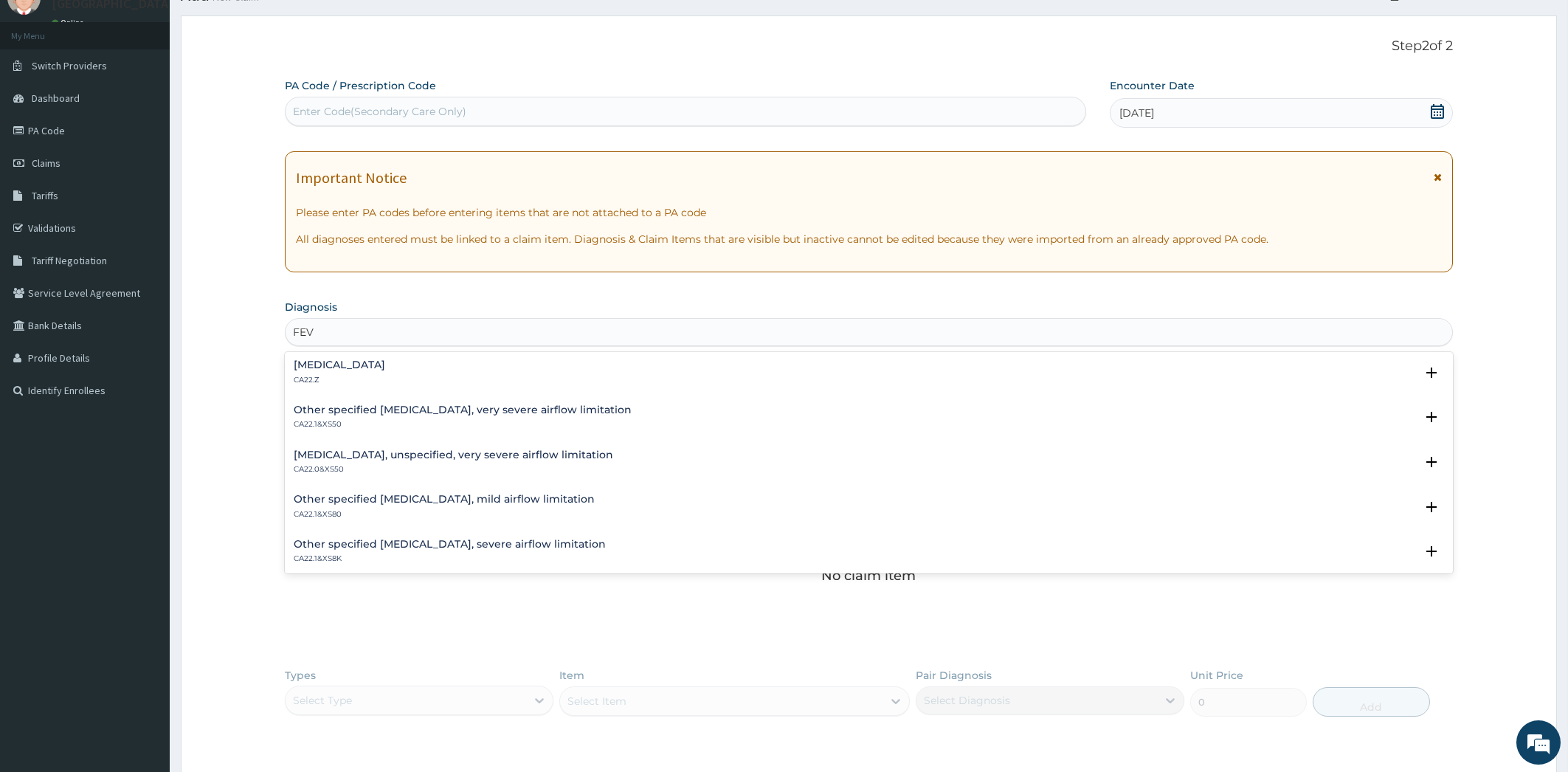
scroll to position [0, 0]
click at [655, 366] on div "Chronic obstructive pulmonary disease, unspecified CA22.Z" at bounding box center [869, 373] width 1151 height 26
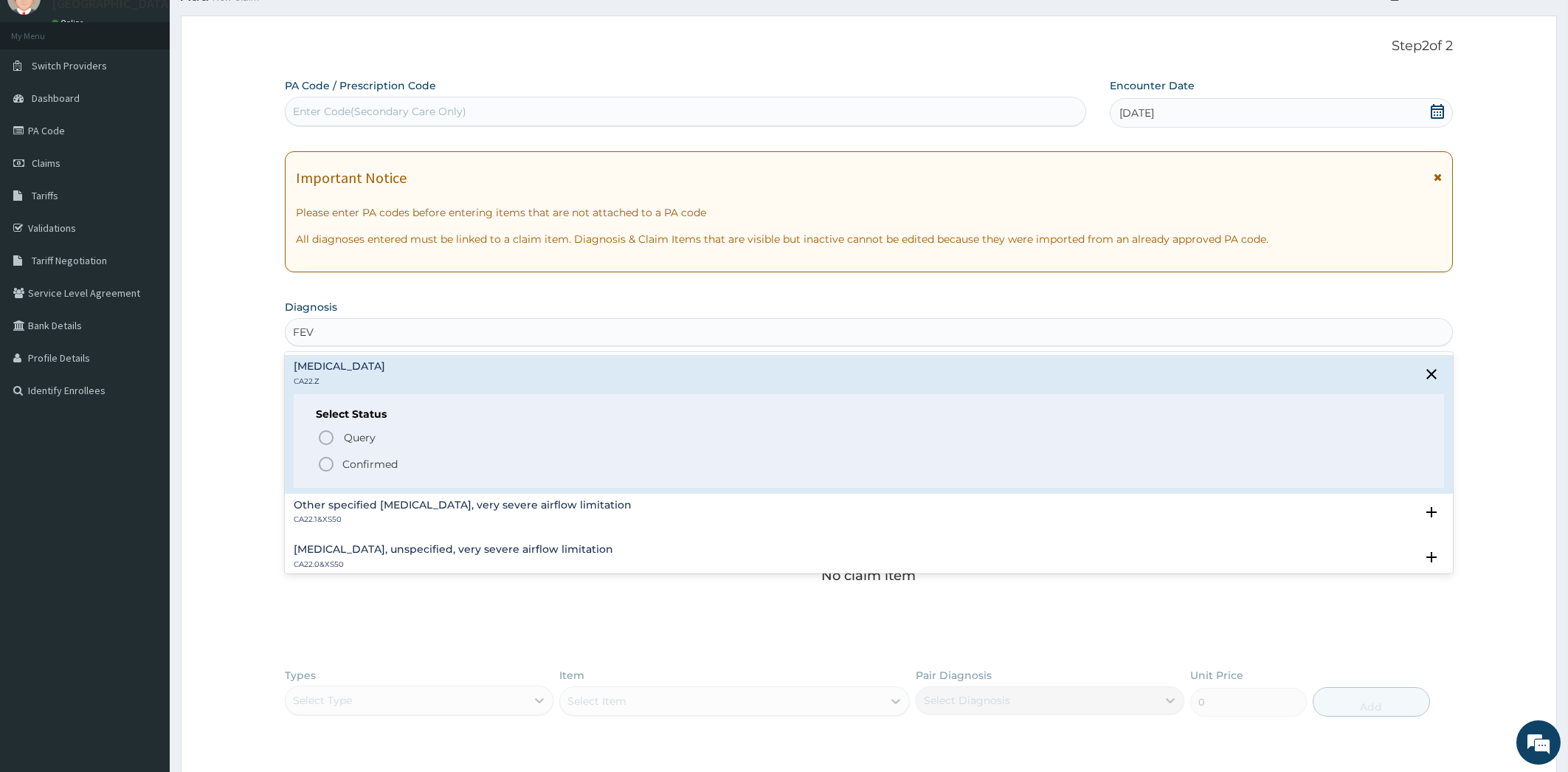
click at [329, 465] on icon "status option filled" at bounding box center [327, 465] width 18 height 18
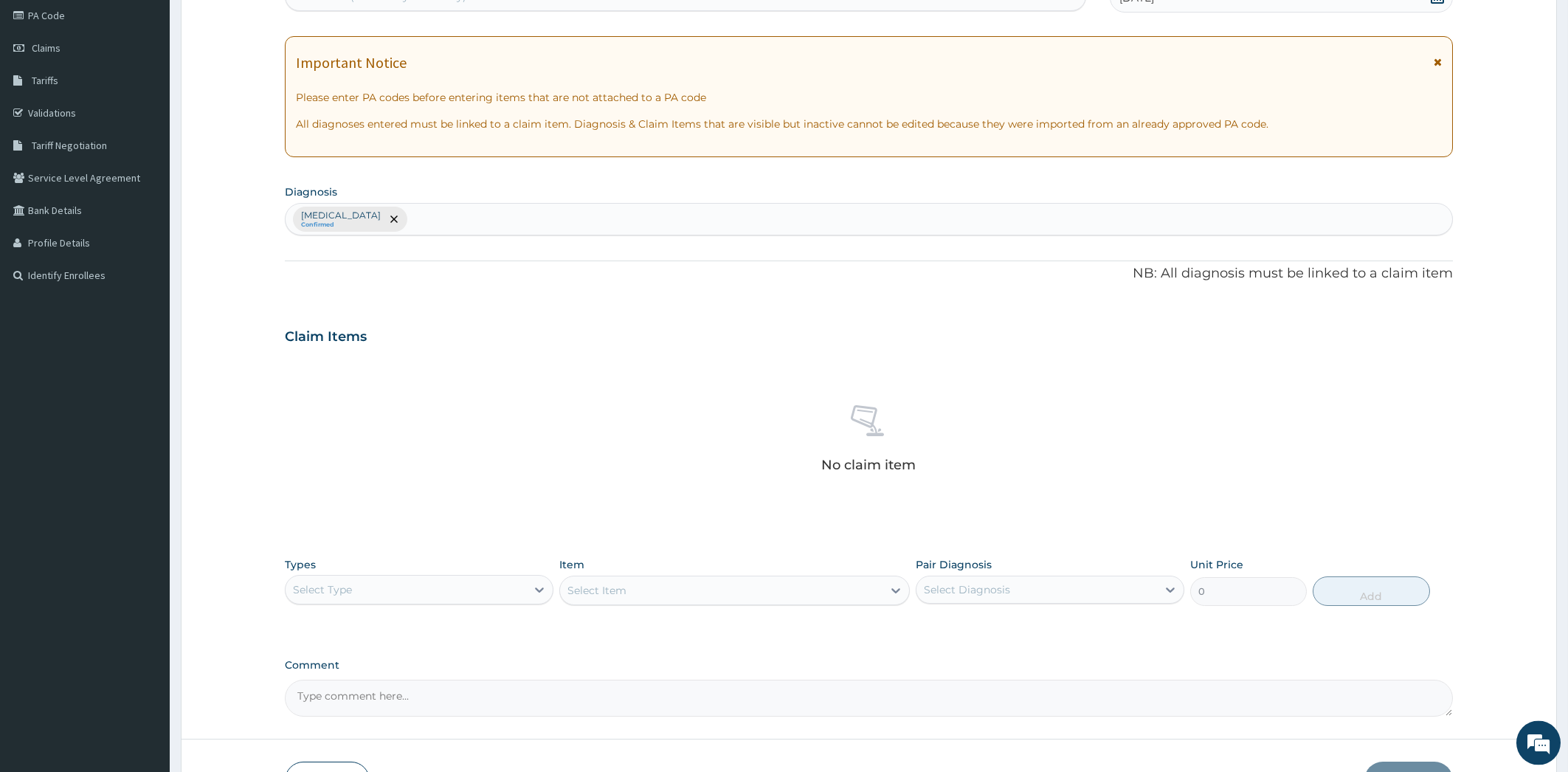
scroll to position [182, 0]
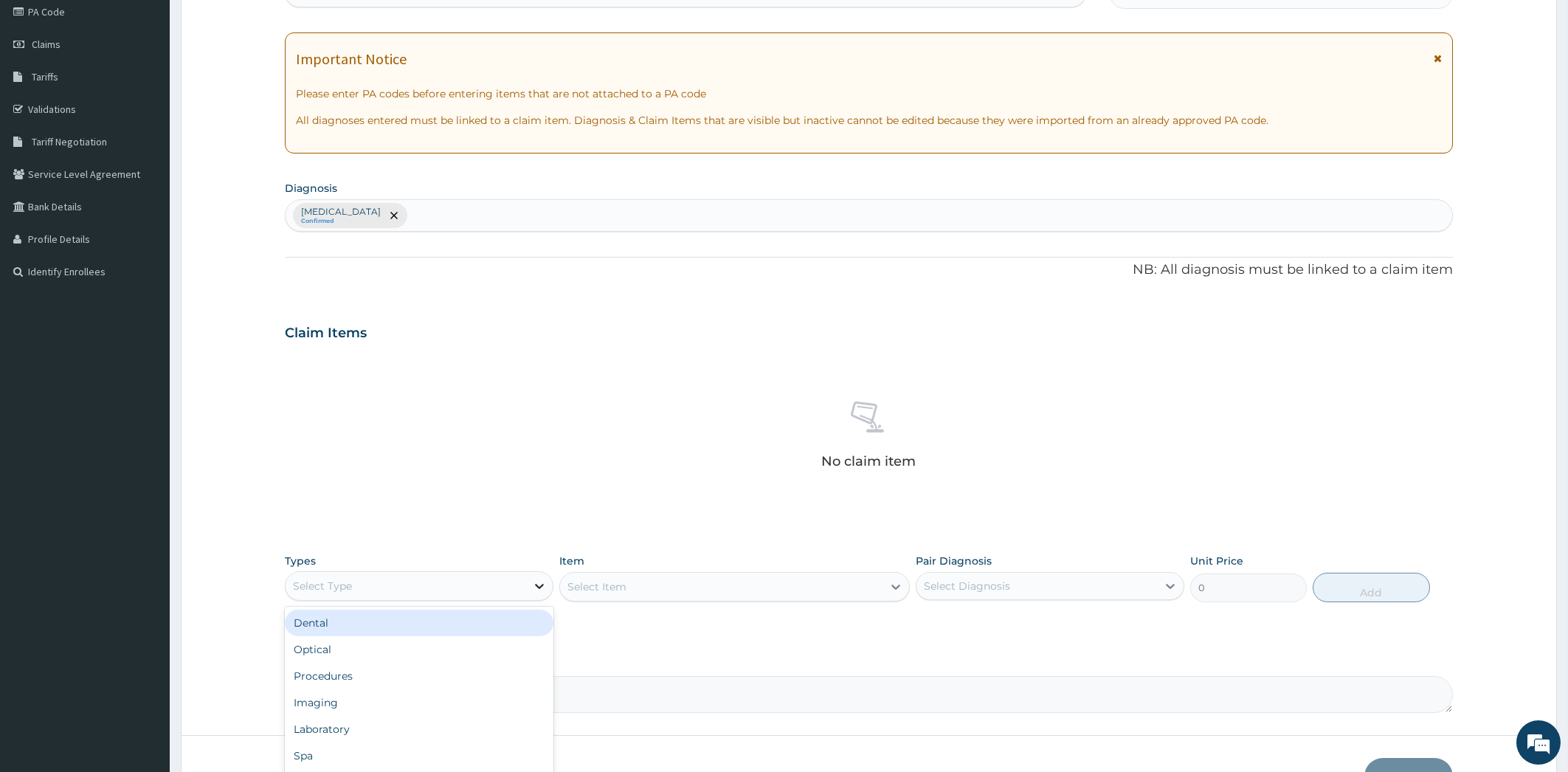
click at [533, 586] on icon at bounding box center [539, 586] width 15 height 15
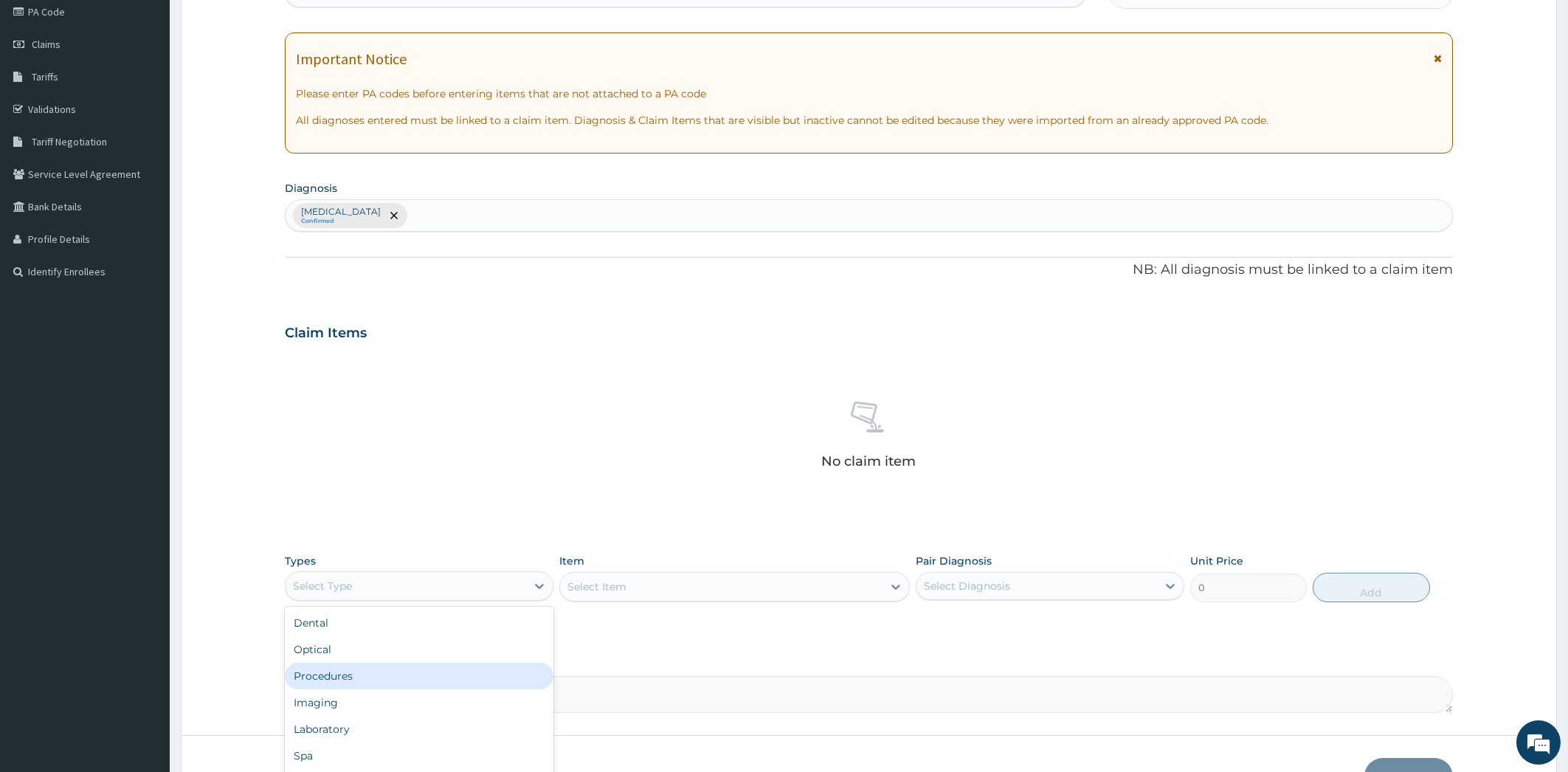
click at [490, 679] on div "Procedures" at bounding box center [419, 676] width 269 height 27
click at [894, 595] on div "Select Item" at bounding box center [735, 587] width 350 height 30
click at [894, 592] on div "Select Item" at bounding box center [735, 587] width 350 height 30
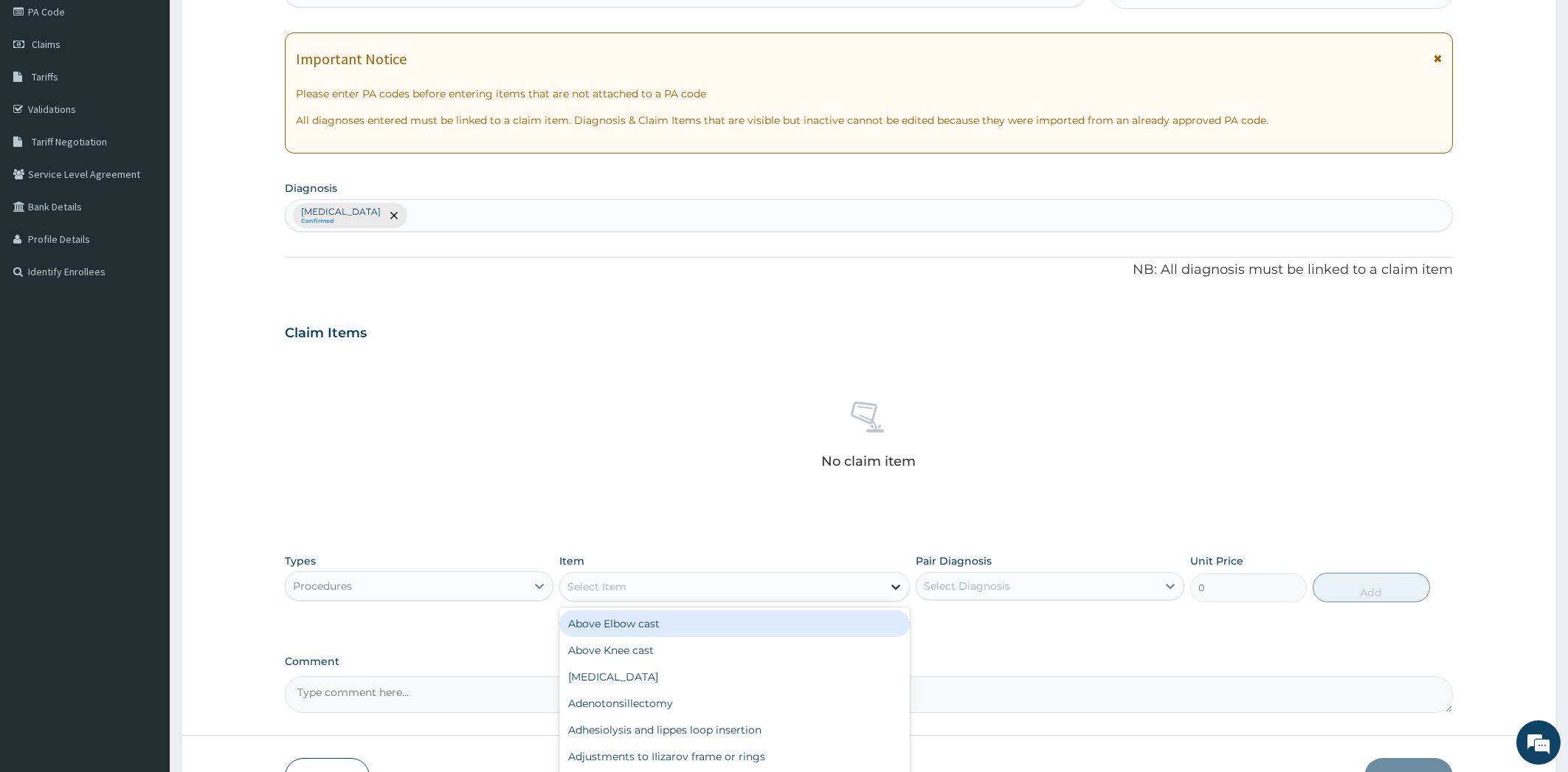
click at [895, 592] on icon at bounding box center [896, 587] width 15 height 15
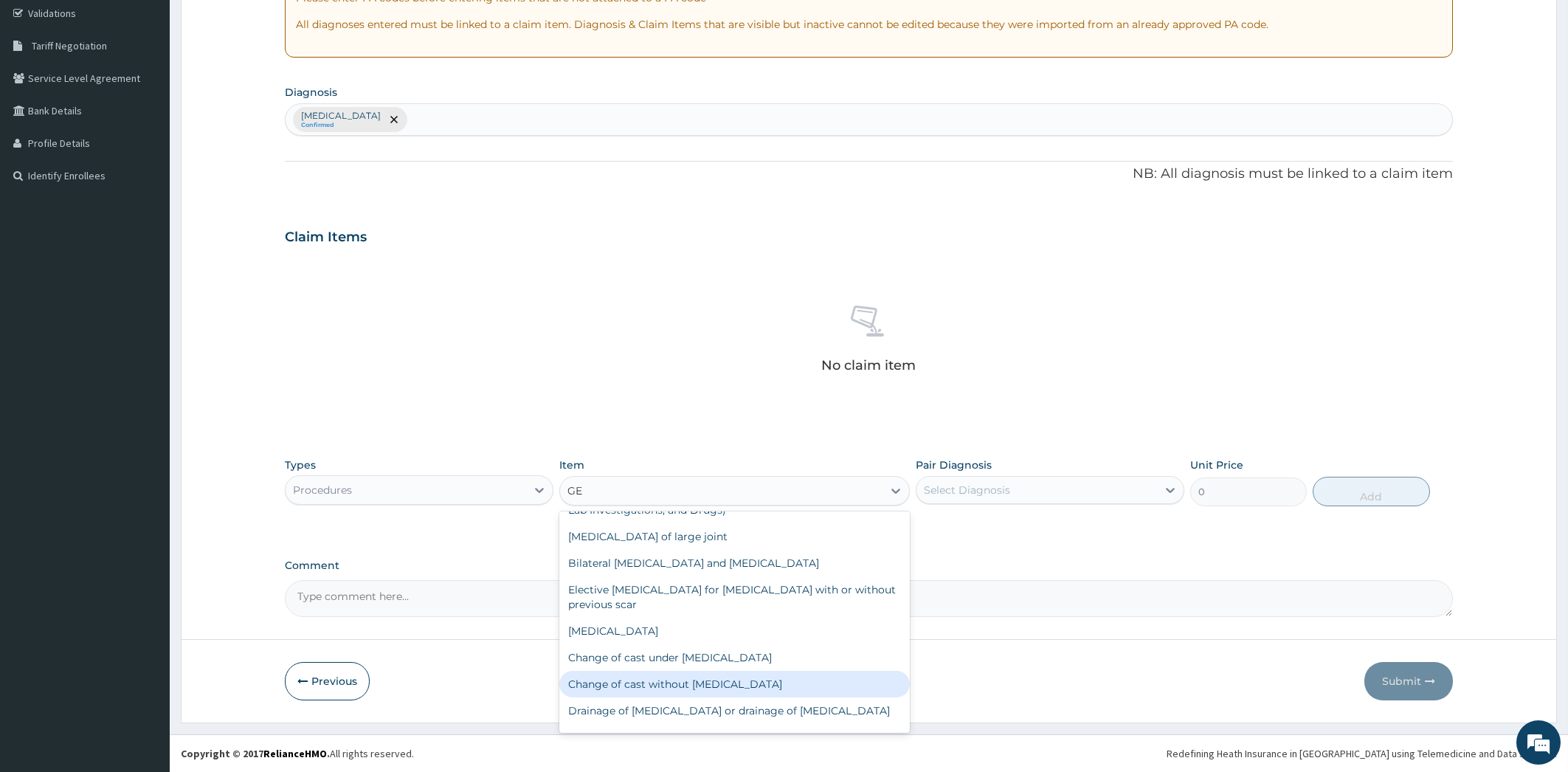
scroll to position [37, 0]
type input "GEN"
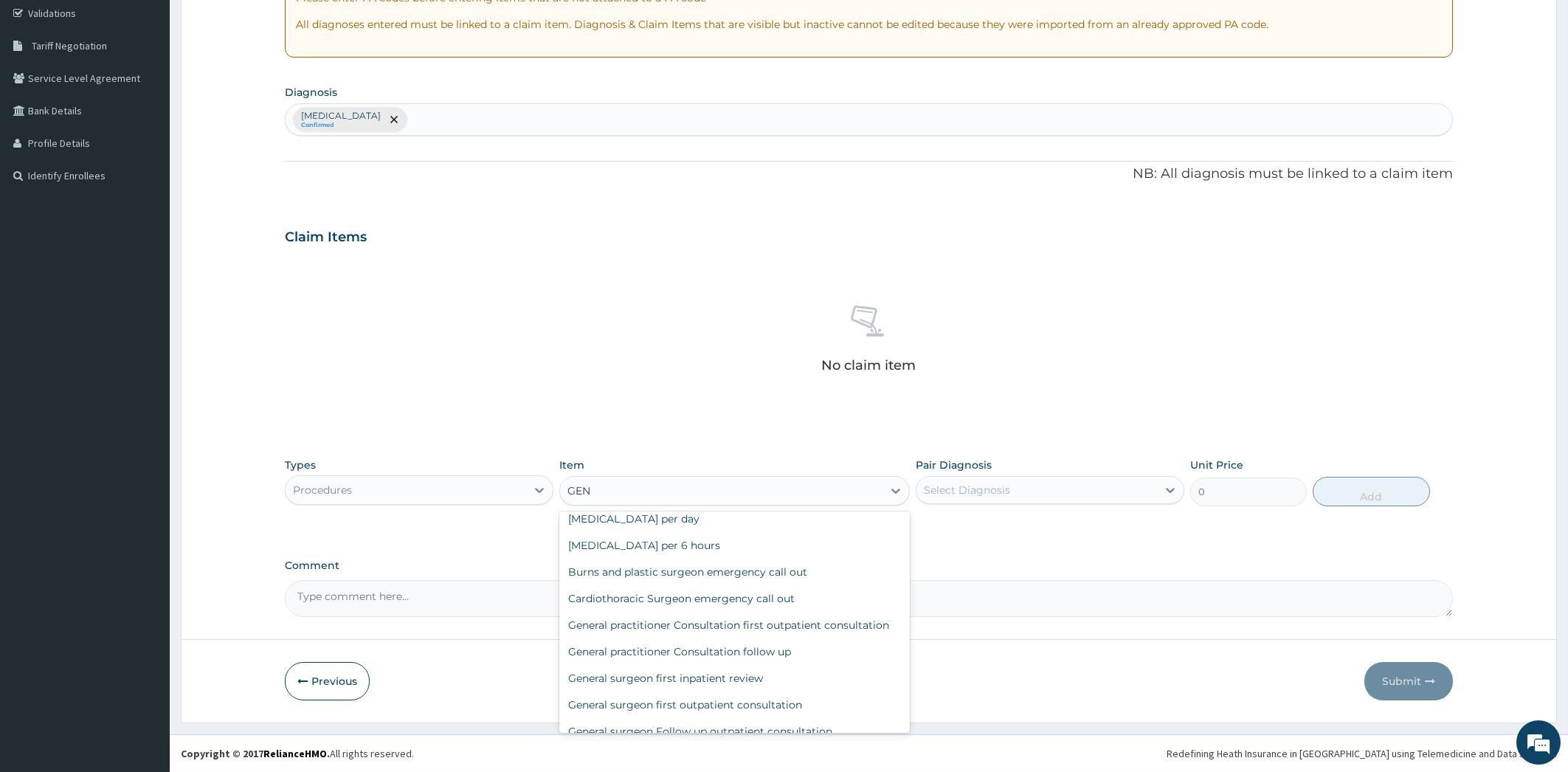
scroll to position [297, 0]
click at [811, 697] on div "General surgeon first outpatient consultation" at bounding box center [735, 701] width 350 height 27
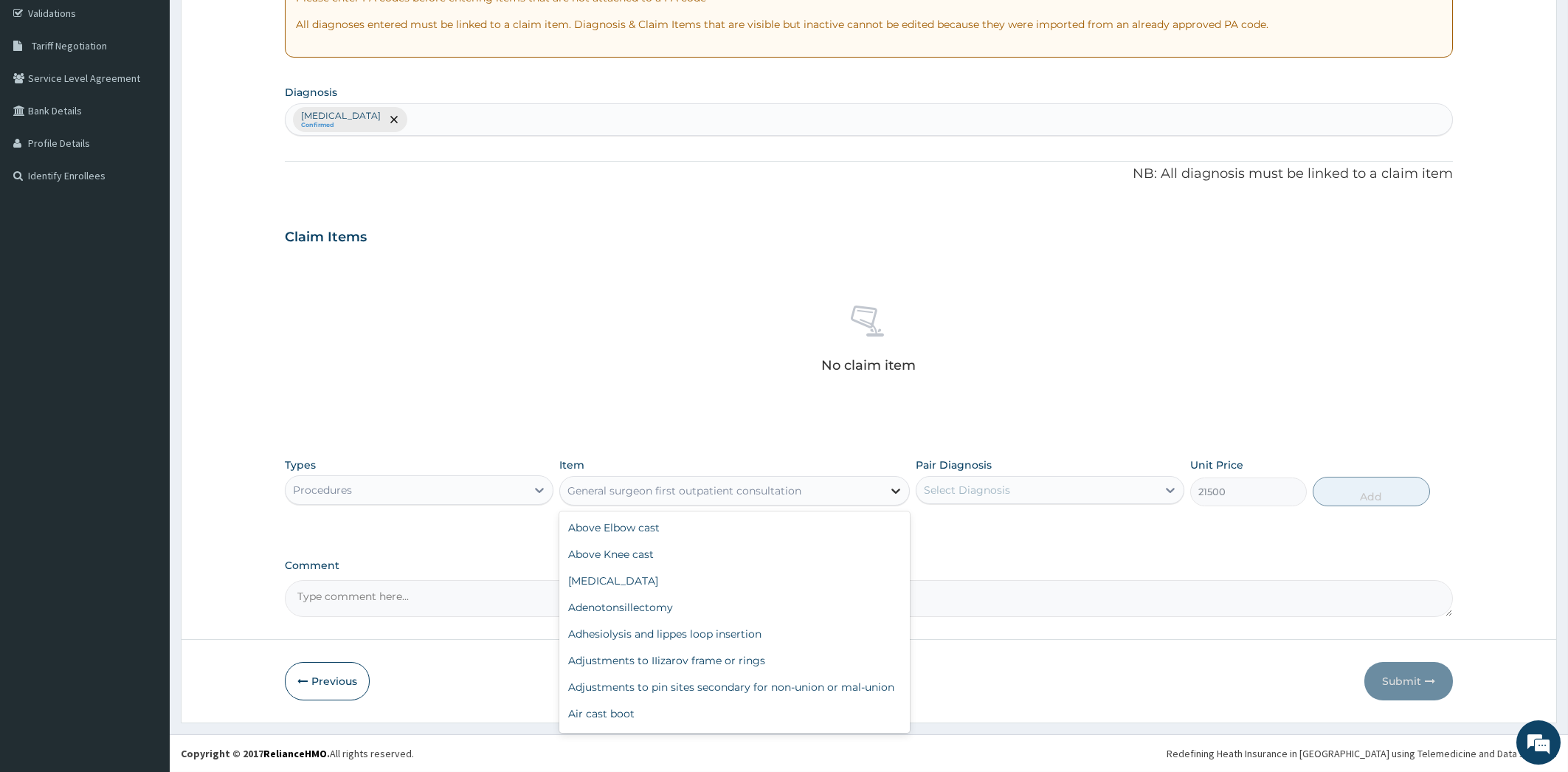
click at [895, 489] on icon at bounding box center [896, 491] width 15 height 15
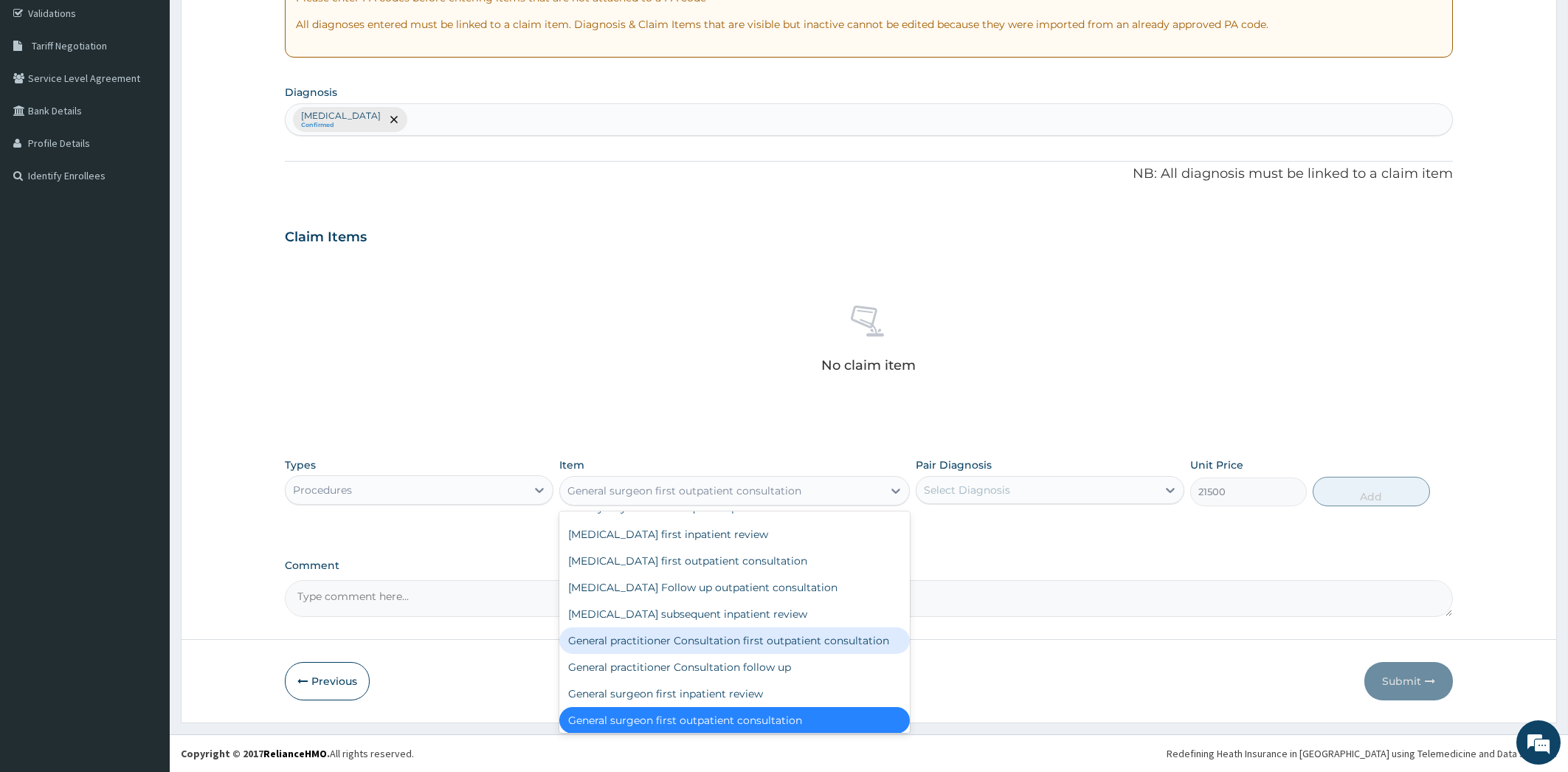
scroll to position [14555, 0]
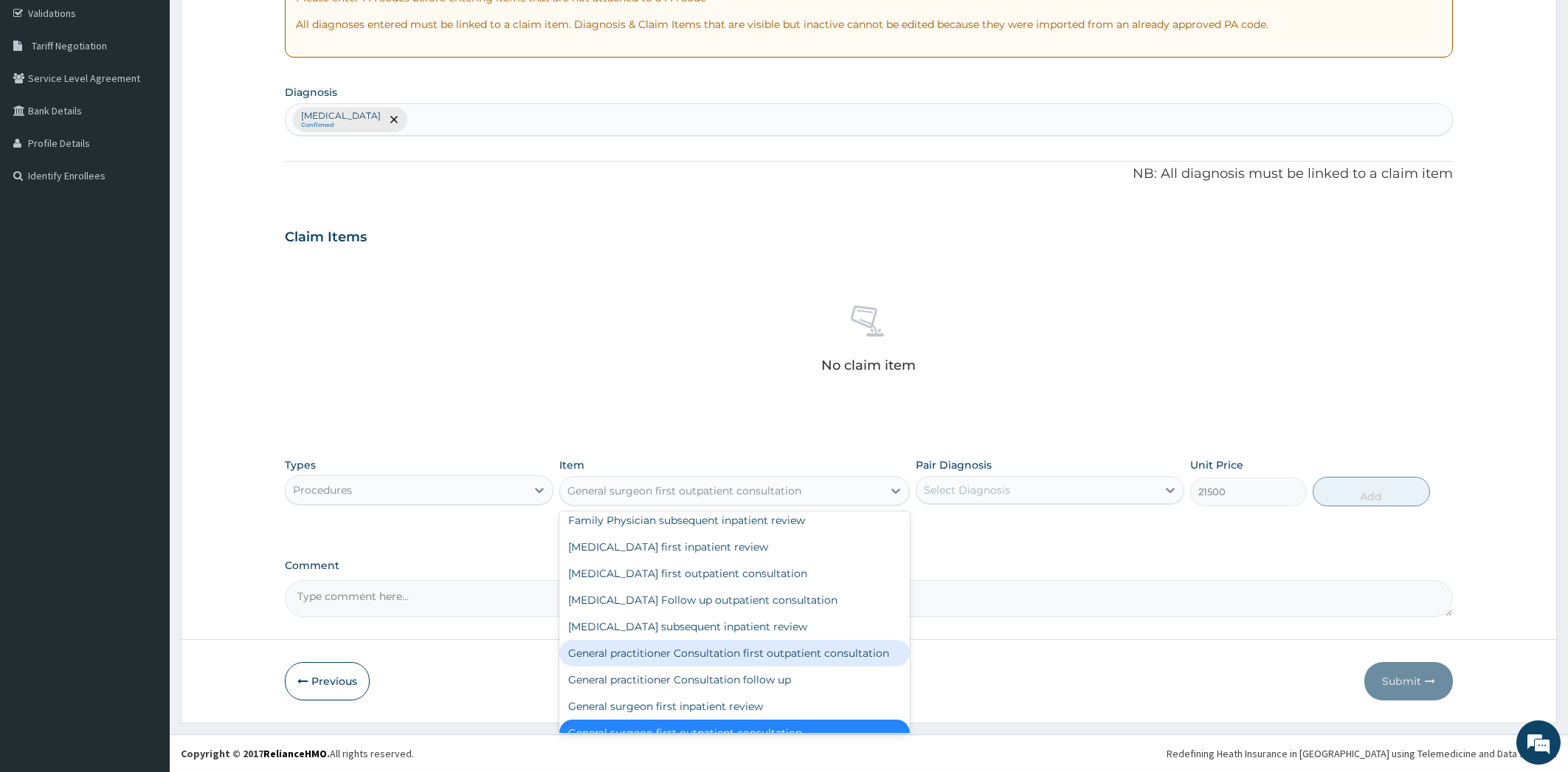
click at [794, 640] on div "General practitioner Consultation first outpatient consultation" at bounding box center [735, 653] width 350 height 27
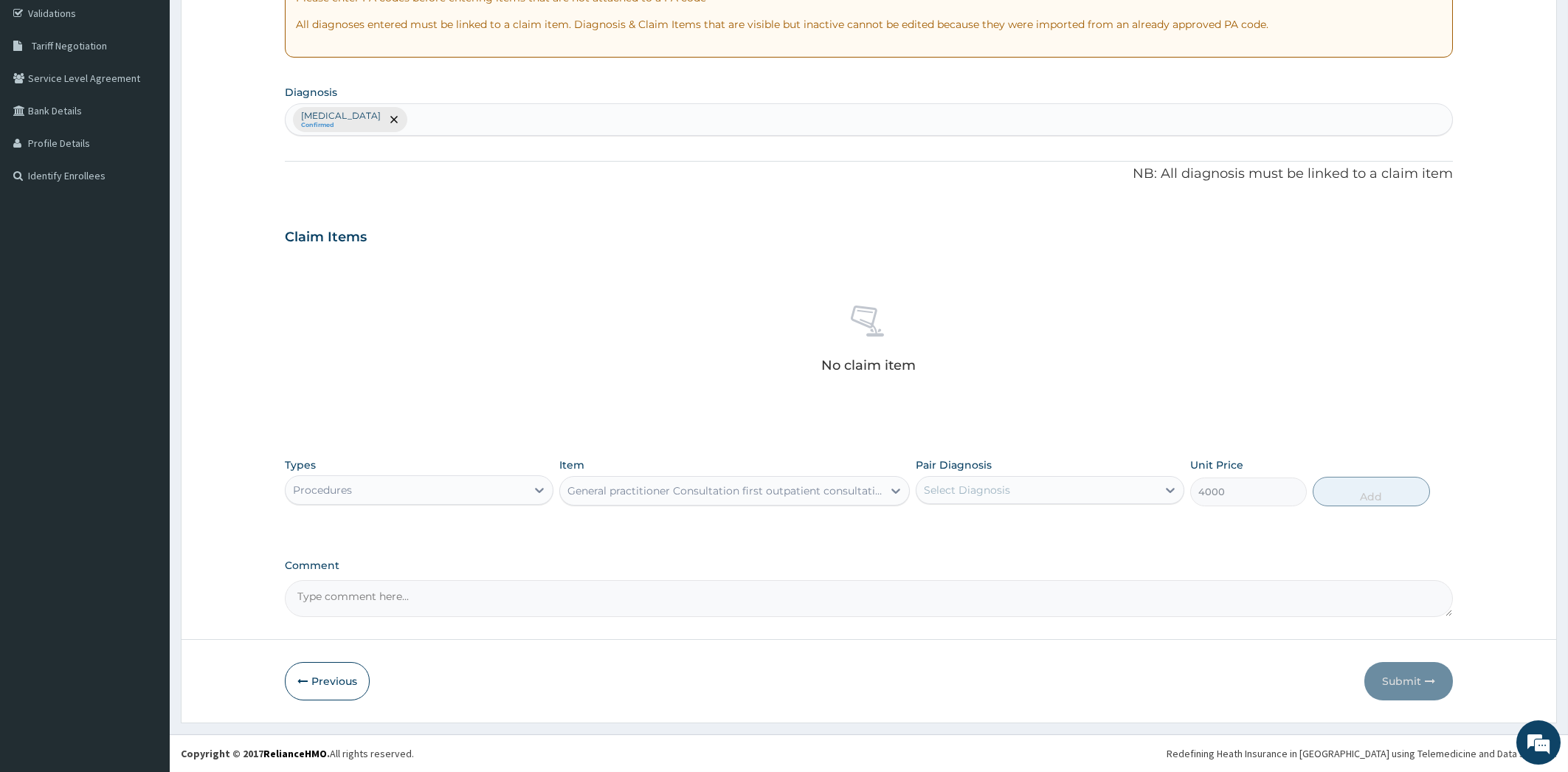
click at [531, 604] on textarea "Comment" at bounding box center [869, 599] width 1169 height 37
click at [537, 487] on icon at bounding box center [539, 490] width 15 height 15
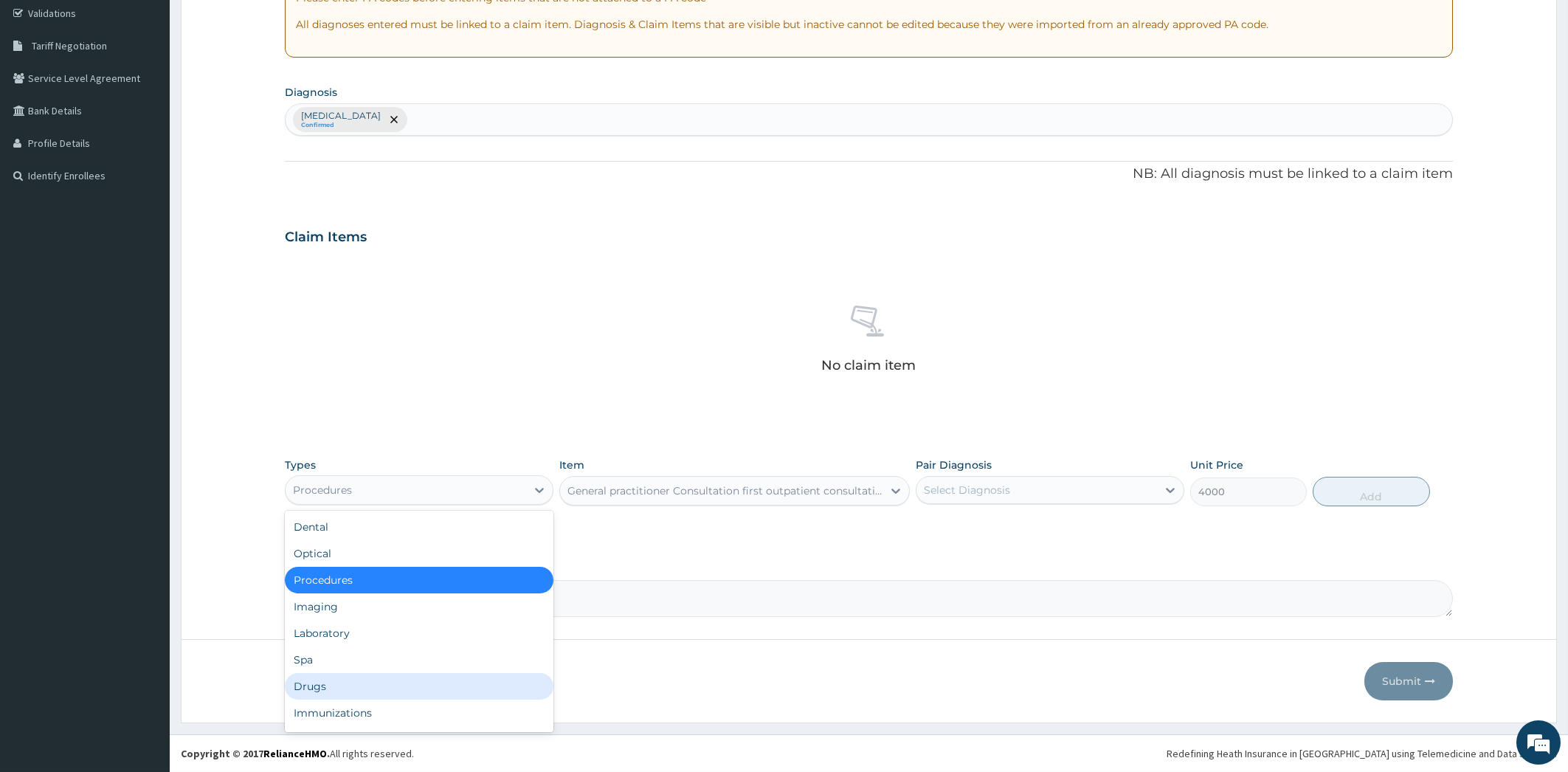
click at [407, 685] on div "Drugs" at bounding box center [419, 687] width 269 height 27
type input "0"
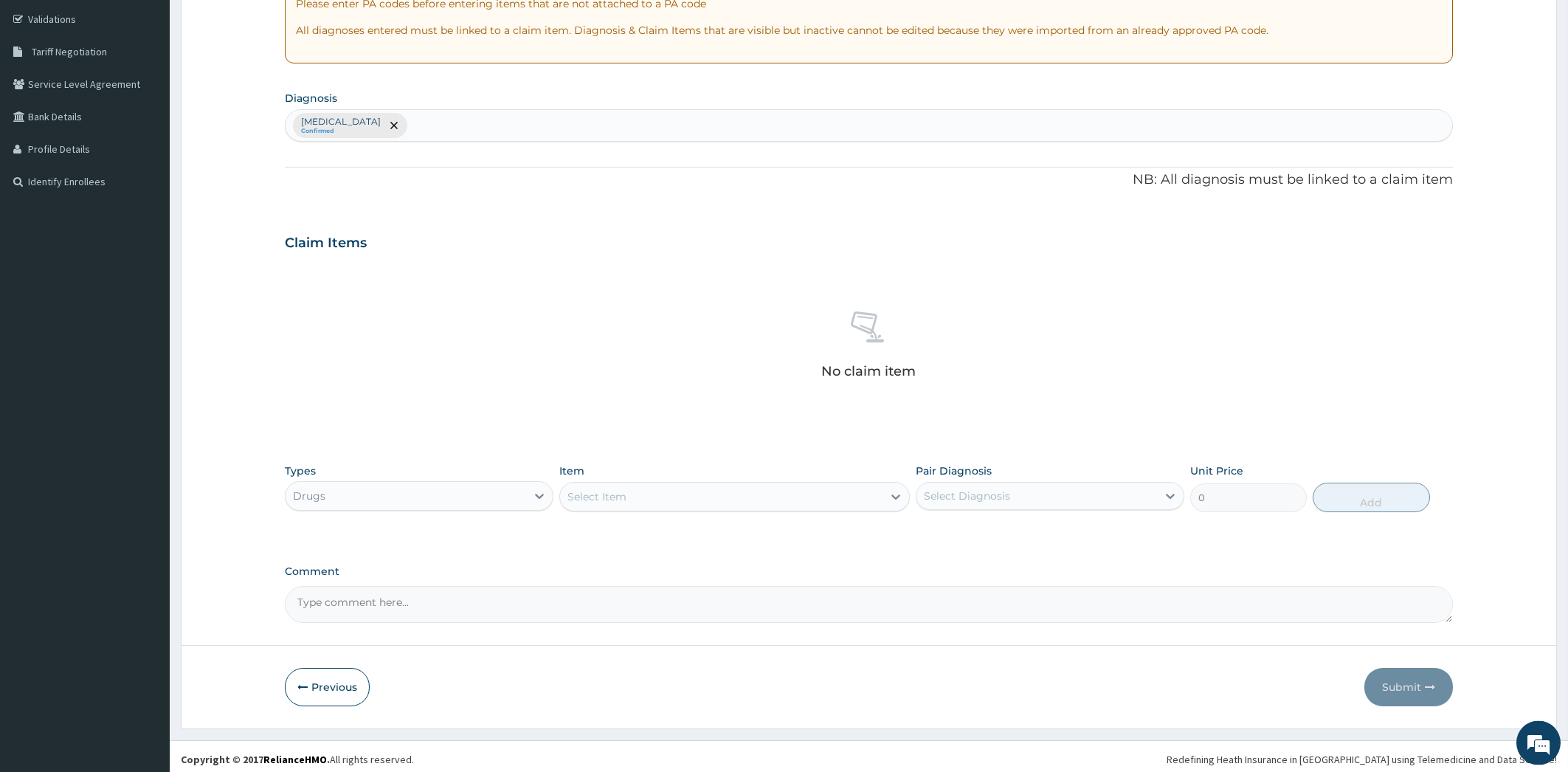
scroll to position [277, 0]
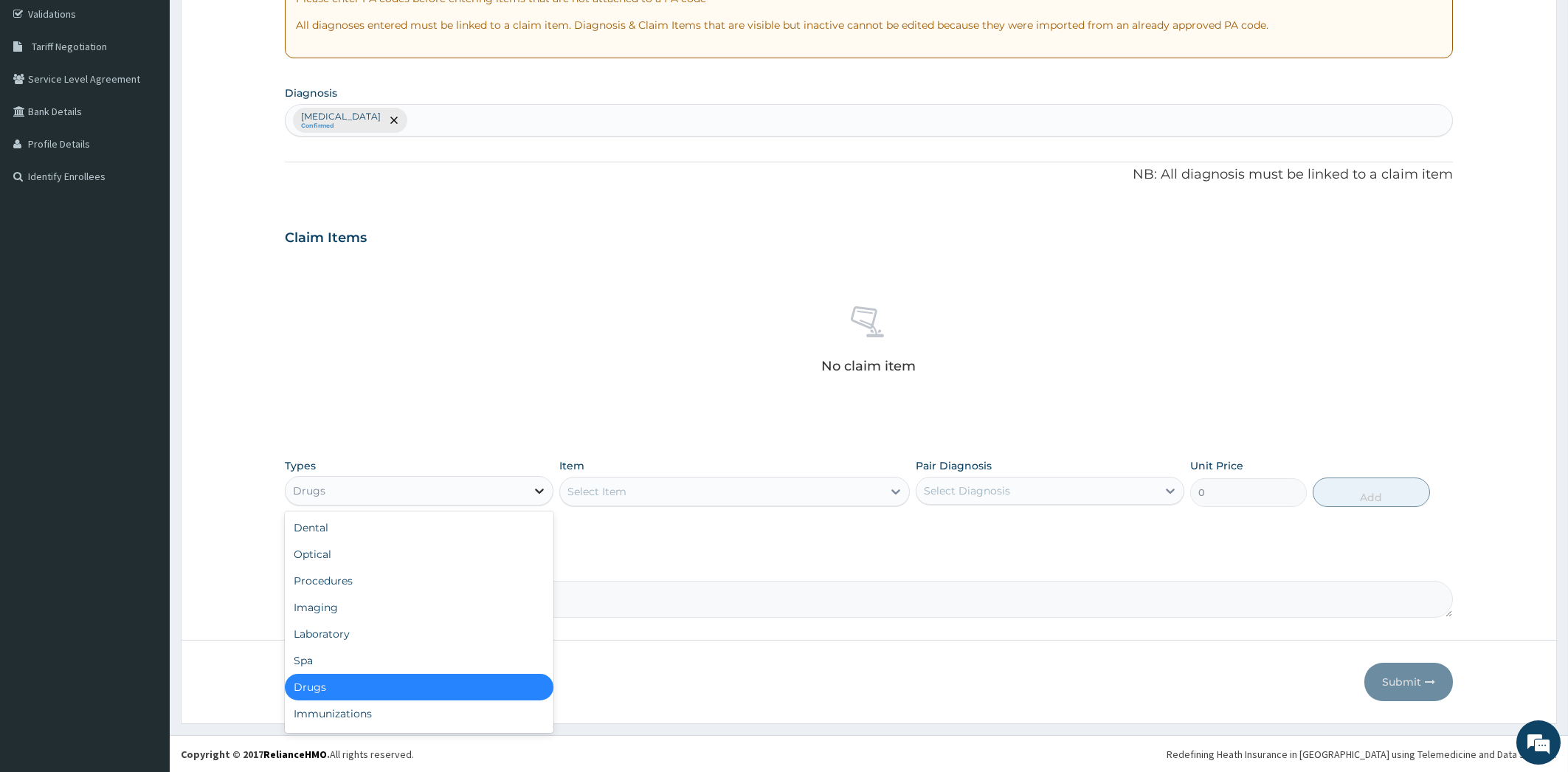
click at [545, 494] on icon at bounding box center [539, 491] width 15 height 15
click at [485, 584] on div "Procedures" at bounding box center [419, 581] width 269 height 27
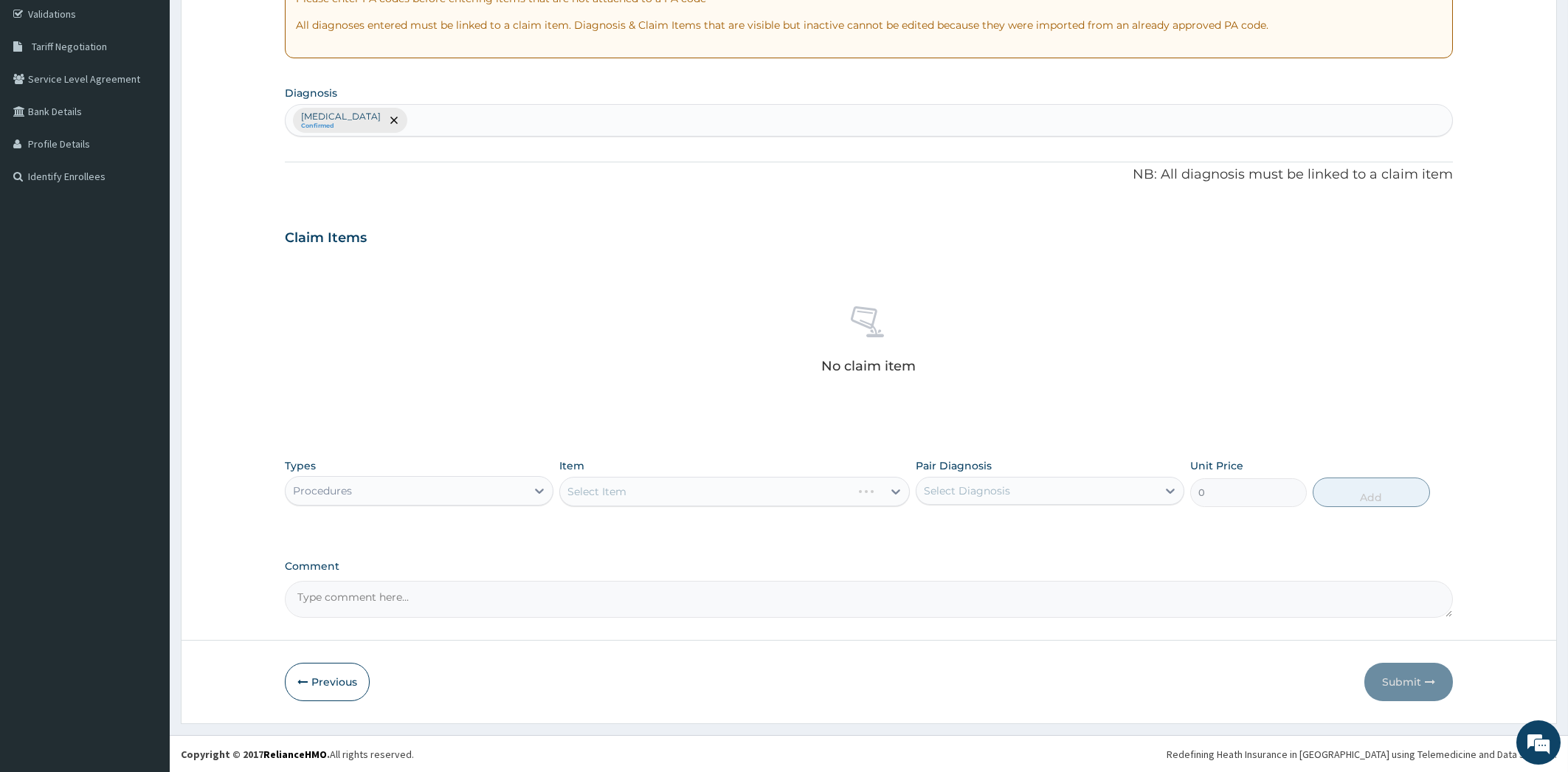
click at [899, 494] on div "Select Item" at bounding box center [735, 491] width 350 height 30
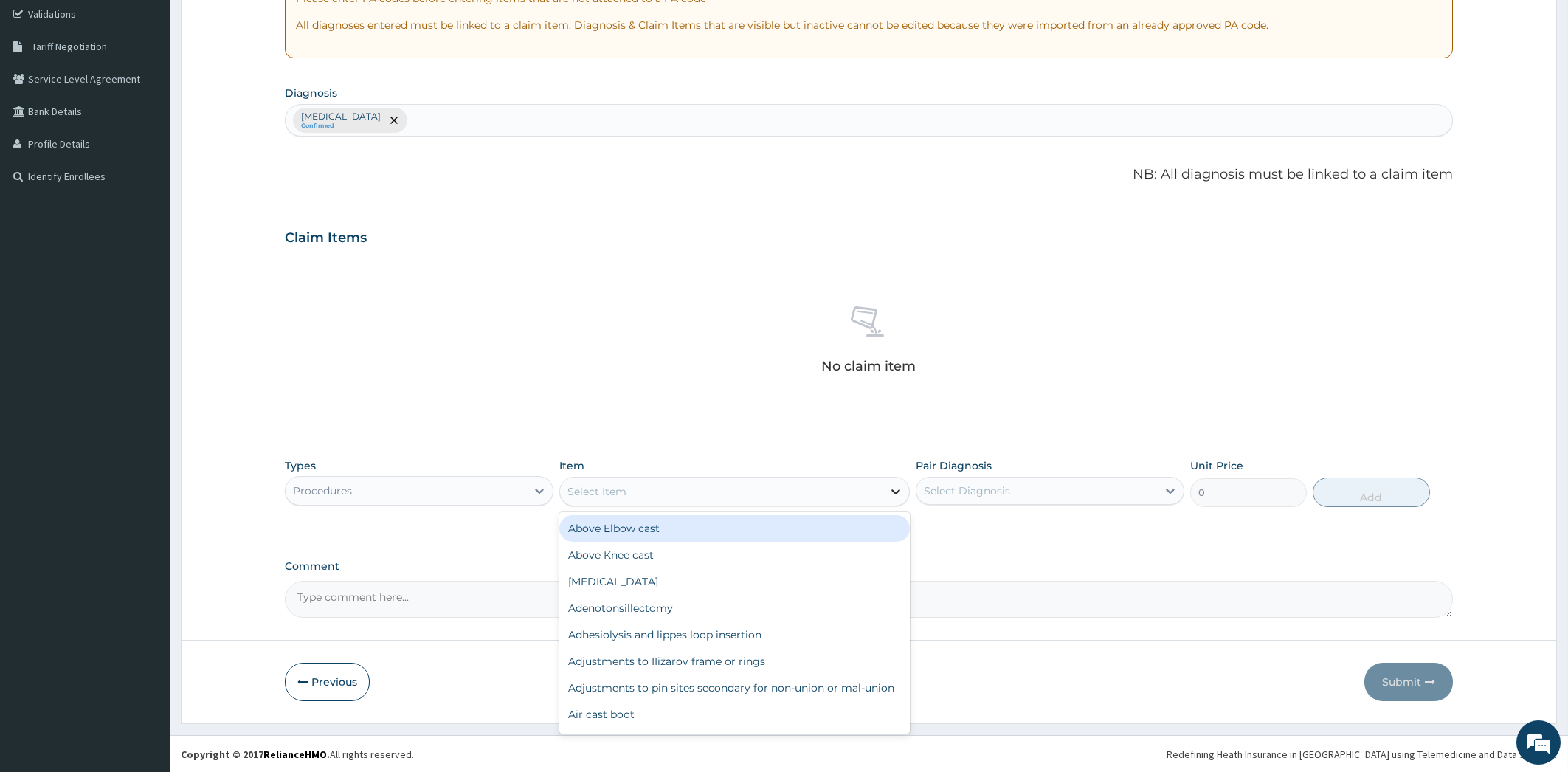
click at [897, 494] on icon at bounding box center [896, 491] width 15 height 15
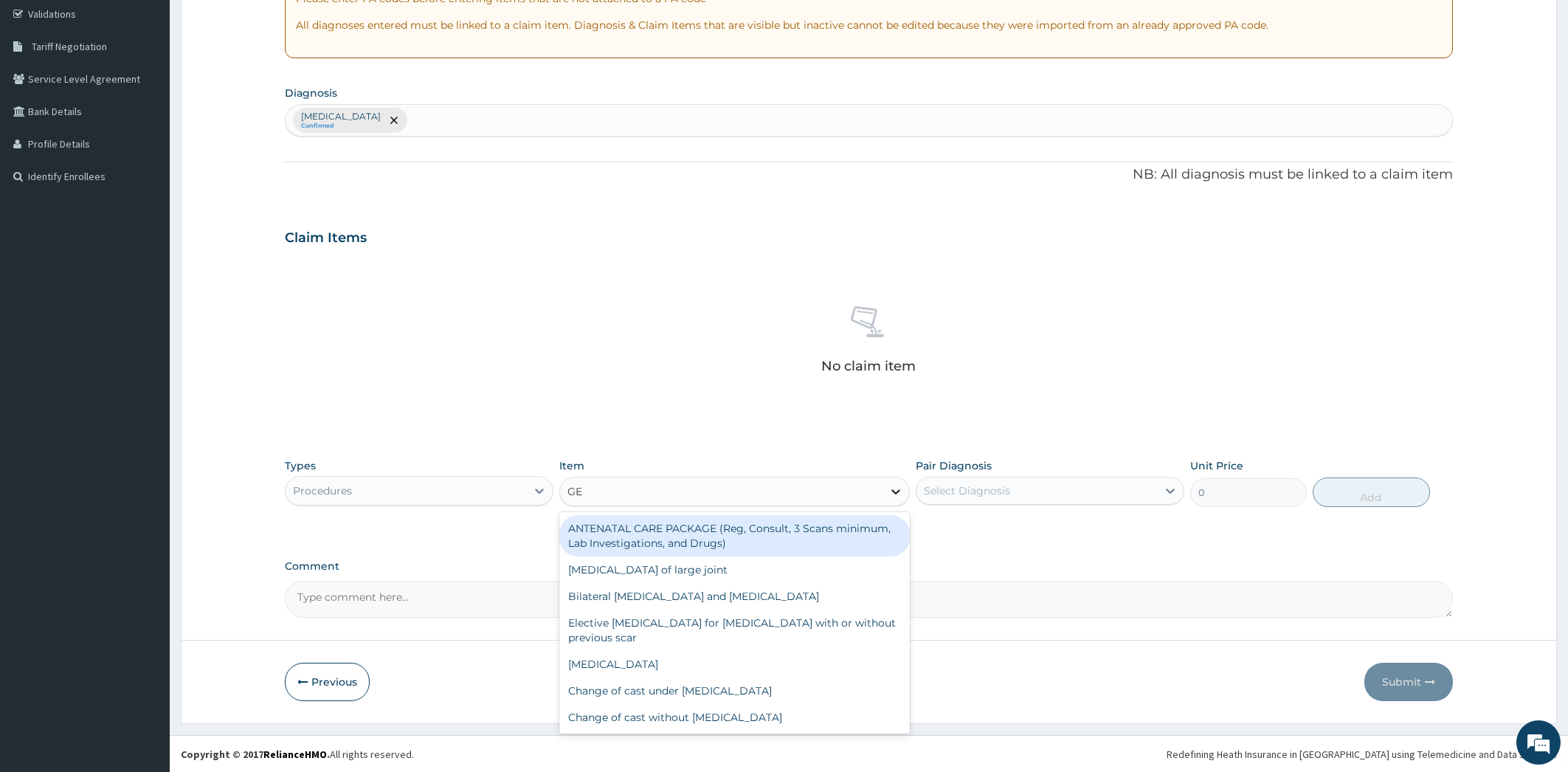
type input "GEN"
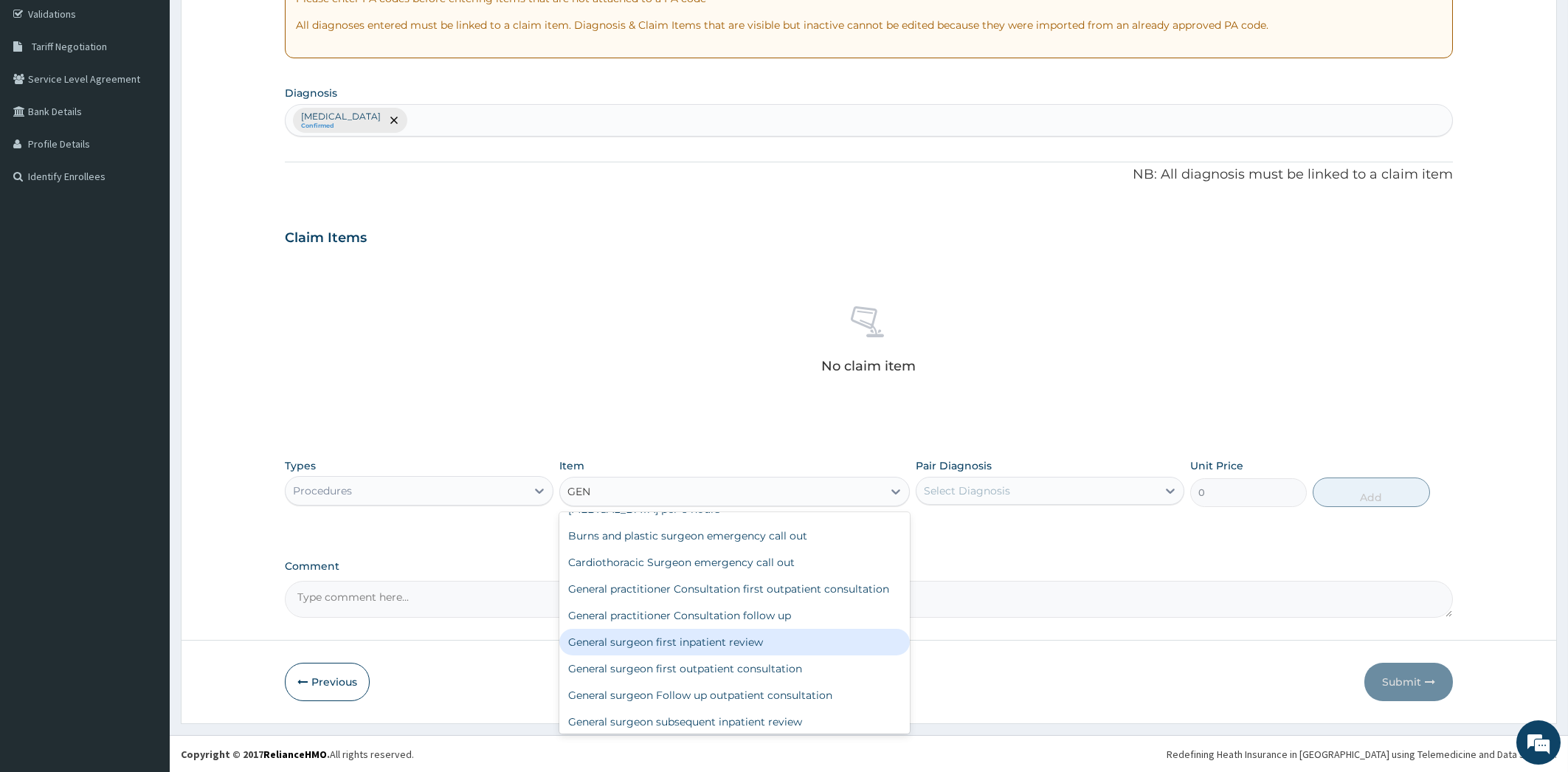
scroll to position [292, 0]
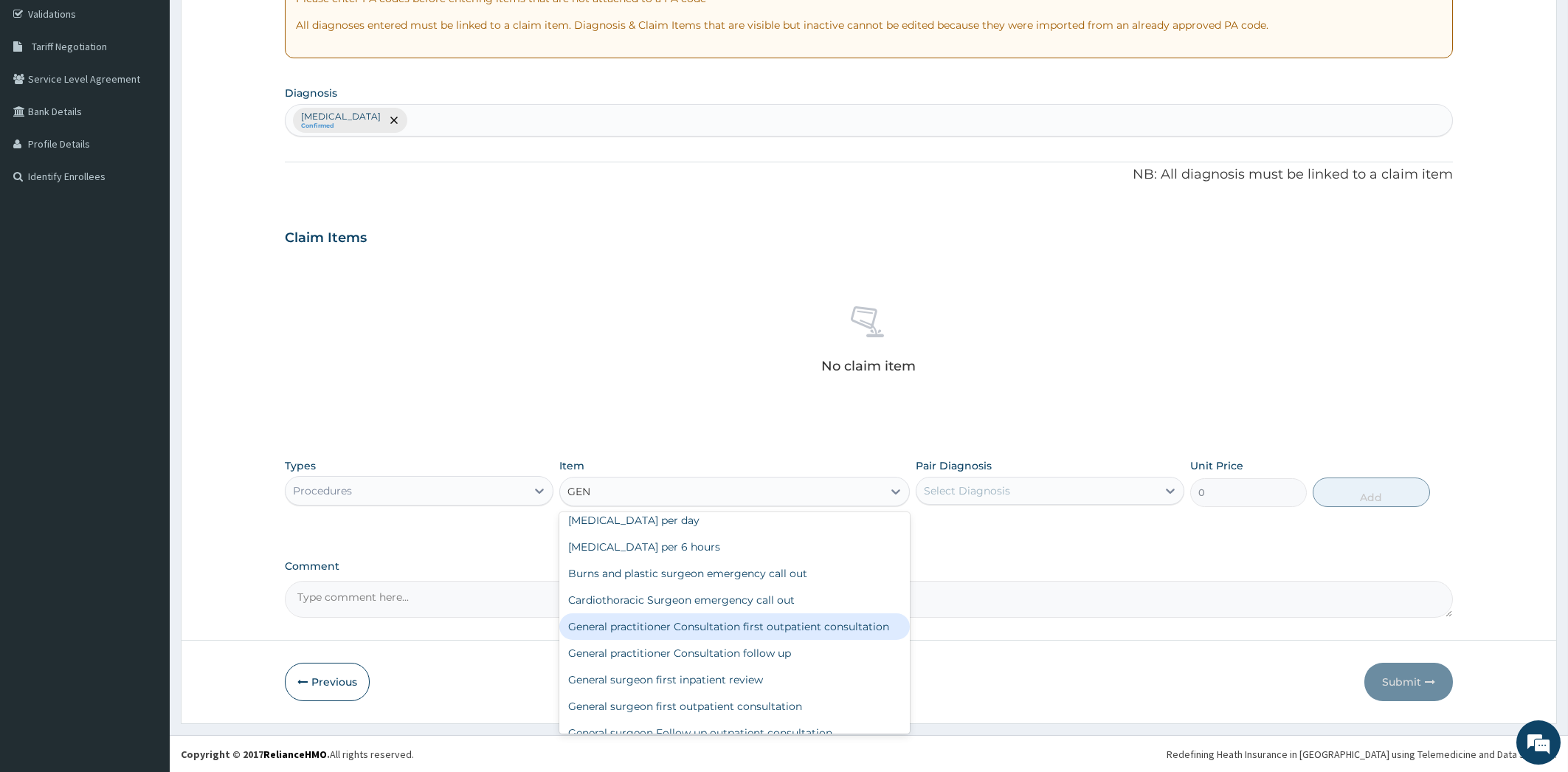
click at [828, 632] on div "General practitioner Consultation first outpatient consultation" at bounding box center [735, 627] width 350 height 27
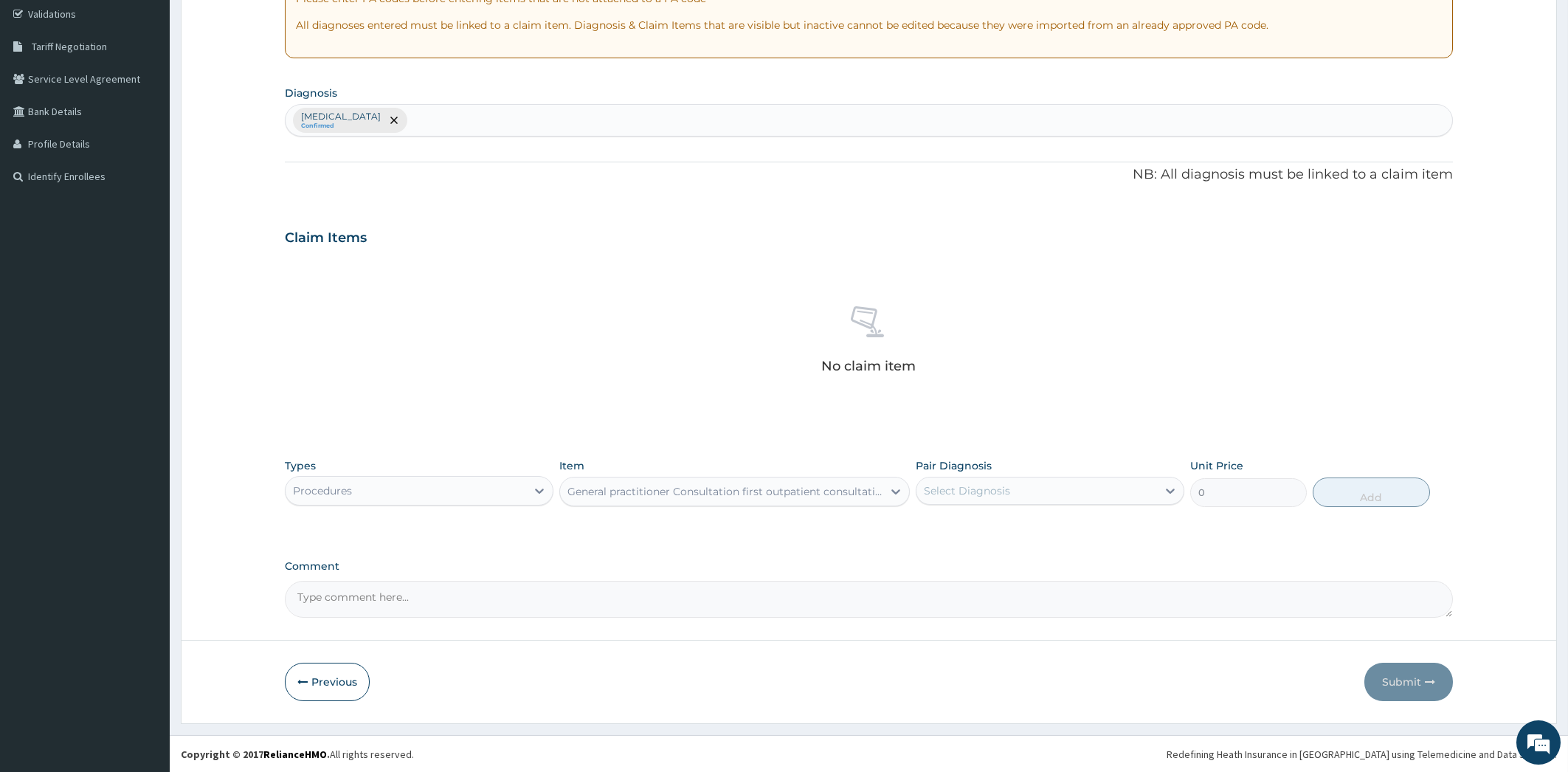
type input "4000"
click at [1160, 488] on div at bounding box center [1170, 491] width 27 height 27
click at [1031, 534] on label "Chronic obstructive pulmonary disease, unspecified" at bounding box center [985, 527] width 91 height 15
checkbox input "true"
click at [1352, 489] on button "Add" at bounding box center [1371, 492] width 117 height 30
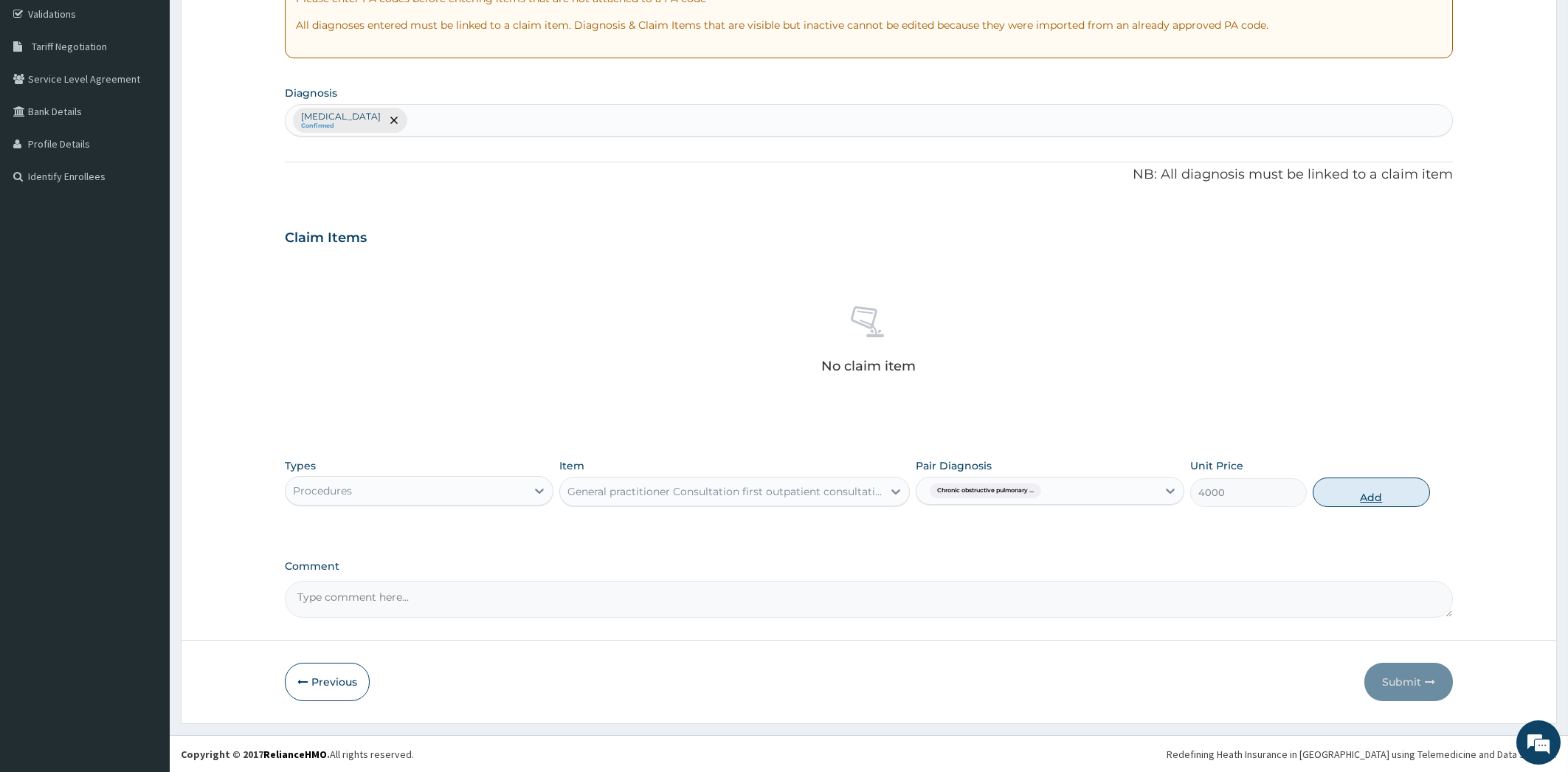
type input "0"
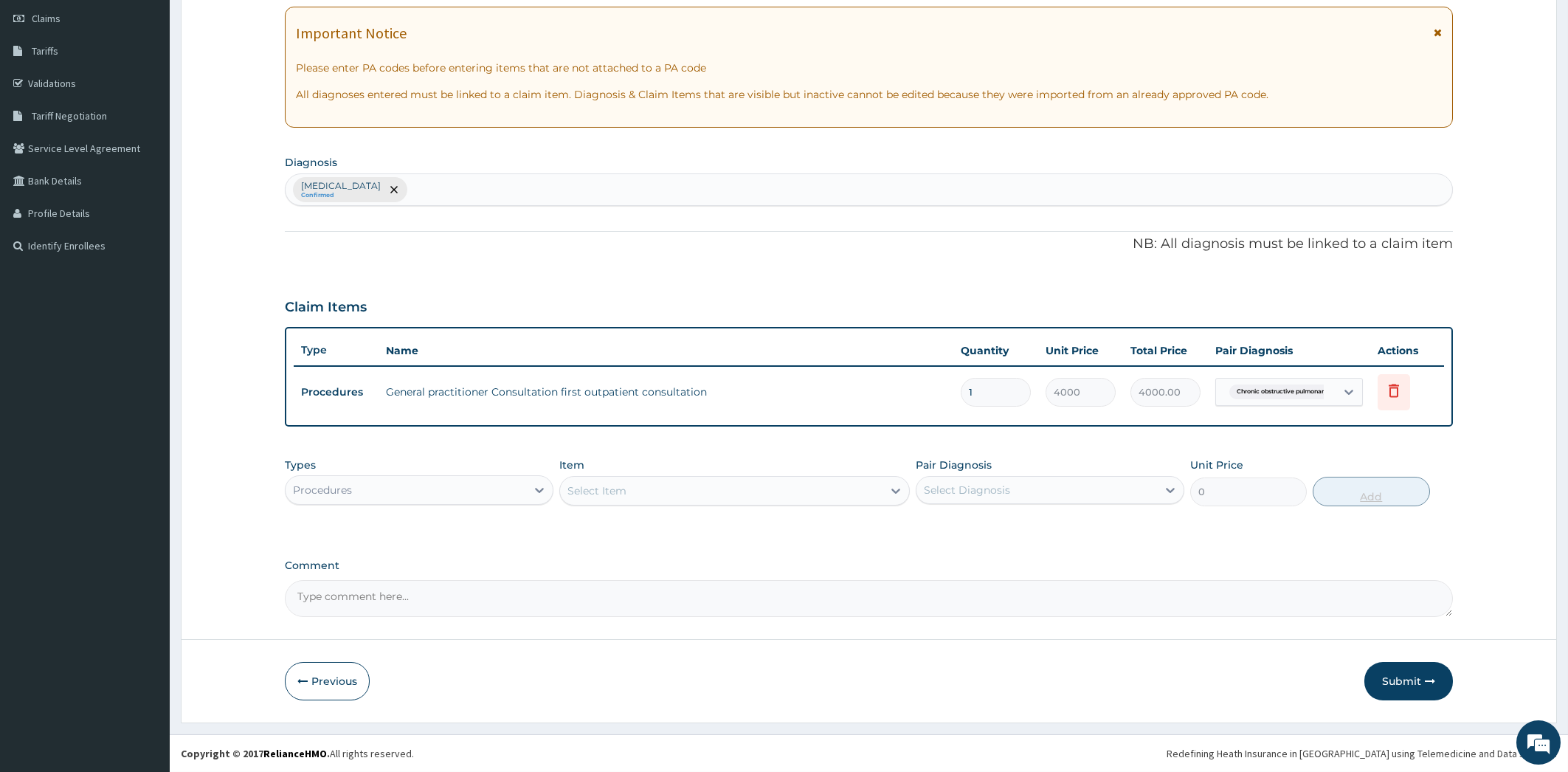
scroll to position [206, 0]
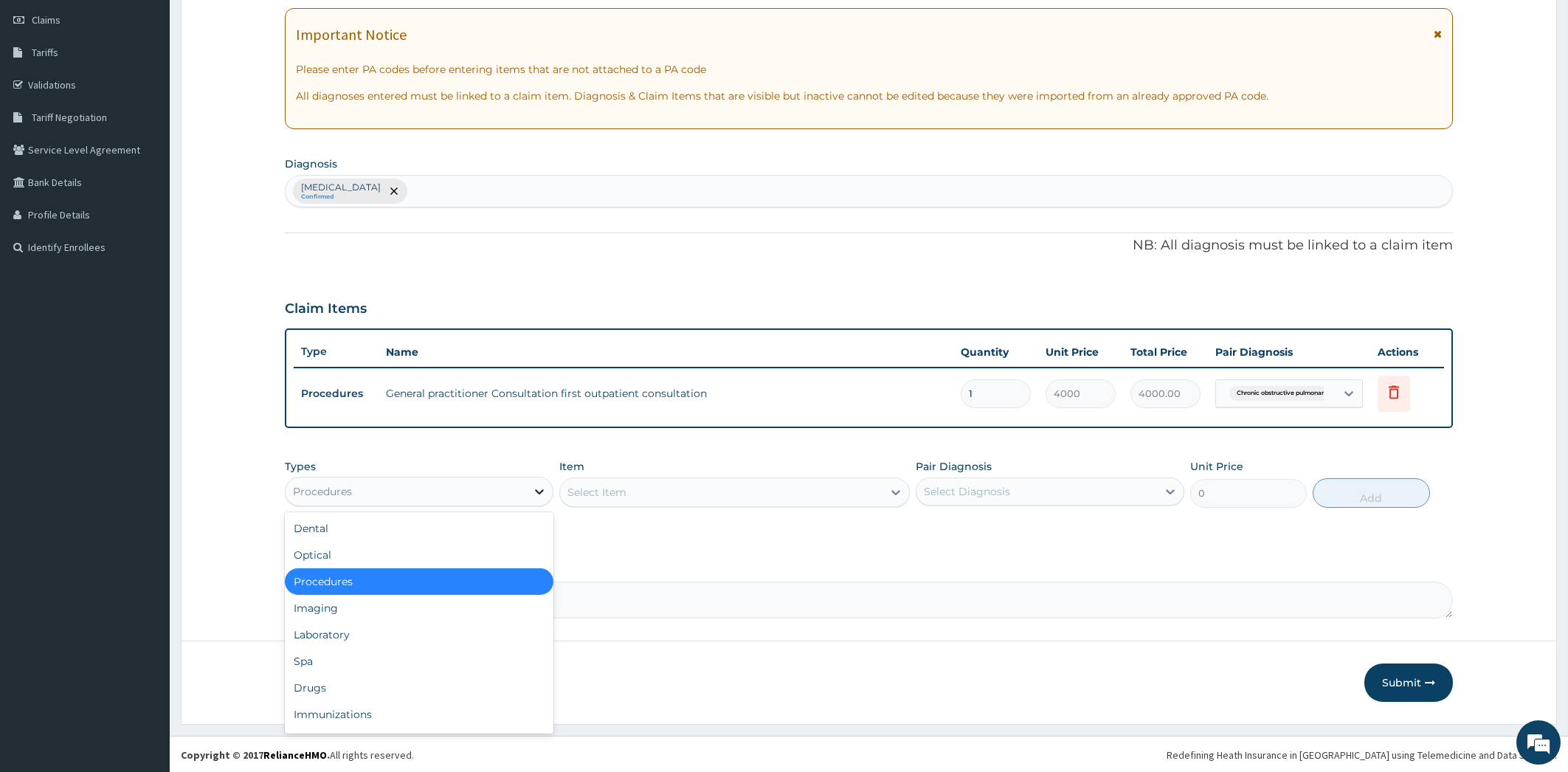
click at [544, 492] on icon at bounding box center [539, 491] width 15 height 15
click at [431, 680] on div "Drugs" at bounding box center [419, 688] width 269 height 27
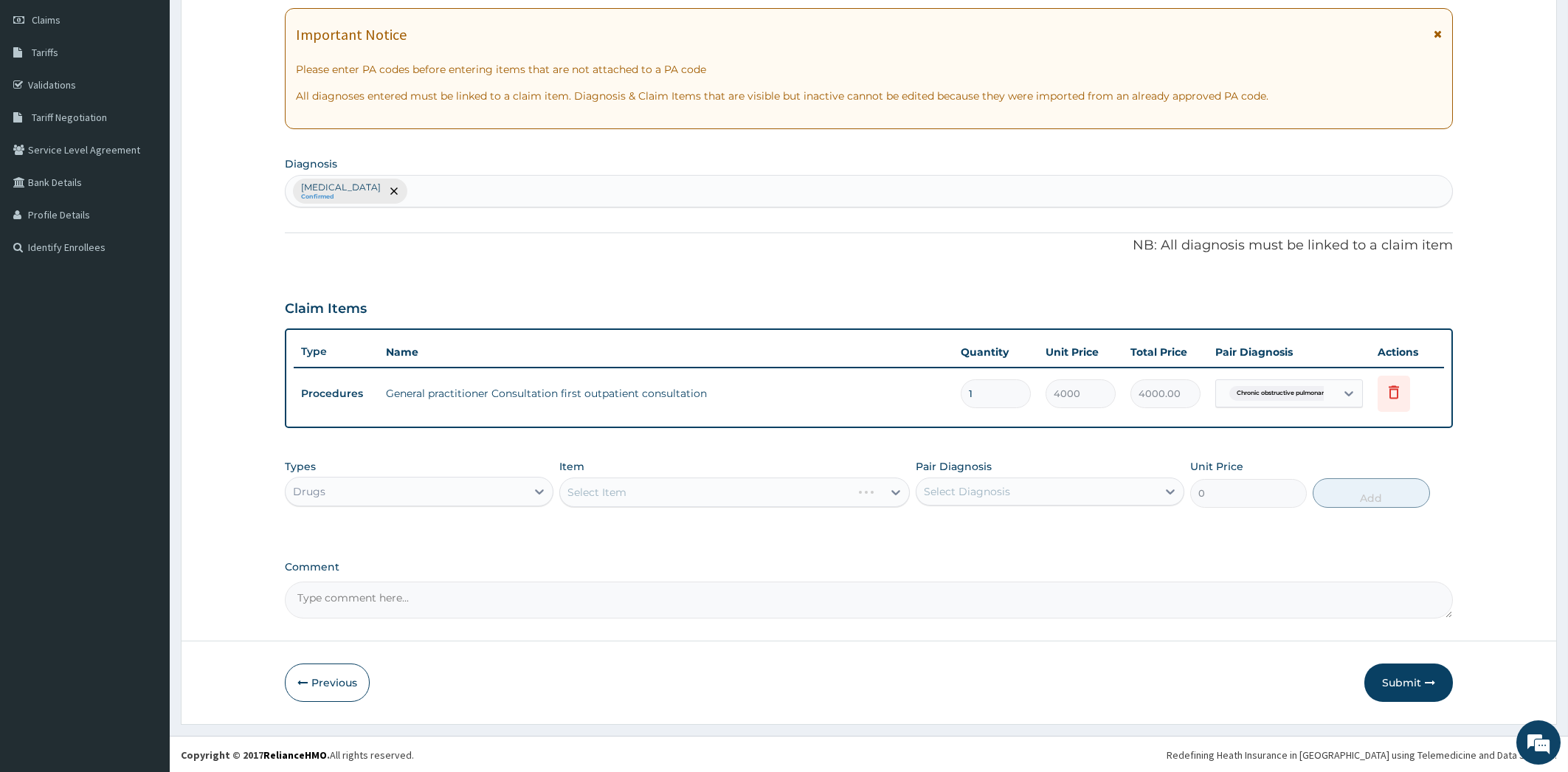
click at [890, 491] on div "Select Item" at bounding box center [735, 492] width 350 height 30
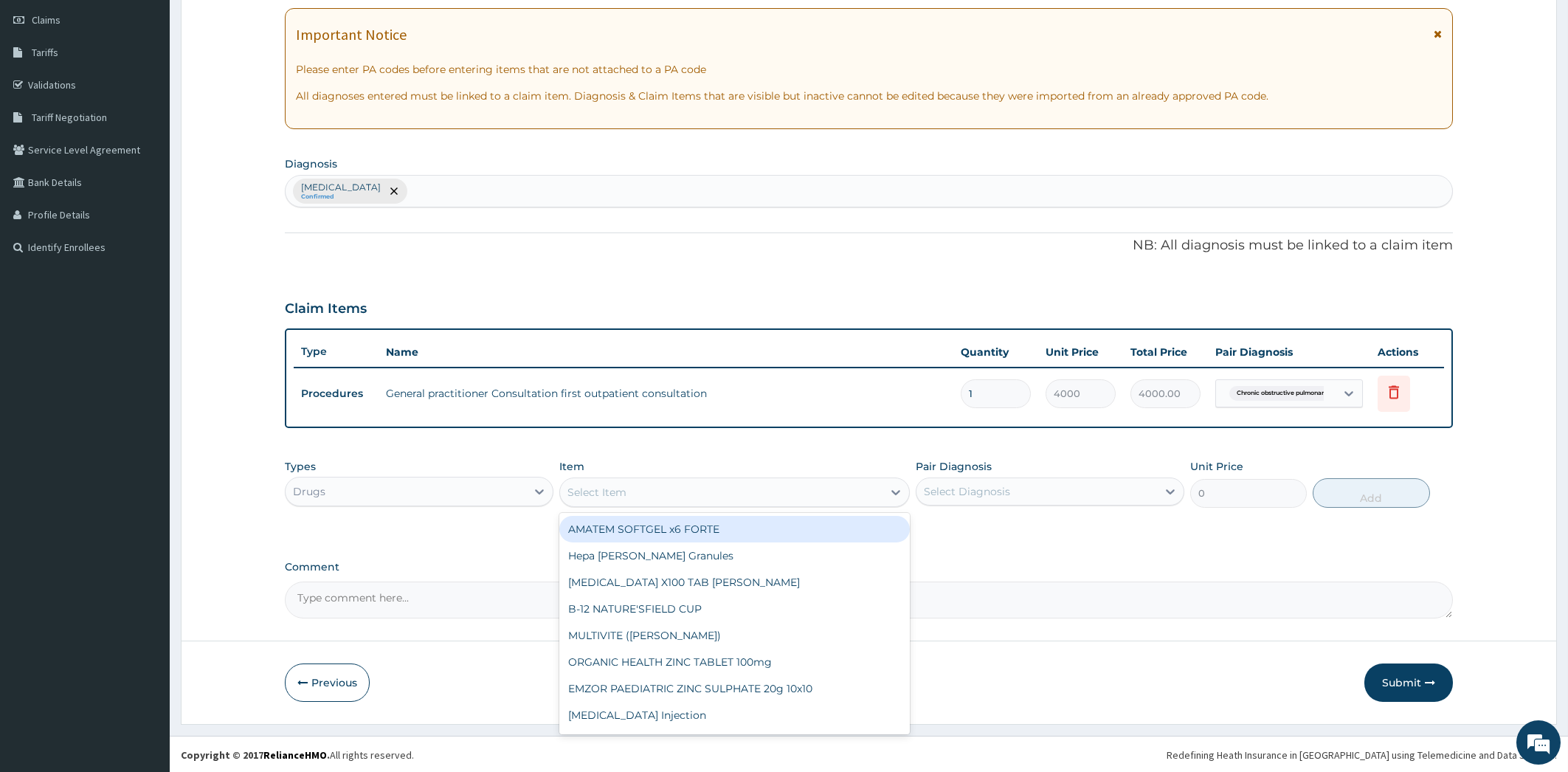
click at [890, 491] on icon at bounding box center [896, 492] width 15 height 15
type input "CHLO"
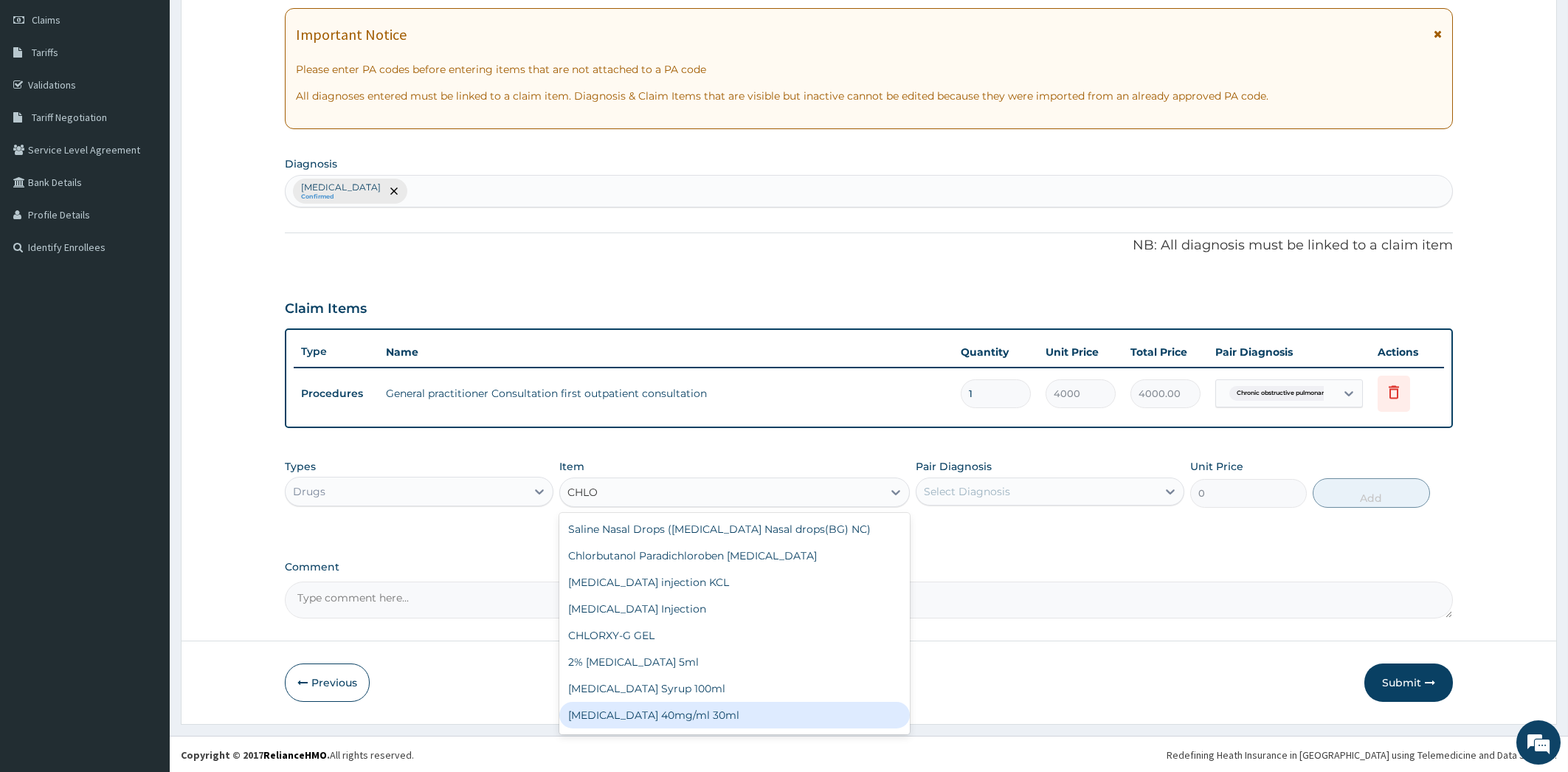
click at [746, 714] on div "CHLOROQUINE 40mg/ml 30ml" at bounding box center [735, 716] width 350 height 27
type input "1700"
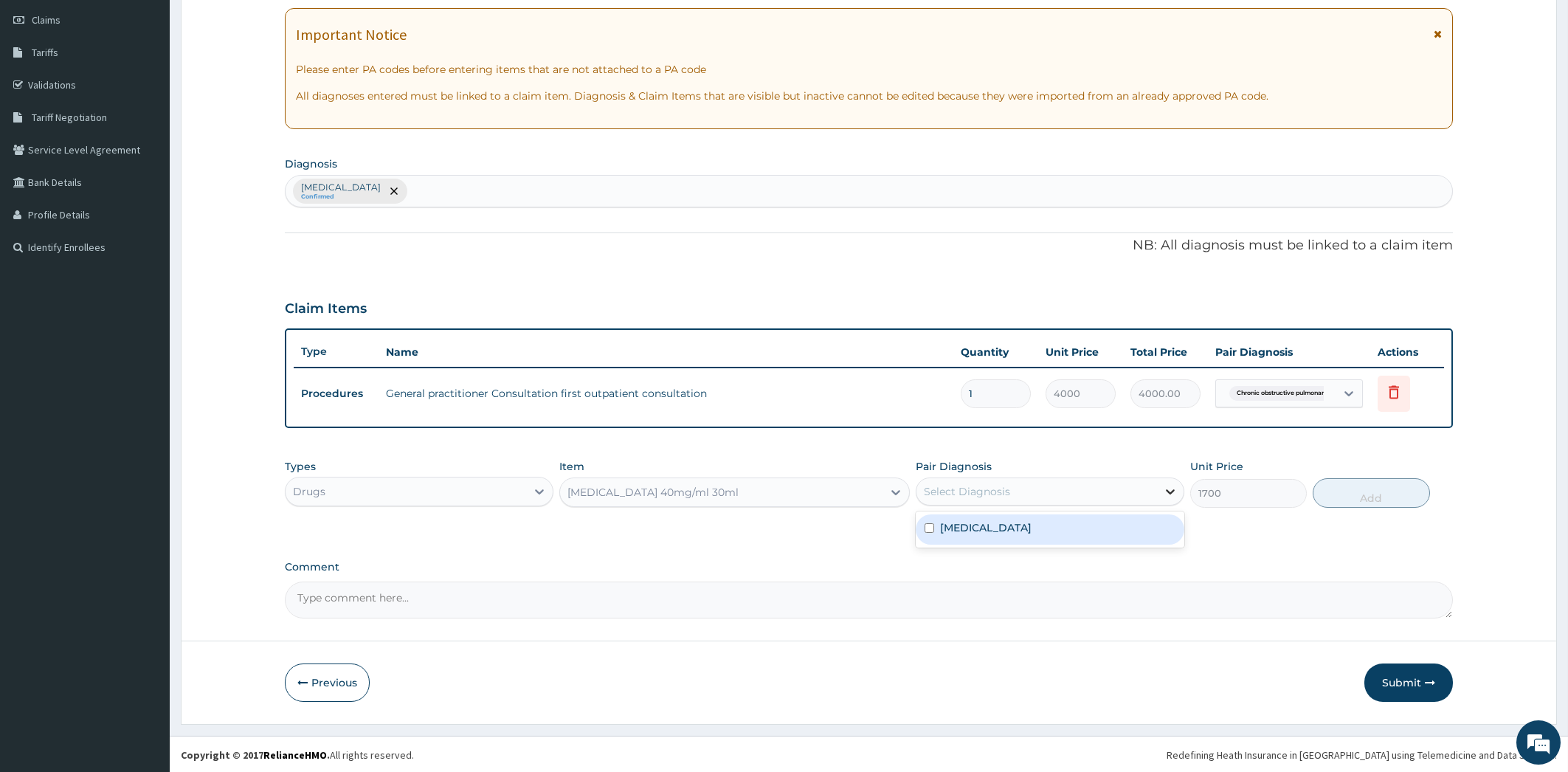
click at [1172, 493] on icon at bounding box center [1170, 491] width 15 height 15
click at [1135, 545] on div "Chronic obstructive pulmonary disease, unspecified" at bounding box center [1050, 529] width 269 height 30
checkbox input "true"
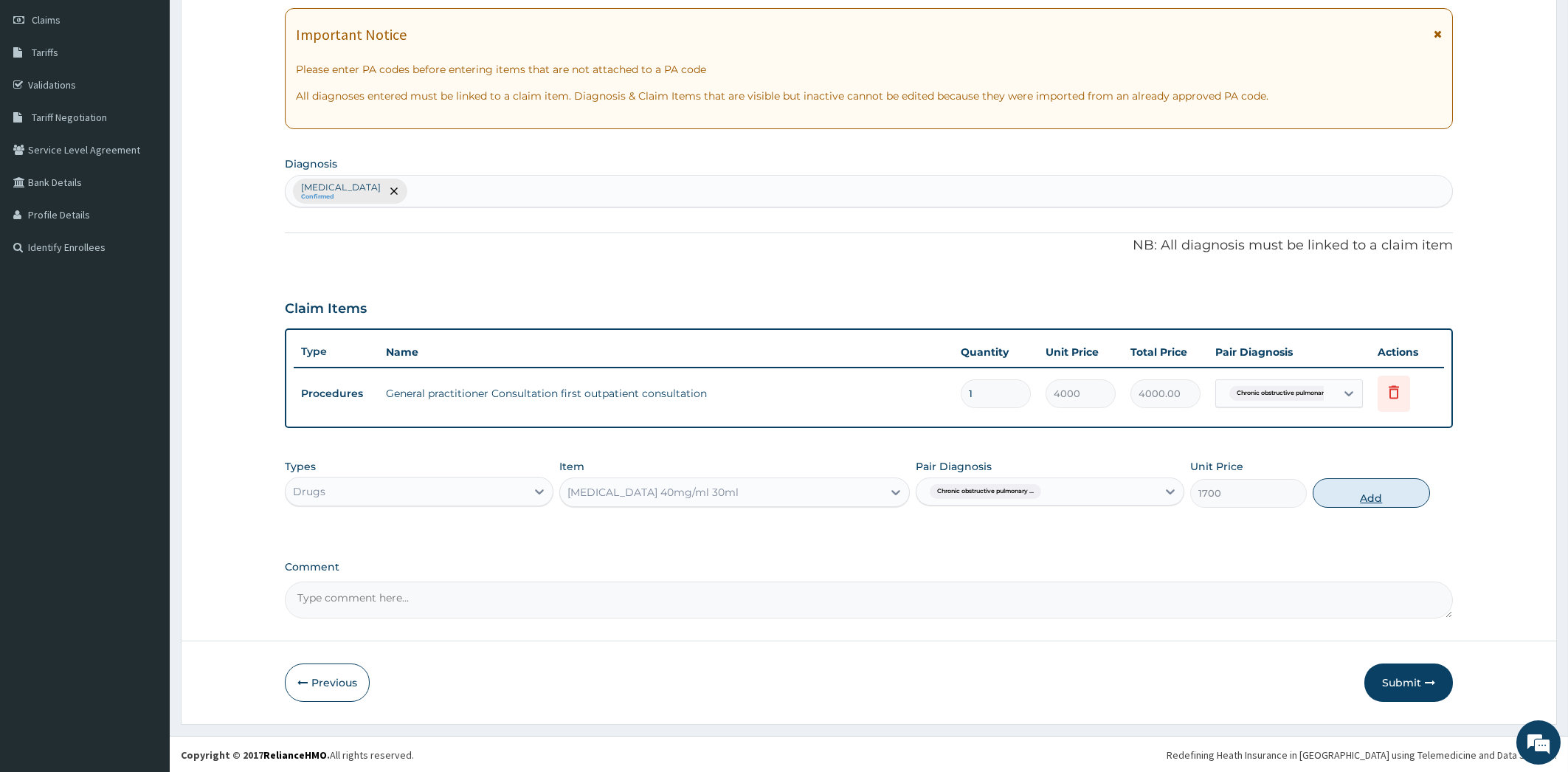
click at [1350, 494] on button "Add" at bounding box center [1371, 493] width 117 height 30
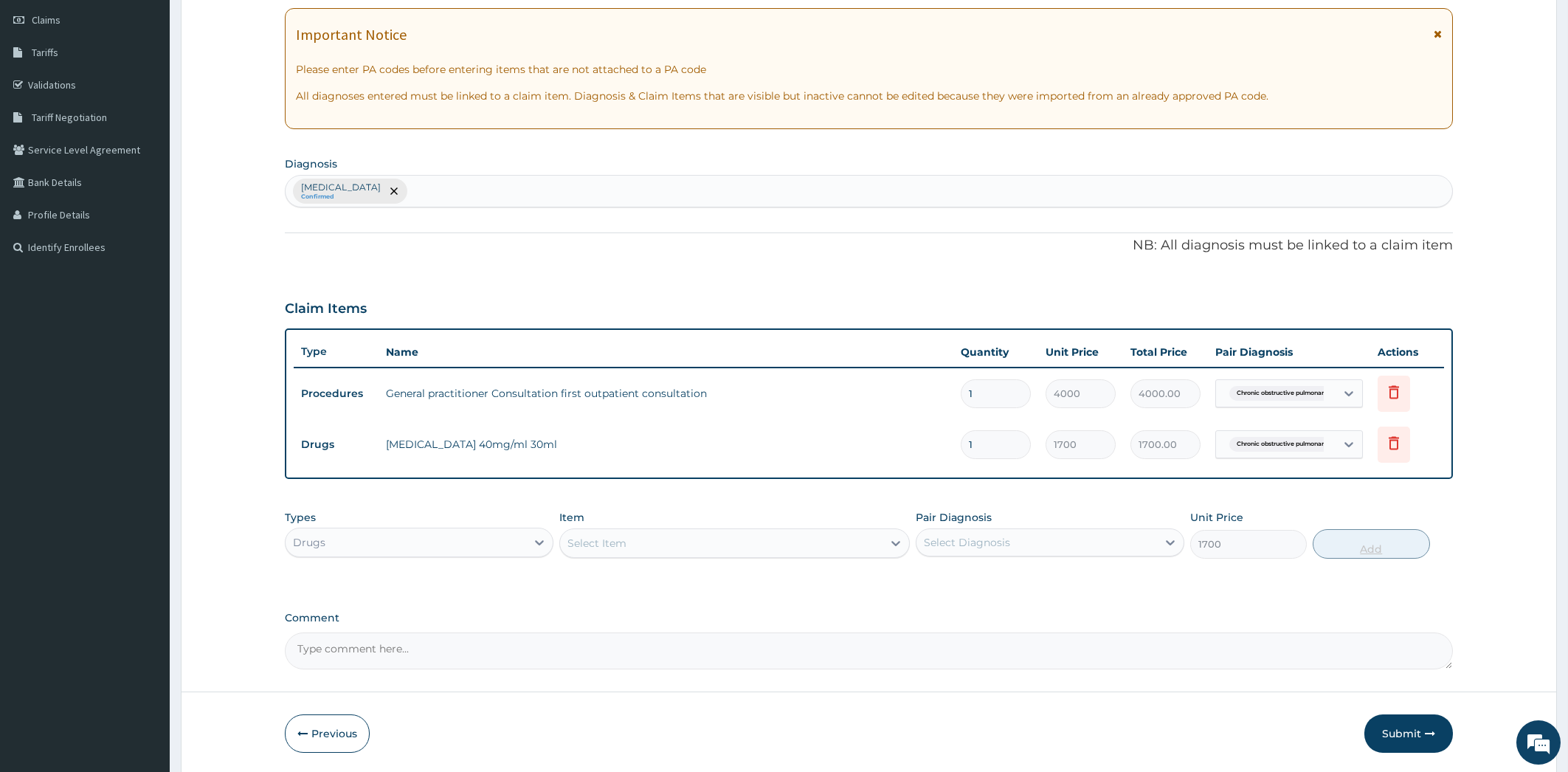
type input "0"
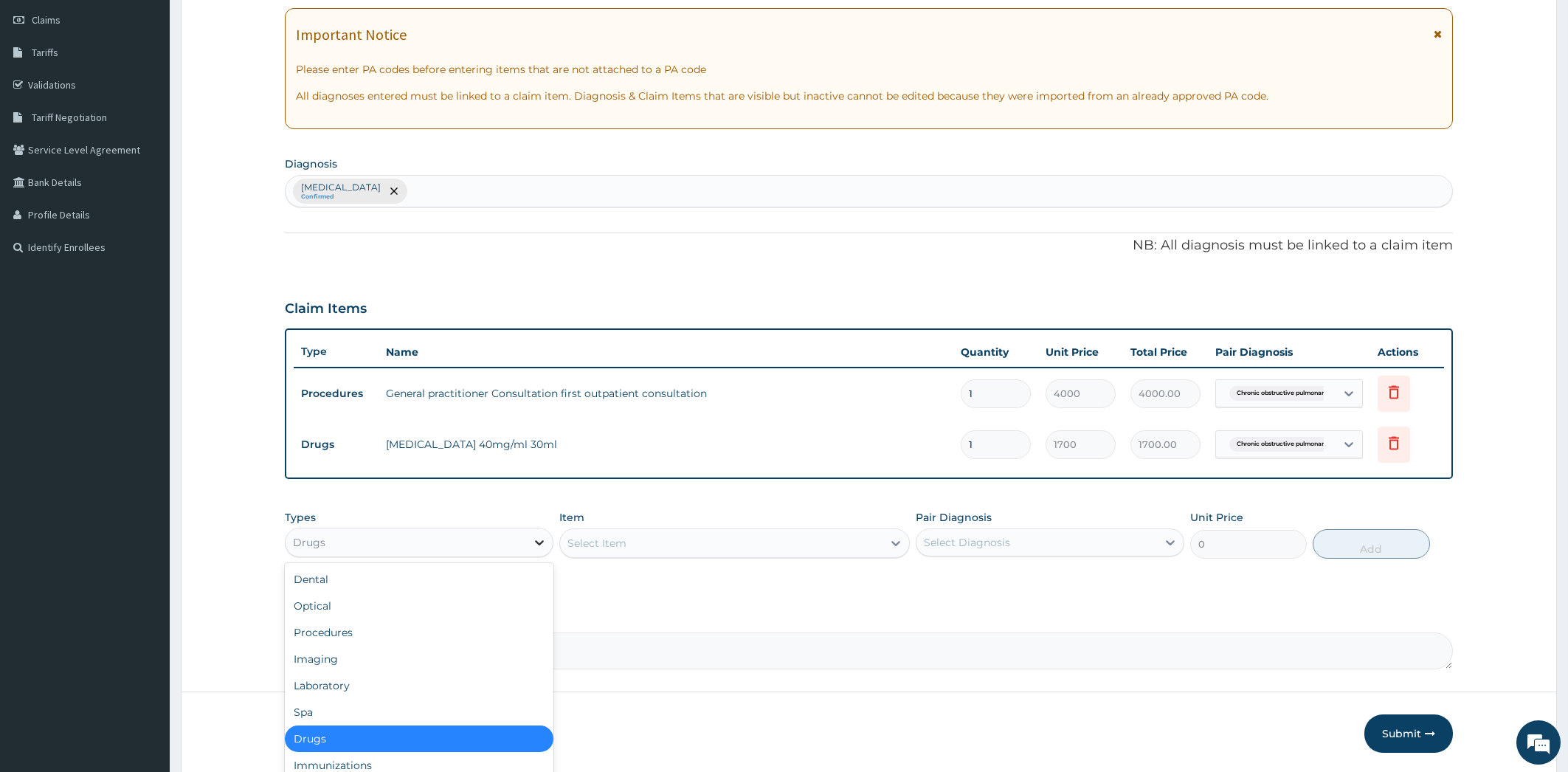
click at [536, 537] on icon at bounding box center [539, 543] width 15 height 15
click at [446, 737] on div "Drugs" at bounding box center [419, 739] width 269 height 27
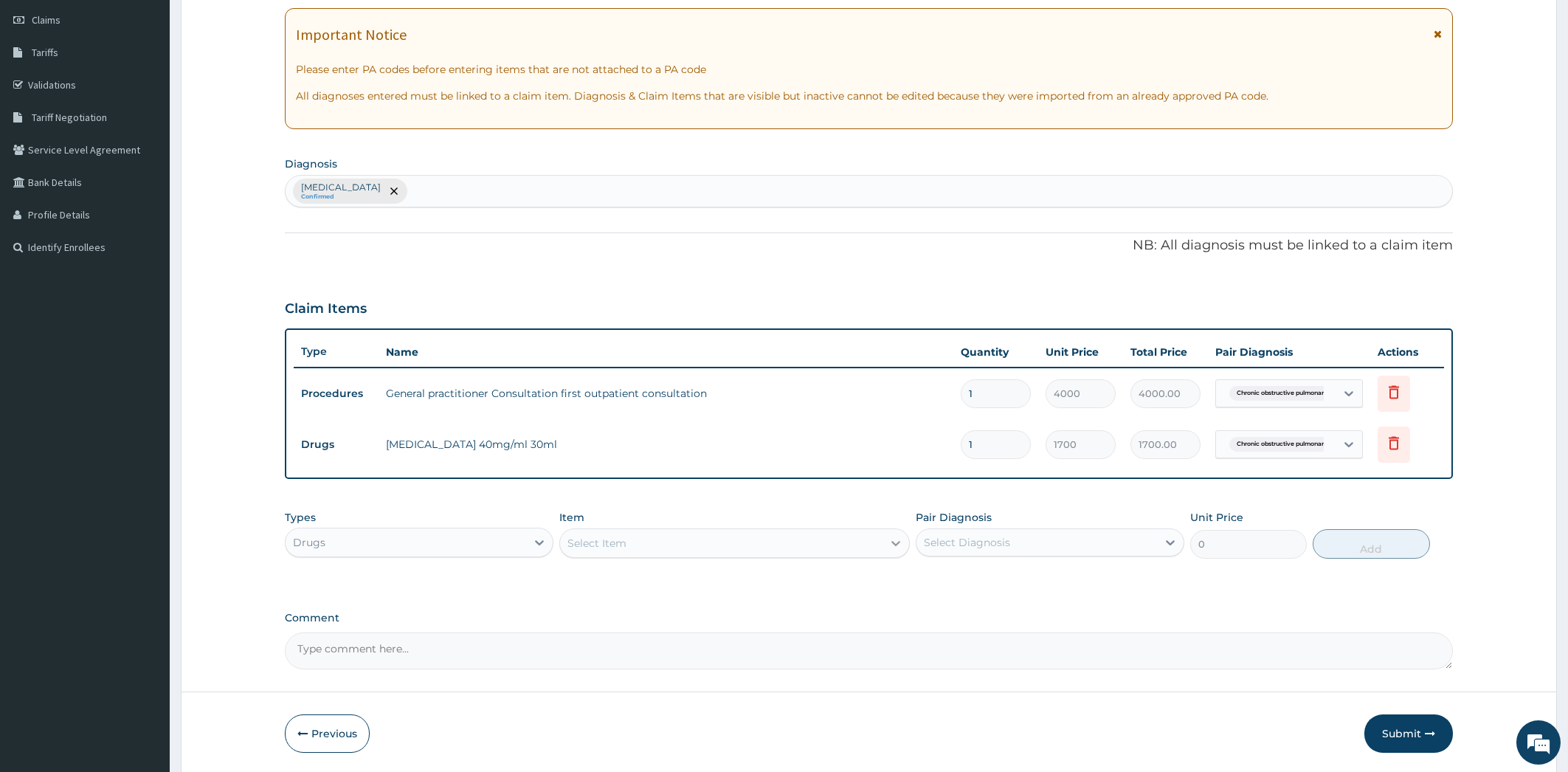
click at [890, 543] on icon at bounding box center [896, 543] width 15 height 15
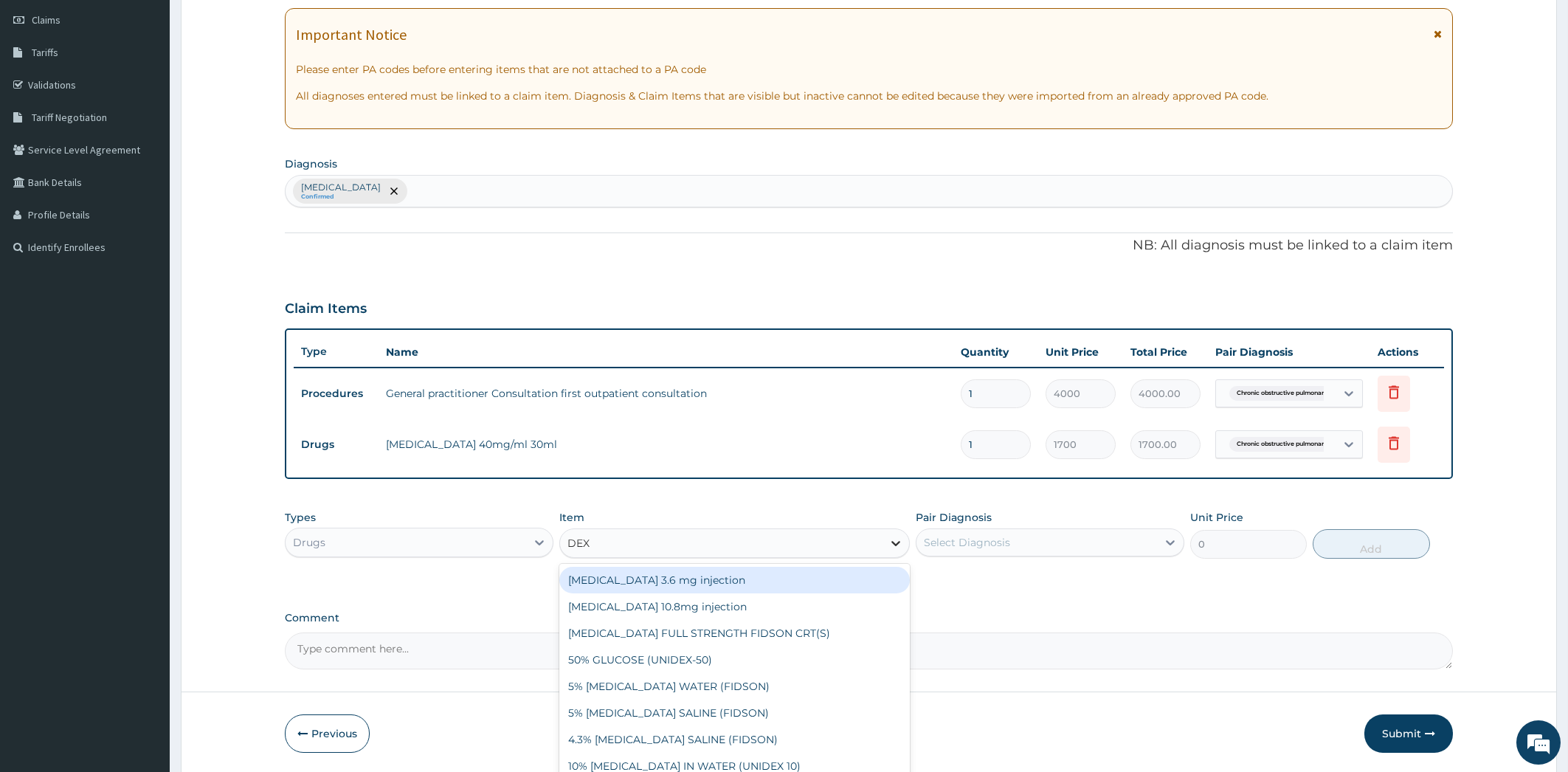
type input "DEXA"
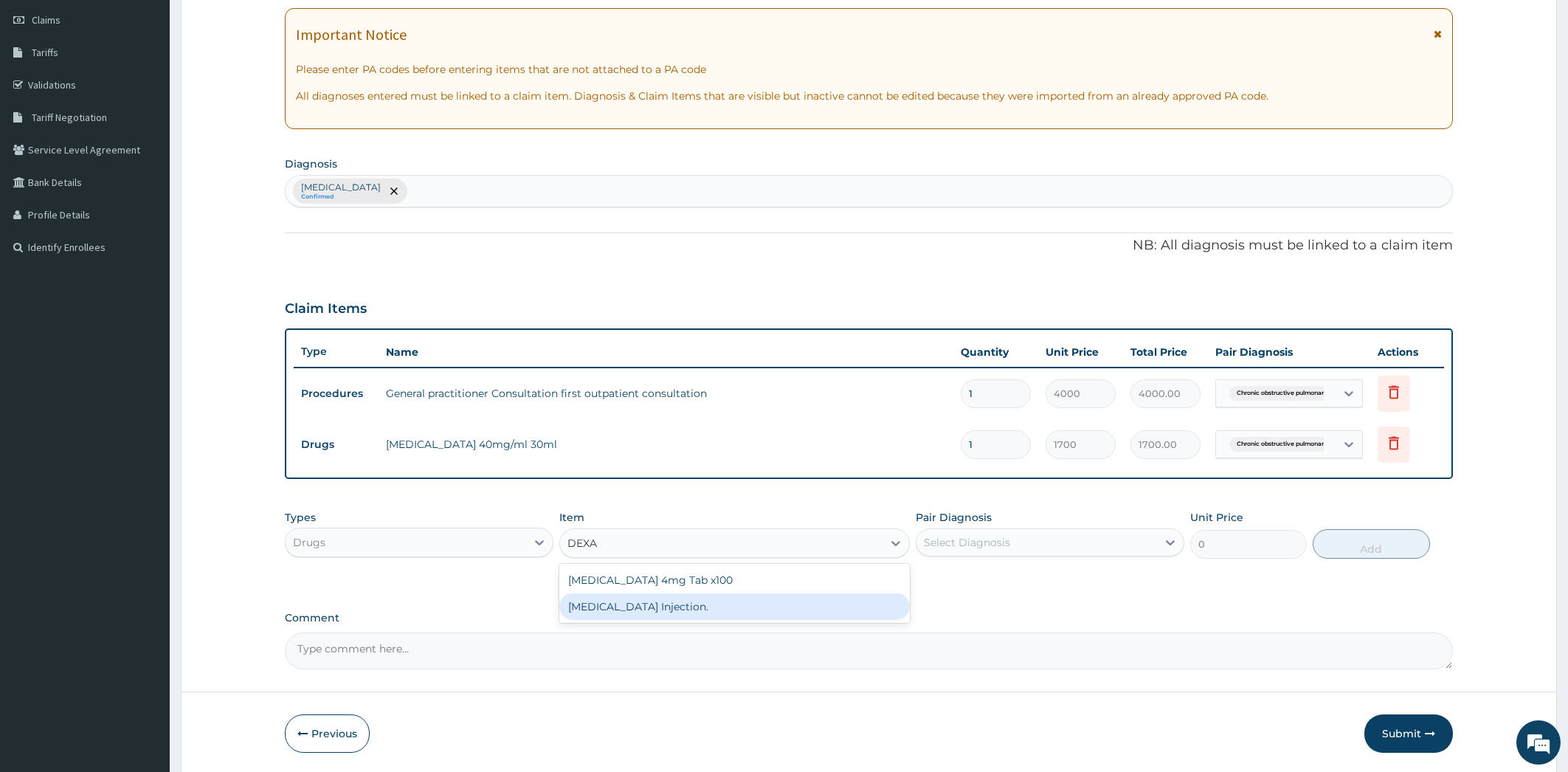
click at [777, 606] on div "DEXAMETHASONE Injection." at bounding box center [735, 607] width 350 height 27
type input "591.25"
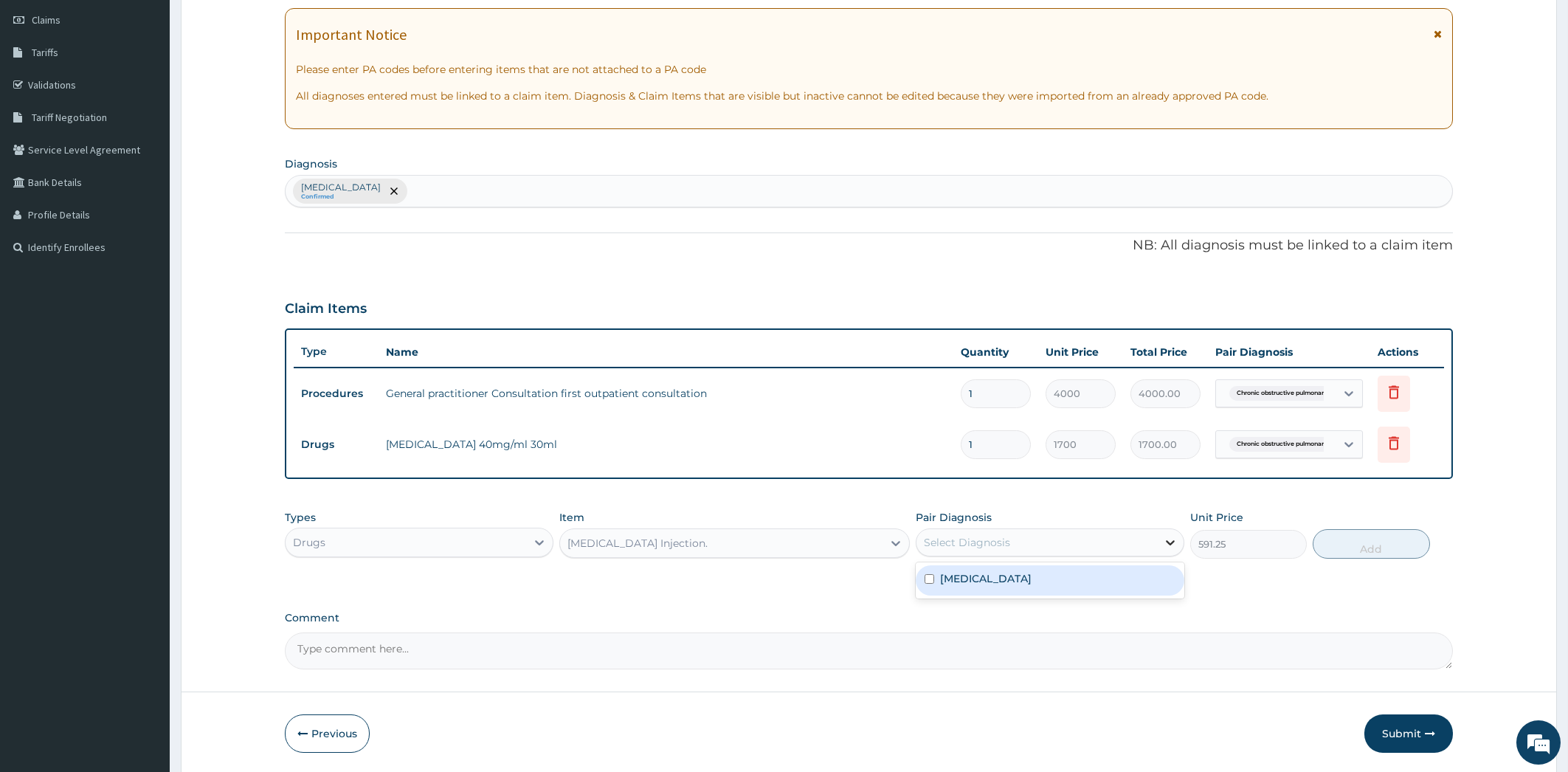
click at [1168, 536] on icon at bounding box center [1170, 543] width 15 height 15
click at [1031, 586] on label "Chronic obstructive pulmonary disease, unspecified" at bounding box center [985, 579] width 91 height 15
checkbox input "true"
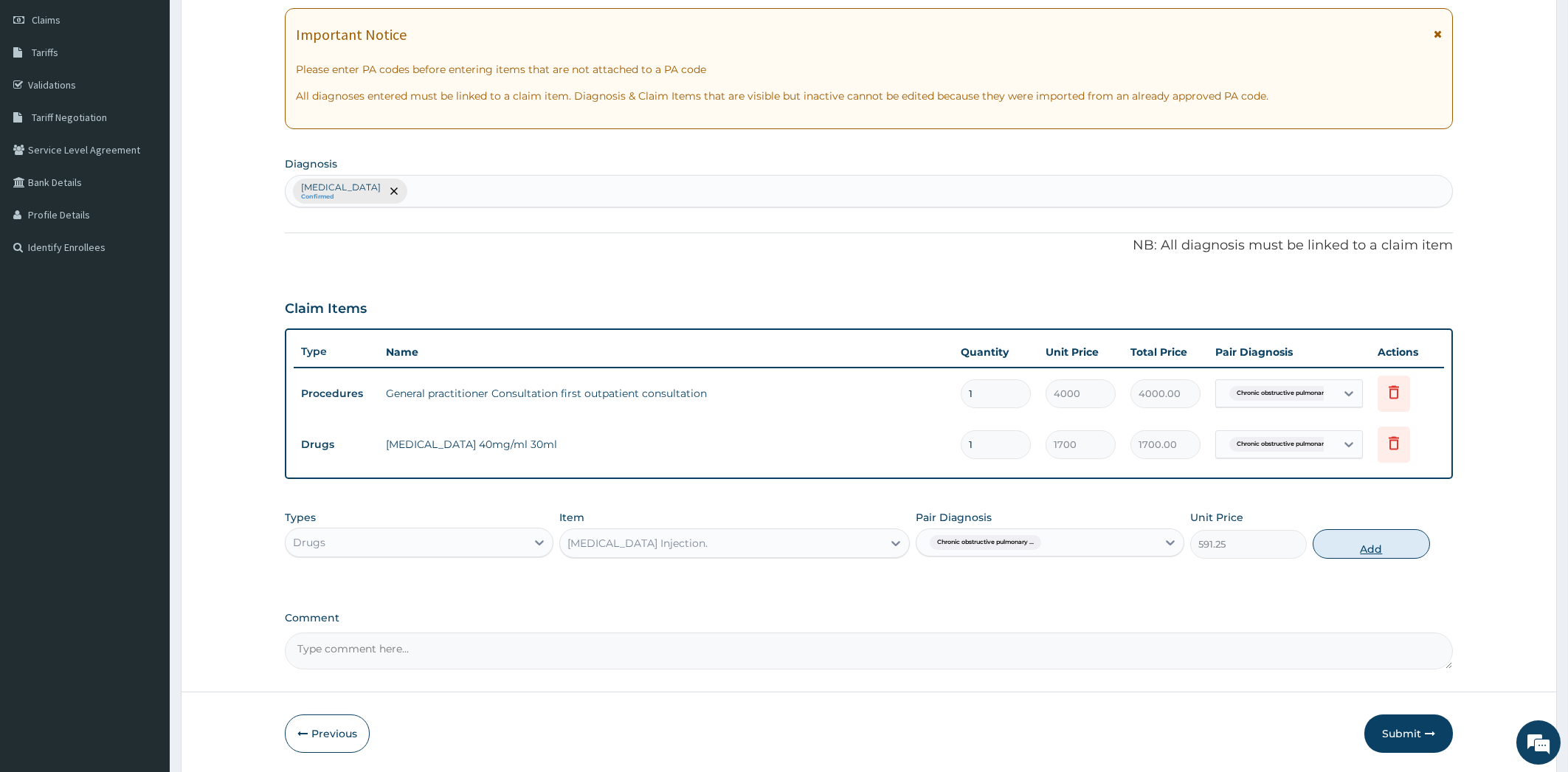
click at [1385, 546] on button "Add" at bounding box center [1371, 544] width 117 height 30
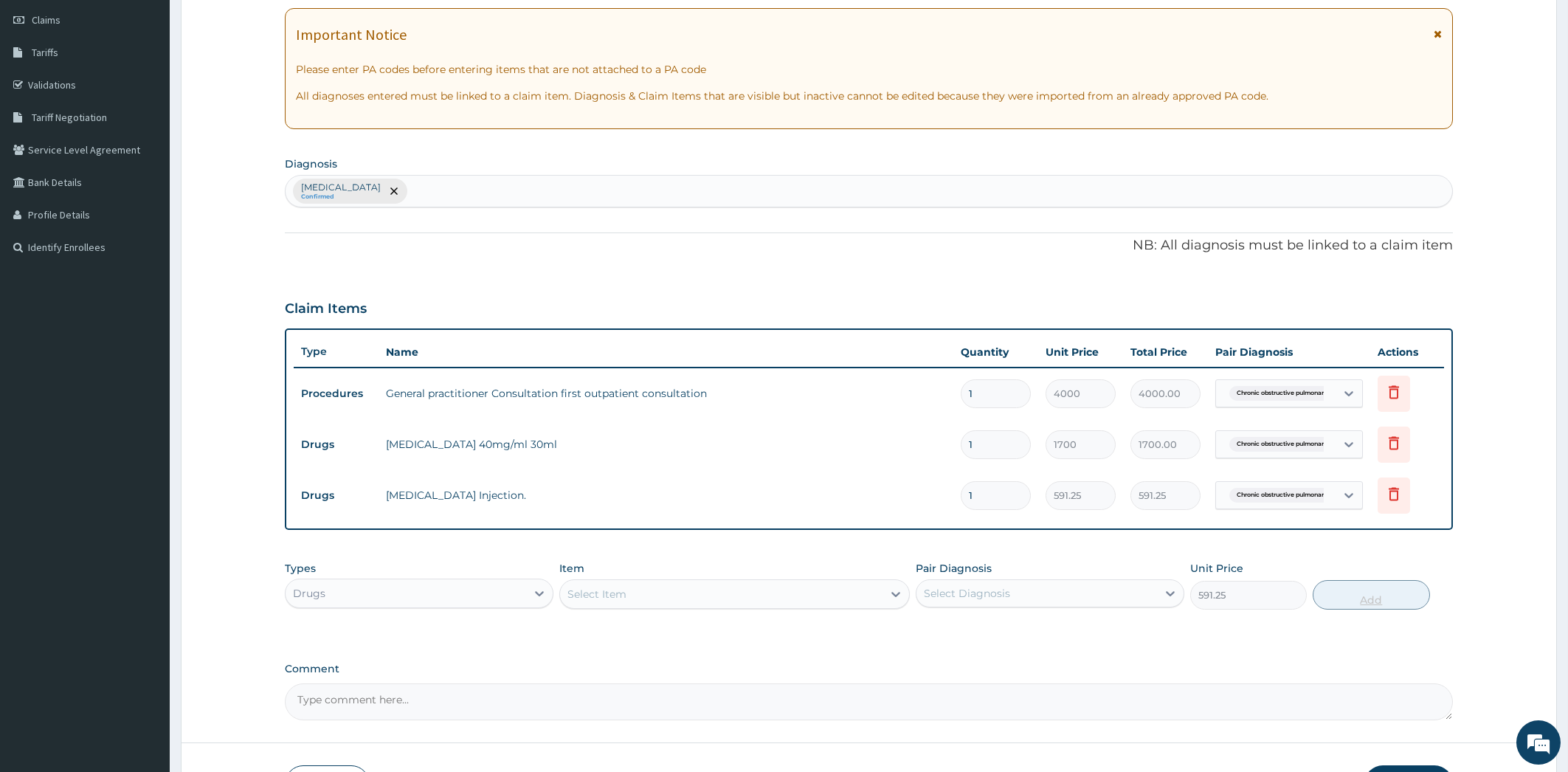
type input "0"
type input "0.00"
type input "2"
type input "1182.50"
type input "2"
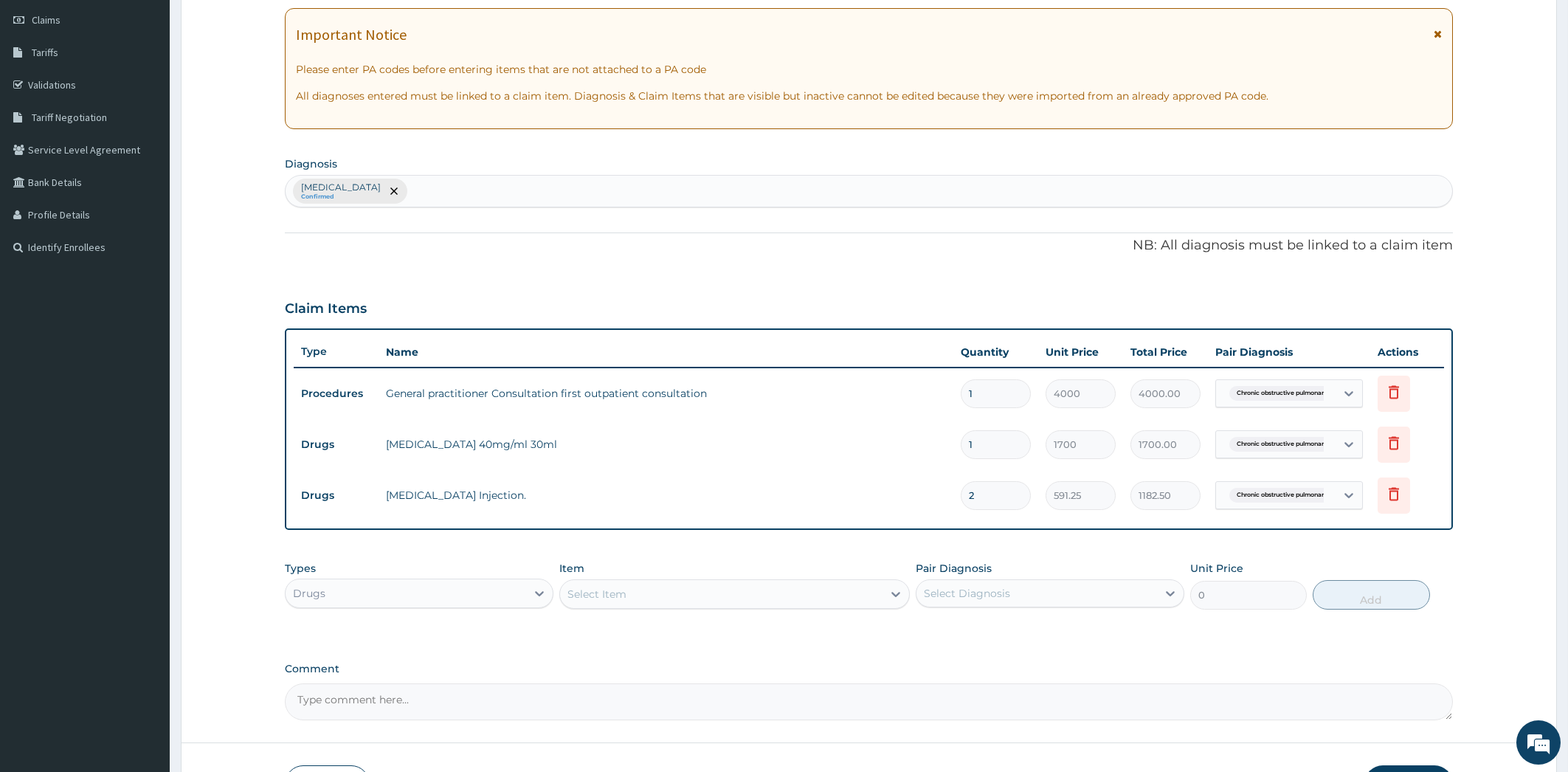
click at [996, 448] on input "1" at bounding box center [996, 445] width 70 height 29
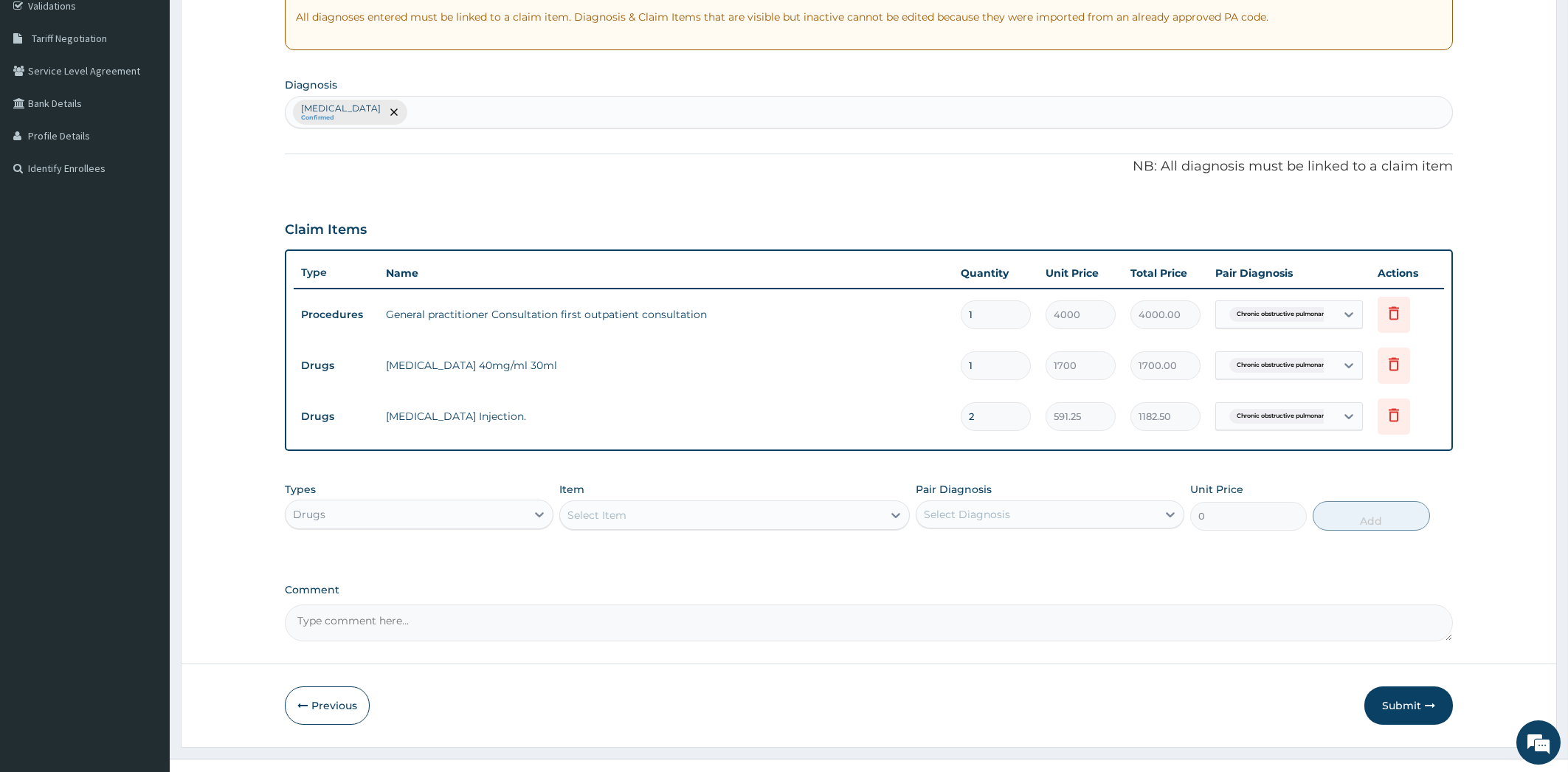
drag, startPoint x: 1572, startPoint y: 763, endPoint x: 1559, endPoint y: 756, distance: 14.8
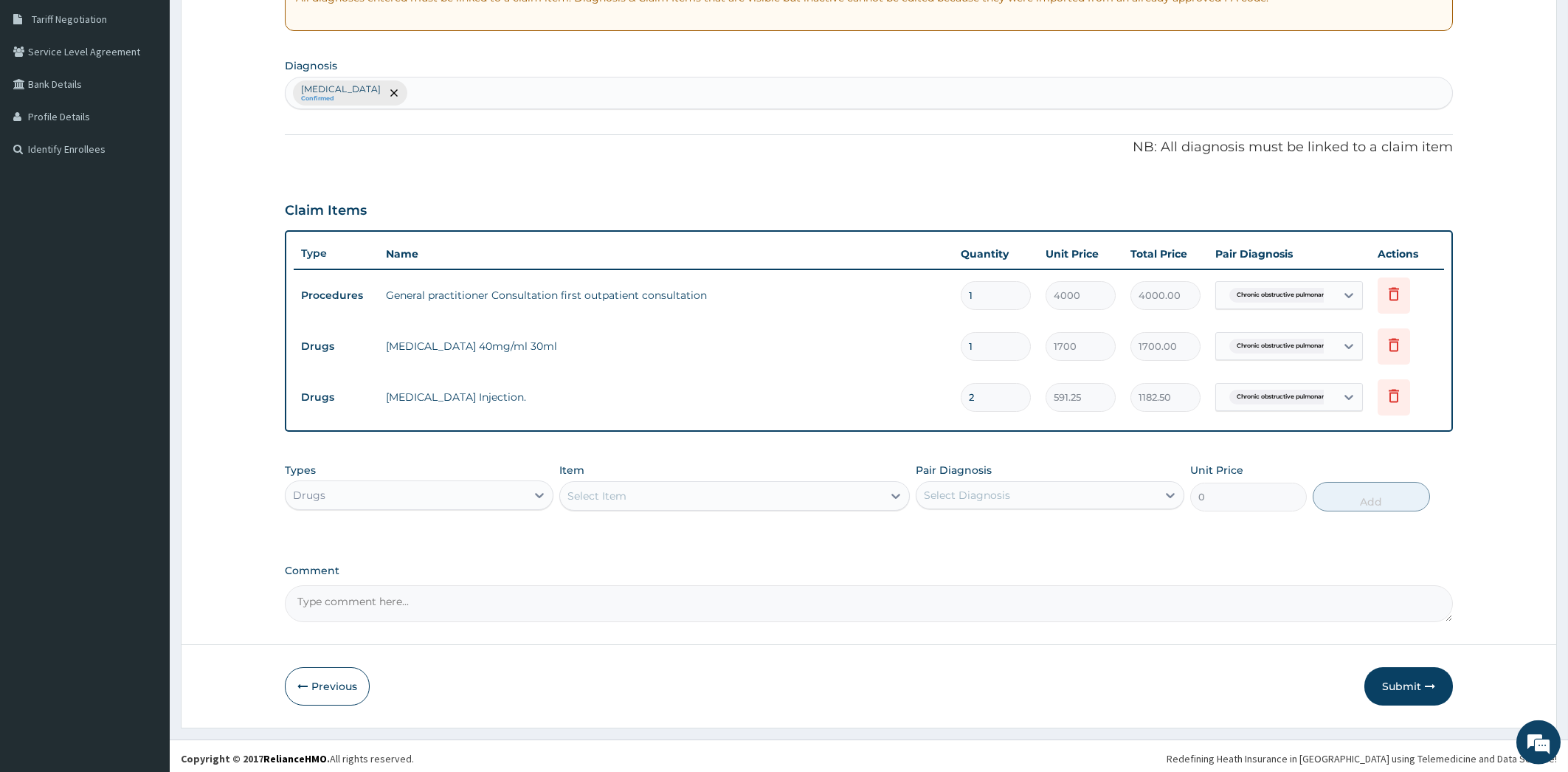
scroll to position [307, 0]
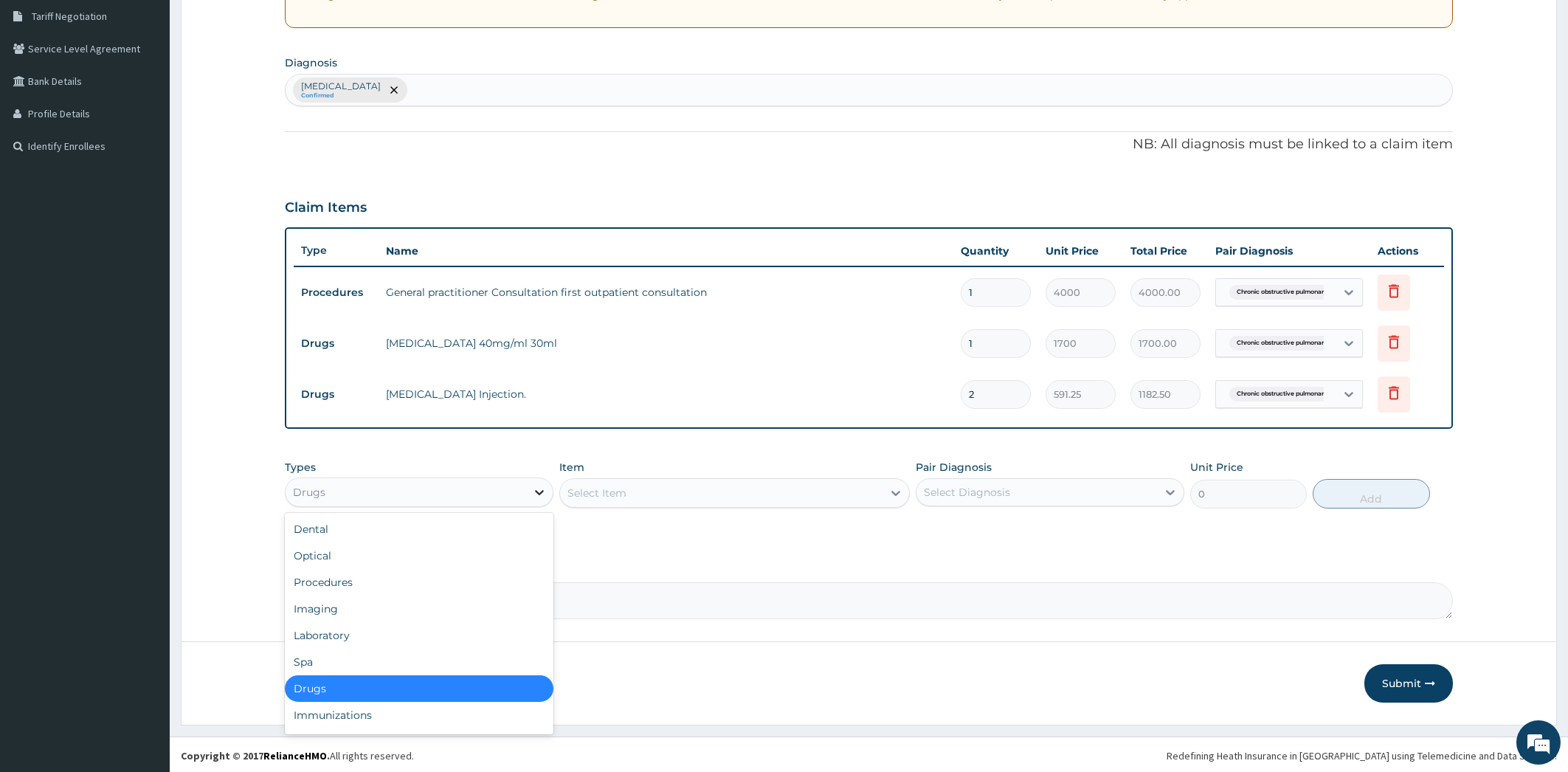
click at [537, 490] on icon at bounding box center [539, 492] width 9 height 5
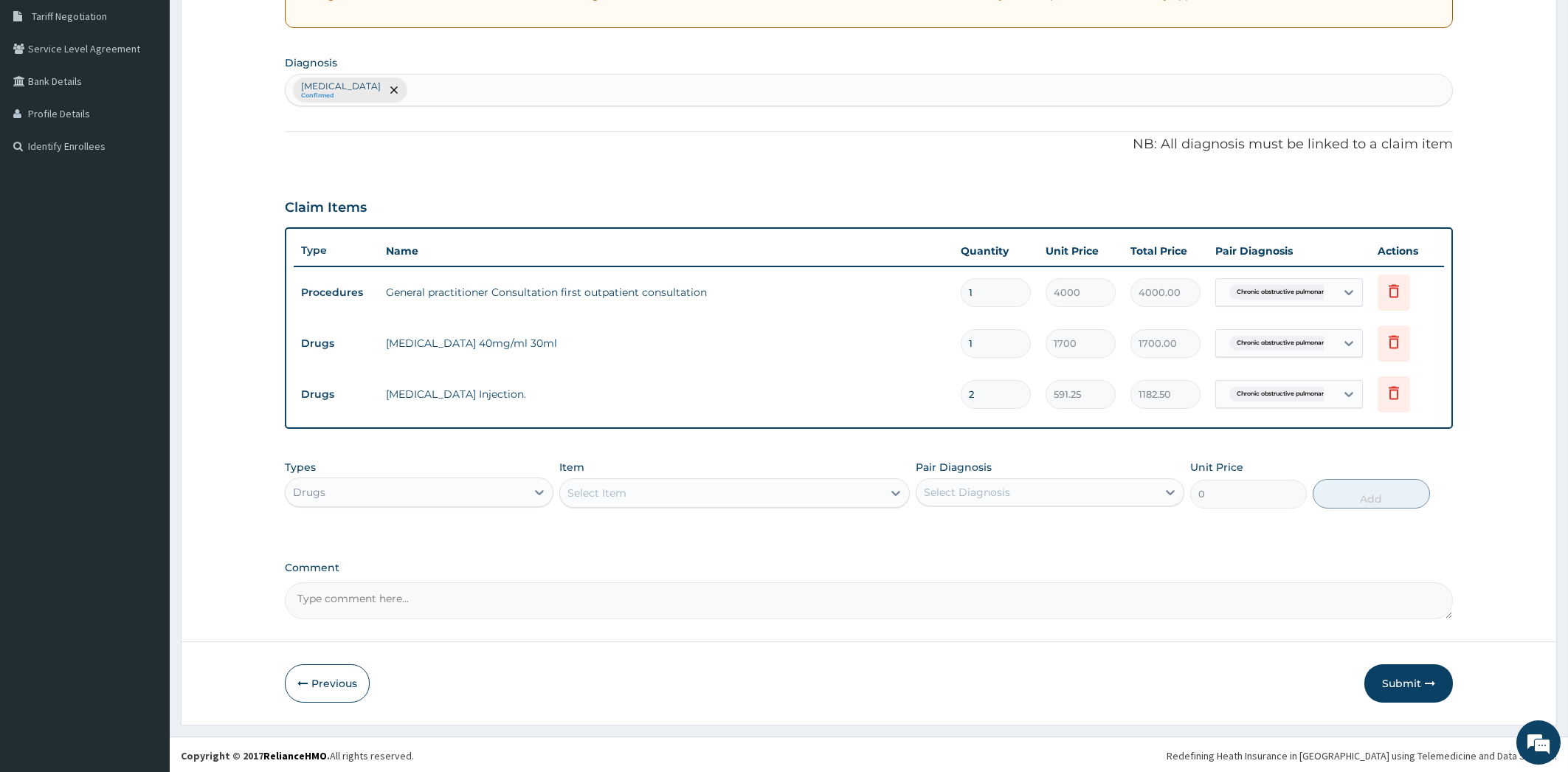
click at [767, 566] on label "Comment" at bounding box center [869, 568] width 1169 height 13
click at [767, 583] on textarea "Comment" at bounding box center [869, 601] width 1169 height 37
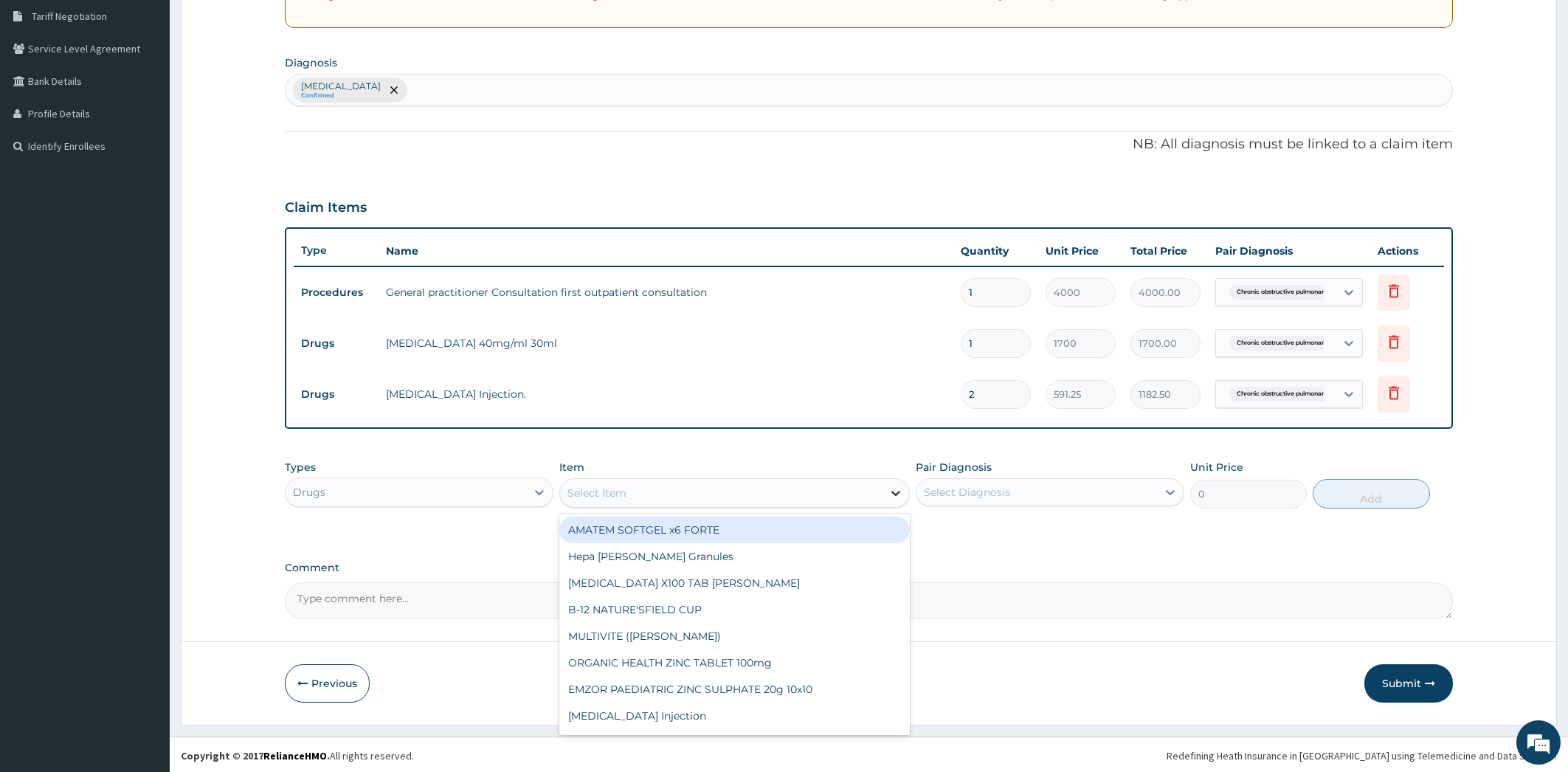
click at [893, 491] on icon at bounding box center [896, 493] width 9 height 5
type input "DIC"
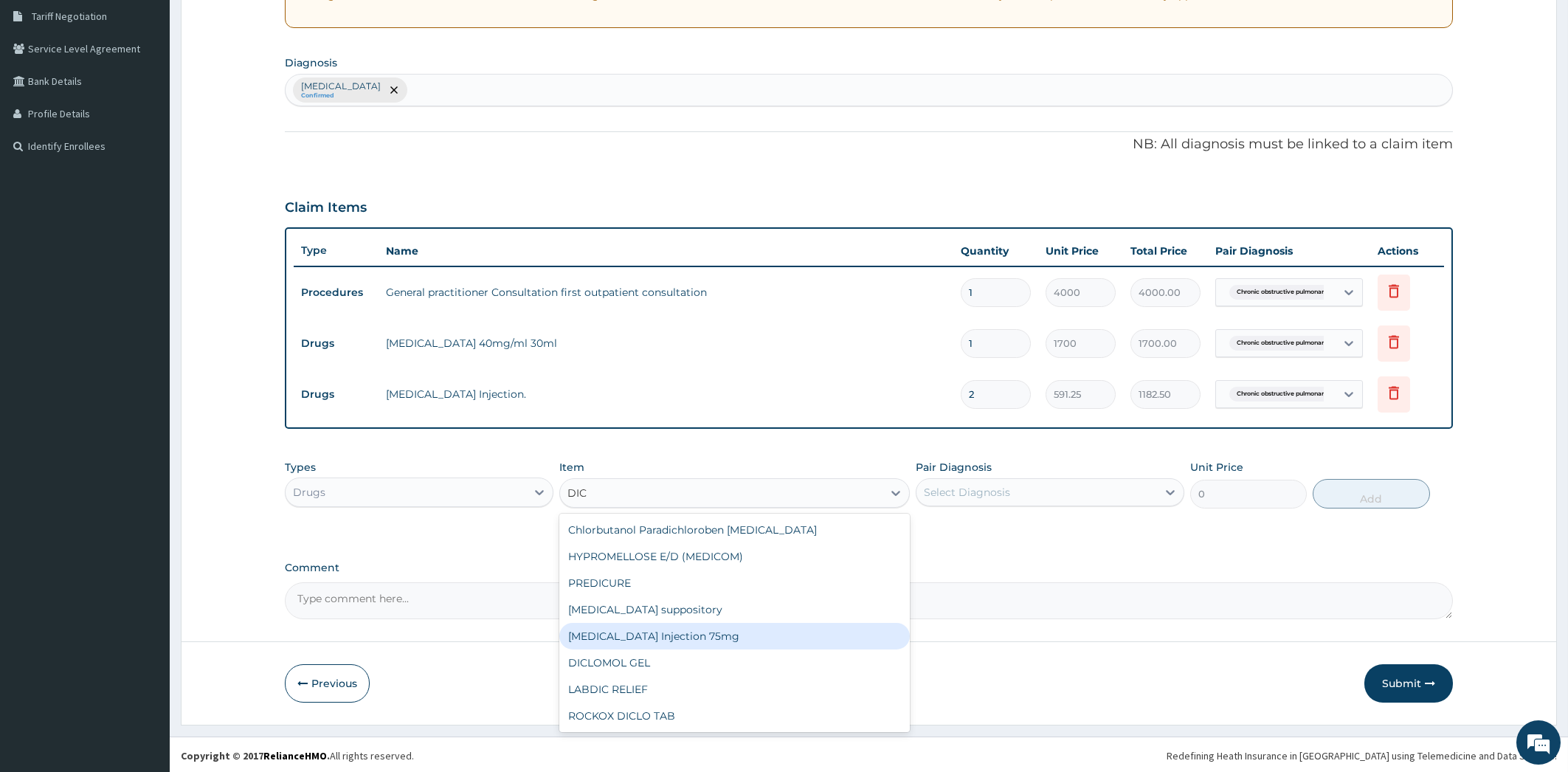
click at [785, 641] on div "Diclofenac Injection 75mg" at bounding box center [735, 636] width 350 height 27
type input "650"
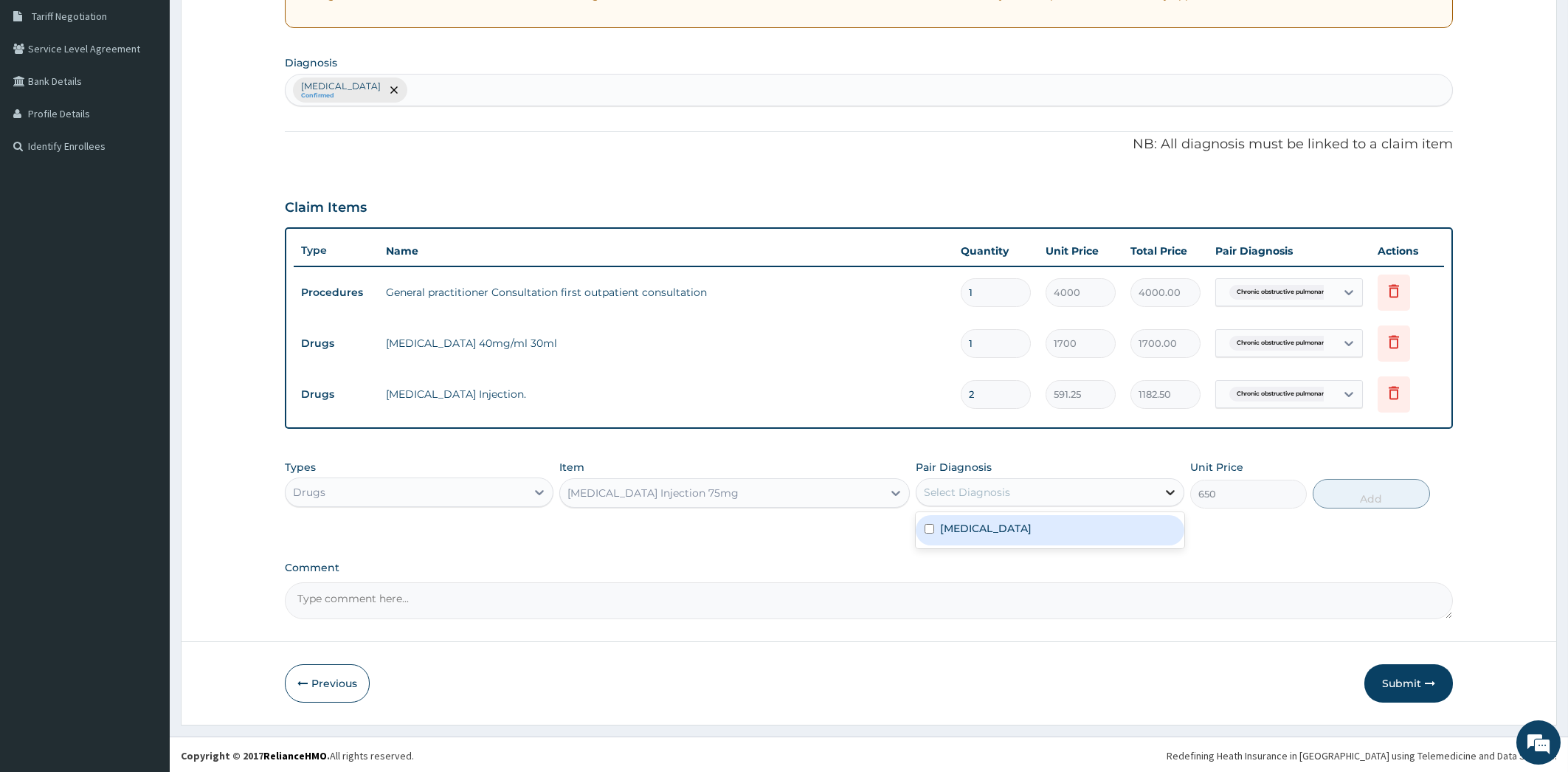
click at [1177, 494] on icon at bounding box center [1170, 492] width 15 height 15
click at [1031, 532] on label "Chronic obstructive pulmonary disease, unspecified" at bounding box center [985, 529] width 91 height 15
checkbox input "true"
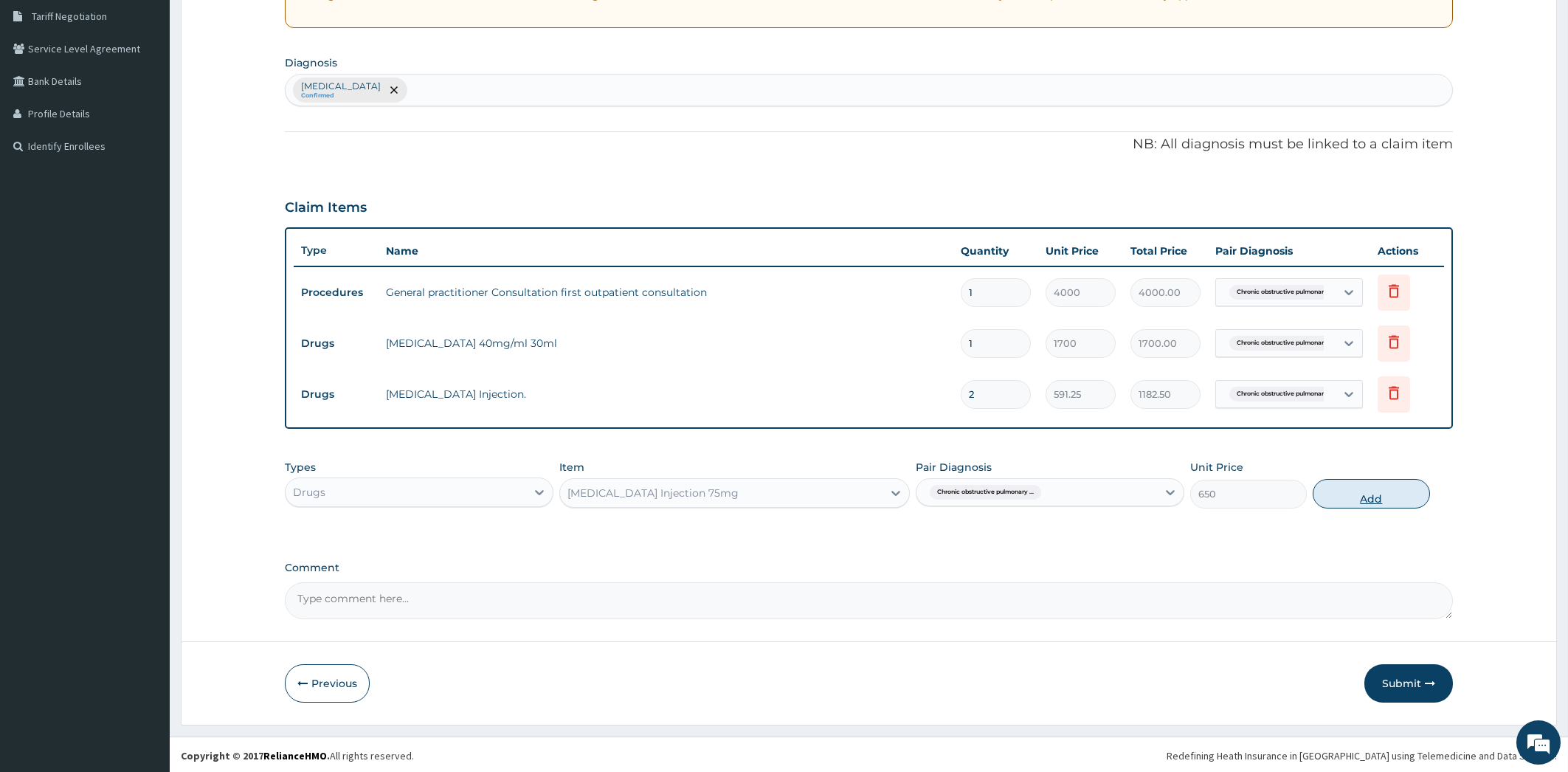
click at [1351, 480] on button "Add" at bounding box center [1371, 494] width 117 height 30
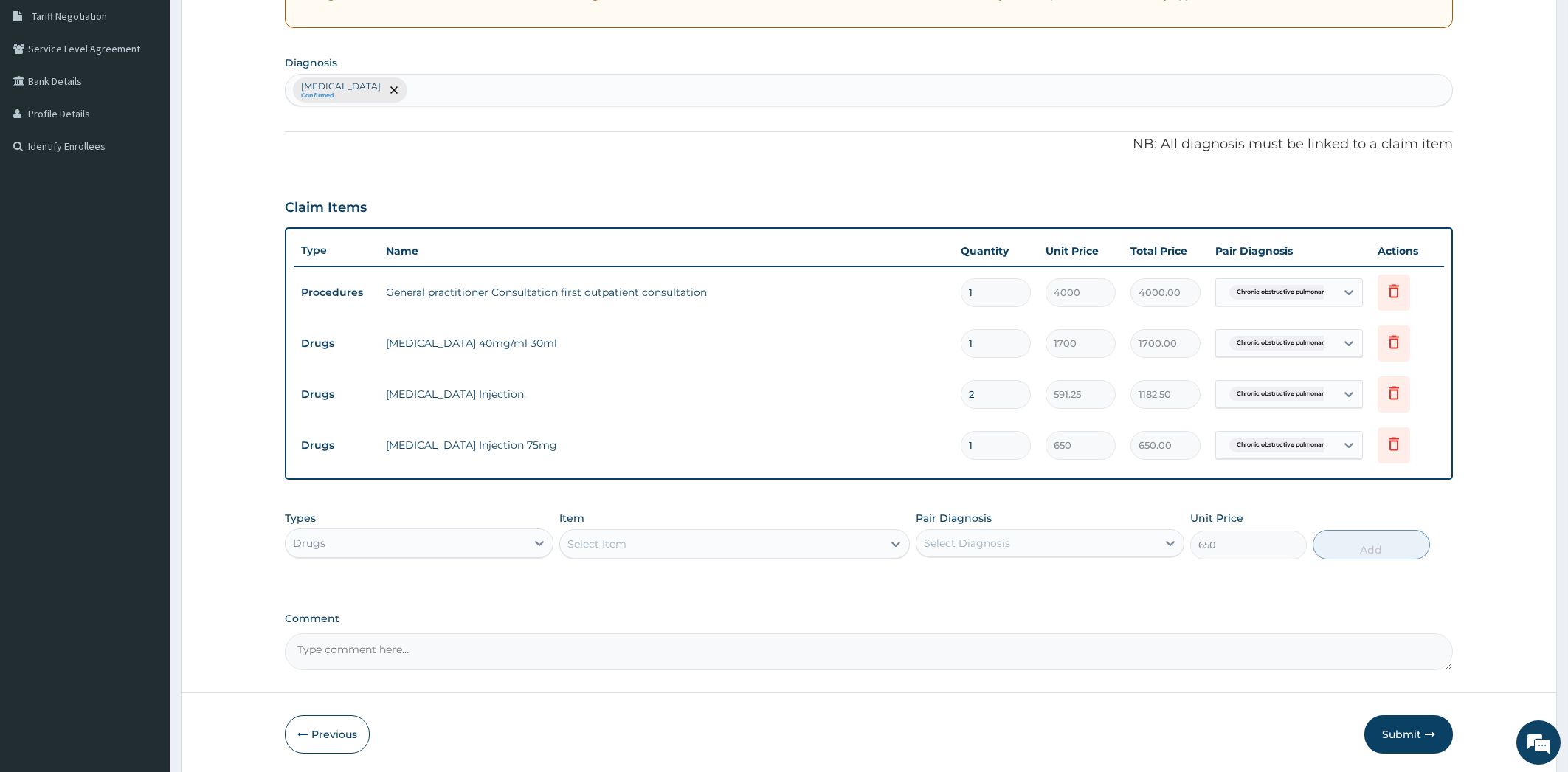
type input "0"
type input "0.00"
type input "2"
type input "1300.00"
type input "2"
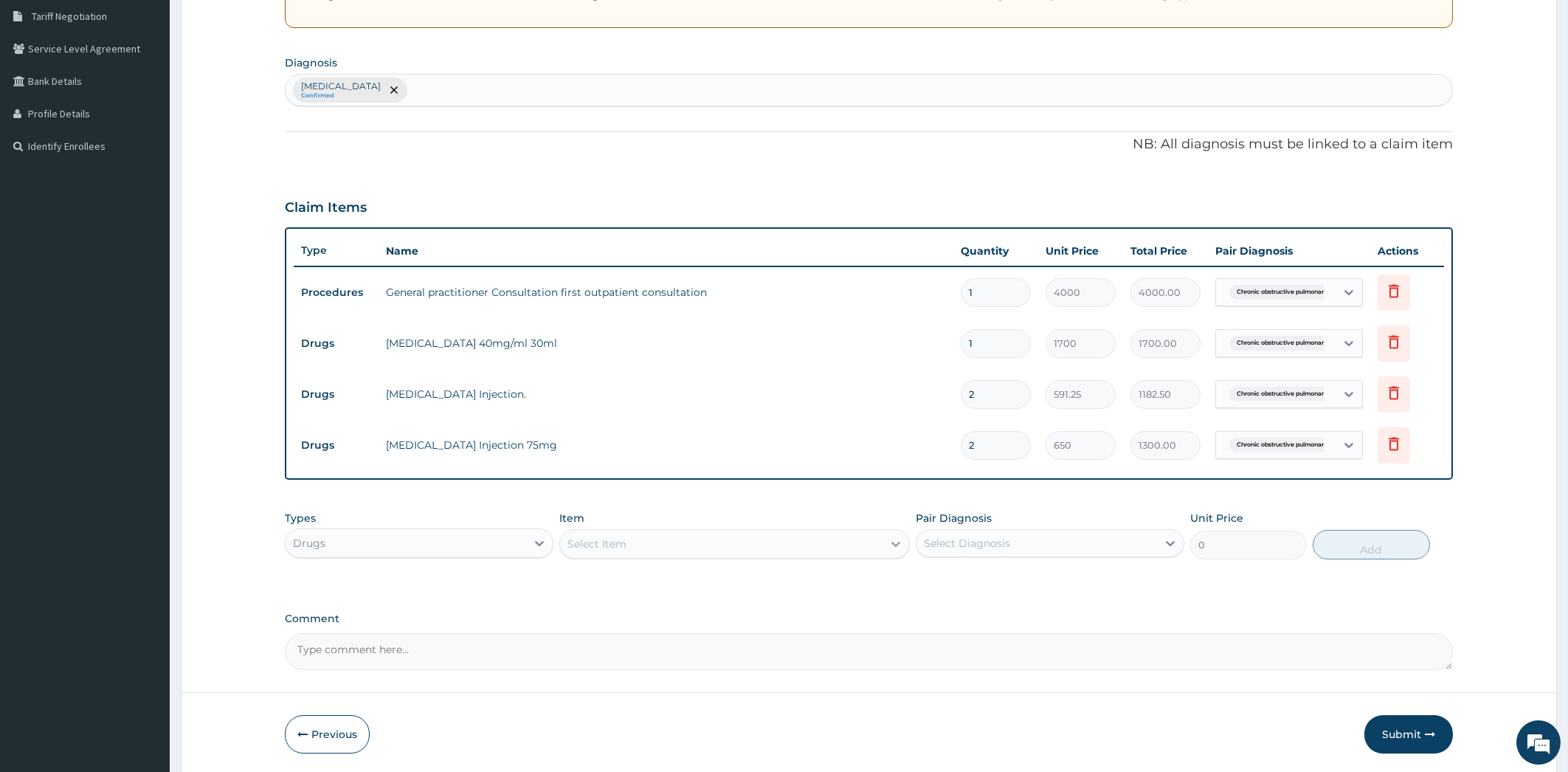
click at [890, 540] on icon at bounding box center [896, 544] width 15 height 15
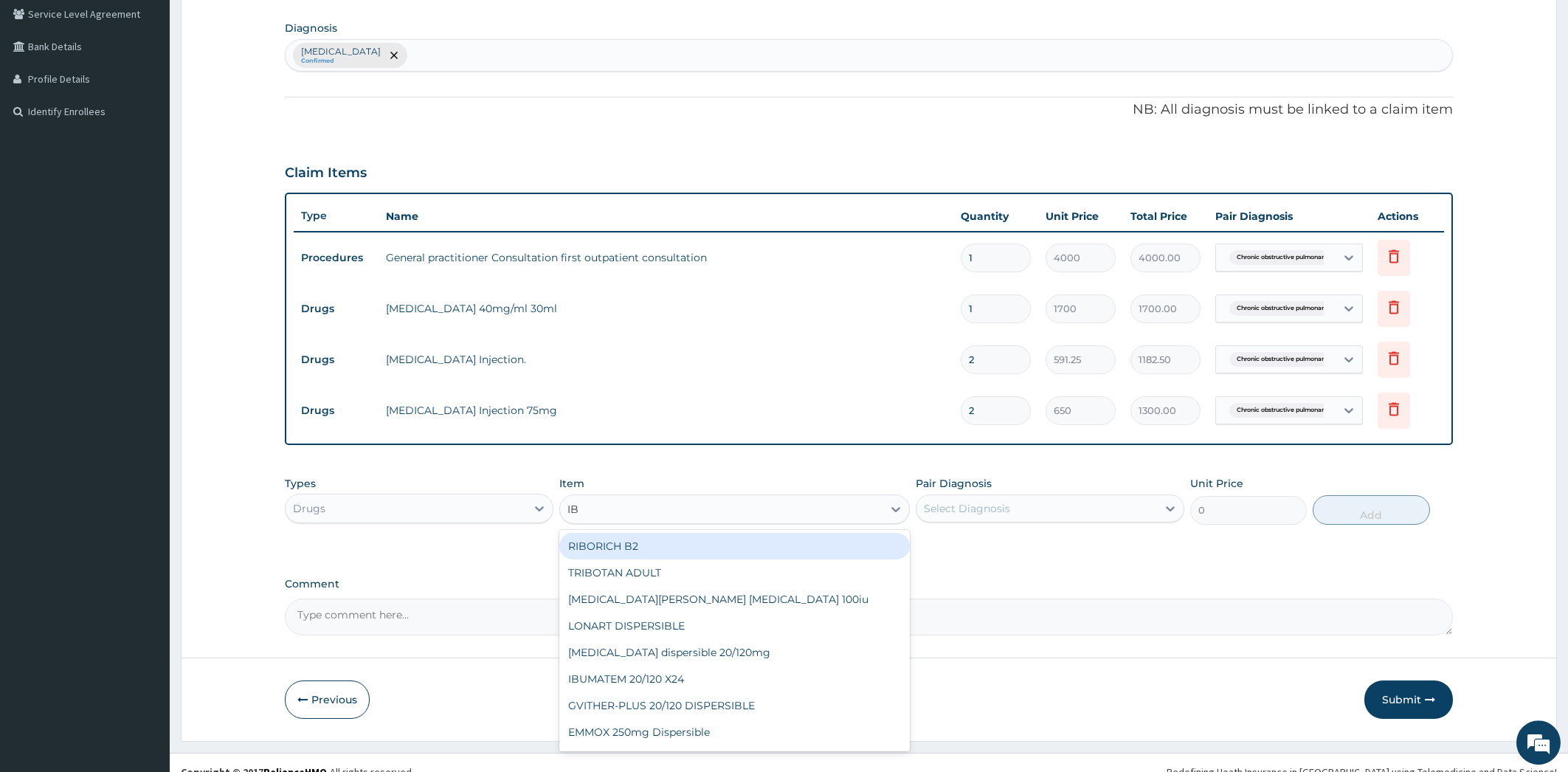
scroll to position [347, 0]
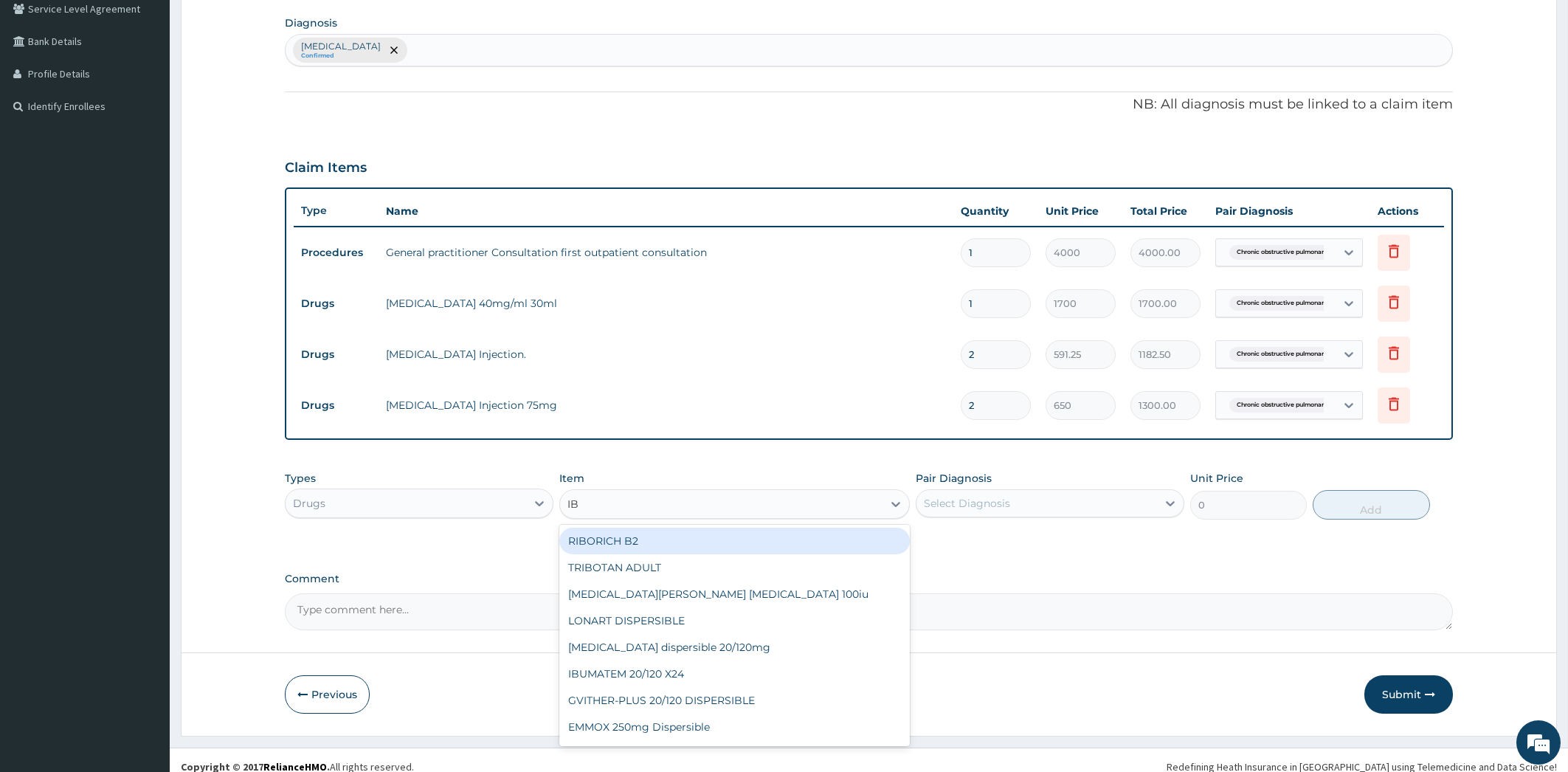
type input "IBU"
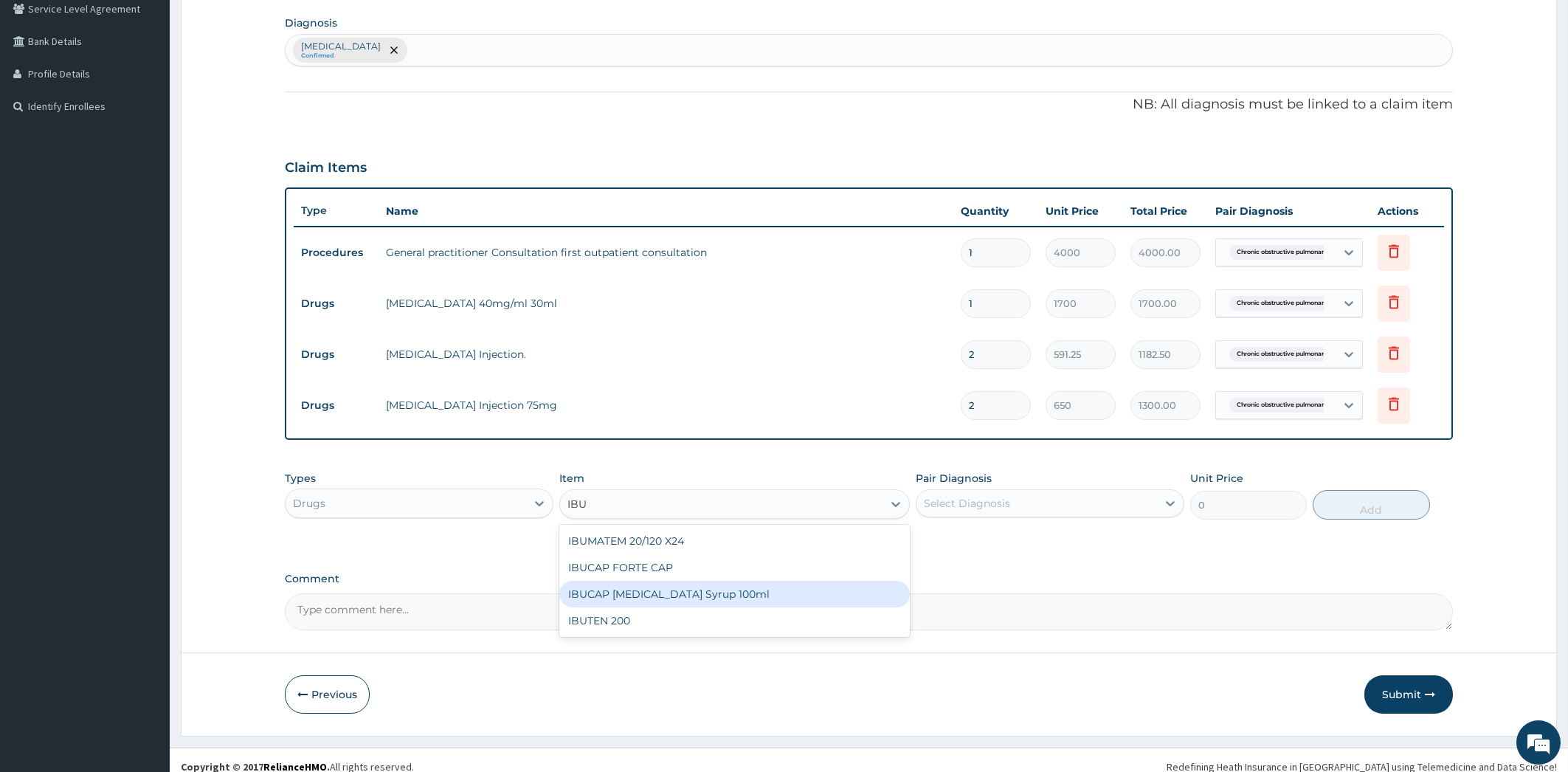
click at [738, 592] on div "IBUCAP COLD AND FLU Syrup 100ml" at bounding box center [735, 595] width 350 height 27
type input "768.625"
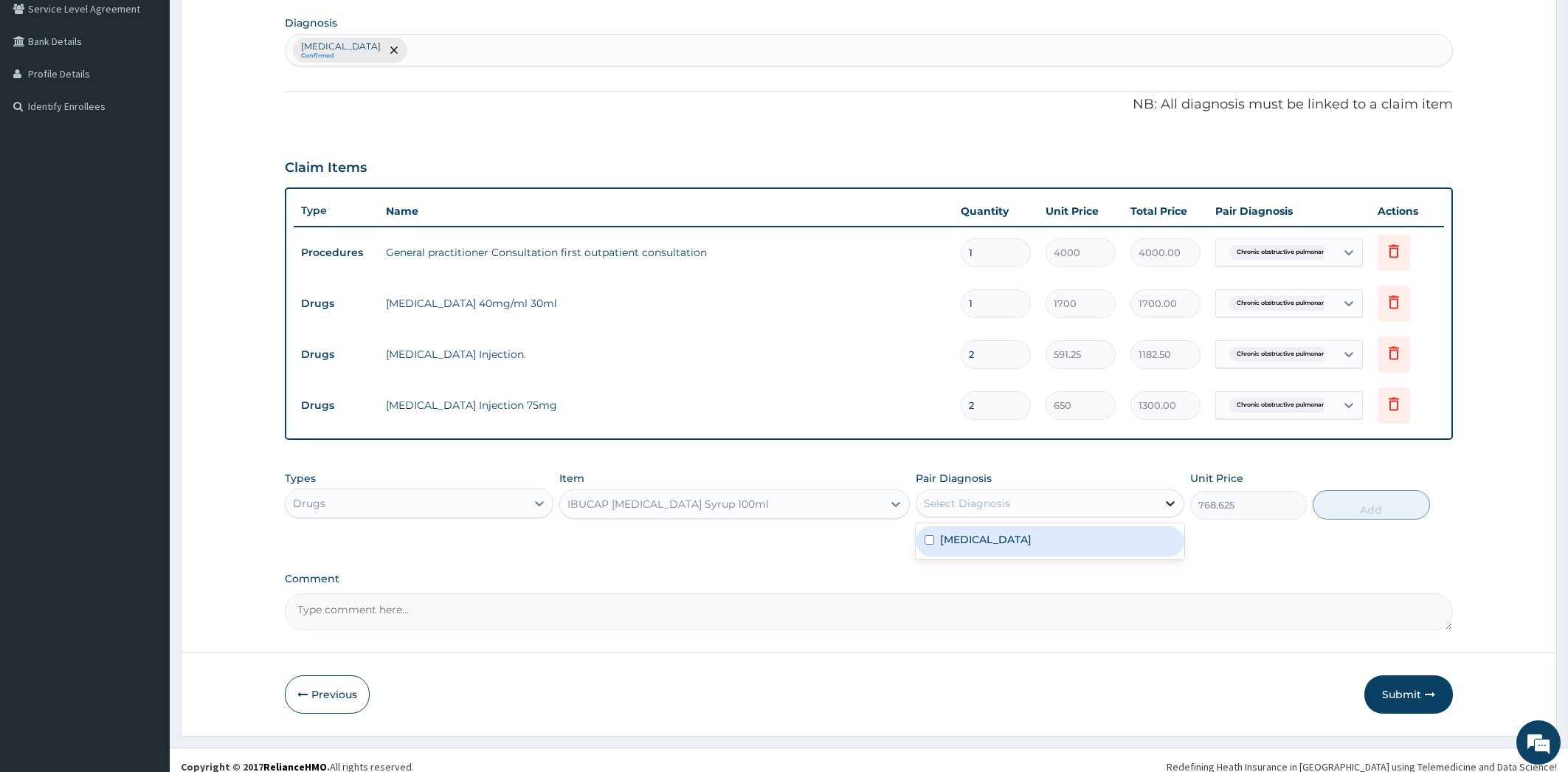
click at [1172, 502] on icon at bounding box center [1170, 503] width 9 height 5
click at [1031, 547] on label "Chronic obstructive pulmonary disease, unspecified" at bounding box center [985, 540] width 91 height 15
checkbox input "true"
click at [1354, 497] on button "Add" at bounding box center [1371, 505] width 117 height 30
type input "0"
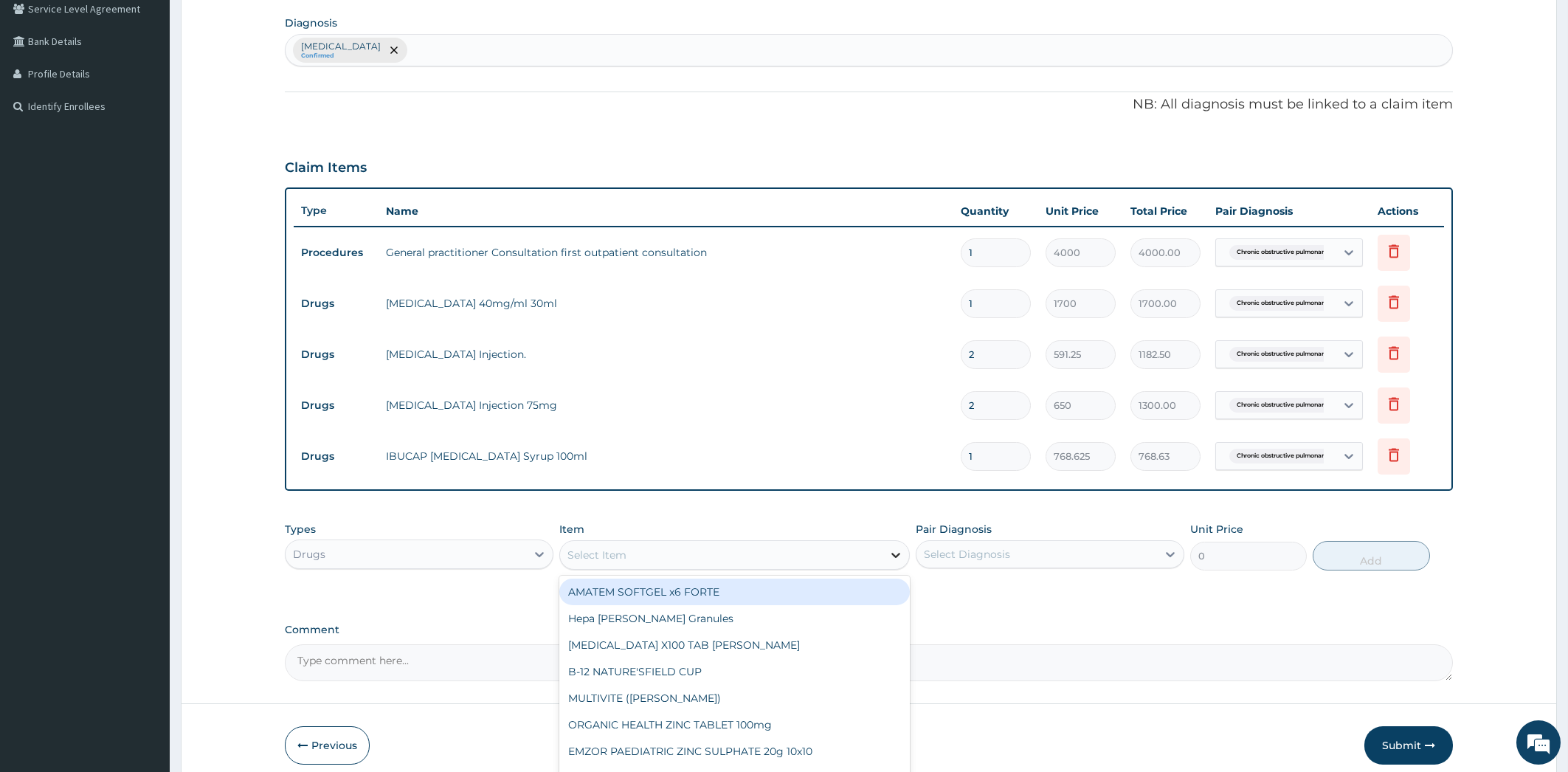
click at [899, 557] on icon at bounding box center [896, 555] width 15 height 15
type input "LORA"
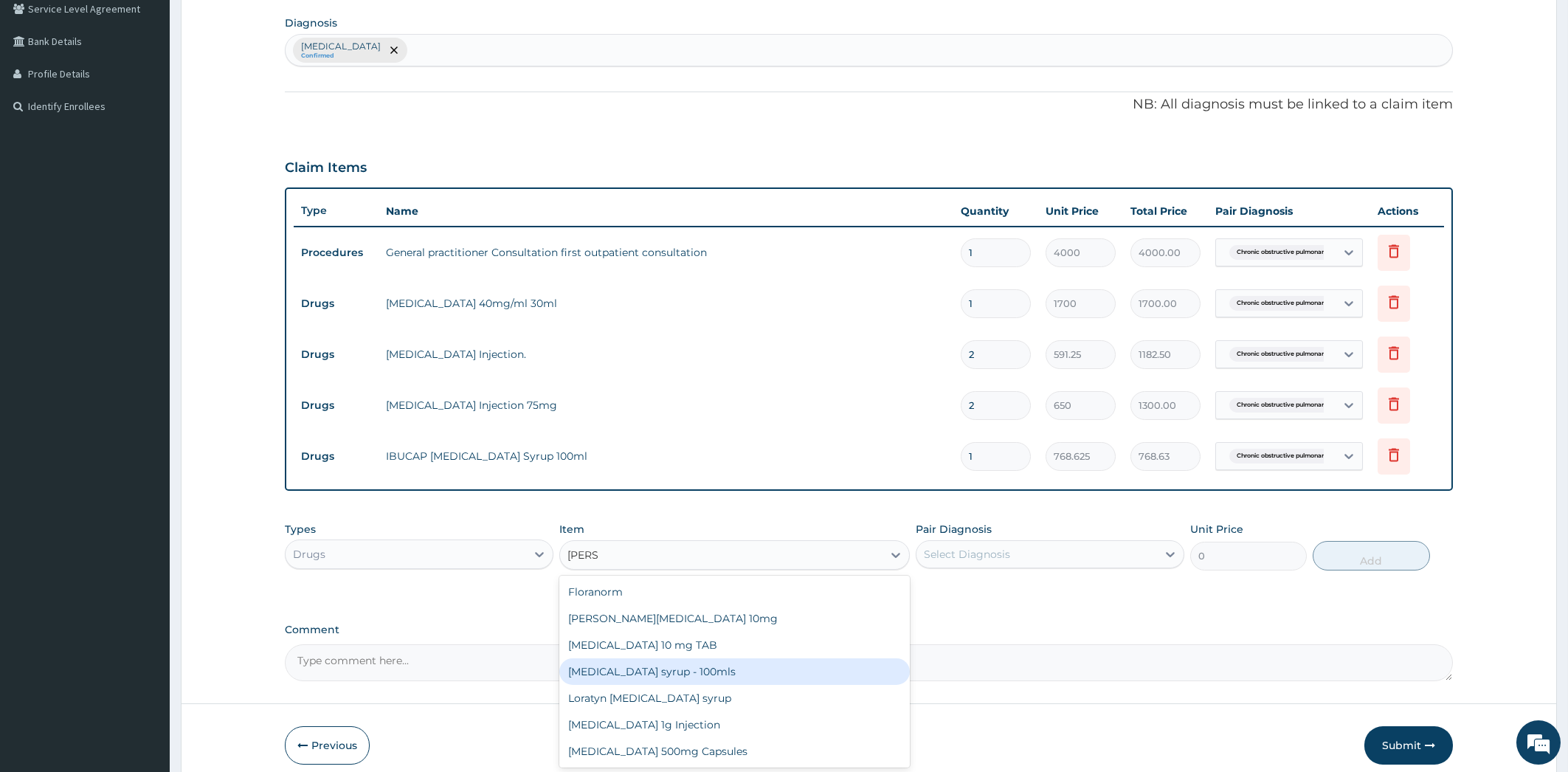
click at [740, 678] on div "Loratadine syrup - 100mls" at bounding box center [735, 672] width 350 height 27
type input "1300"
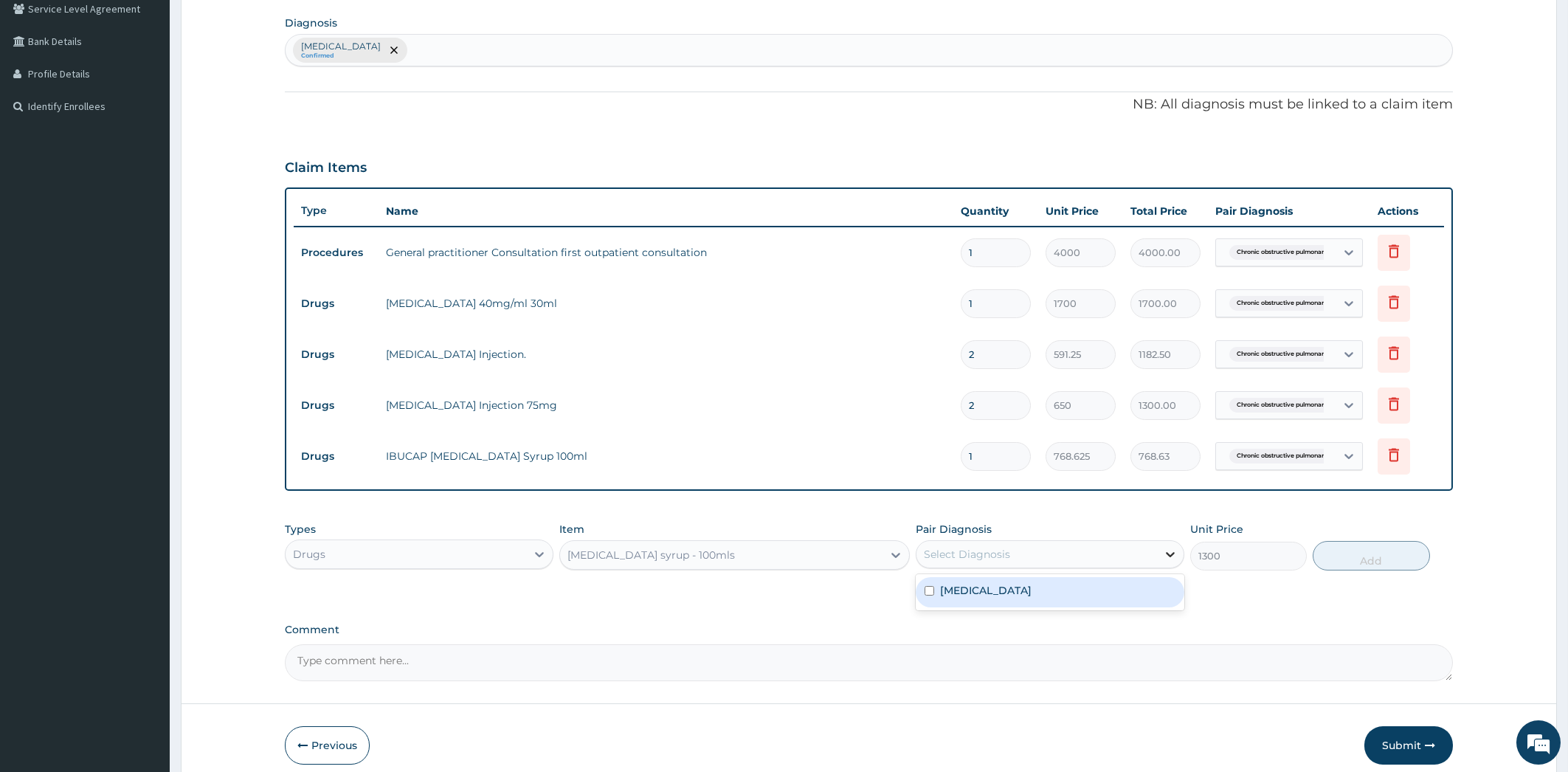
click at [1175, 553] on icon at bounding box center [1170, 555] width 15 height 15
click at [1109, 610] on div "Chronic obstructive pulmonary disease, unspecified" at bounding box center [1050, 592] width 269 height 36
click at [1089, 575] on div "Chronic obstructive pulmonary disease, unspecified" at bounding box center [1050, 592] width 269 height 36
click at [1031, 586] on label "Chronic obstructive pulmonary disease, unspecified" at bounding box center [985, 591] width 91 height 15
checkbox input "true"
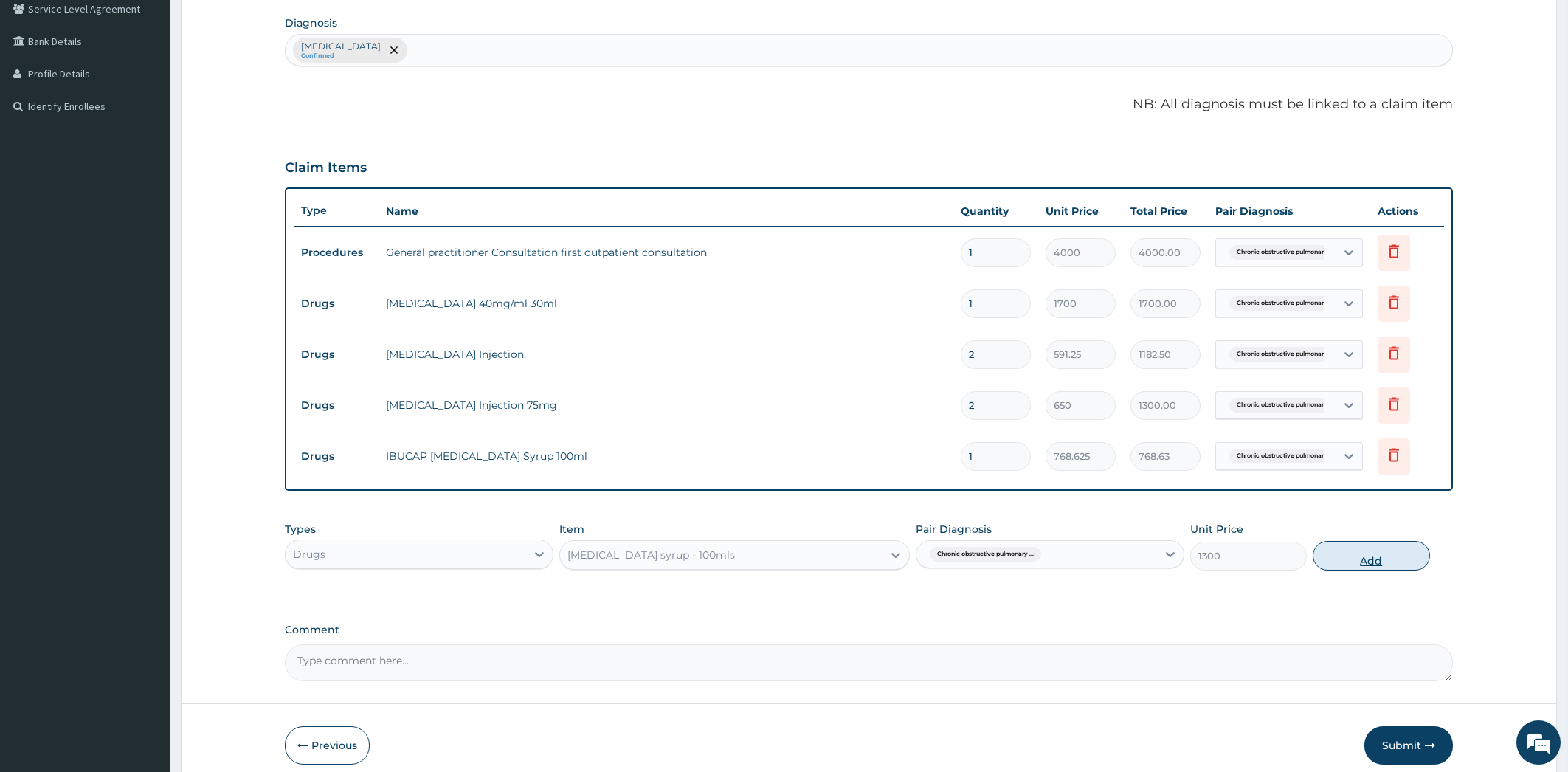
click at [1364, 549] on button "Add" at bounding box center [1371, 556] width 117 height 30
type input "0"
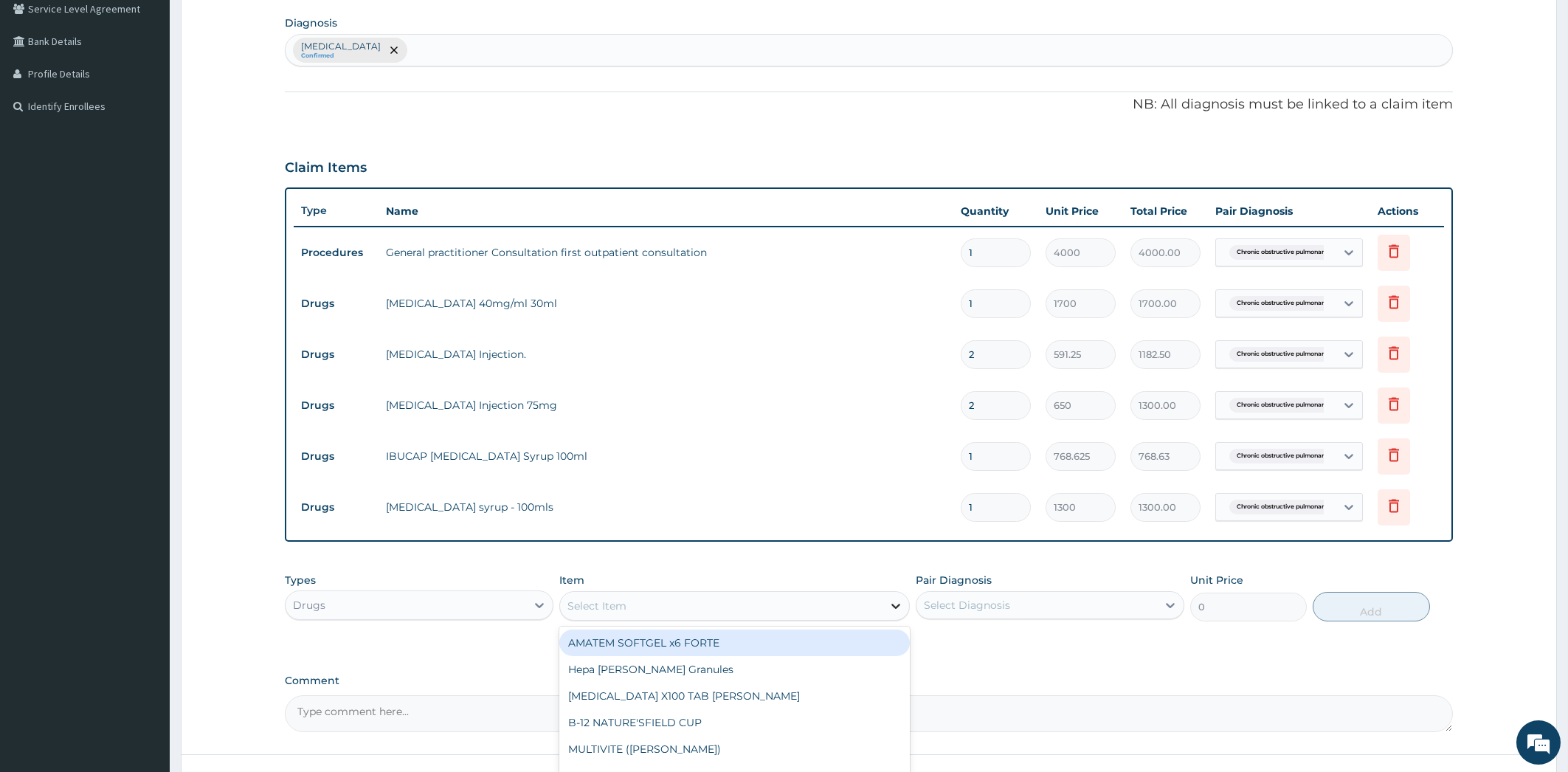
click at [898, 603] on icon at bounding box center [896, 606] width 9 height 5
type input "ERY"
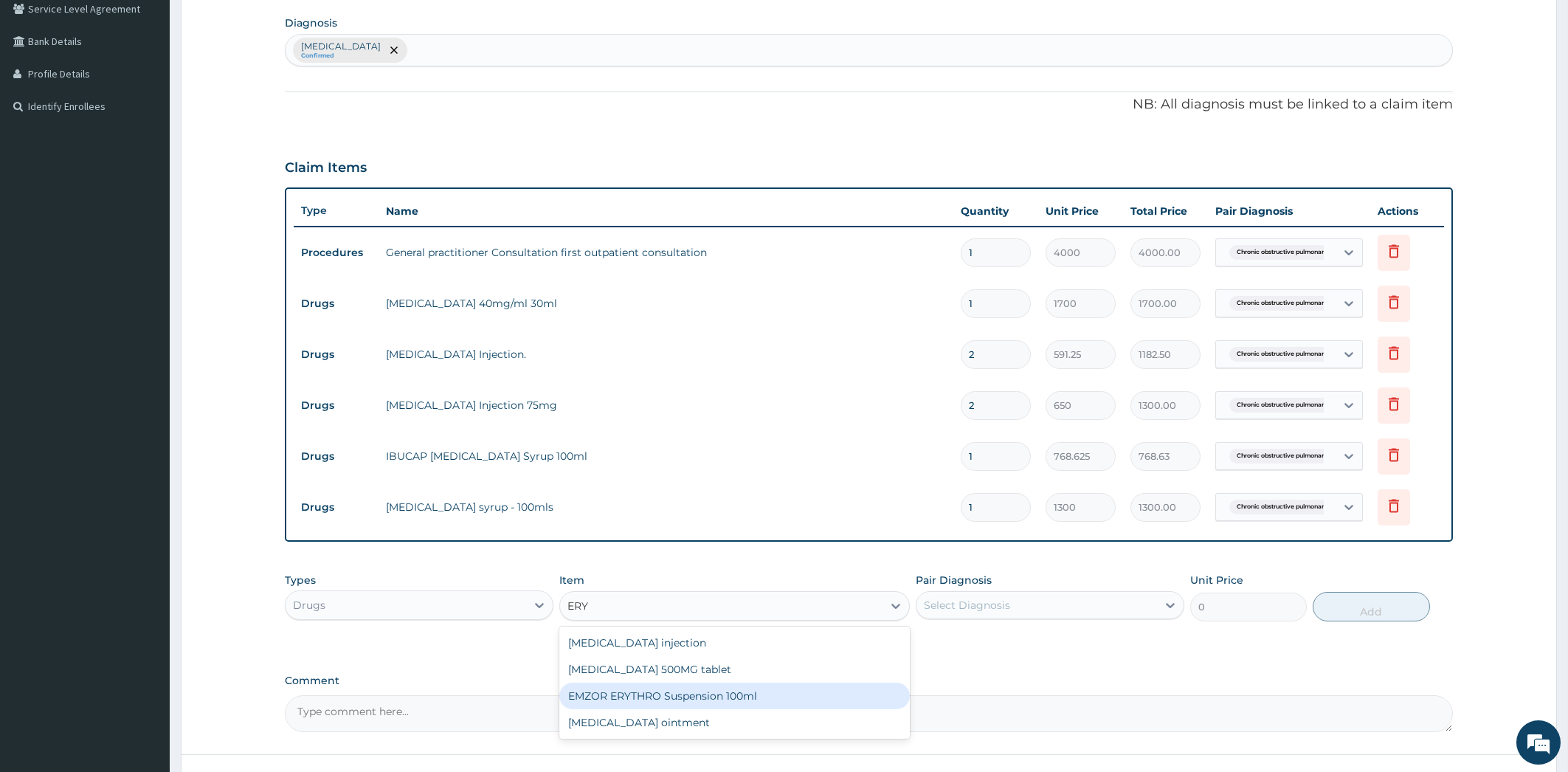
click at [704, 698] on div "EMZOR ERYTHRO Suspension 100ml" at bounding box center [735, 696] width 350 height 27
type input "2601.5"
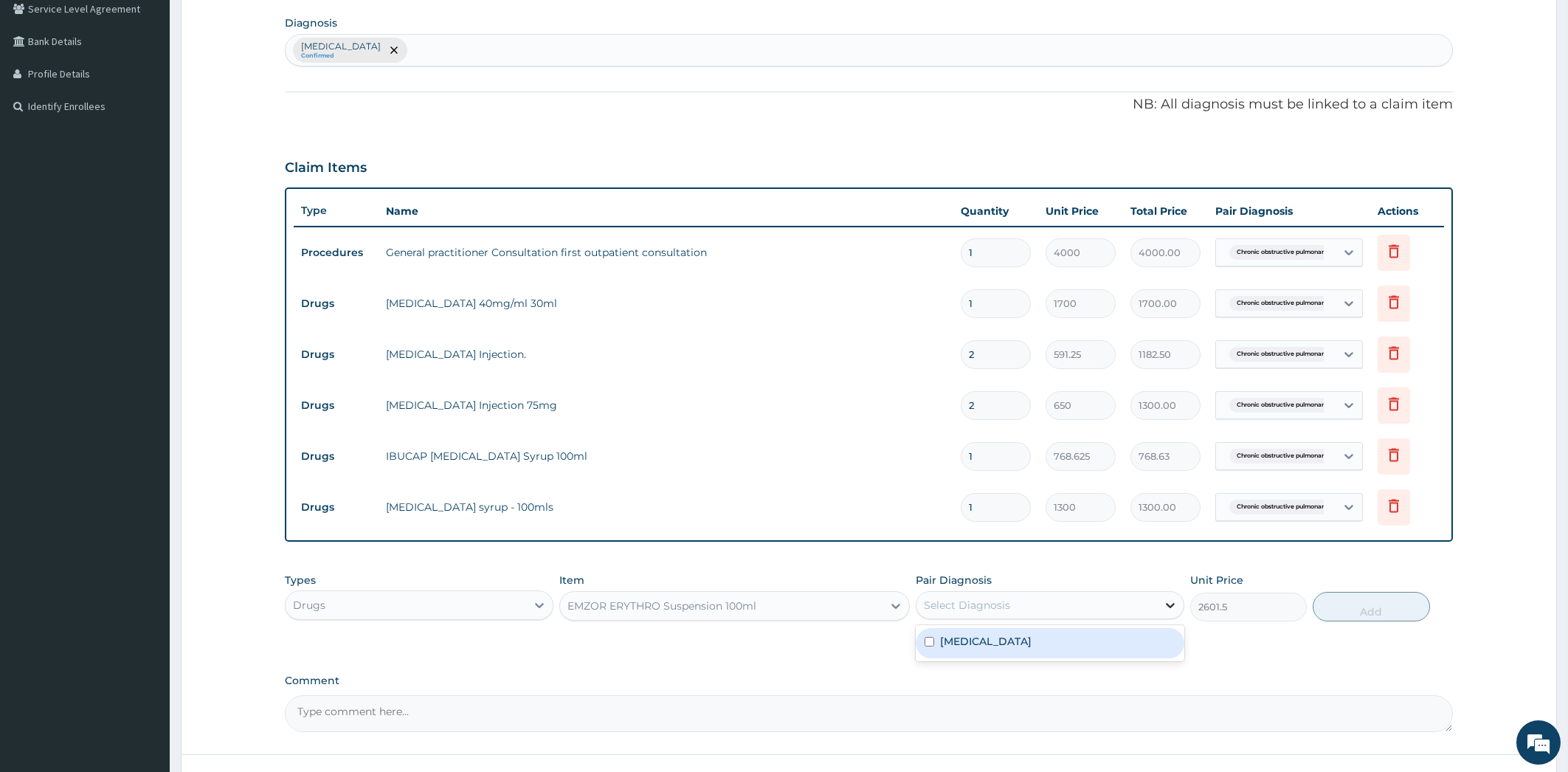
click at [1168, 601] on icon at bounding box center [1170, 605] width 15 height 15
click at [1031, 649] on label "Chronic obstructive pulmonary disease, unspecified" at bounding box center [985, 641] width 91 height 15
checkbox input "true"
click at [1382, 606] on button "Add" at bounding box center [1371, 607] width 117 height 30
type input "0"
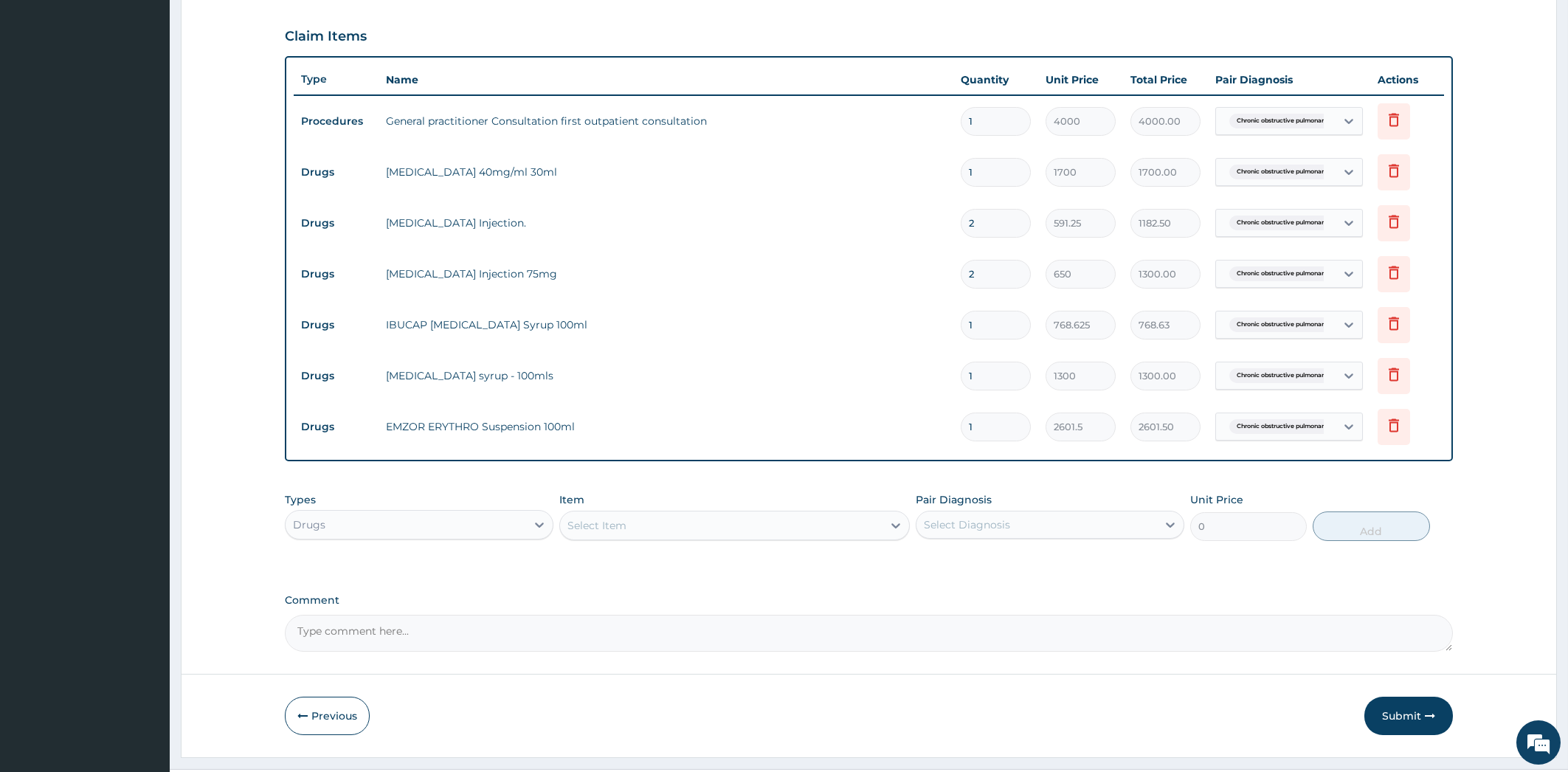
scroll to position [511, 0]
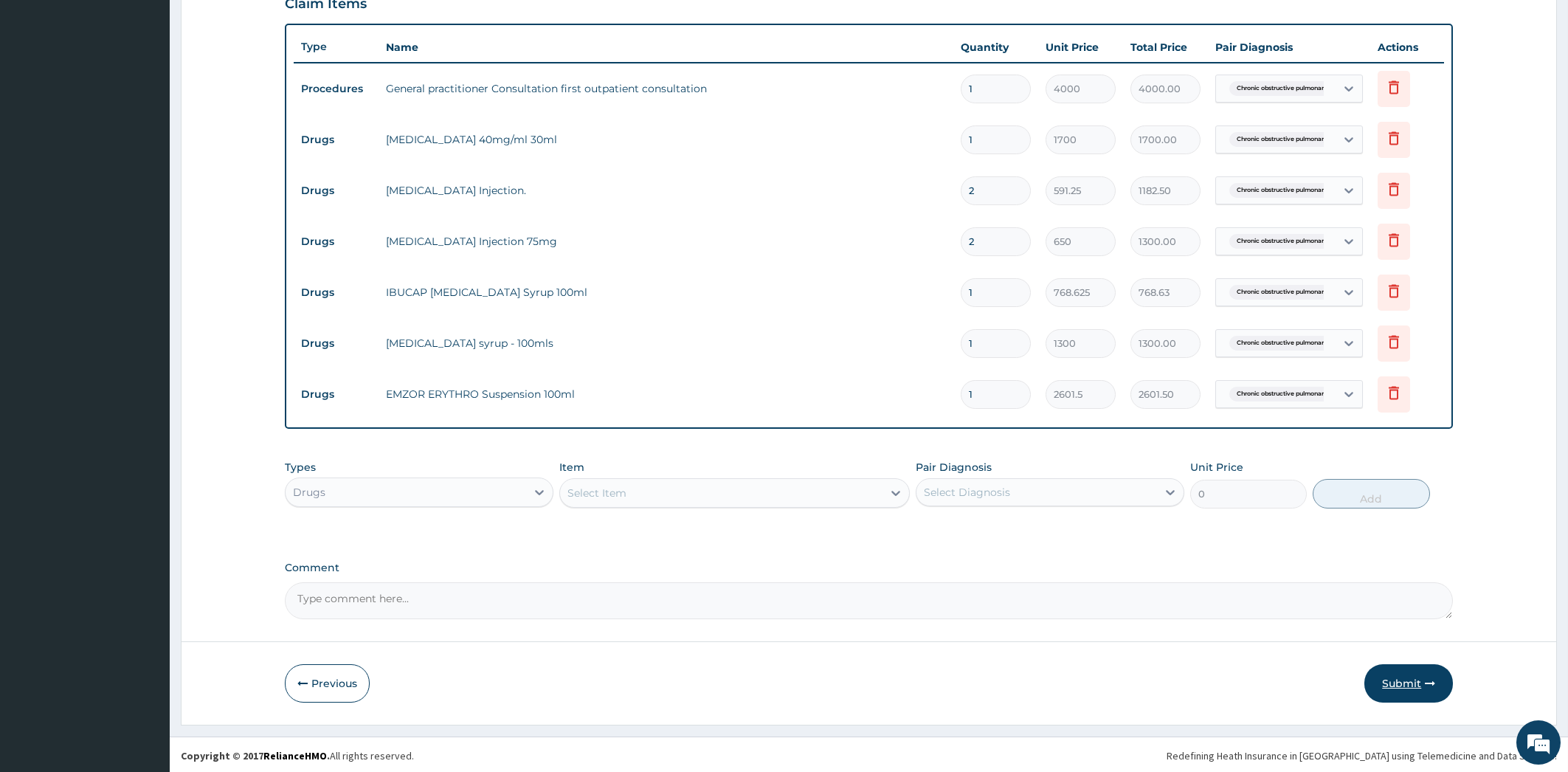
click at [1400, 690] on button "Submit" at bounding box center [1408, 684] width 88 height 39
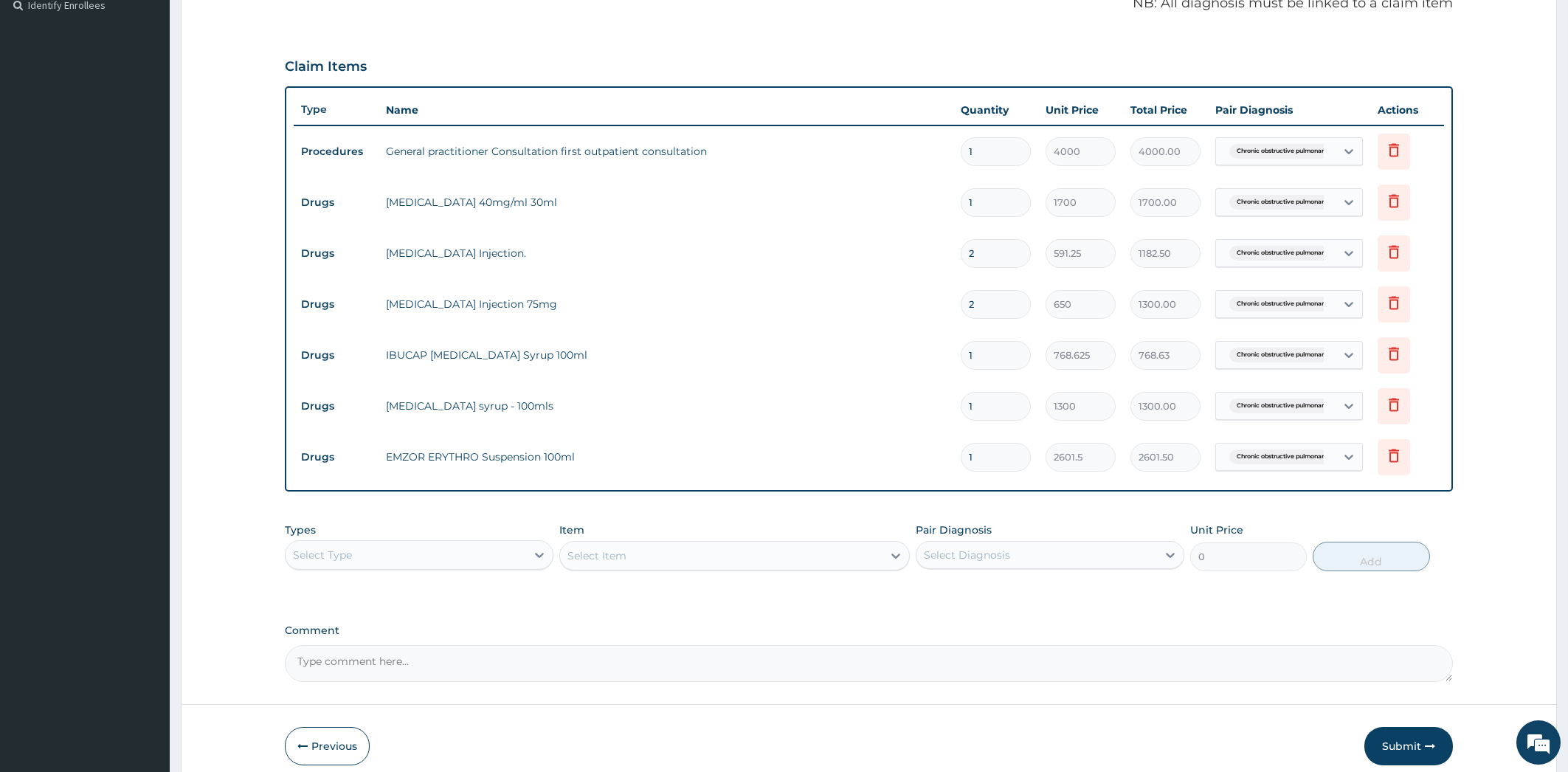
scroll to position [488, 0]
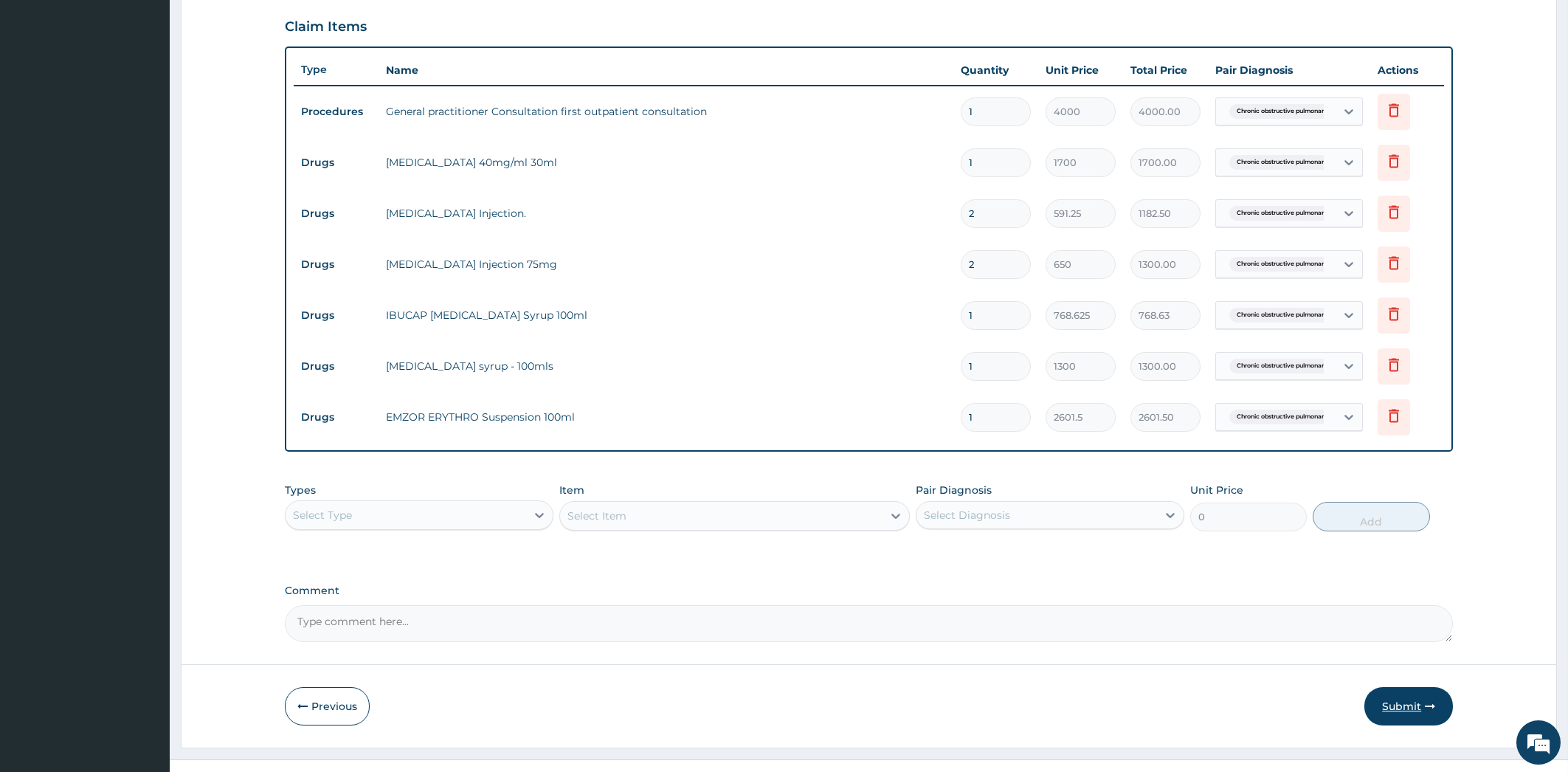
click at [1411, 704] on button "Submit" at bounding box center [1408, 707] width 88 height 39
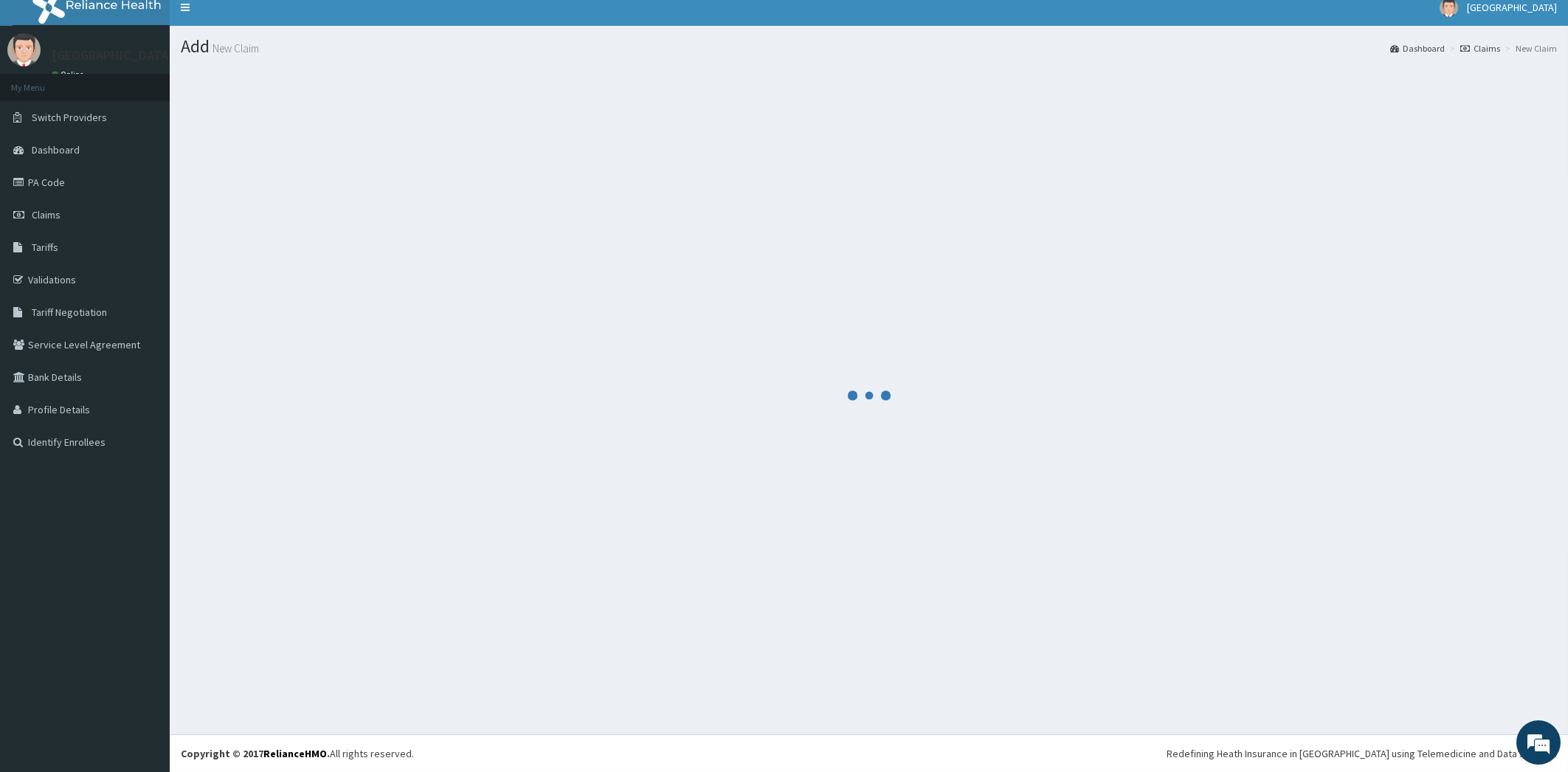
scroll to position [11, 0]
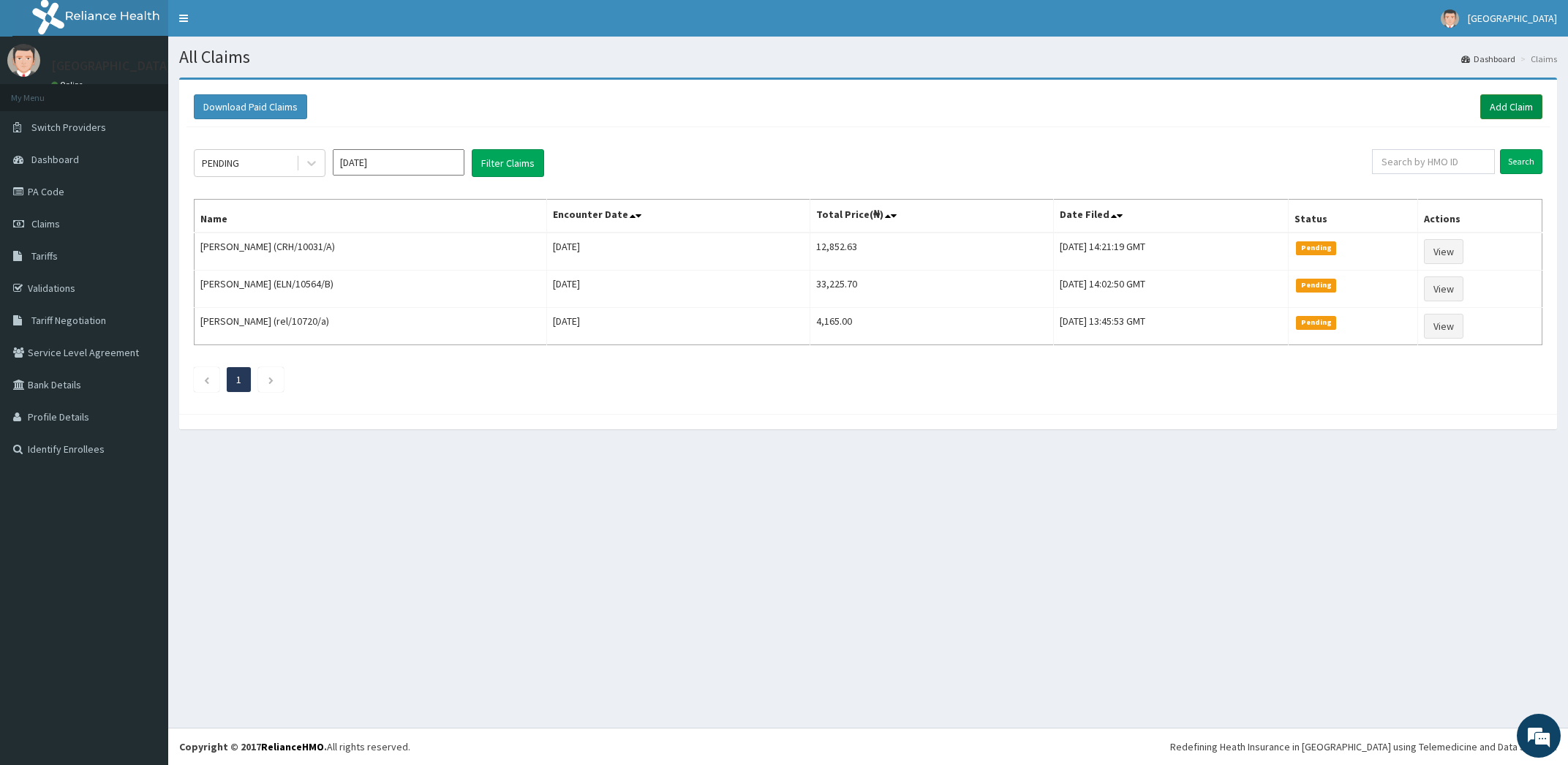
click at [1513, 107] on link "Add Claim" at bounding box center [1511, 107] width 63 height 25
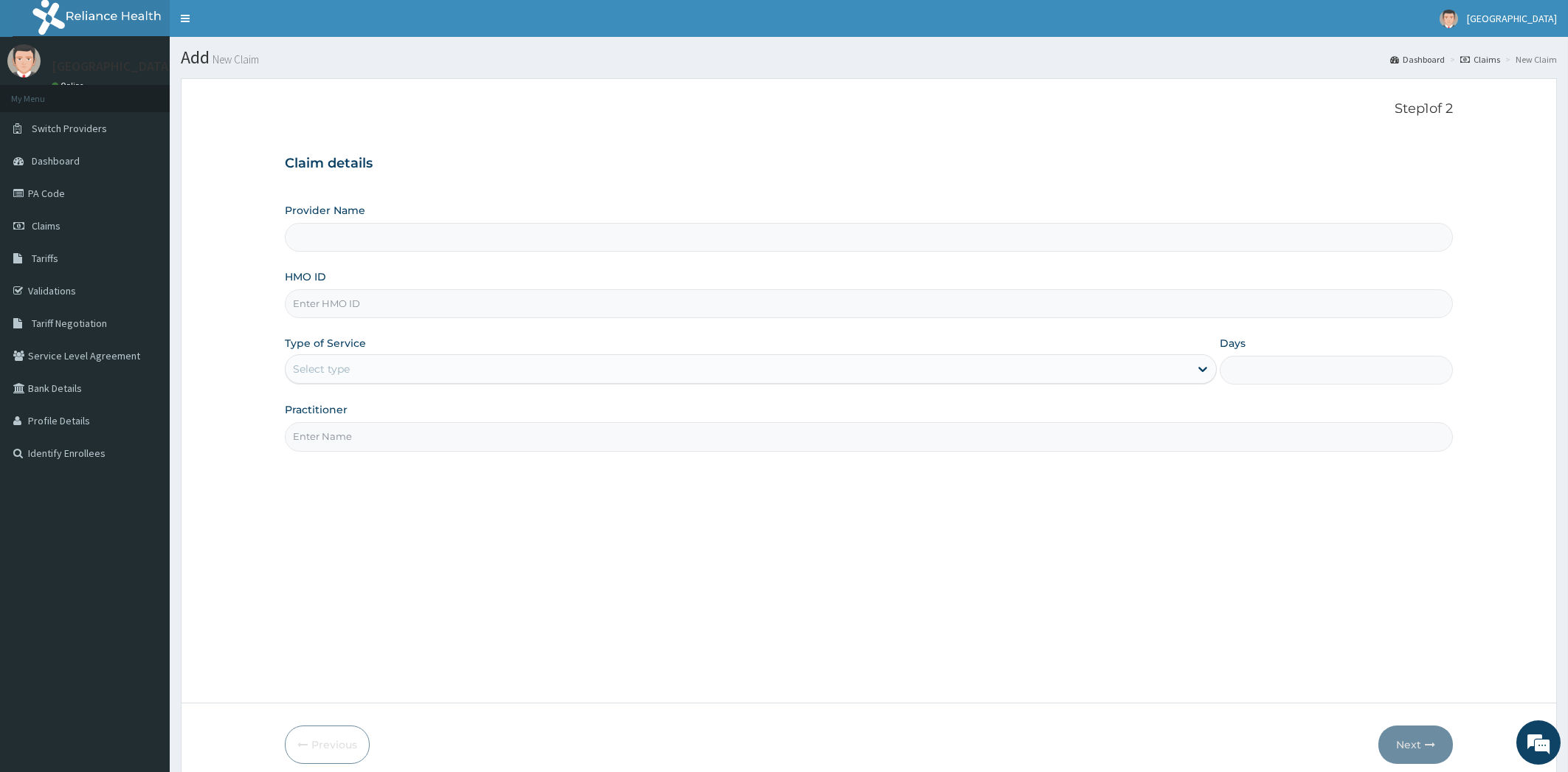
type input "[PERSON_NAME][GEOGRAPHIC_DATA]"
click at [57, 227] on span "Claims" at bounding box center [46, 226] width 29 height 13
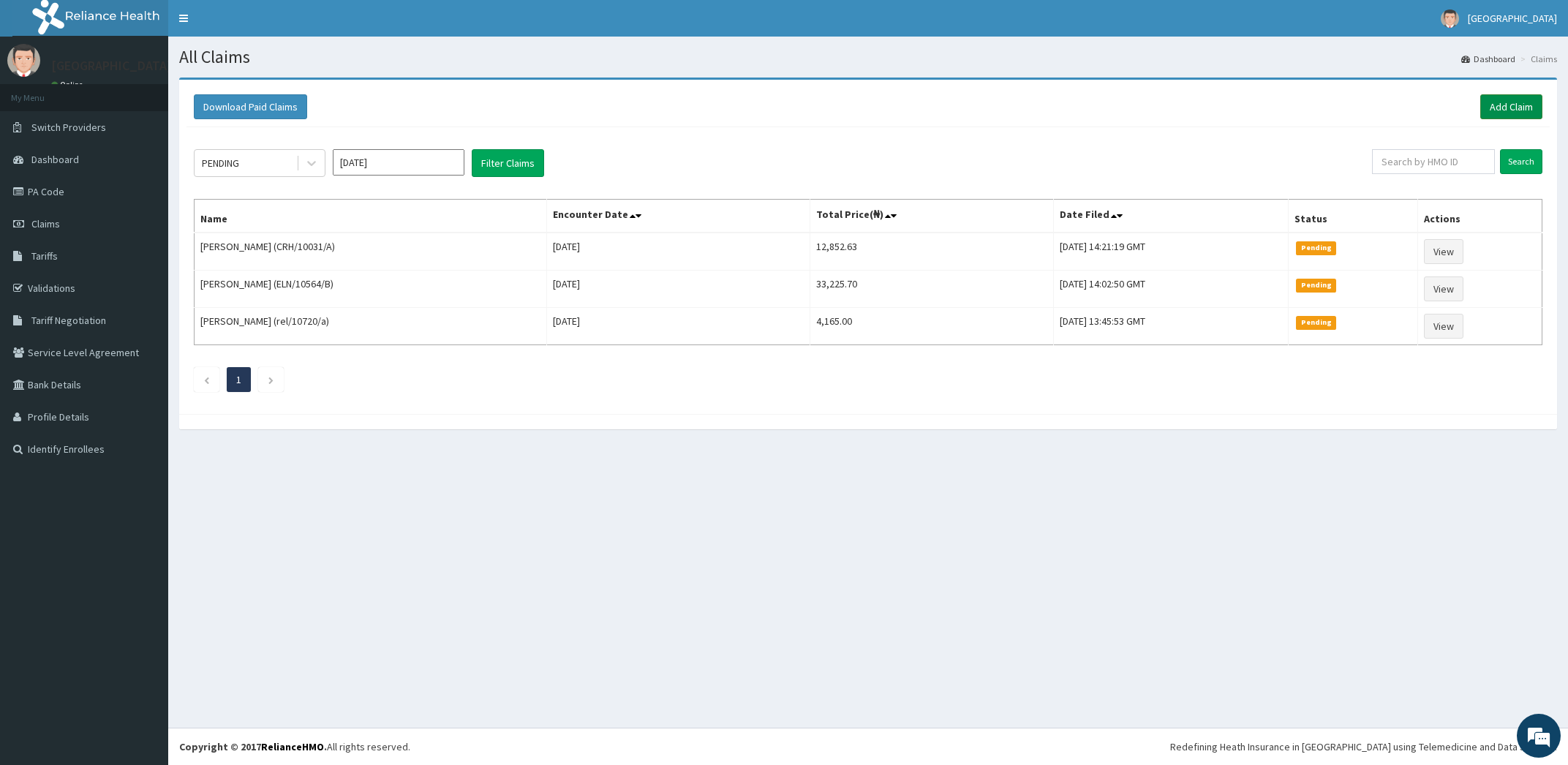
click at [1514, 104] on link "Add Claim" at bounding box center [1511, 107] width 63 height 25
